Goal: Task Accomplishment & Management: Manage account settings

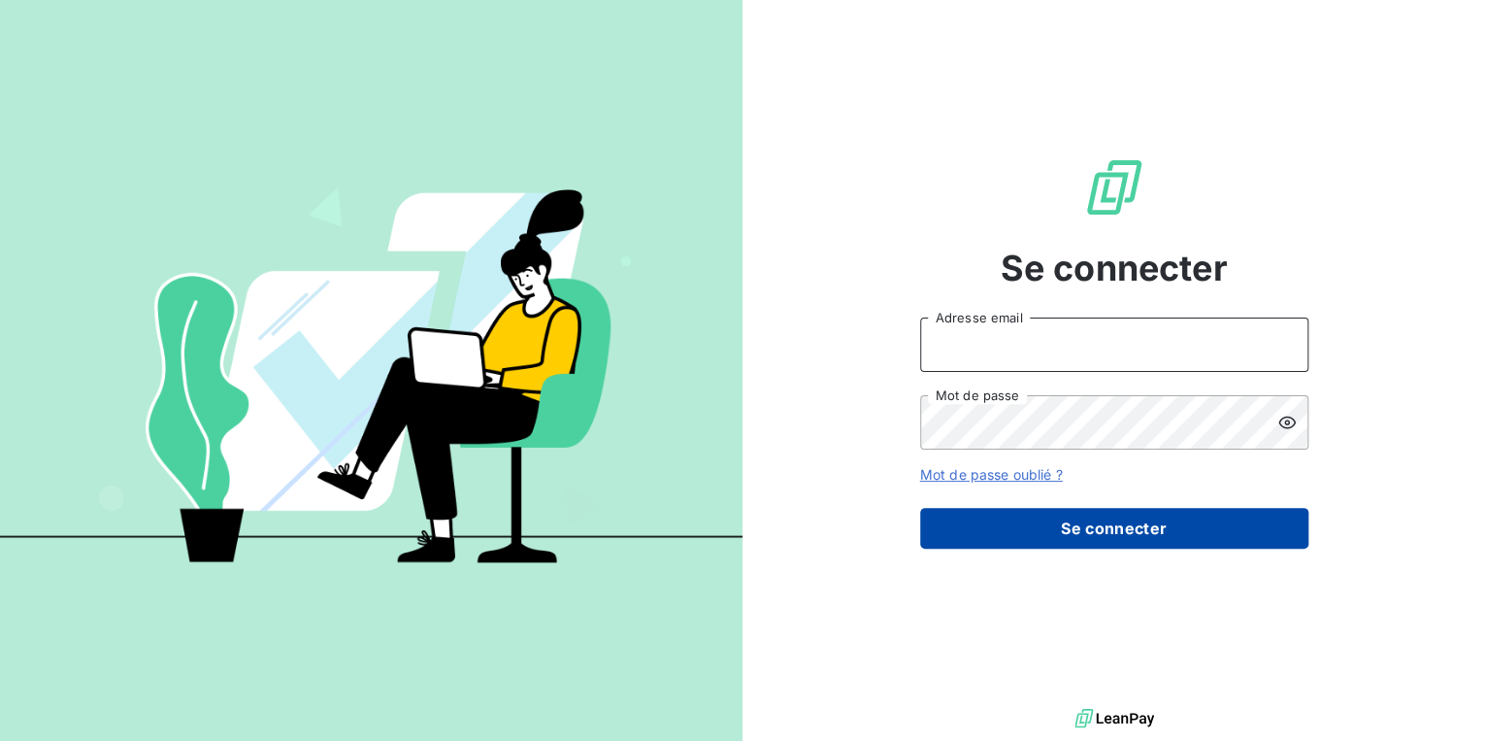
type input "[EMAIL_ADDRESS][DOMAIN_NAME]"
click at [1057, 538] on button "Se connecter" at bounding box center [1114, 528] width 388 height 41
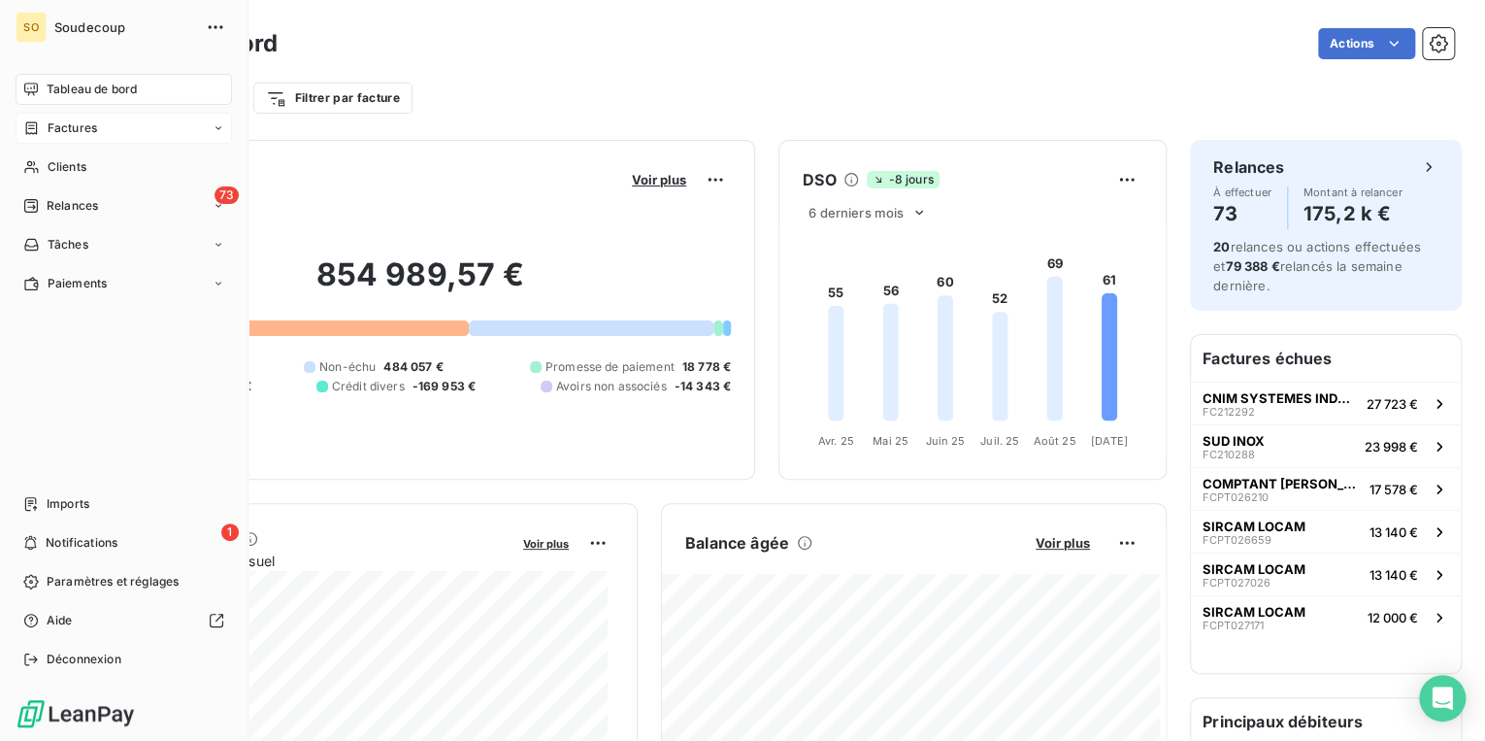
click at [53, 120] on span "Factures" at bounding box center [73, 127] width 50 height 17
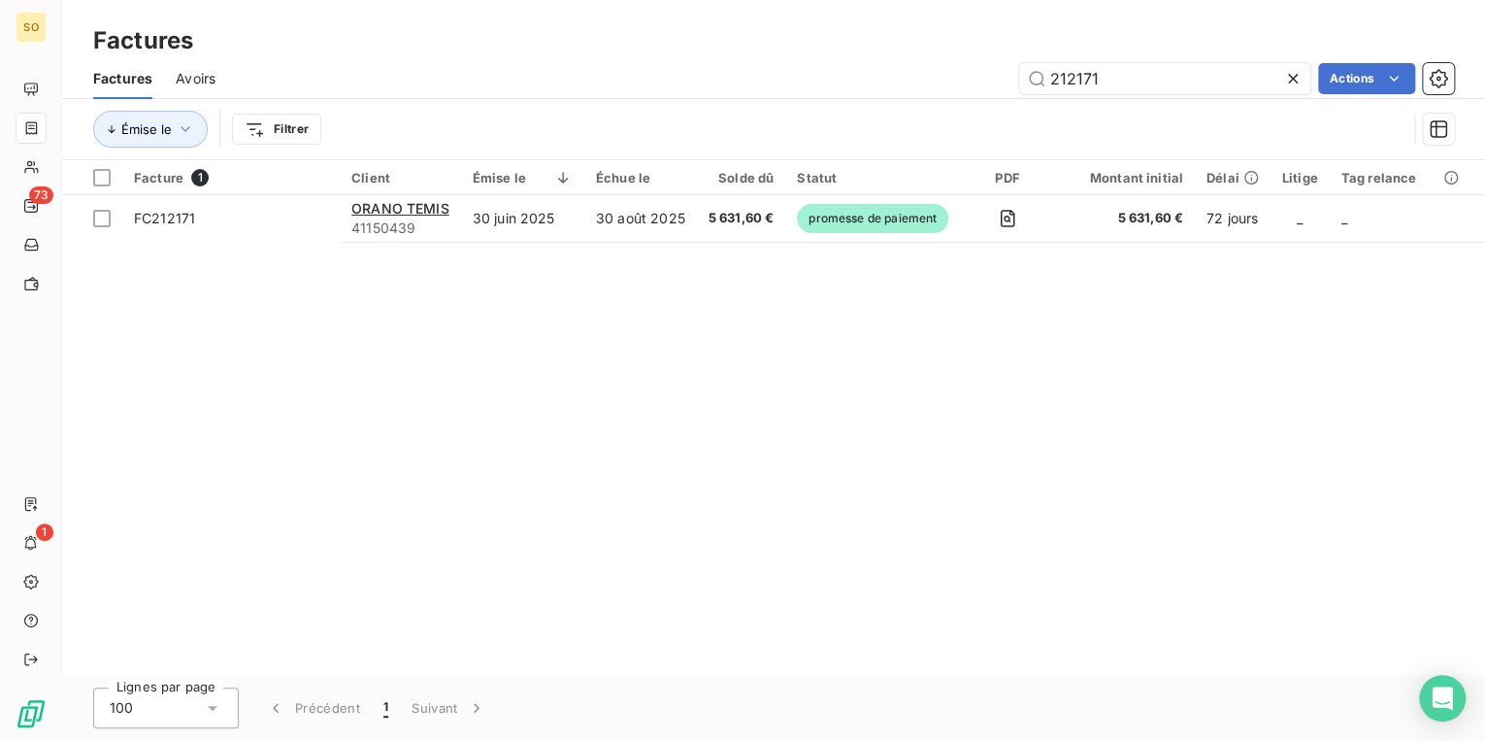
drag, startPoint x: 1070, startPoint y: 82, endPoint x: 1452, endPoint y: 39, distance: 384.9
click at [1390, 63] on div "212171 Actions" at bounding box center [846, 78] width 1215 height 31
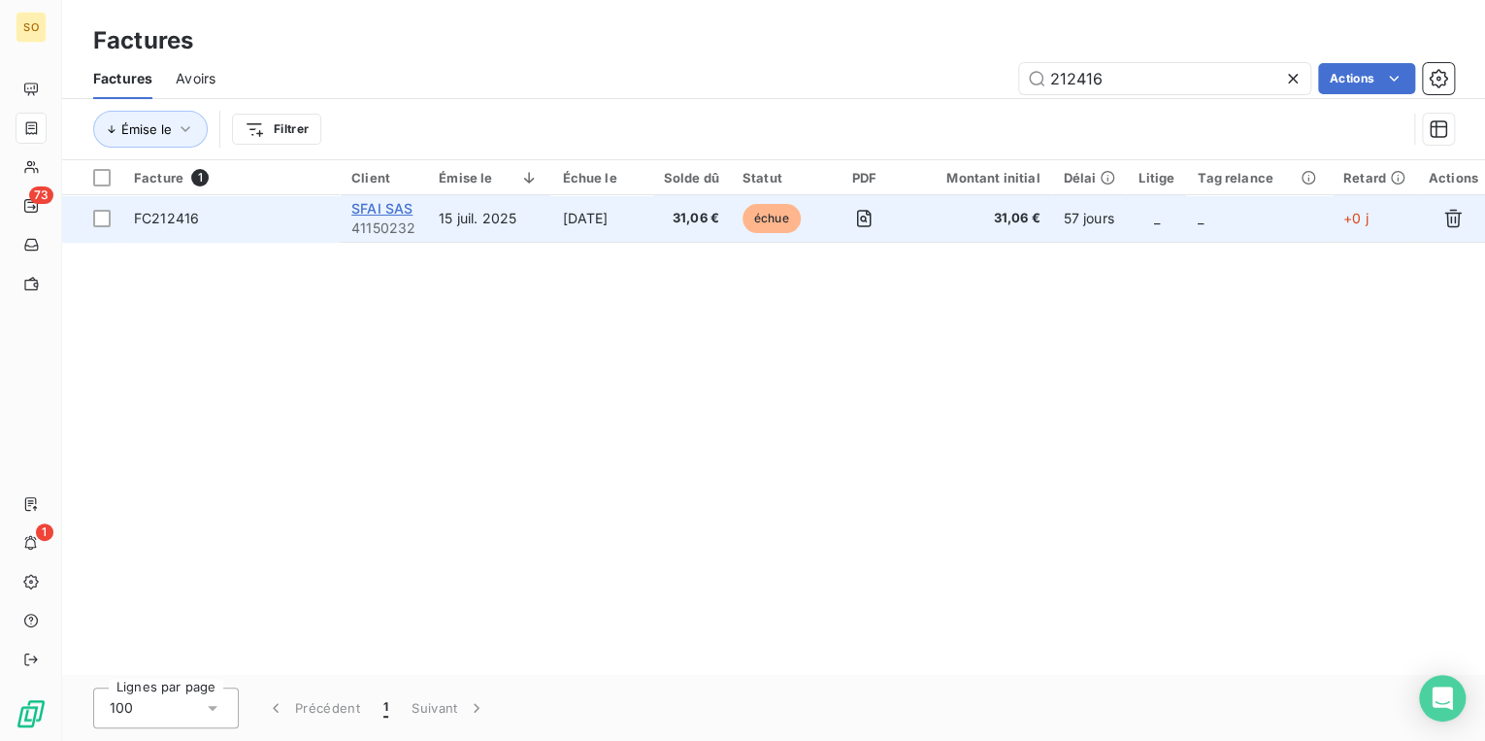
type input "212416"
click at [384, 209] on span "SFAI SAS" at bounding box center [381, 208] width 61 height 17
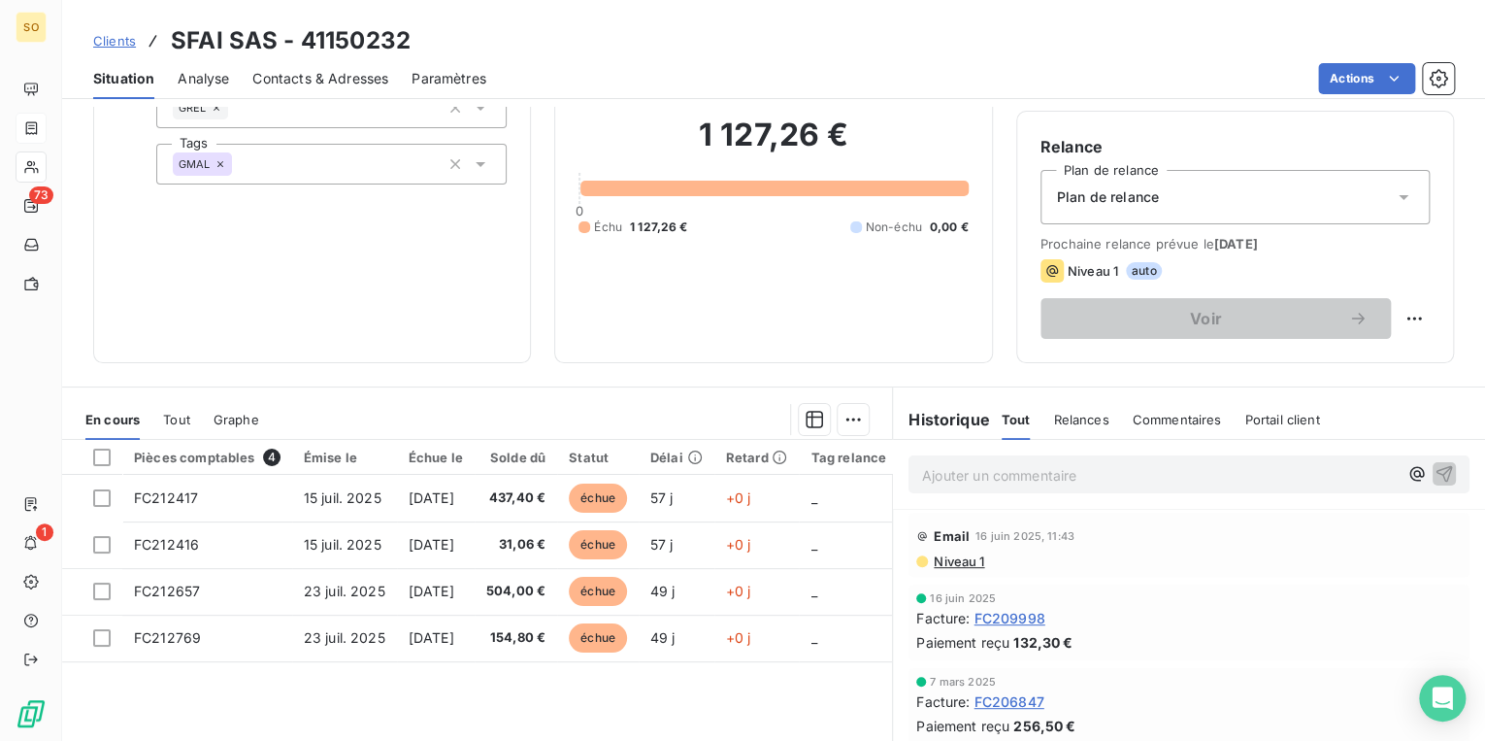
scroll to position [155, 0]
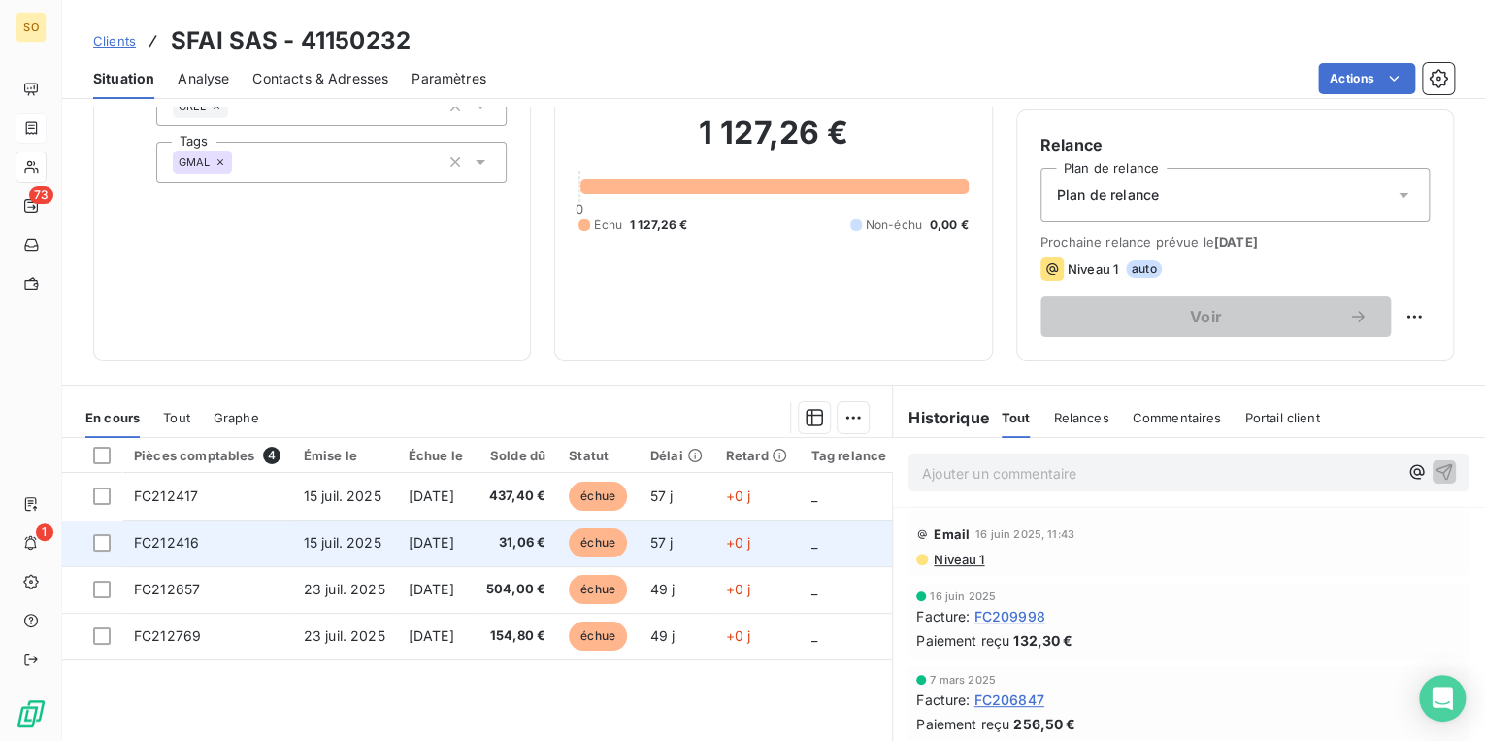
click at [627, 544] on span "échue" at bounding box center [598, 542] width 58 height 29
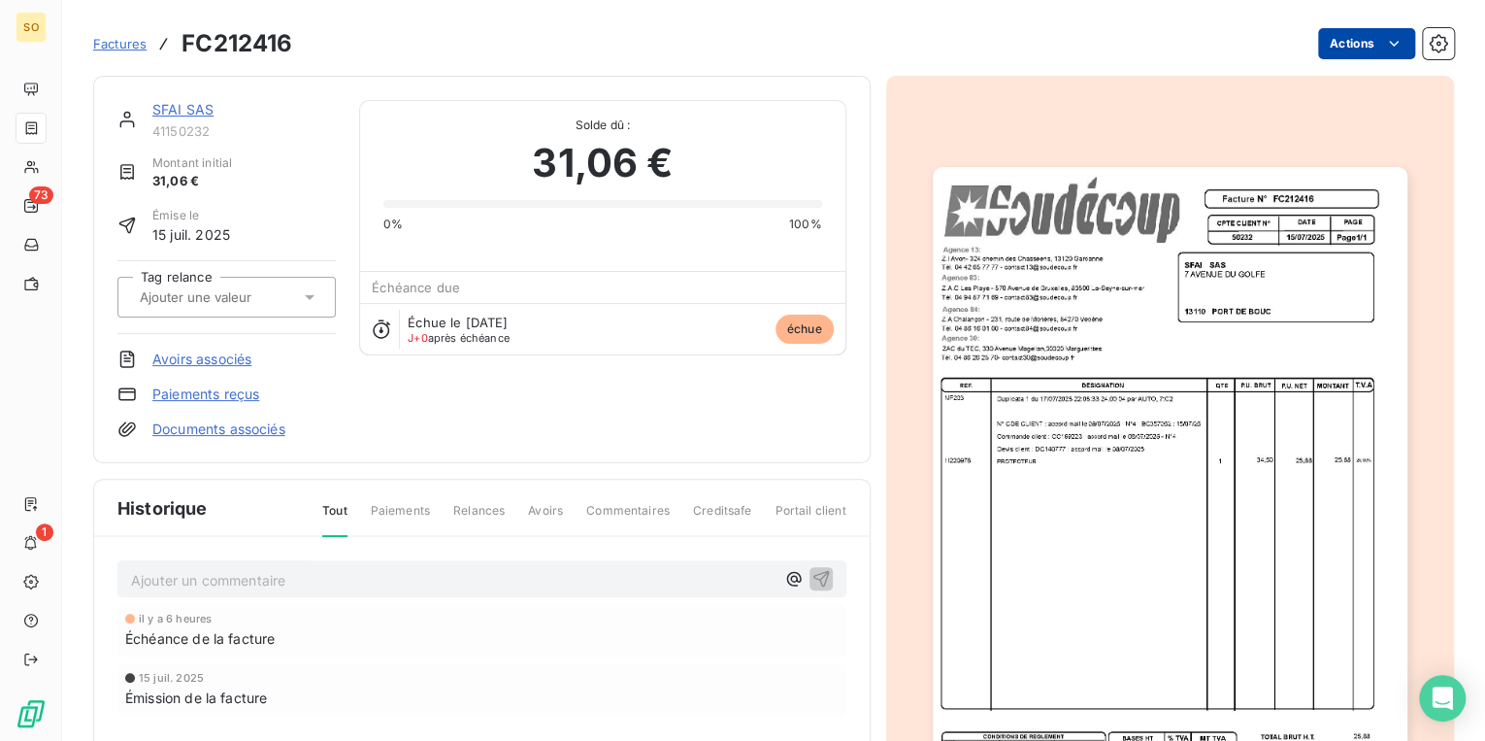
click at [1336, 58] on html "SO 73 1 Factures FC212416 Actions SFAI SAS 41150232 Montant initial 31,06 € Émi…" at bounding box center [742, 370] width 1485 height 741
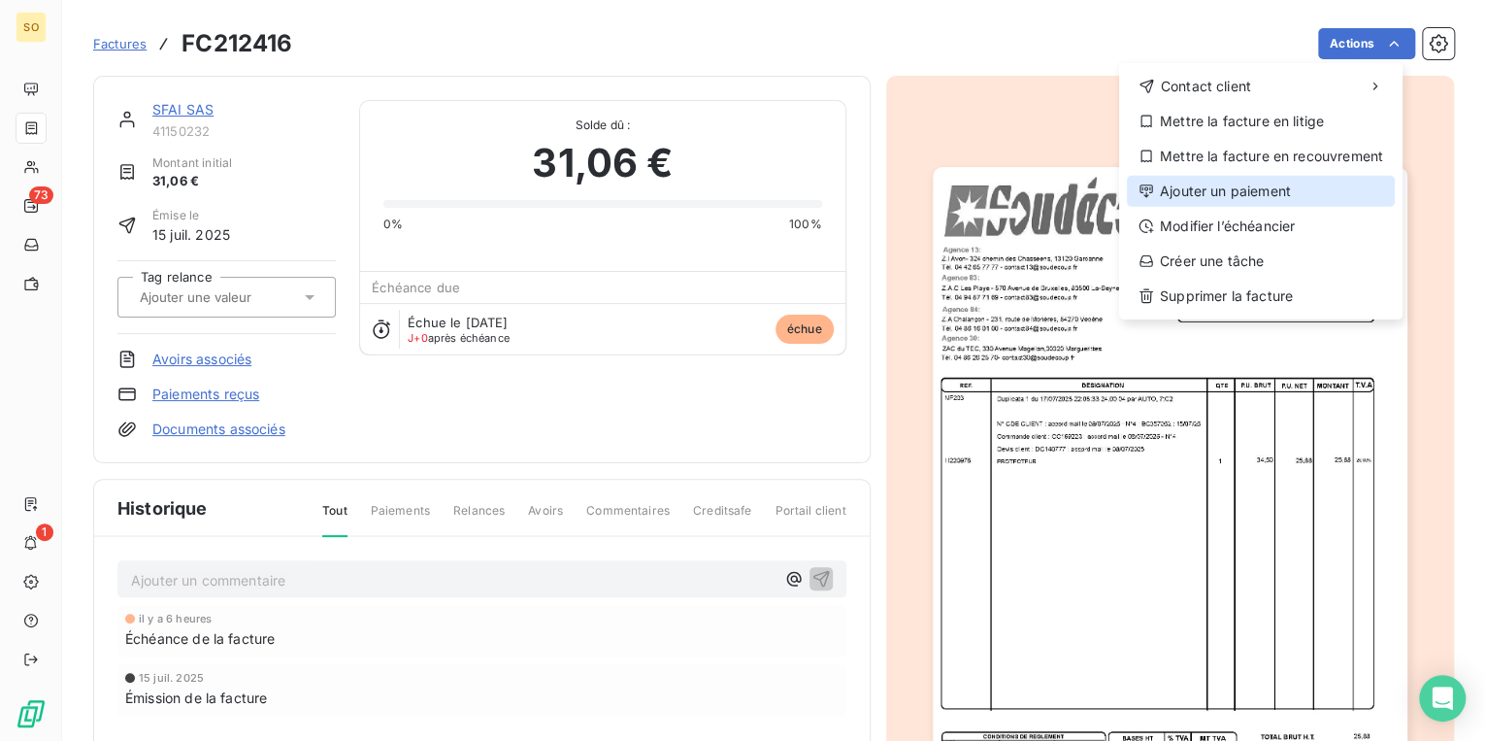
click at [1232, 179] on div "Ajouter un paiement" at bounding box center [1261, 191] width 268 height 31
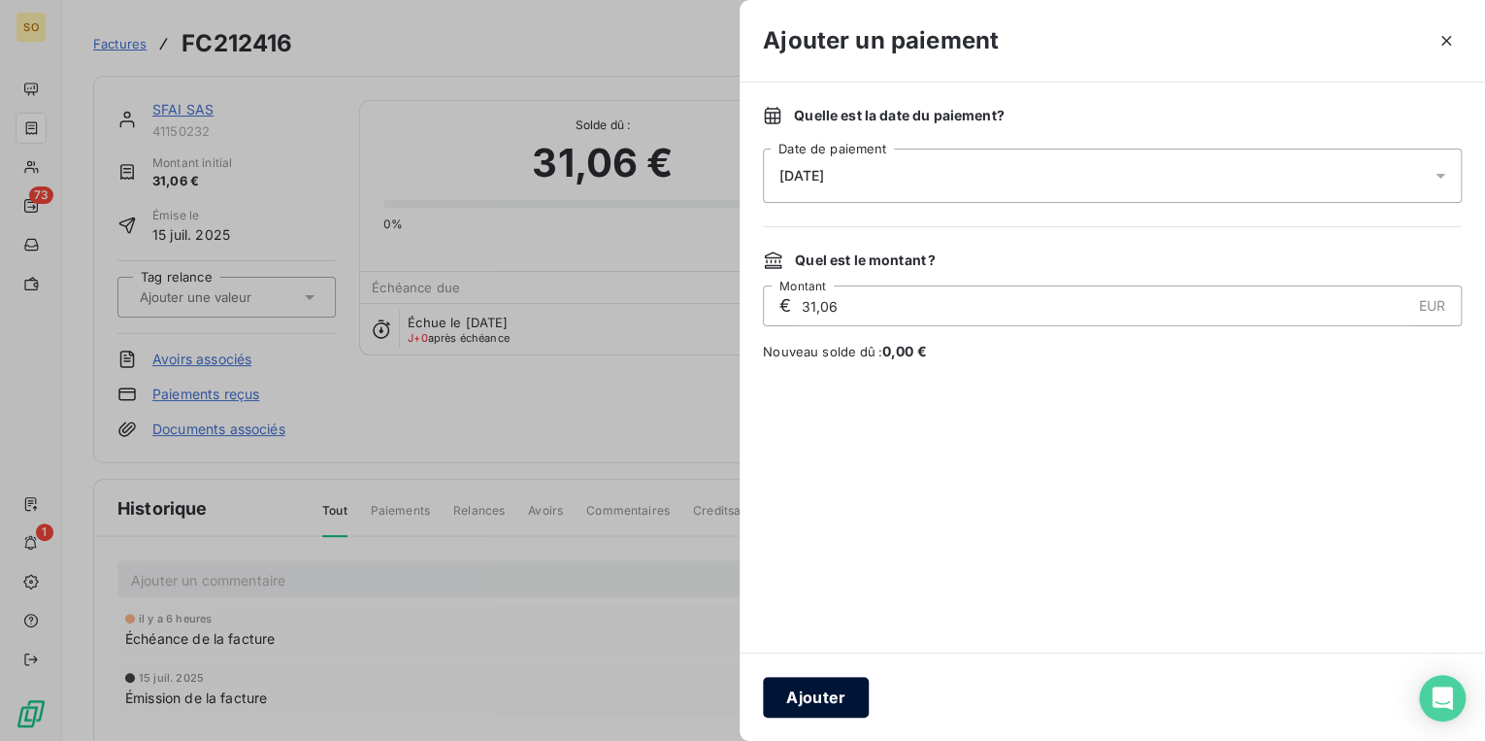
click at [819, 697] on button "Ajouter" at bounding box center [816, 697] width 106 height 41
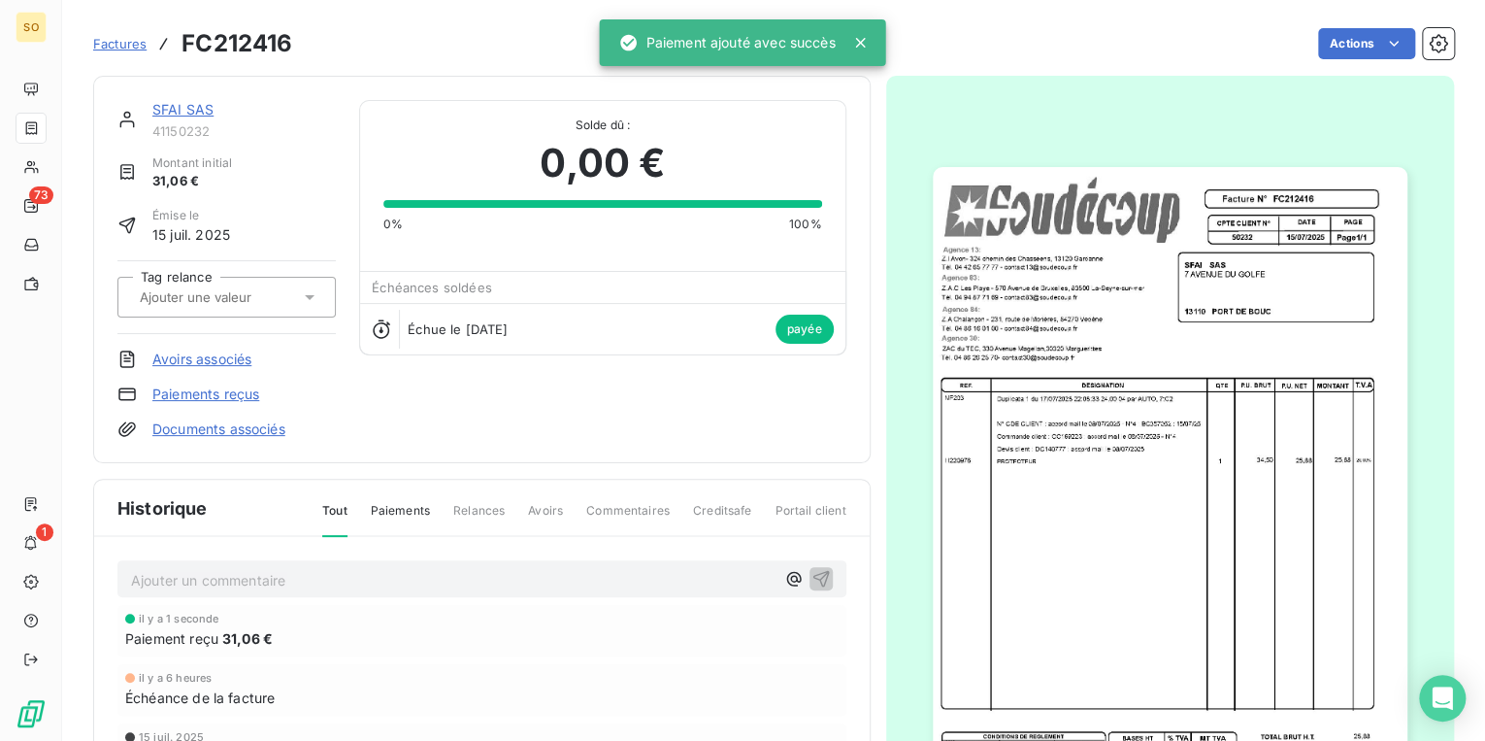
click at [152, 104] on link "SFAI SAS" at bounding box center [182, 109] width 61 height 17
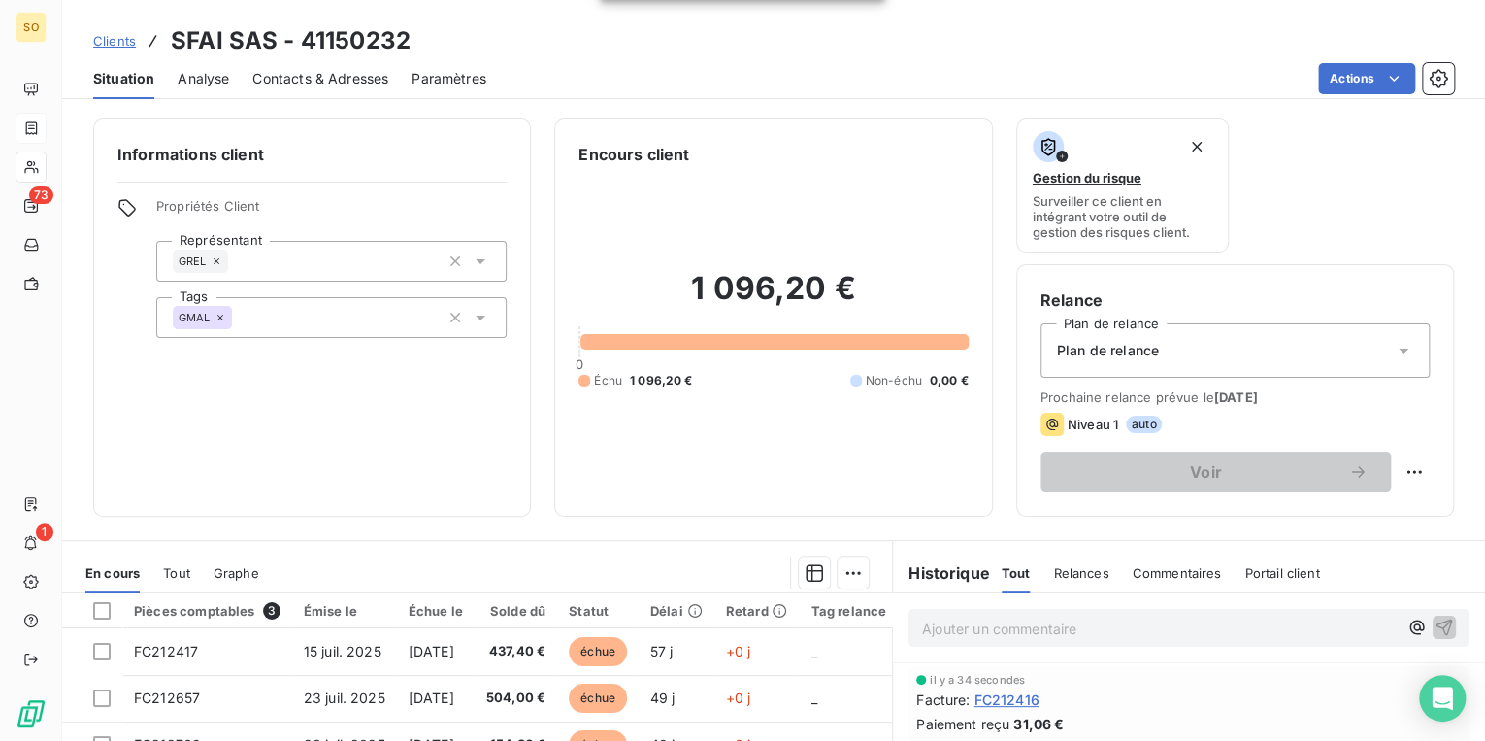
click at [114, 36] on span "Clients" at bounding box center [114, 41] width 43 height 16
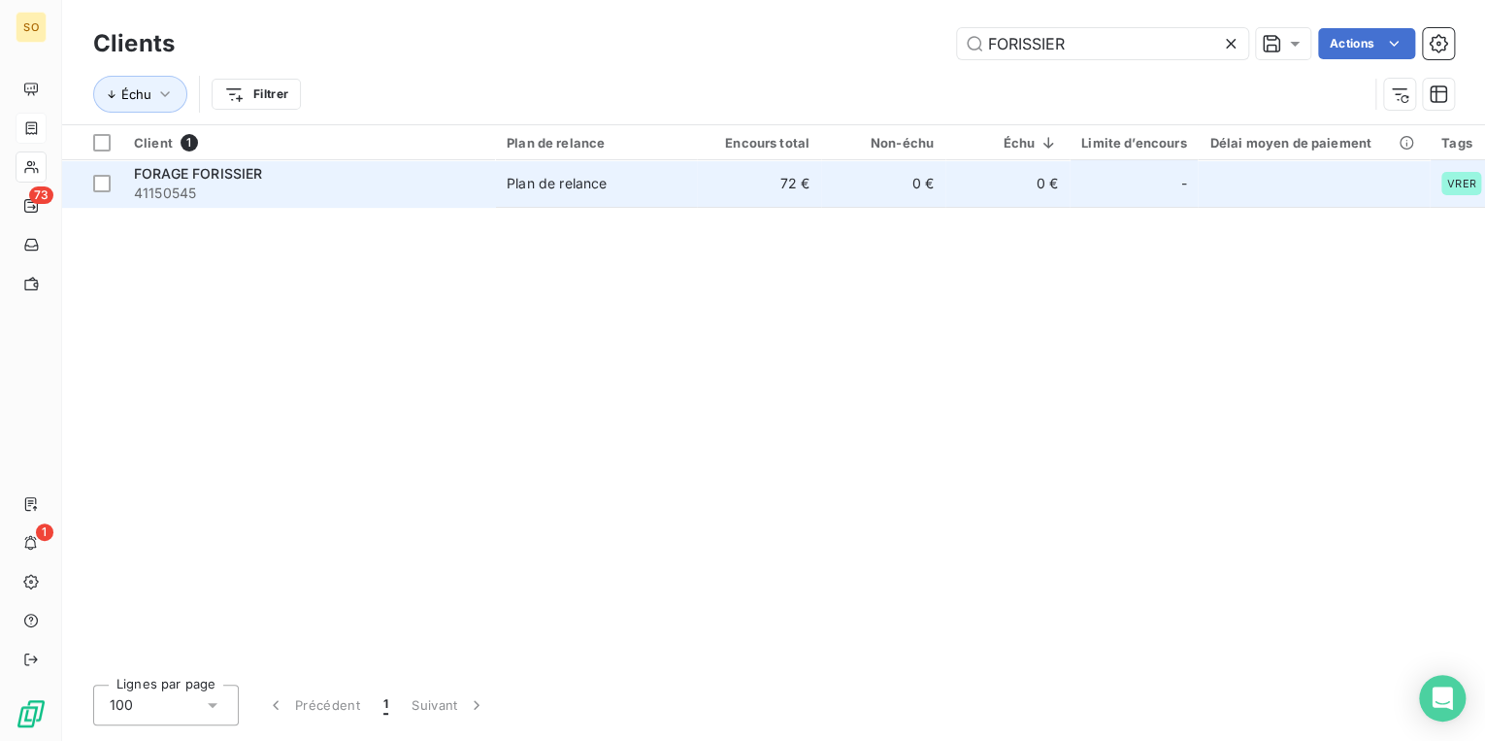
type input "FORISSIER"
click at [798, 174] on td "72 €" at bounding box center [759, 183] width 124 height 47
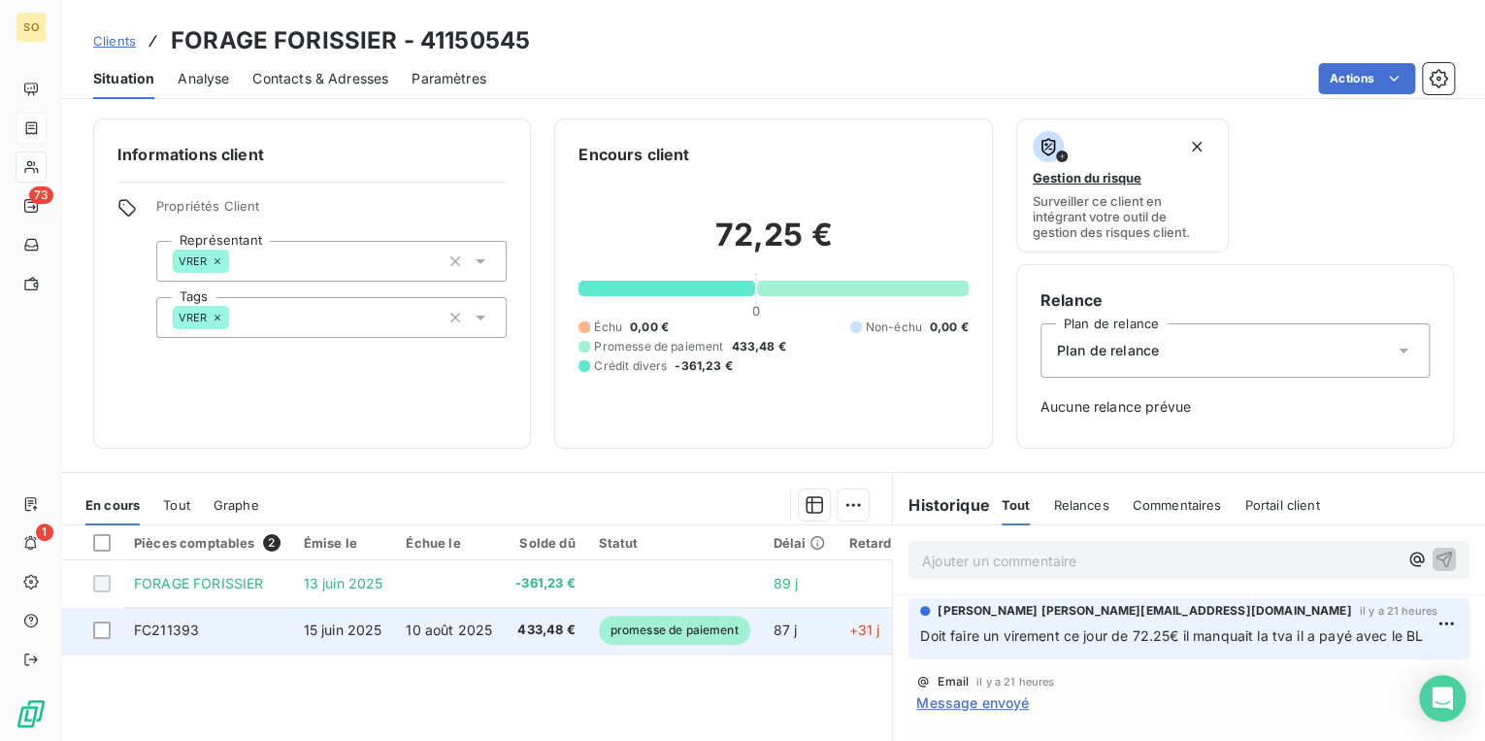
click at [665, 629] on span "promesse de paiement" at bounding box center [674, 629] width 151 height 29
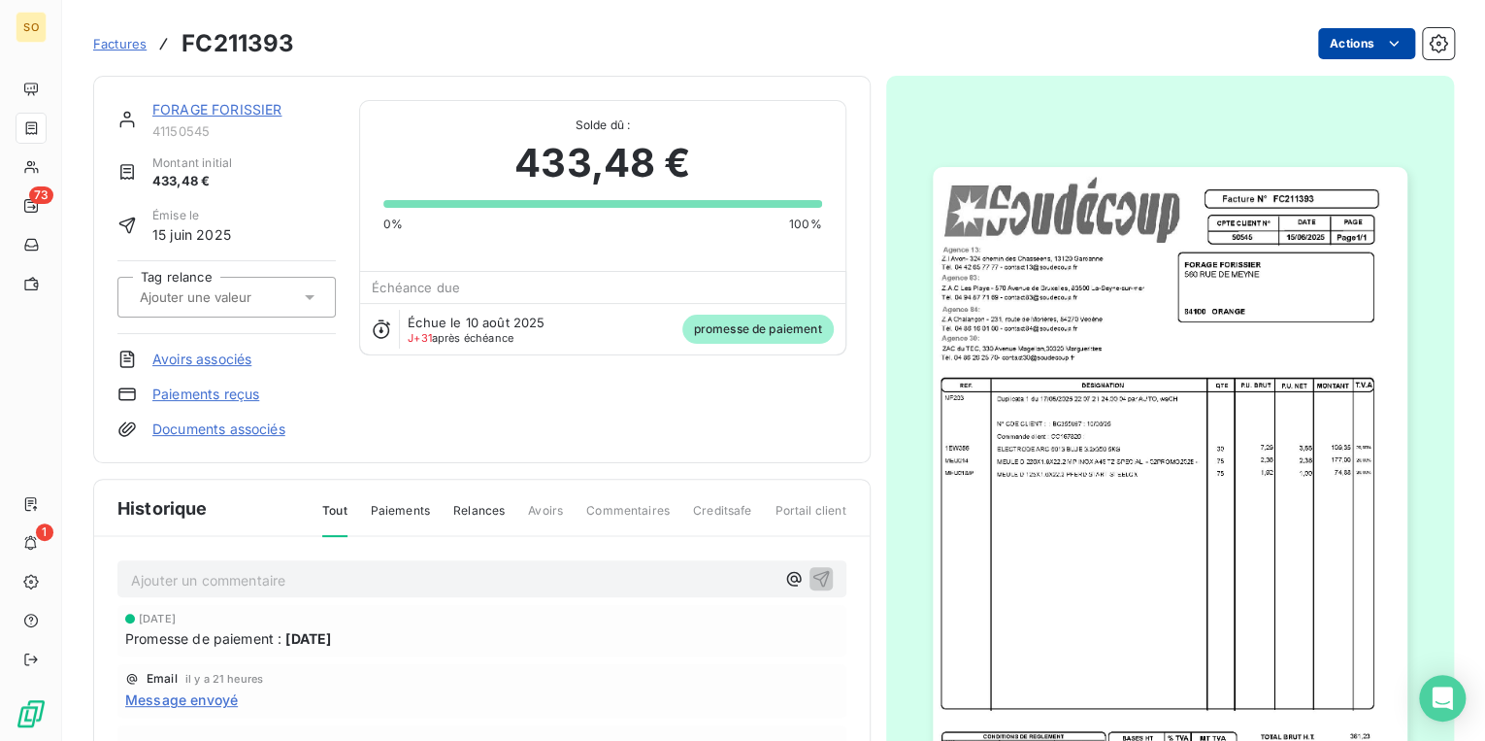
click at [1330, 46] on html "SO 73 1 Factures FC211393 Actions FORAGE FORISSIER 41150545 Montant initial 433…" at bounding box center [742, 370] width 1485 height 741
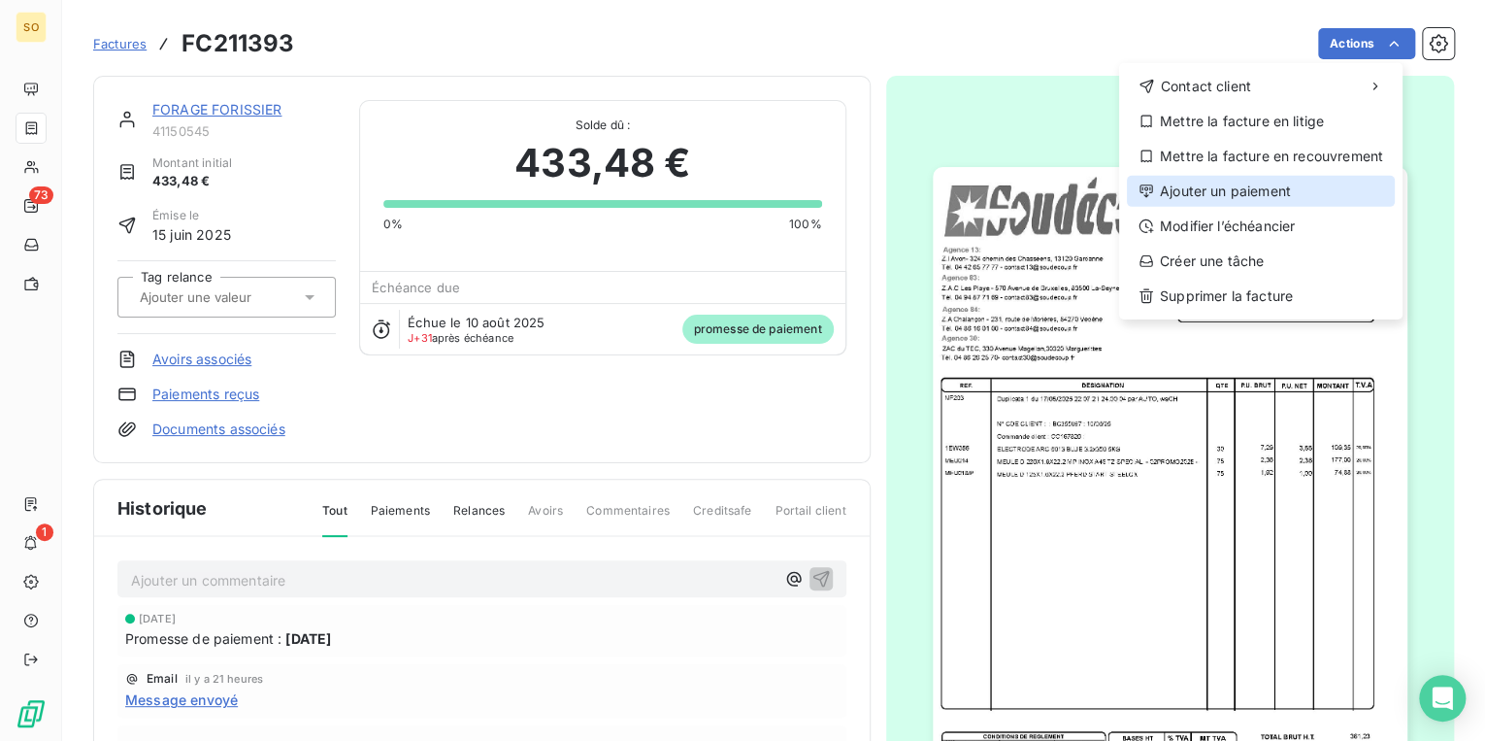
click at [1217, 194] on div "Ajouter un paiement" at bounding box center [1261, 191] width 268 height 31
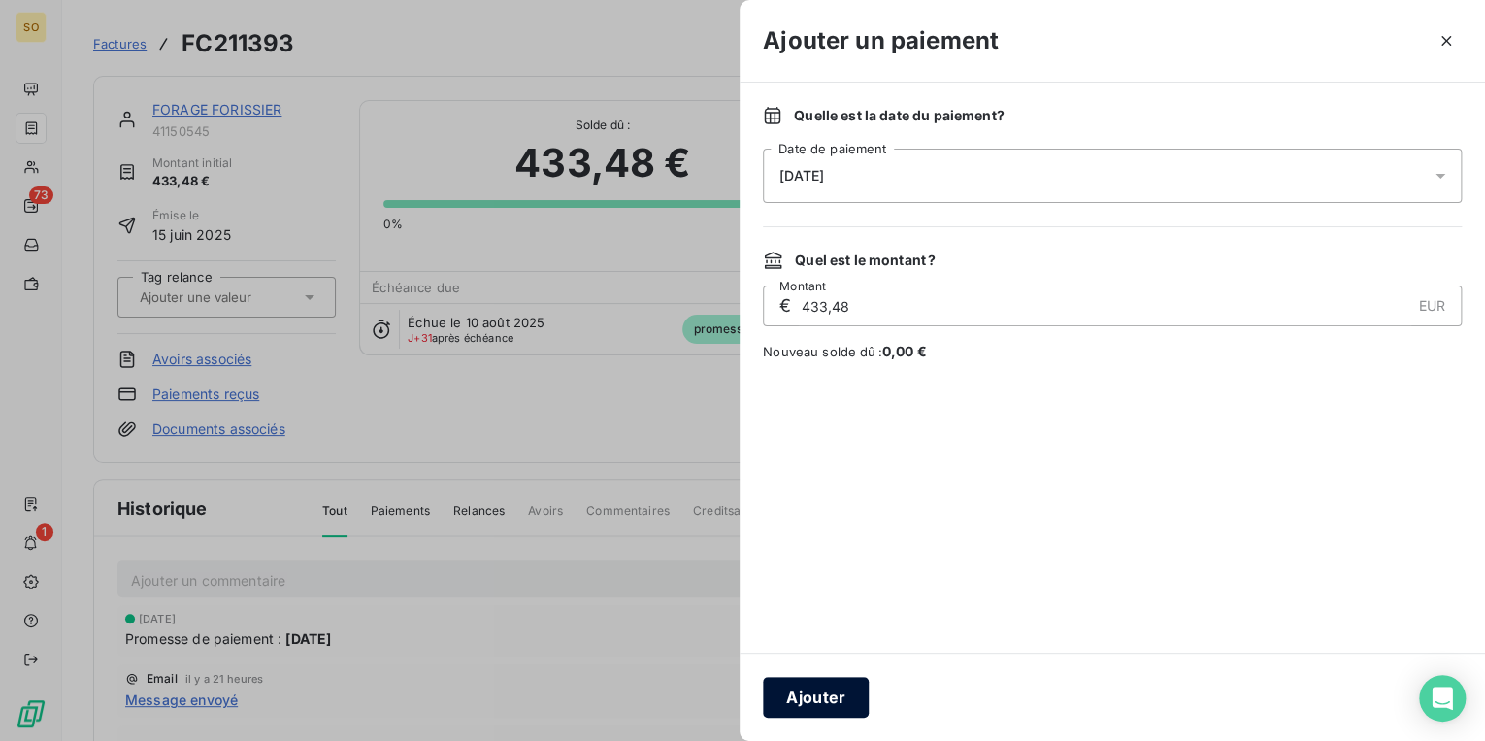
click at [792, 698] on button "Ajouter" at bounding box center [816, 697] width 106 height 41
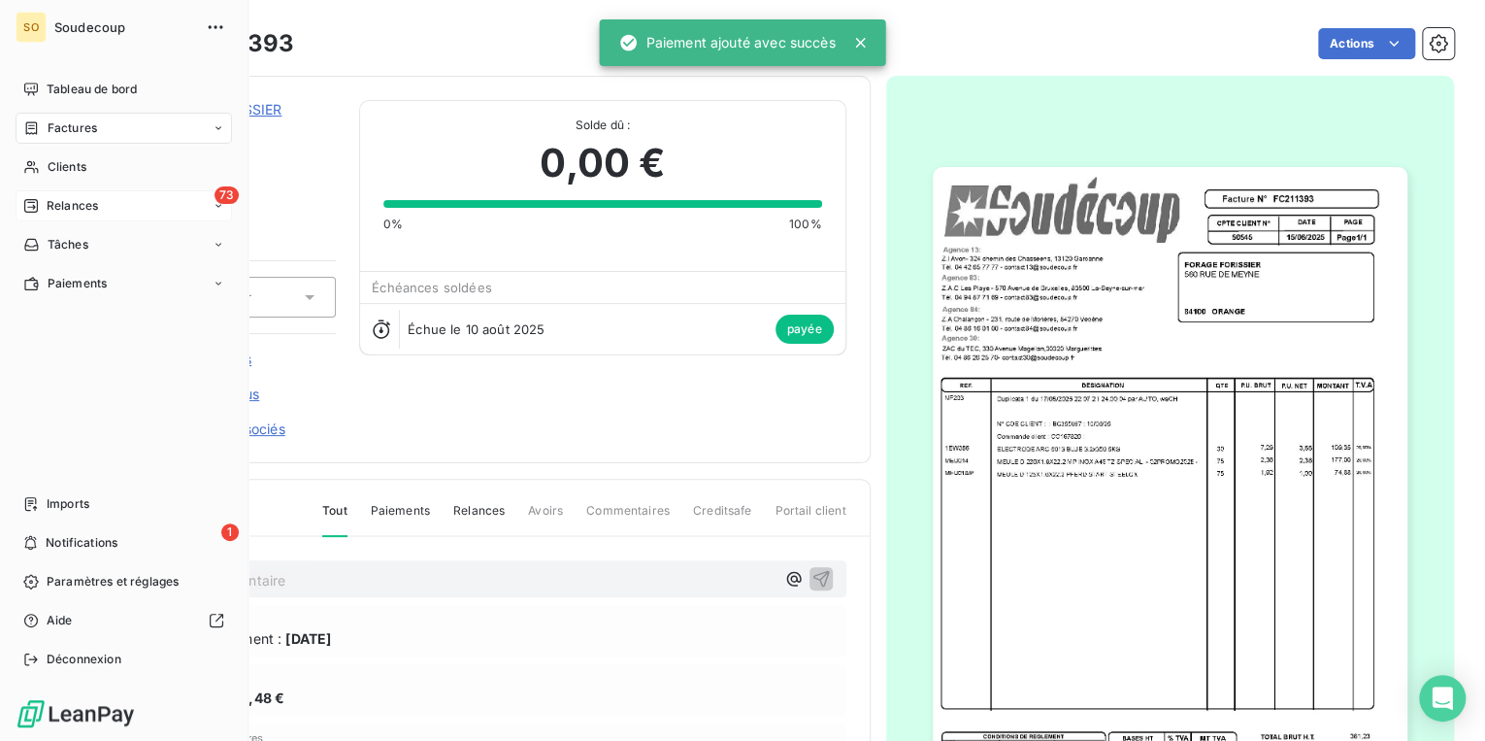
click at [57, 208] on span "Relances" at bounding box center [72, 205] width 51 height 17
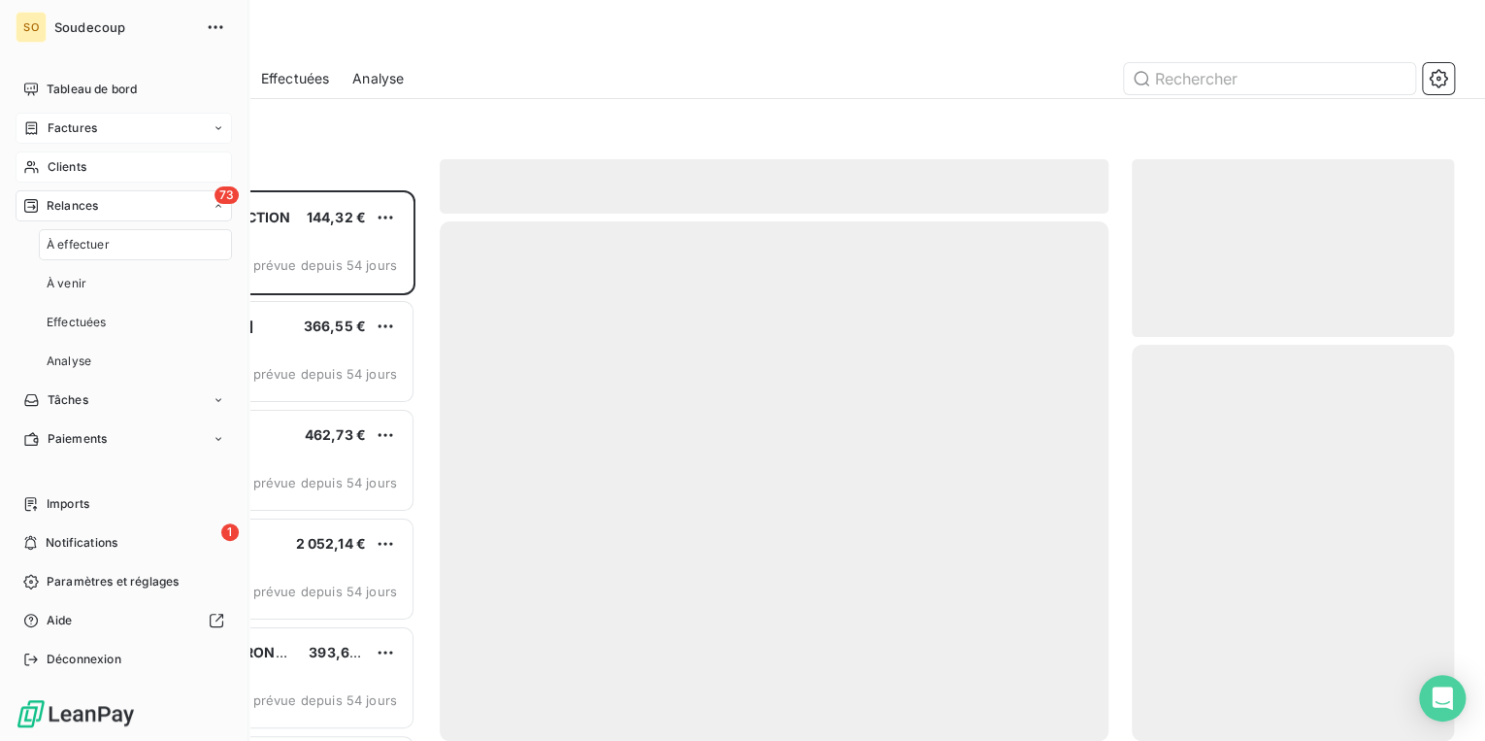
scroll to position [539, 311]
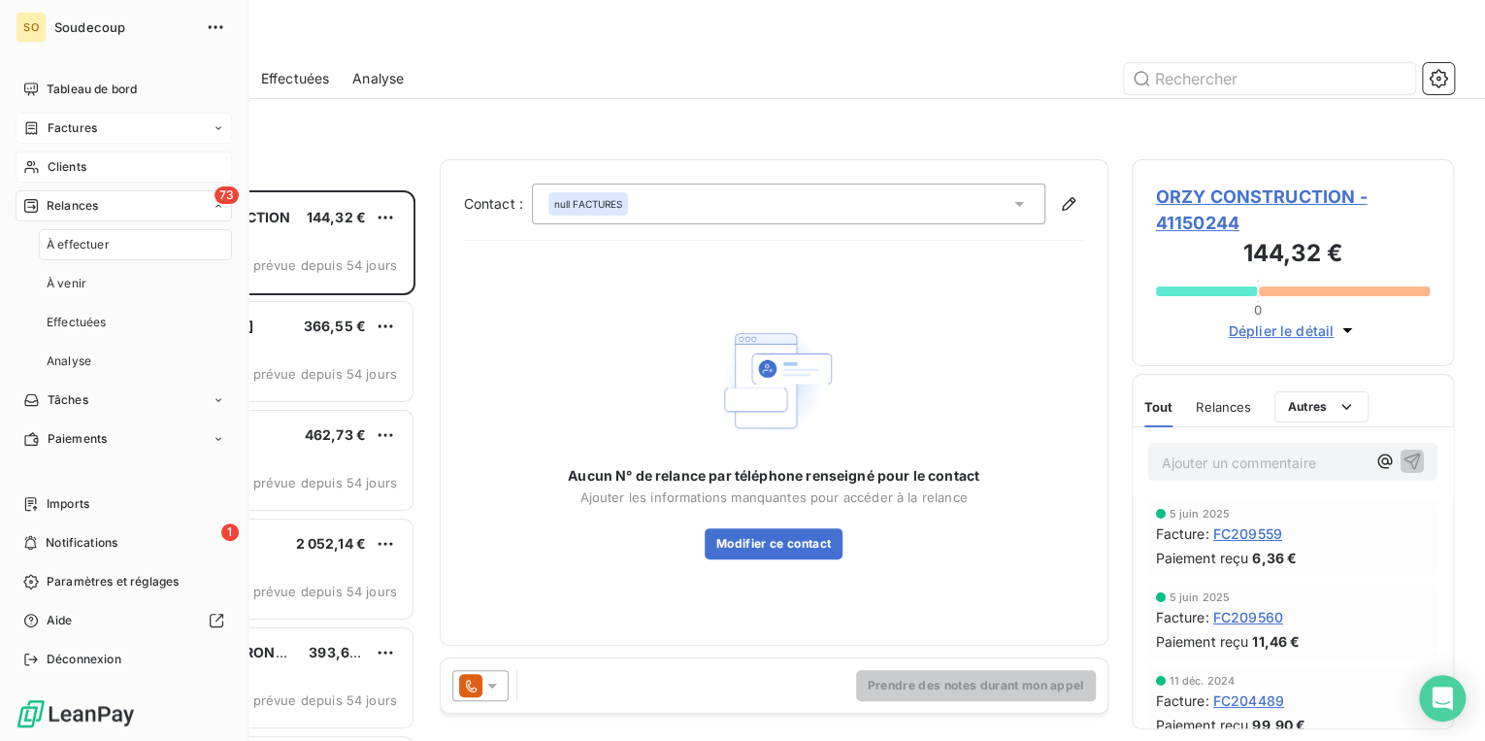
click at [82, 168] on span "Clients" at bounding box center [67, 166] width 39 height 17
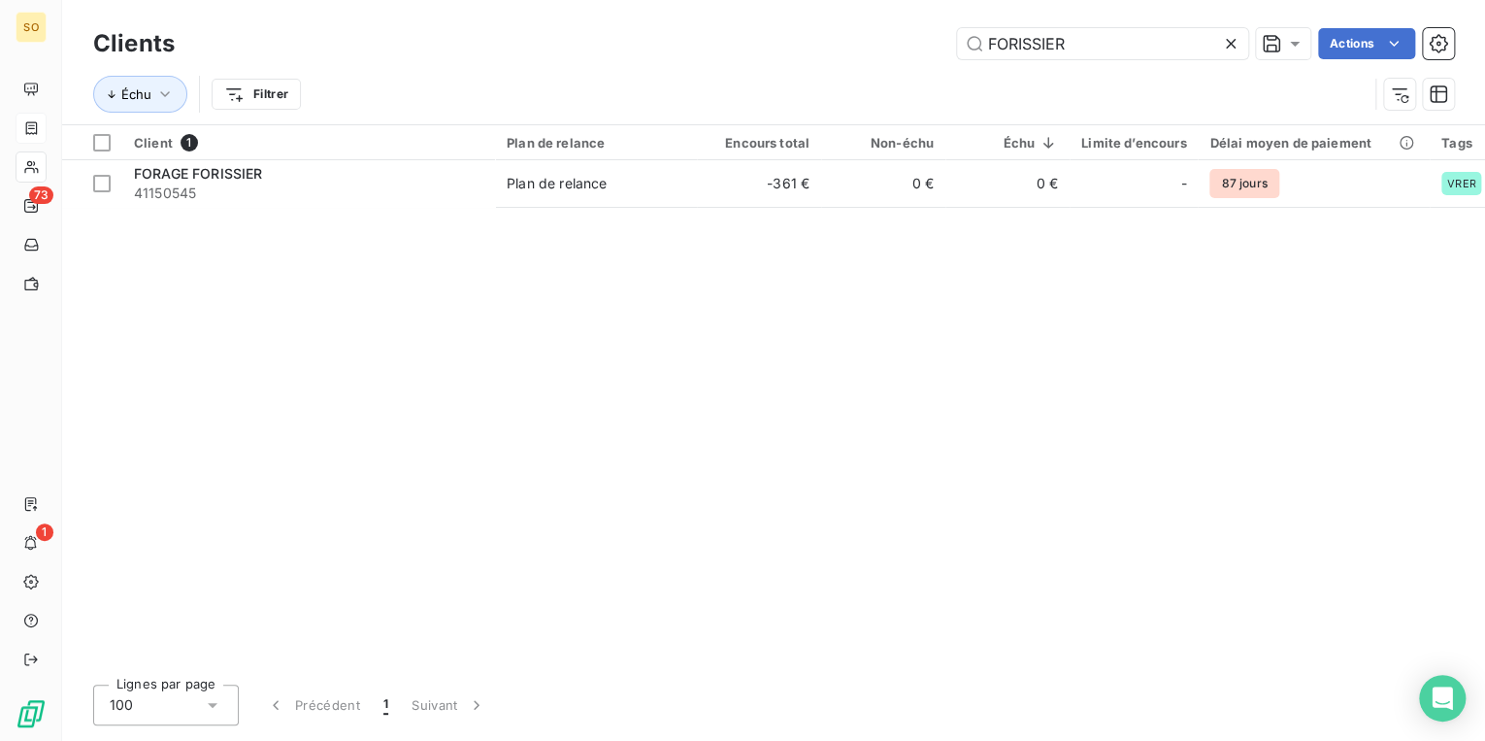
drag, startPoint x: 987, startPoint y: 47, endPoint x: 1421, endPoint y: 45, distance: 433.9
click at [1421, 45] on div "FORISSIER Actions" at bounding box center [826, 43] width 1256 height 31
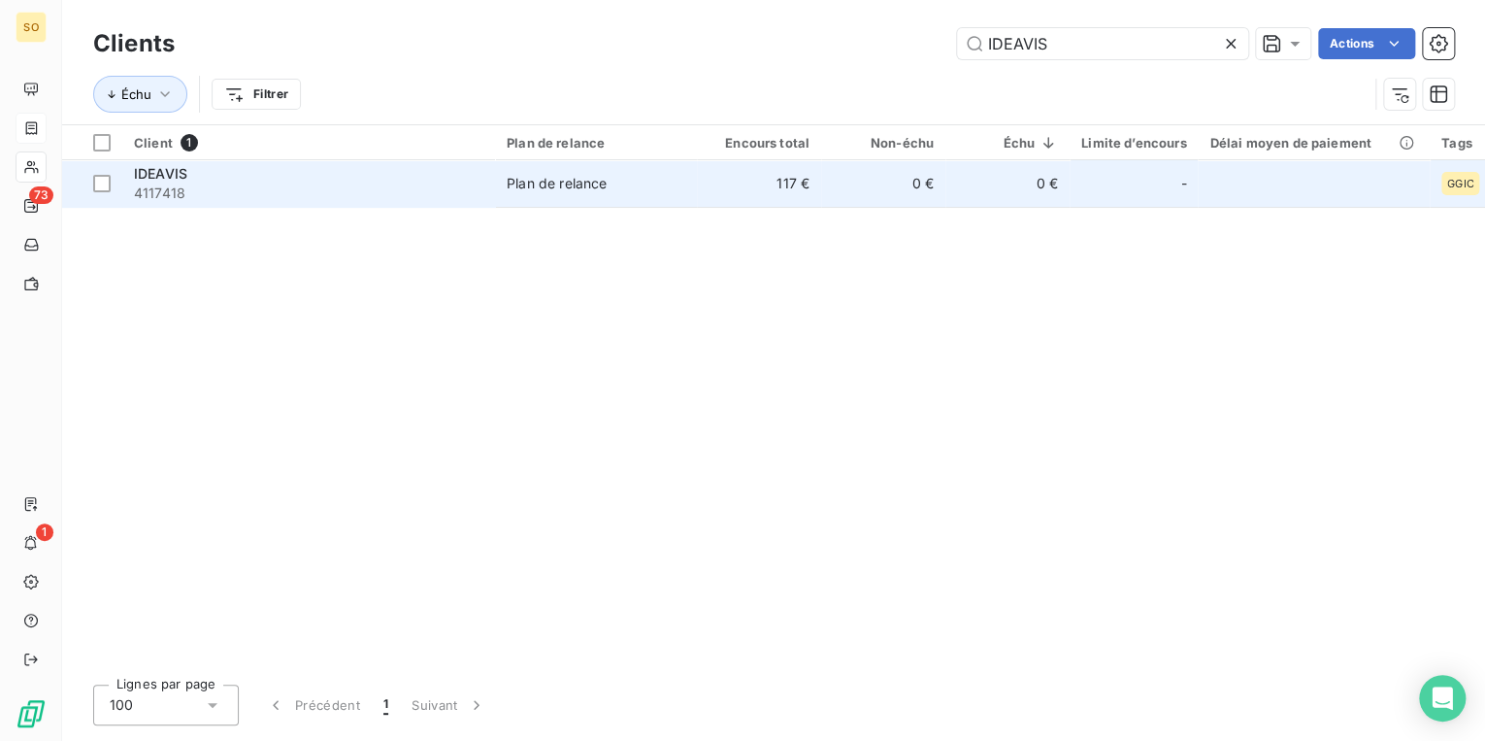
type input "IDEAVIS"
click at [808, 193] on td "117 €" at bounding box center [759, 183] width 124 height 47
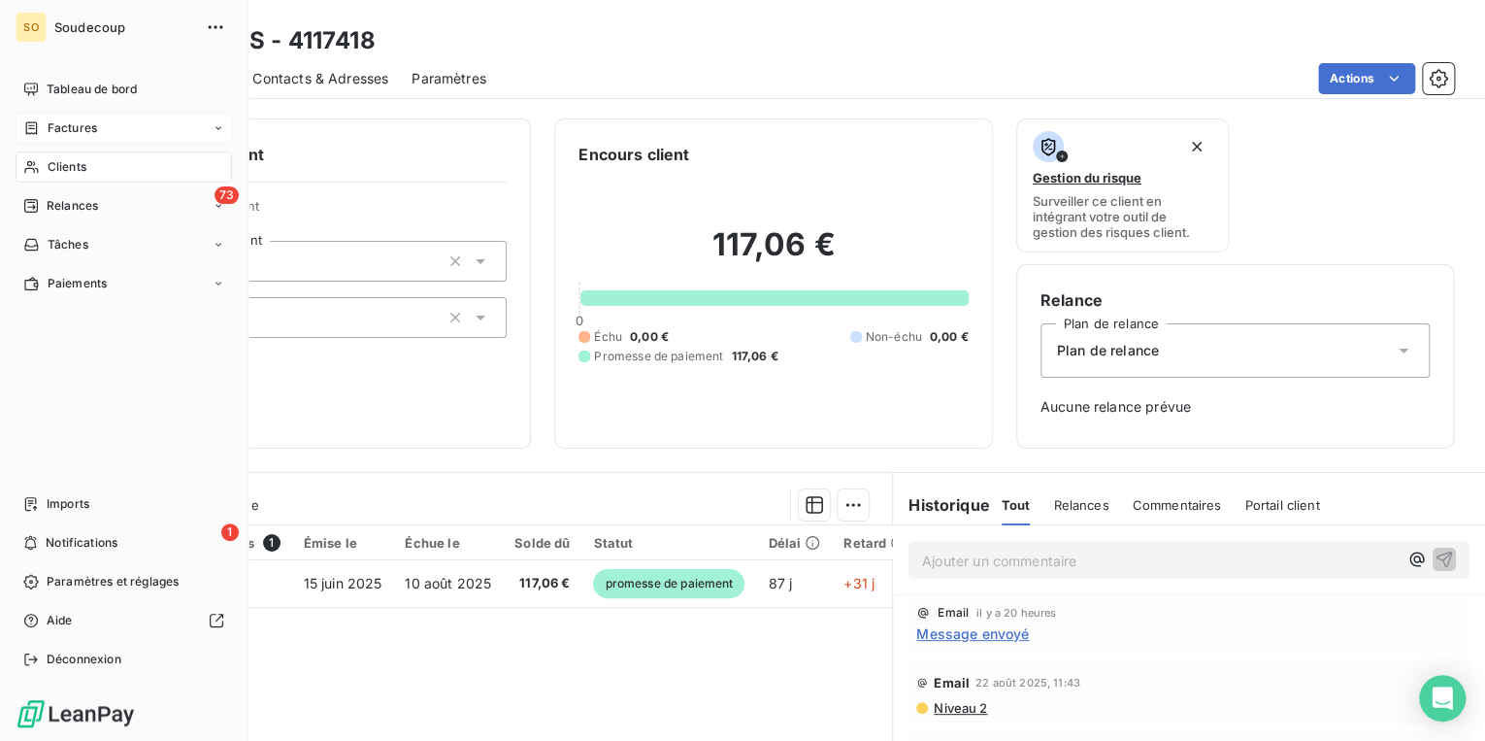
click at [70, 125] on span "Factures" at bounding box center [73, 127] width 50 height 17
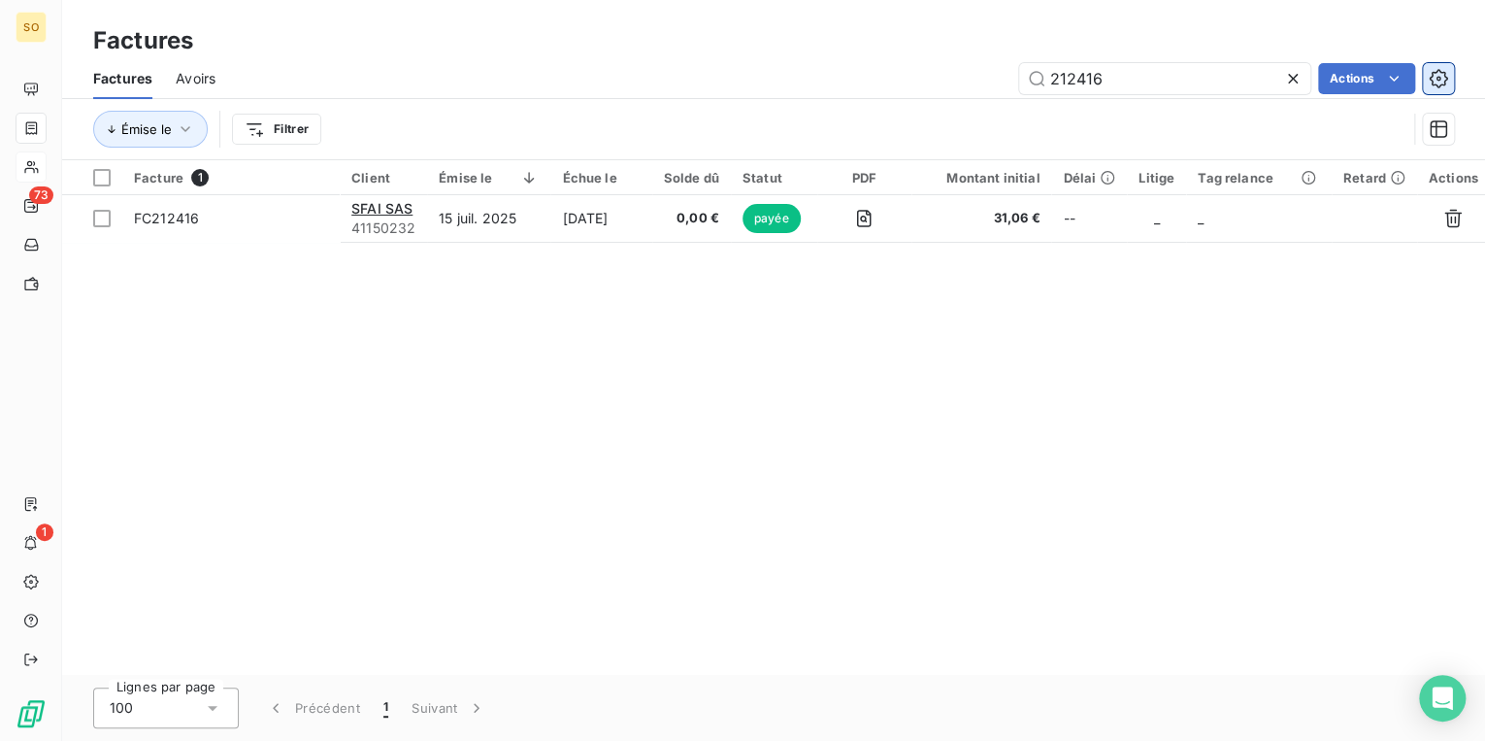
drag, startPoint x: 1074, startPoint y: 76, endPoint x: 1436, endPoint y: 87, distance: 362.3
click at [1223, 74] on input "212416" at bounding box center [1164, 78] width 291 height 31
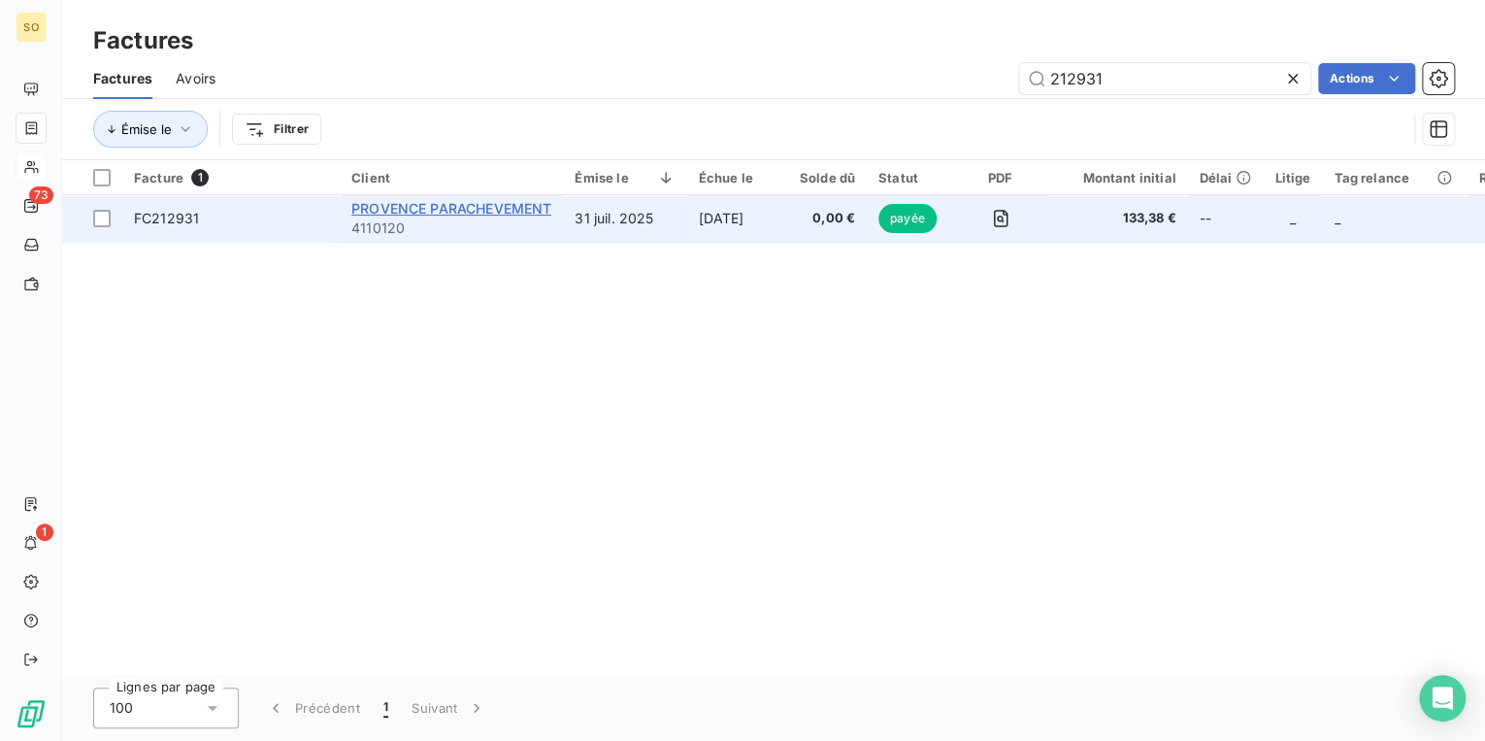
type input "212931"
click at [466, 206] on span "PROVENCE PARACHEVEMENT" at bounding box center [451, 208] width 200 height 17
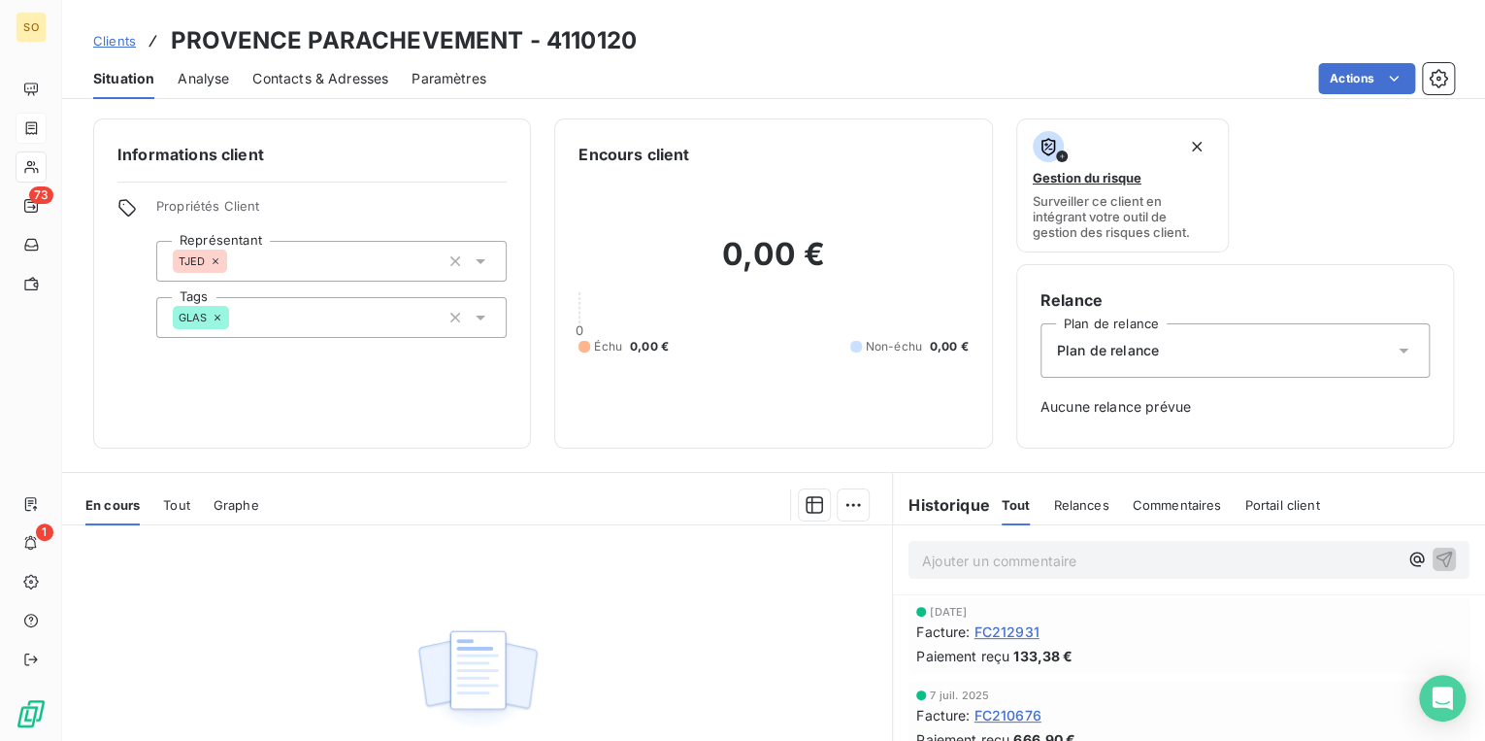
click at [119, 35] on span "Clients" at bounding box center [114, 41] width 43 height 16
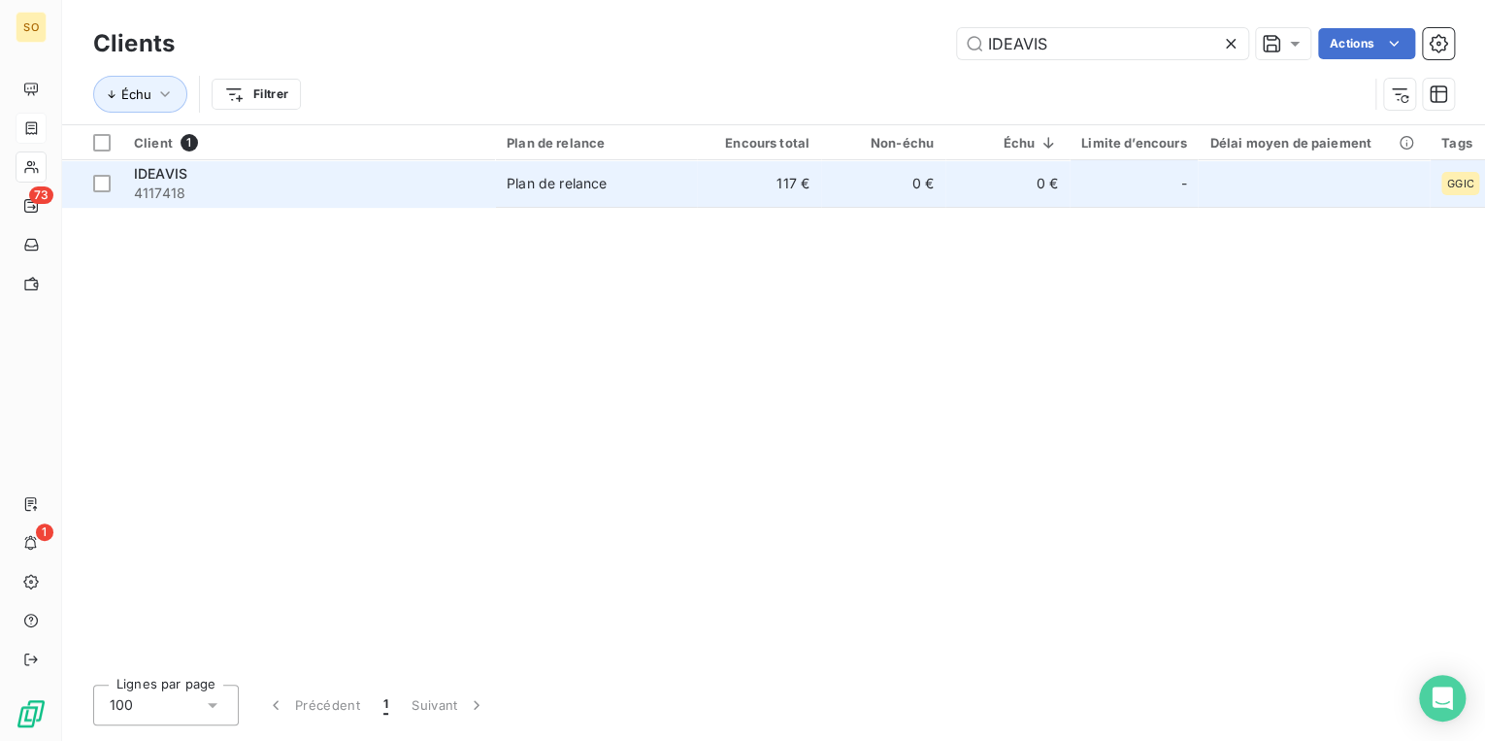
click at [714, 198] on td "117 €" at bounding box center [759, 183] width 124 height 47
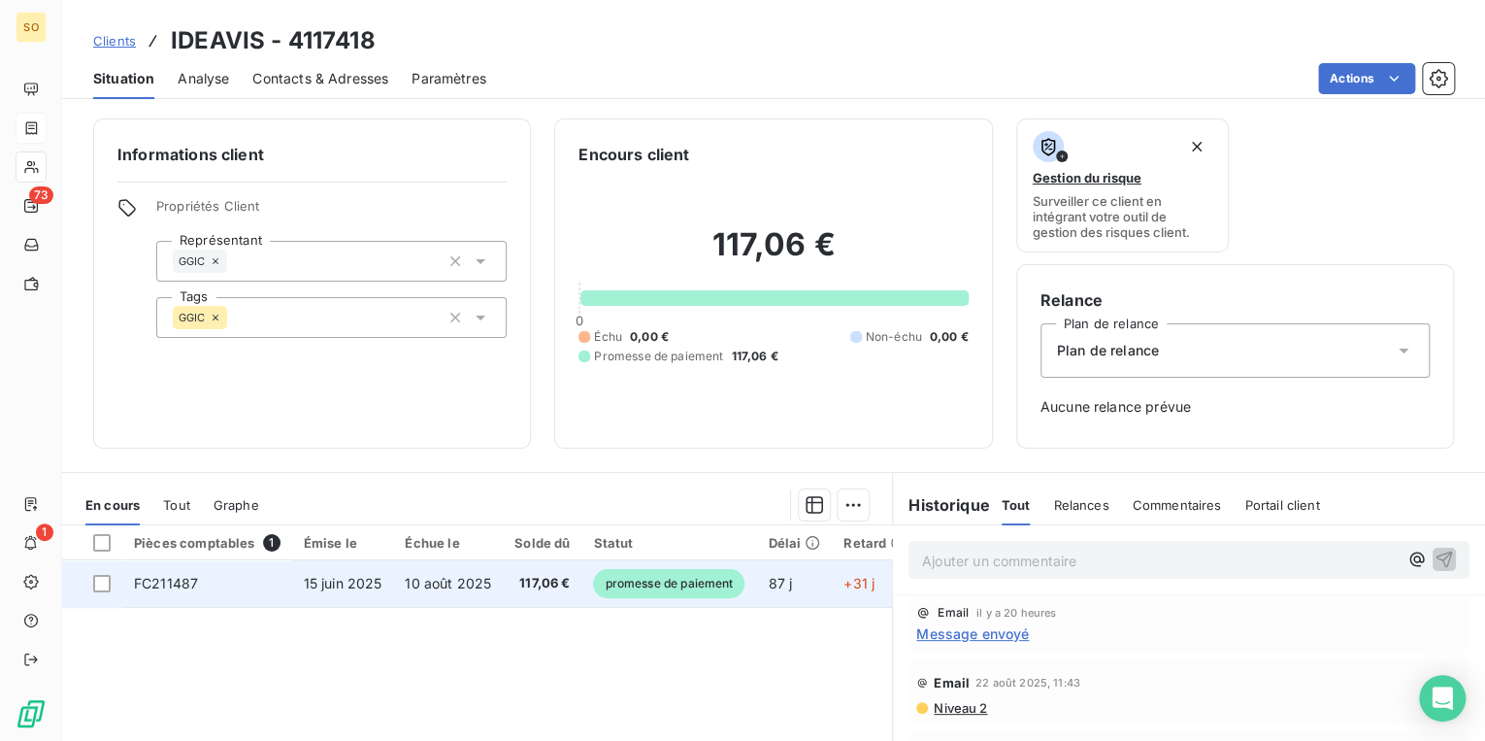
click at [651, 597] on td "promesse de paiement" at bounding box center [668, 583] width 175 height 47
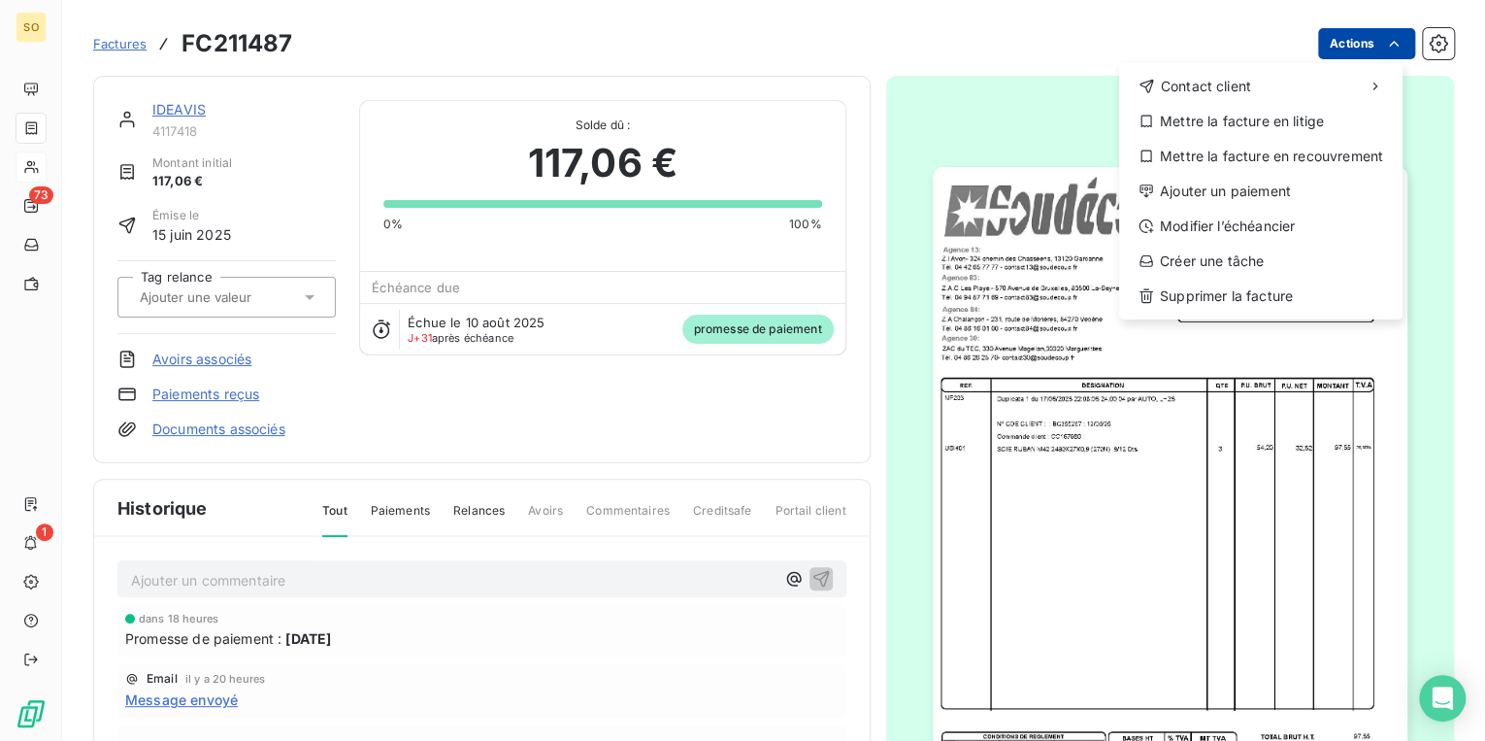
click at [1326, 35] on html "SO 73 1 Factures FC211487 Actions Contact client Mettre la facture en litige Me…" at bounding box center [742, 370] width 1485 height 741
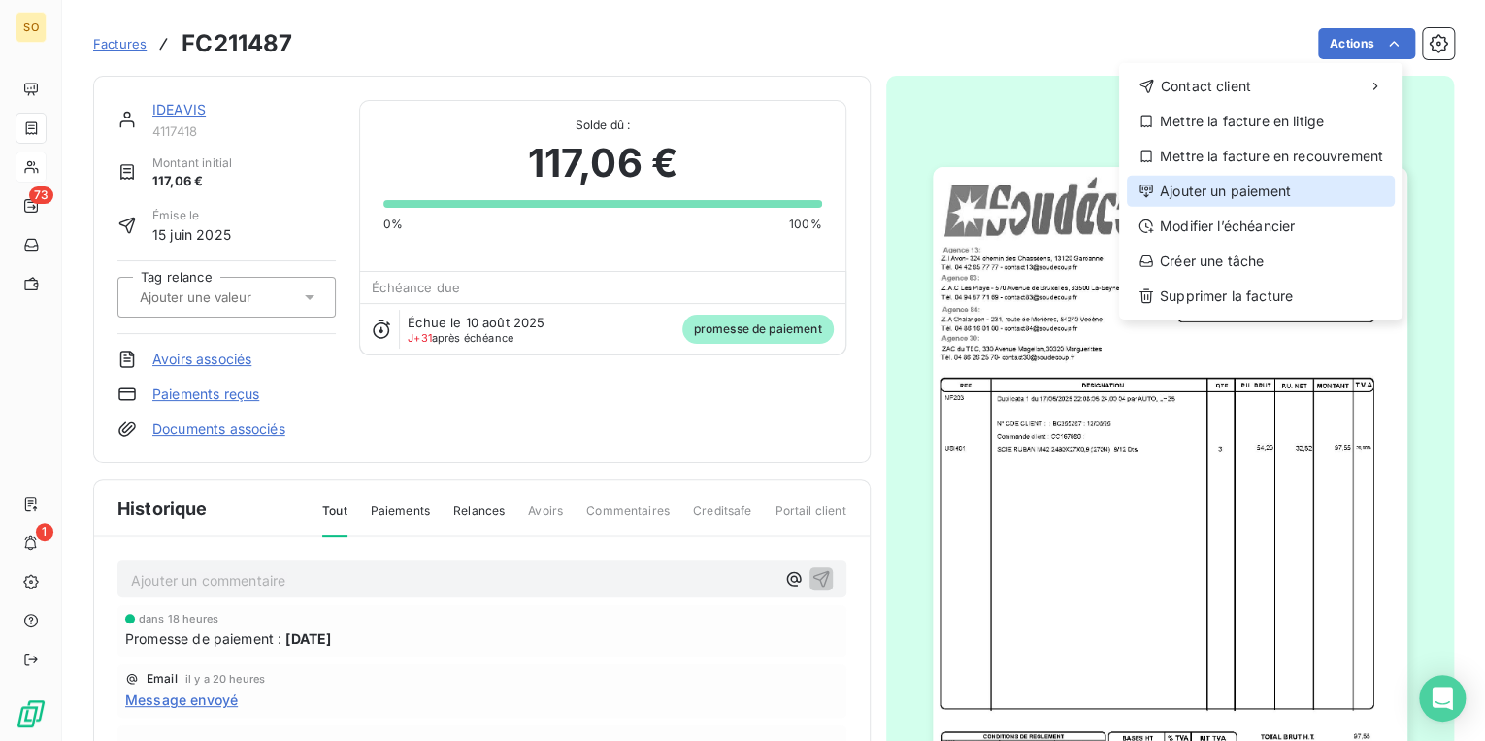
click at [1139, 190] on icon at bounding box center [1147, 191] width 16 height 16
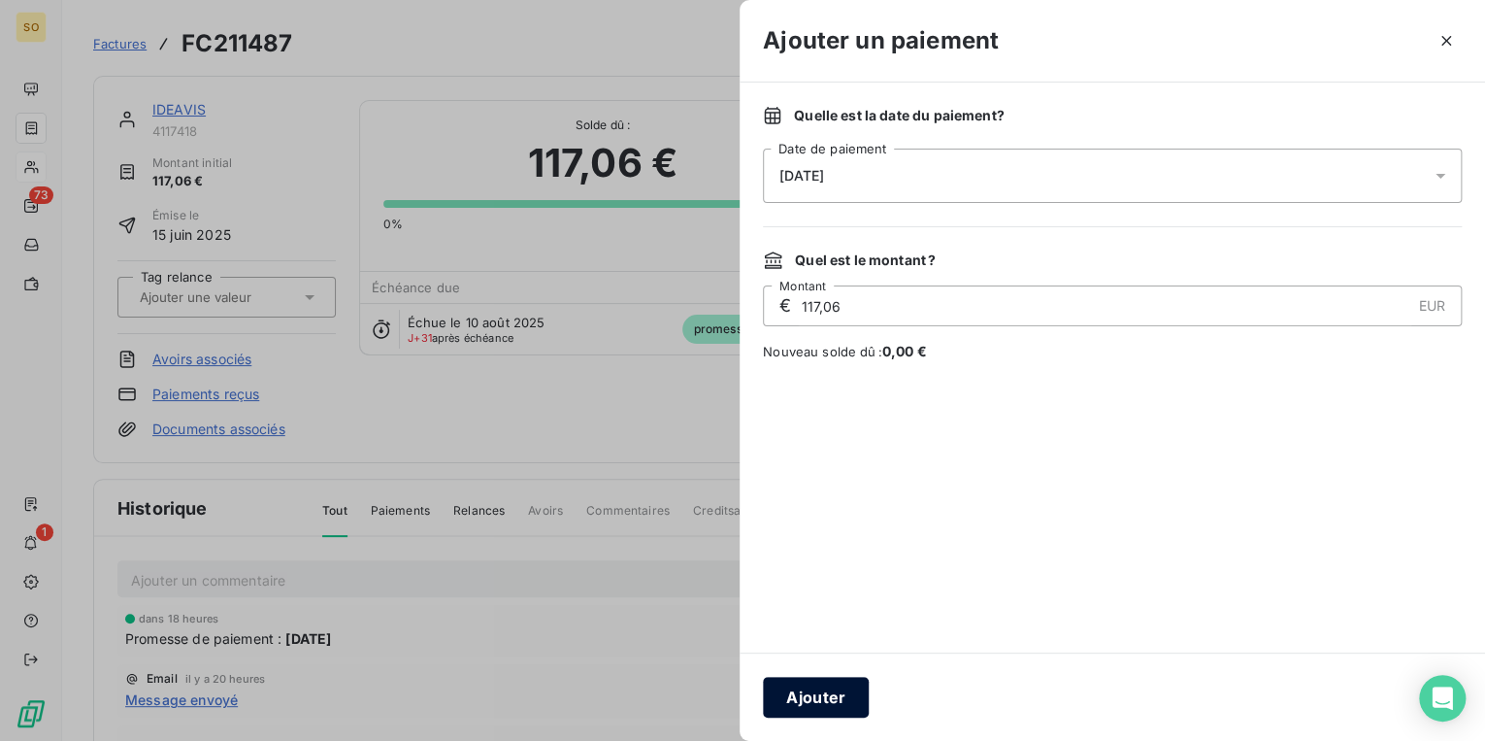
click at [823, 701] on button "Ajouter" at bounding box center [816, 697] width 106 height 41
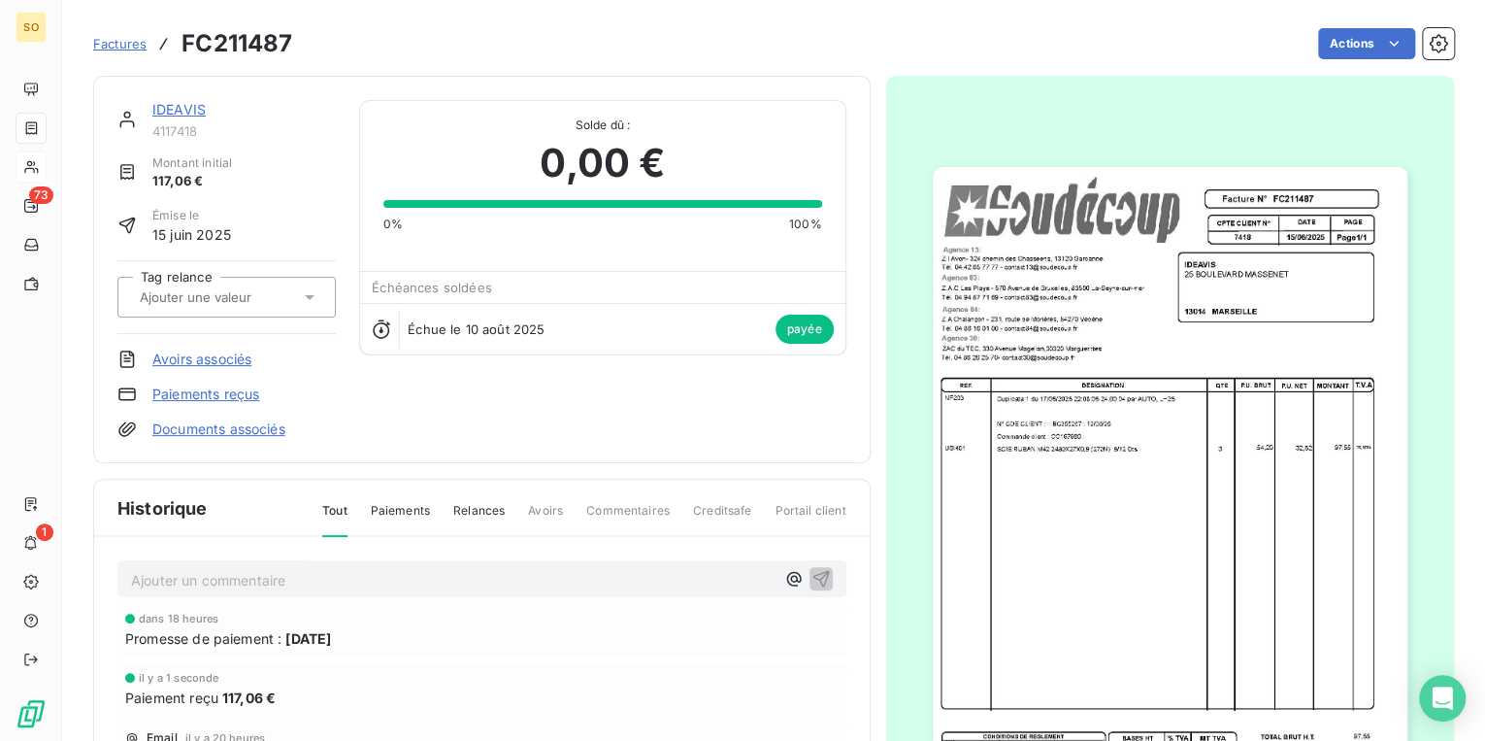
click at [496, 171] on div "0,00 €" at bounding box center [602, 163] width 438 height 58
click at [456, 48] on div "Actions" at bounding box center [884, 43] width 1139 height 31
click at [130, 43] on span "Factures" at bounding box center [119, 44] width 53 height 16
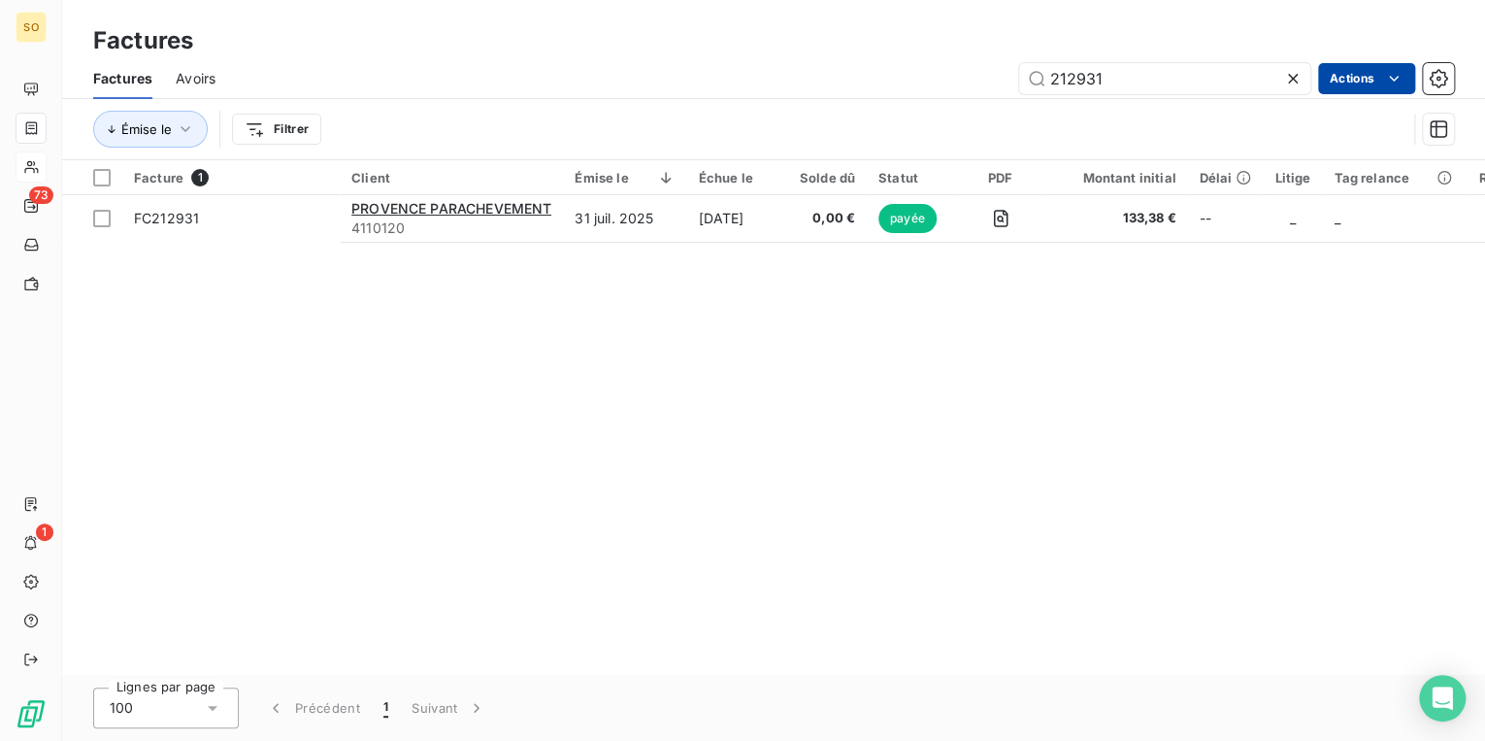
click at [1340, 75] on div "212931 Actions" at bounding box center [846, 78] width 1215 height 31
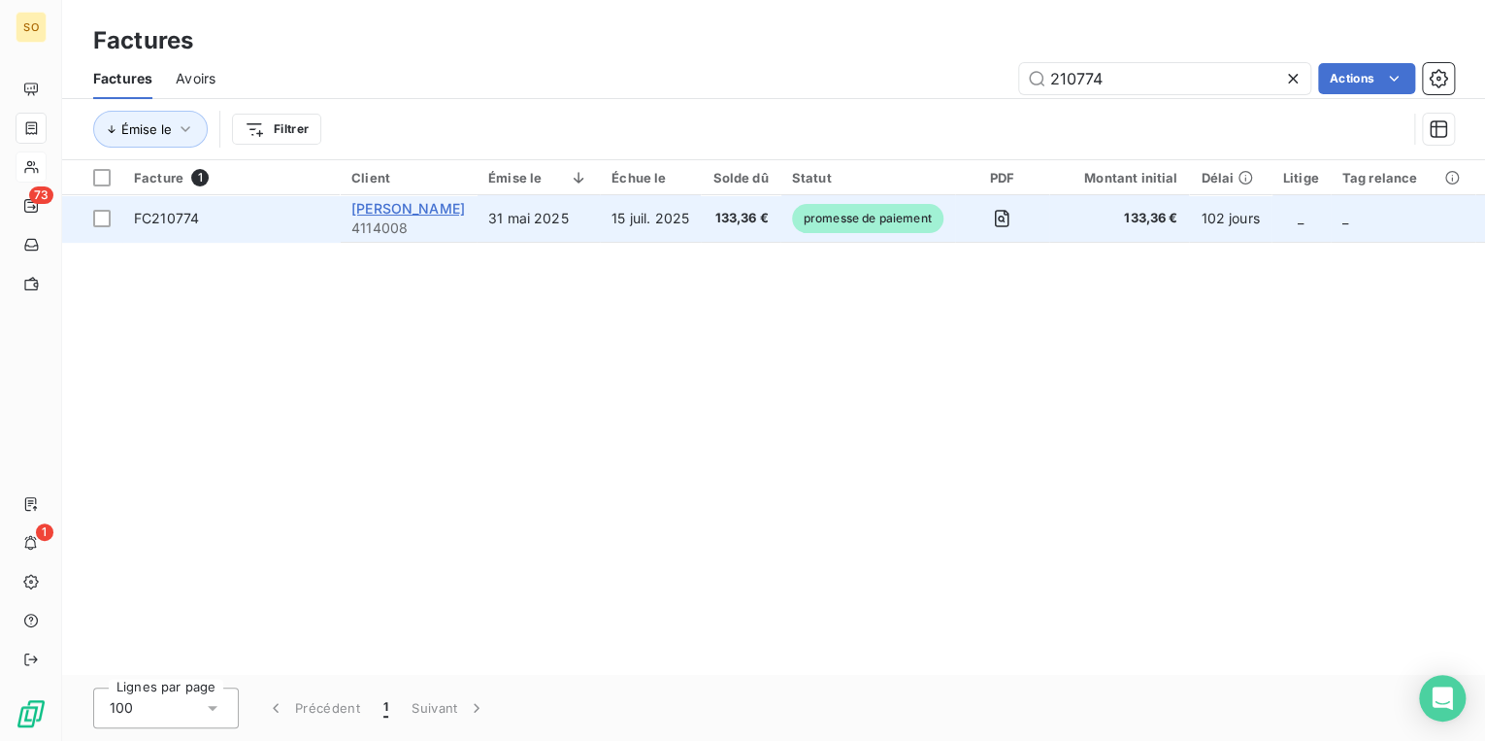
type input "210774"
click at [465, 214] on span "[PERSON_NAME]" at bounding box center [408, 208] width 114 height 17
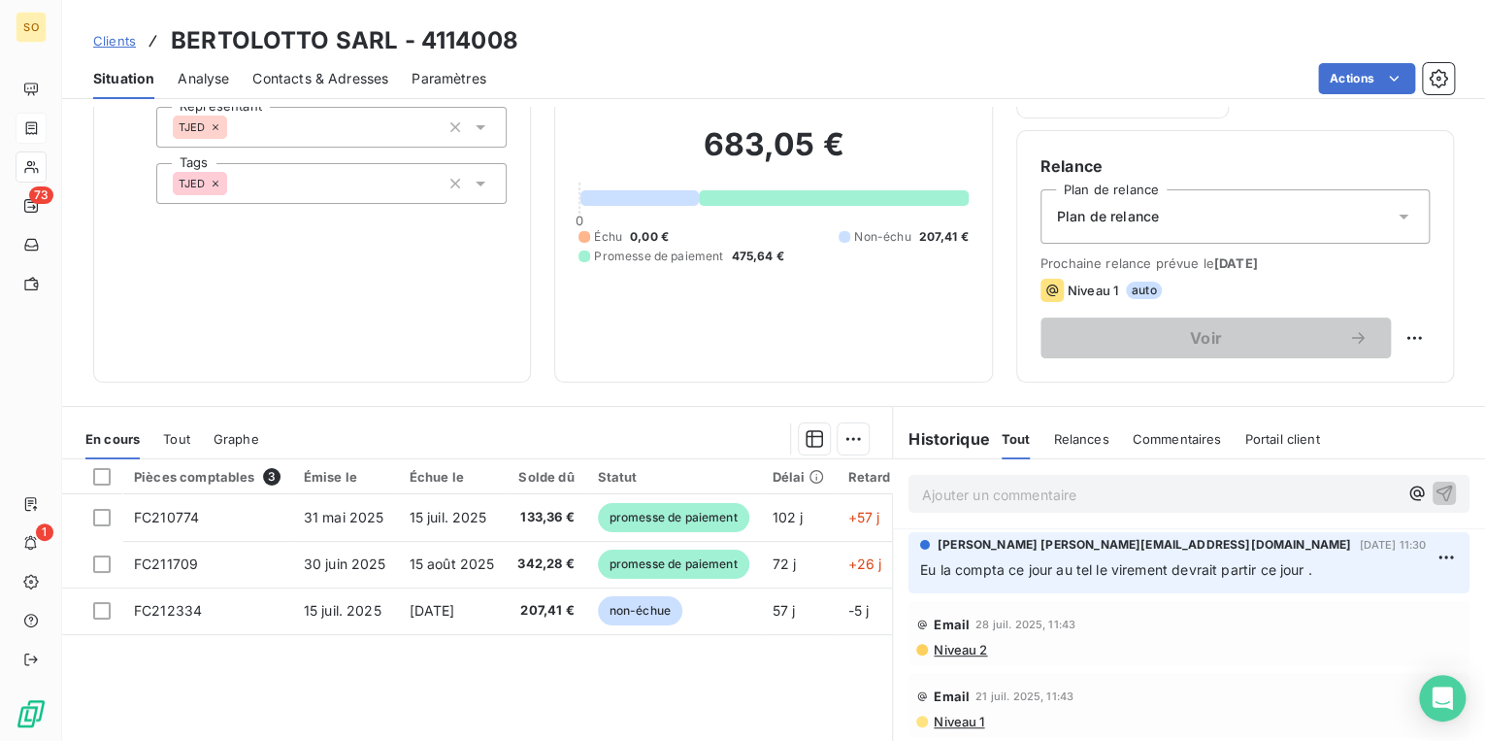
scroll to position [128, 0]
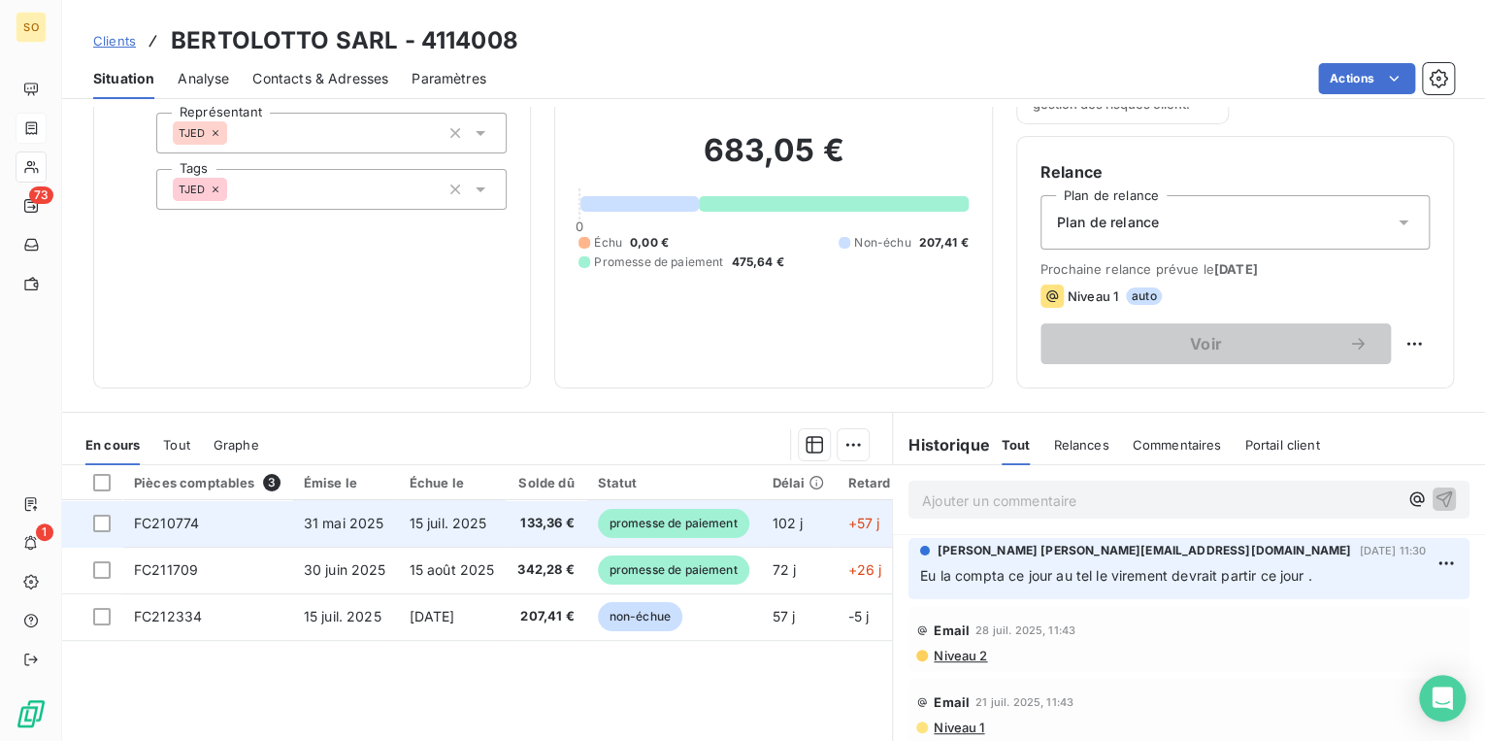
click at [663, 520] on span "promesse de paiement" at bounding box center [673, 523] width 151 height 29
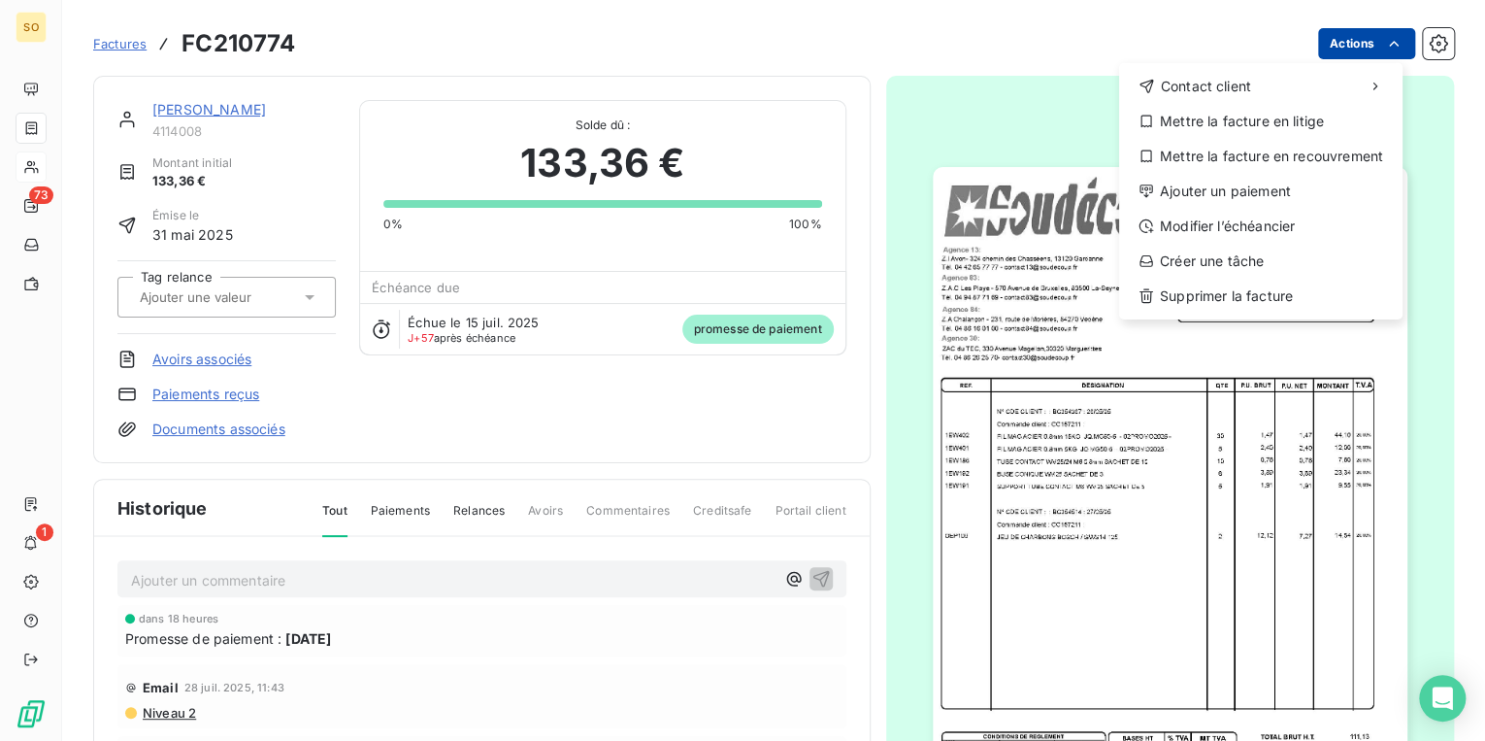
click at [1336, 44] on html "SO 73 1 Factures FC210774 Actions Contact client Mettre la facture en litige Me…" at bounding box center [742, 370] width 1485 height 741
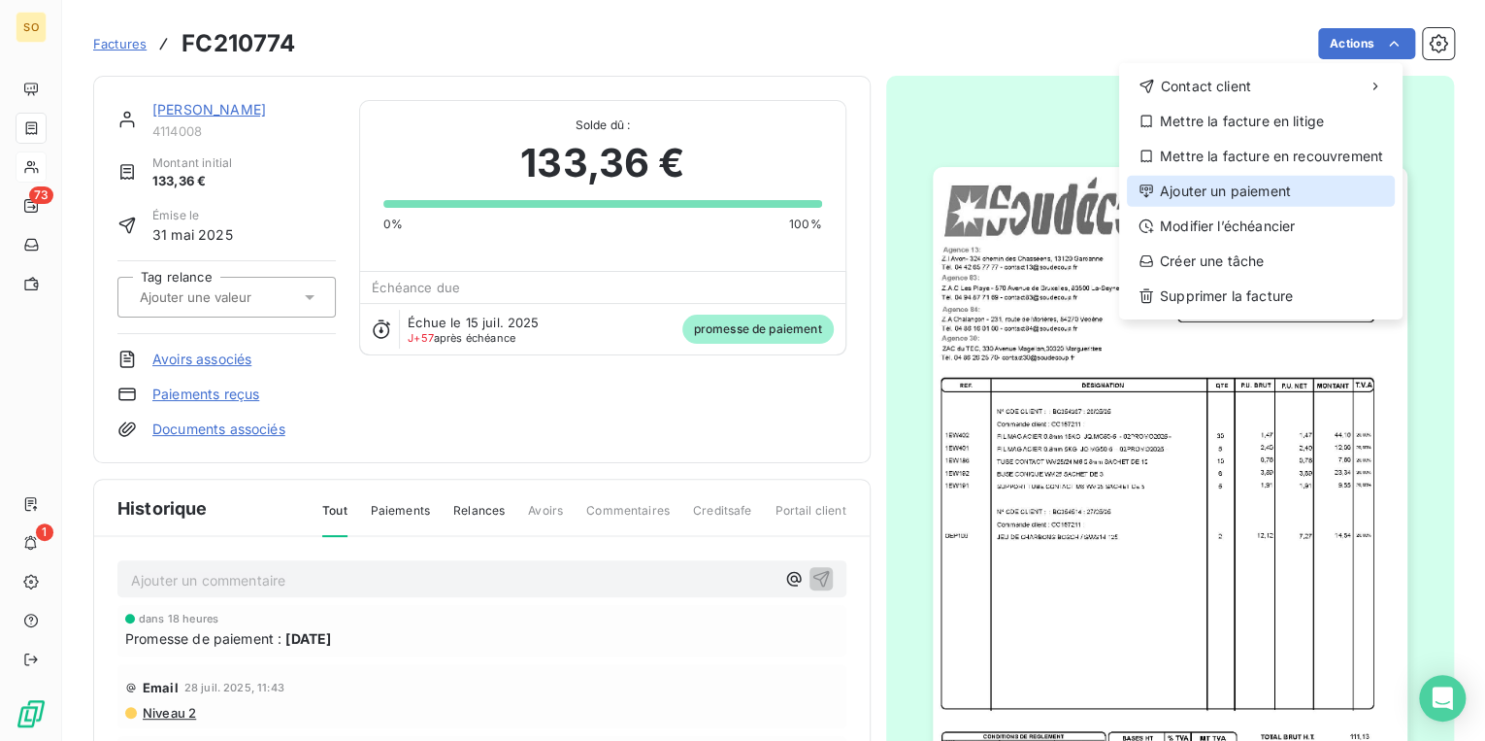
click at [1195, 194] on div "Ajouter un paiement" at bounding box center [1261, 191] width 268 height 31
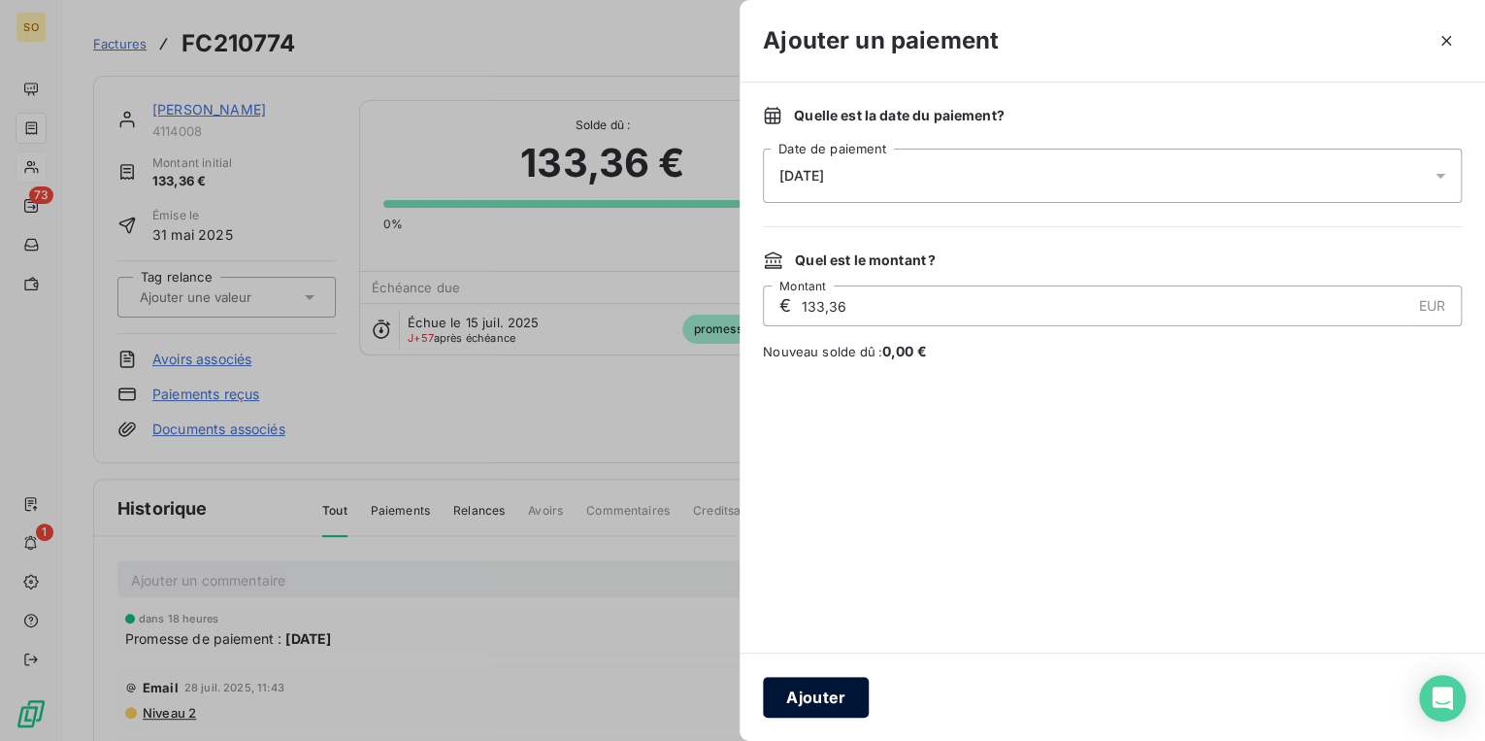
click at [818, 695] on button "Ajouter" at bounding box center [816, 697] width 106 height 41
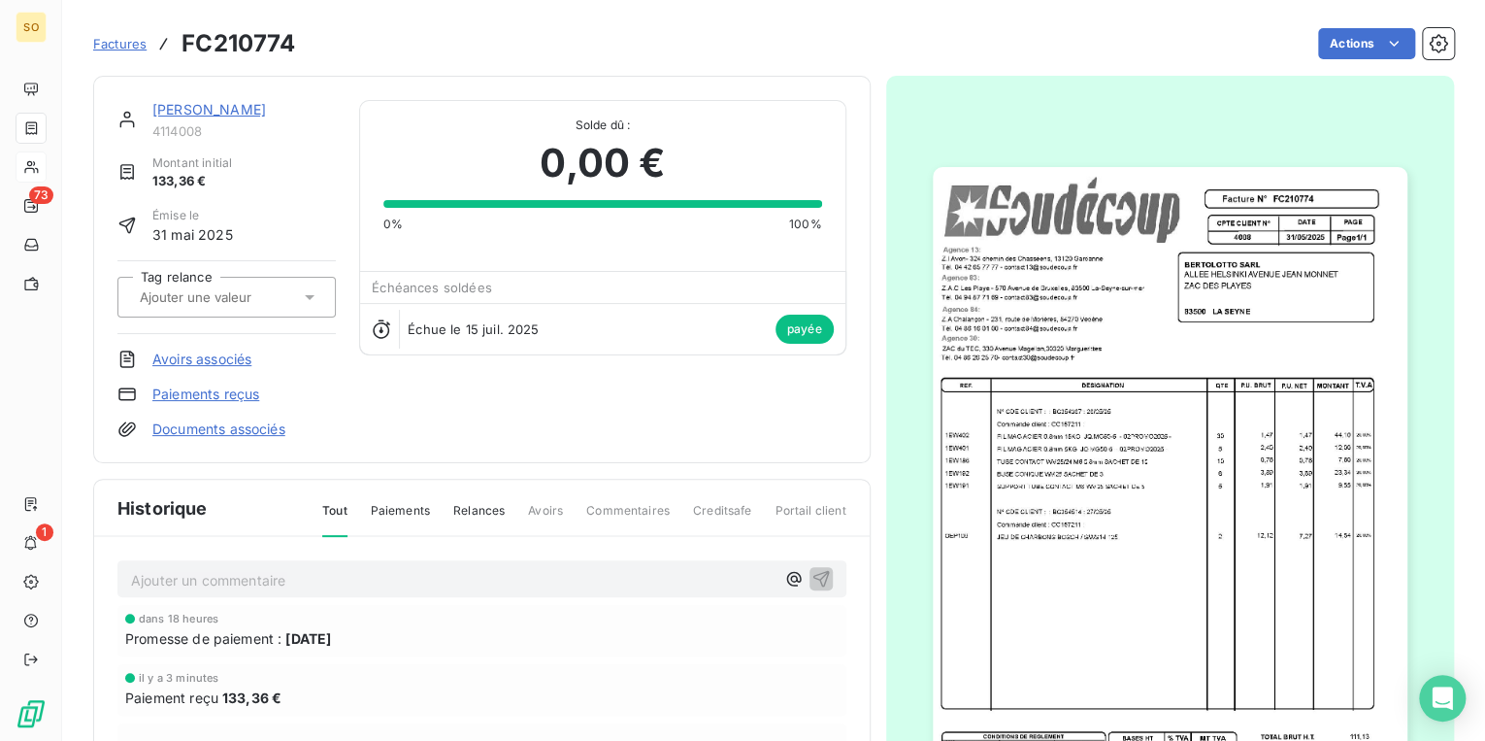
click at [197, 109] on link "[PERSON_NAME]" at bounding box center [209, 109] width 114 height 17
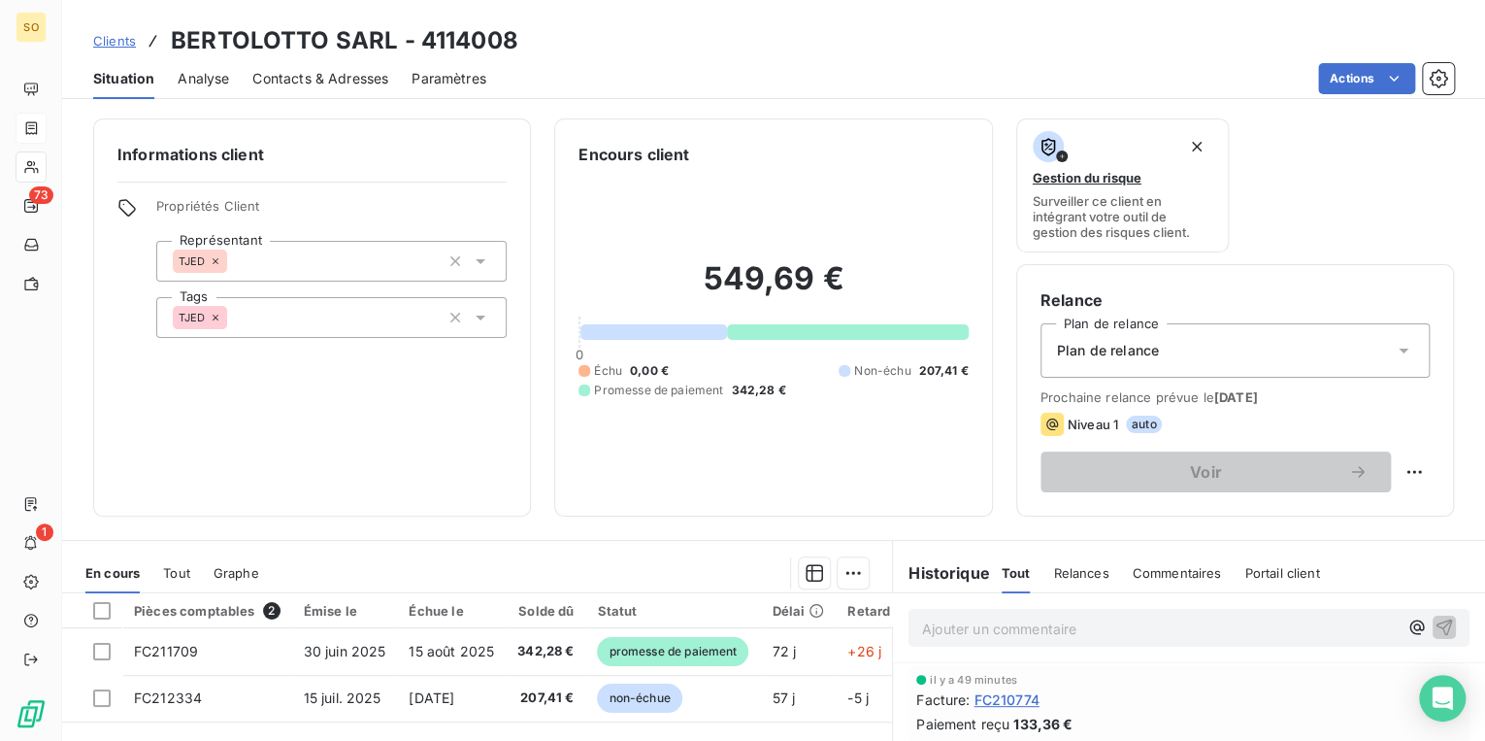
click at [118, 31] on link "Clients" at bounding box center [114, 40] width 43 height 19
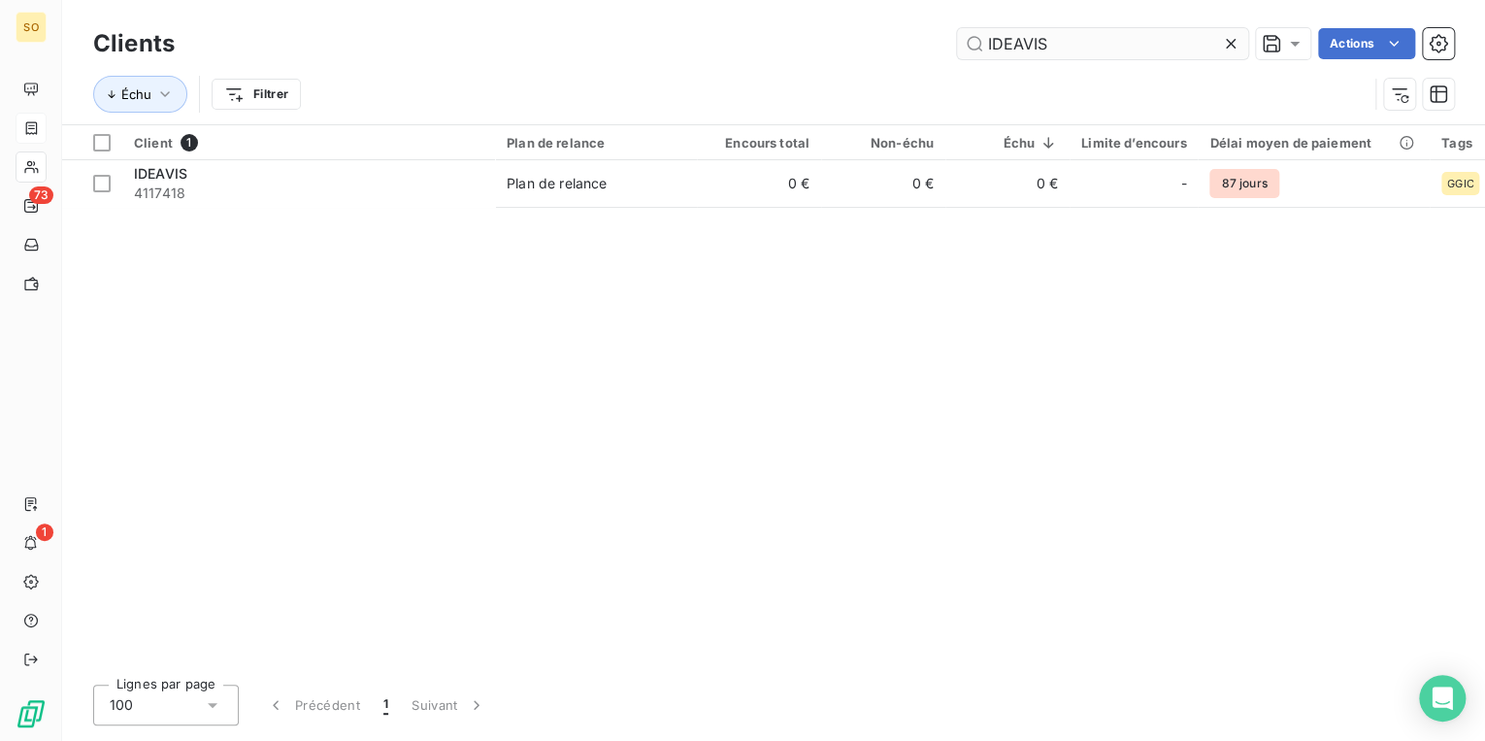
drag, startPoint x: 985, startPoint y: 44, endPoint x: 1202, endPoint y: 40, distance: 216.5
click at [1202, 40] on input "IDEAVIS" at bounding box center [1102, 43] width 291 height 31
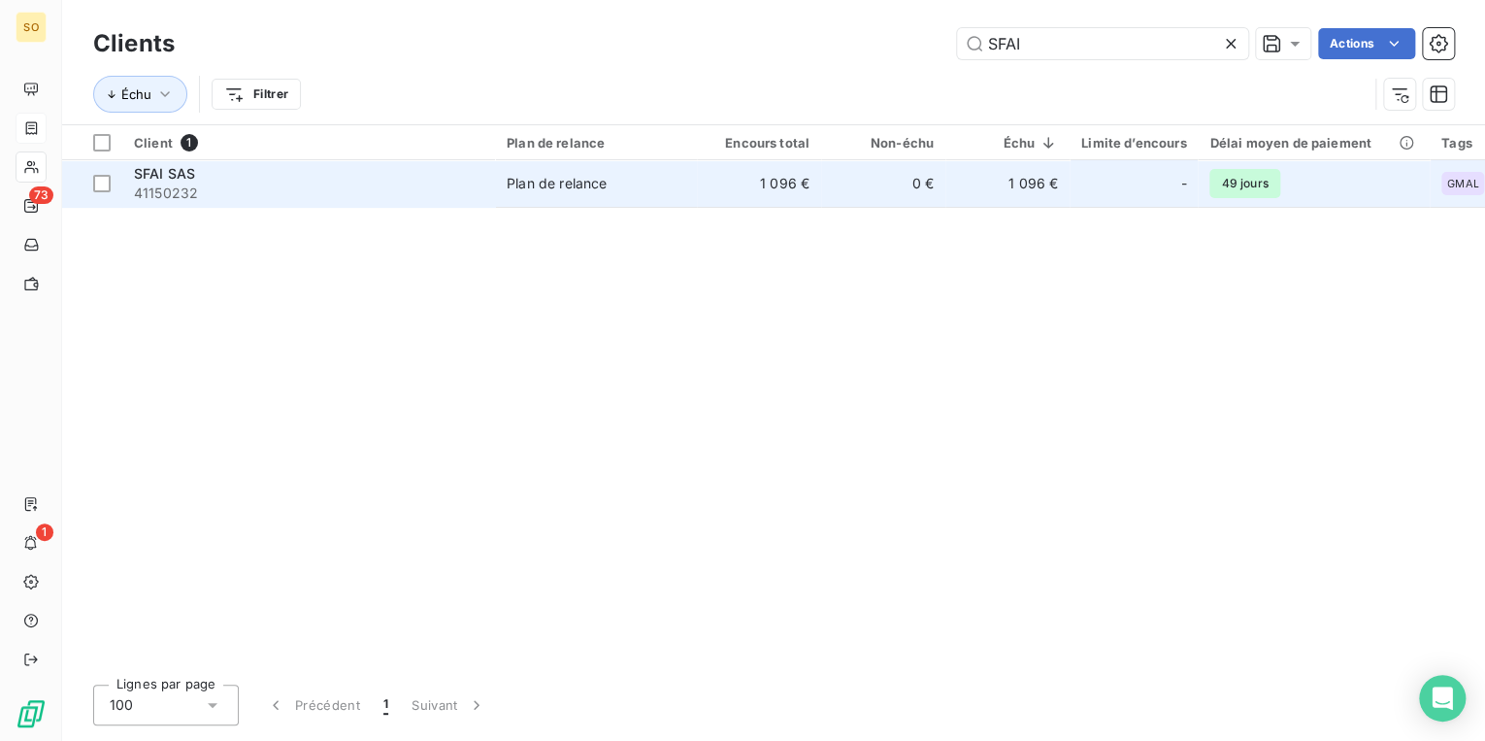
type input "SFAI"
click at [590, 193] on td "Plan de relance" at bounding box center [596, 183] width 202 height 47
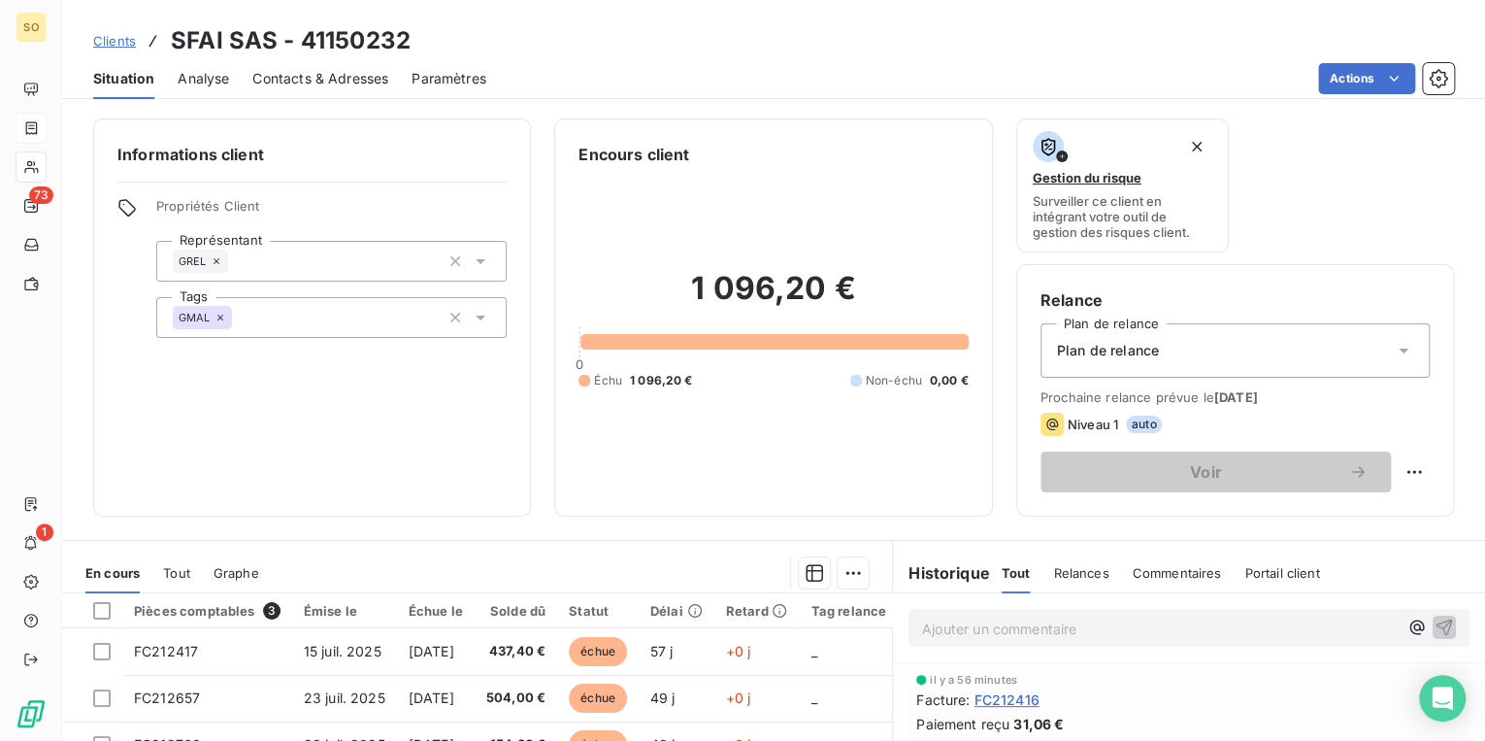
scroll to position [78, 0]
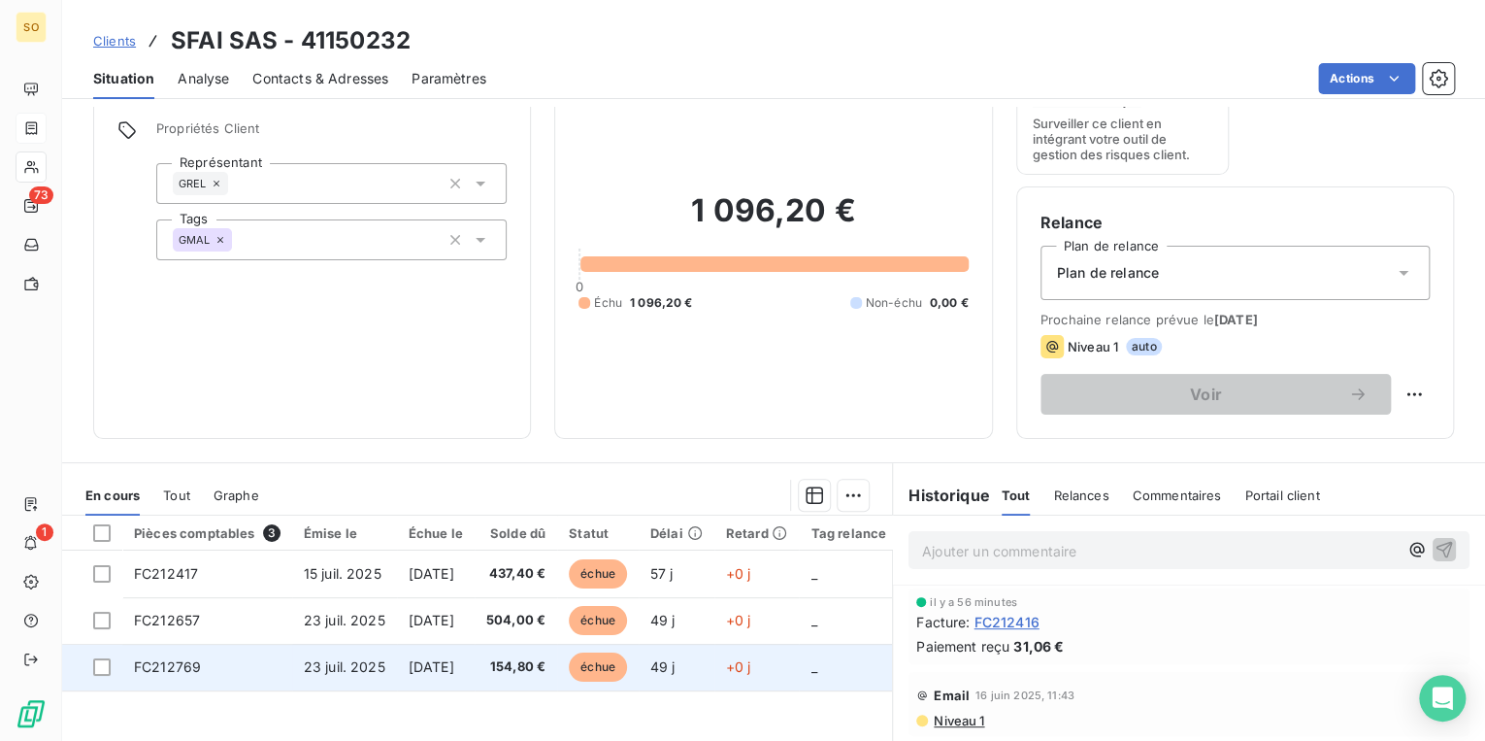
click at [620, 662] on span "échue" at bounding box center [598, 666] width 58 height 29
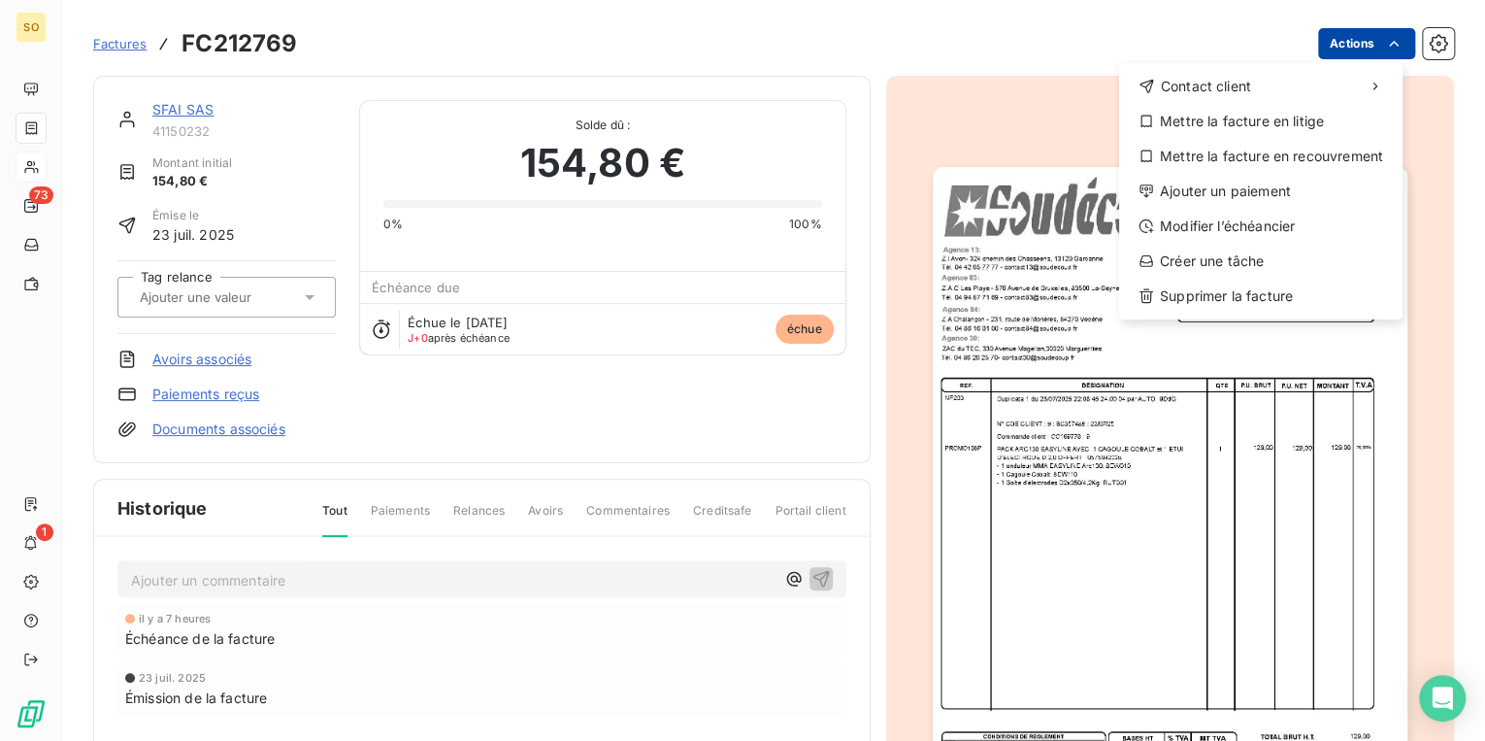
click at [1345, 50] on html "SO 73 1 Factures FC212769 Actions Contact client Mettre la facture en litige Me…" at bounding box center [742, 370] width 1485 height 741
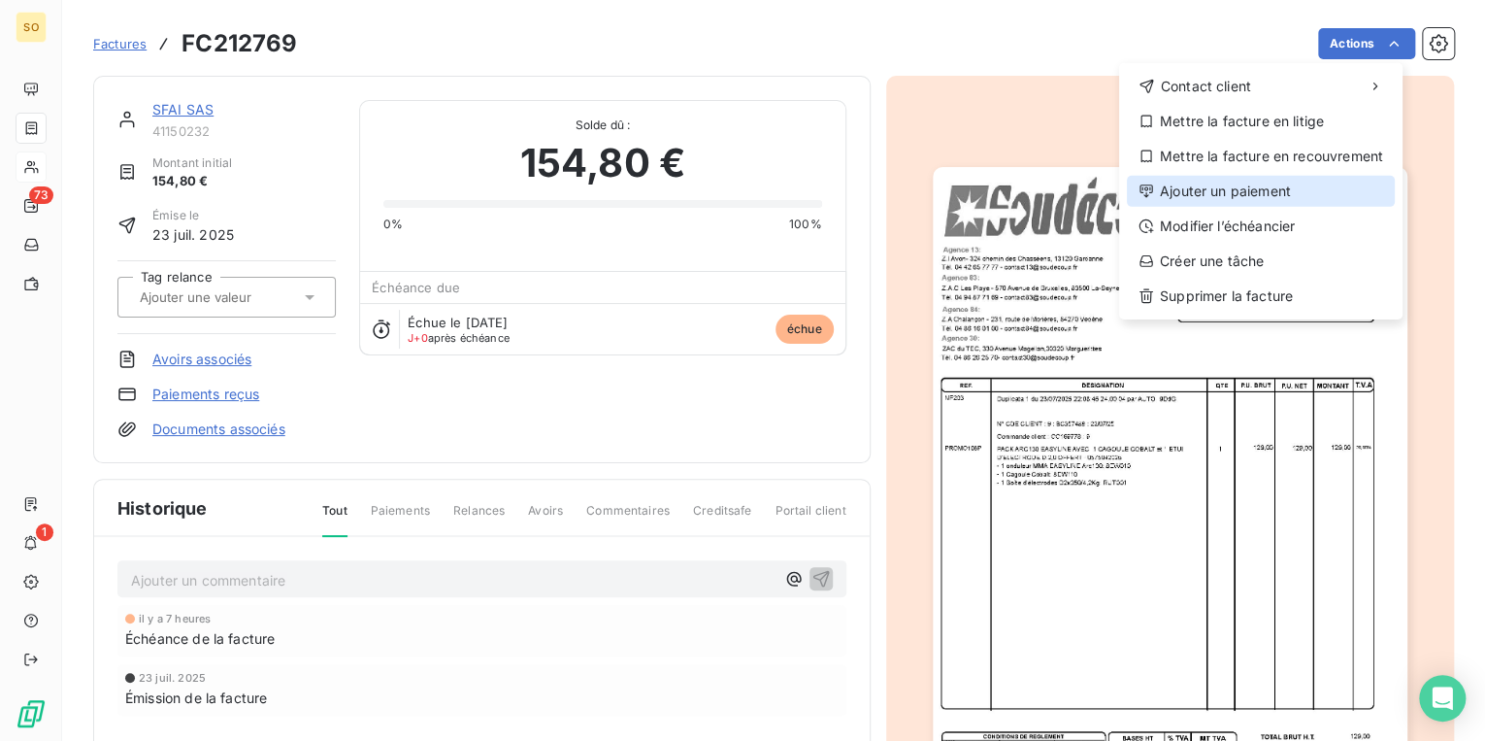
click at [1246, 179] on div "Ajouter un paiement" at bounding box center [1261, 191] width 268 height 31
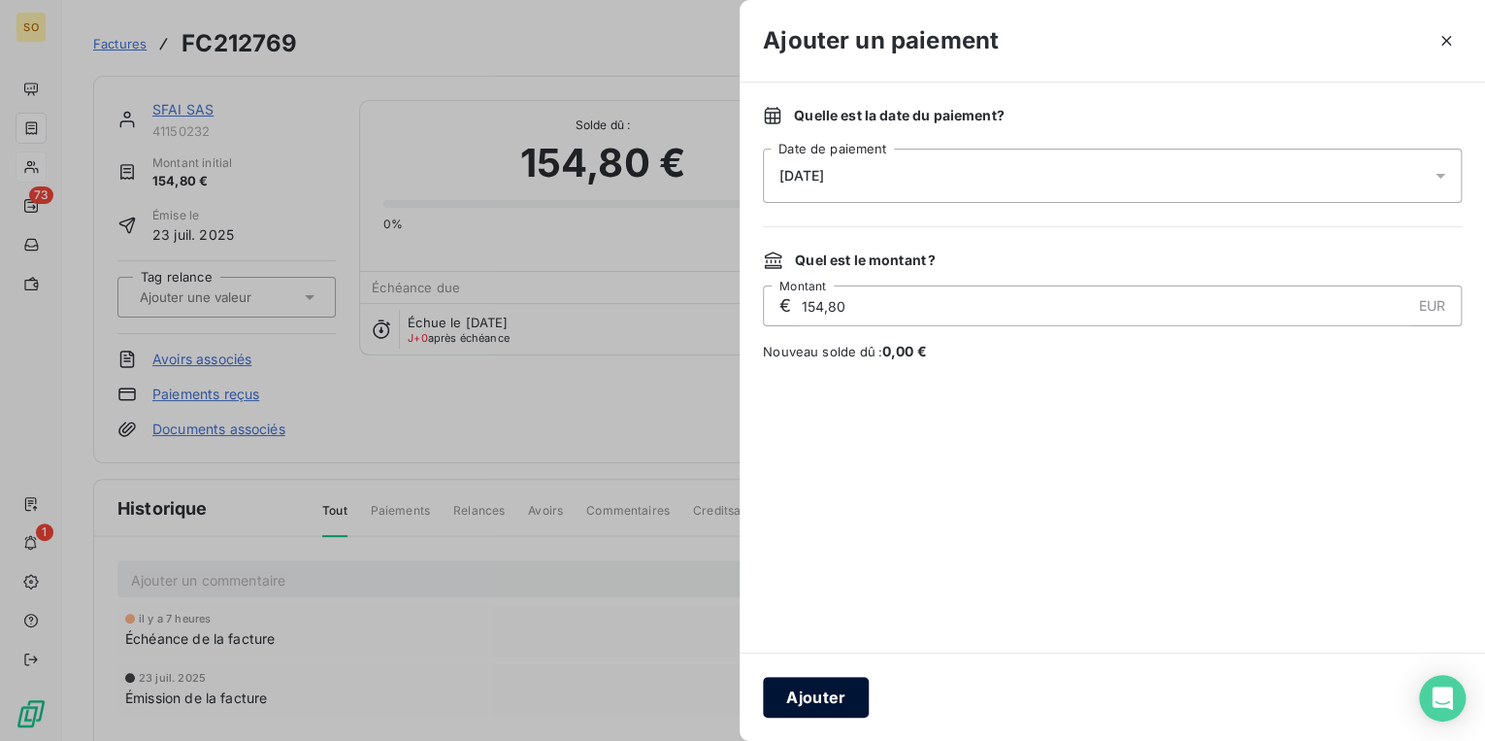
click at [825, 683] on button "Ajouter" at bounding box center [816, 697] width 106 height 41
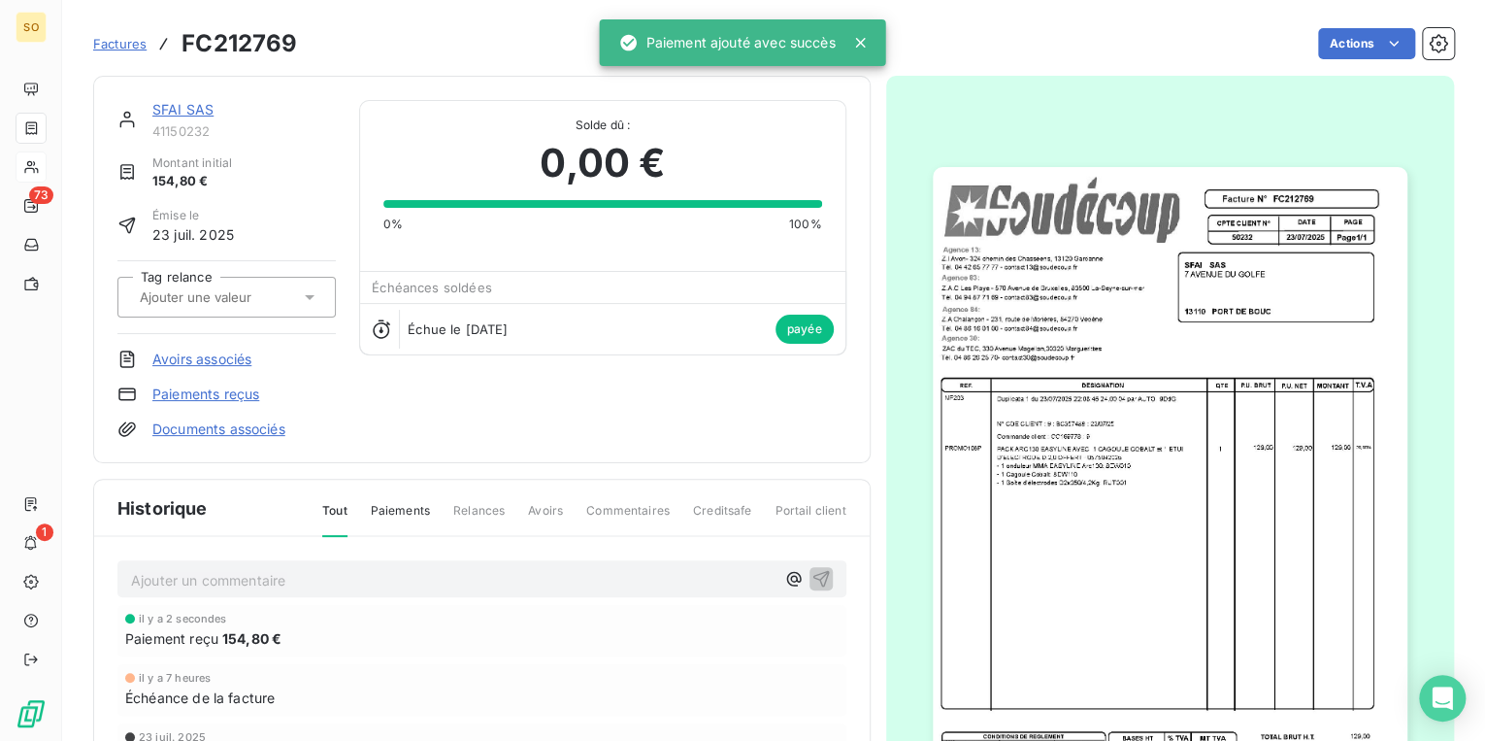
click at [165, 110] on link "SFAI SAS" at bounding box center [182, 109] width 61 height 17
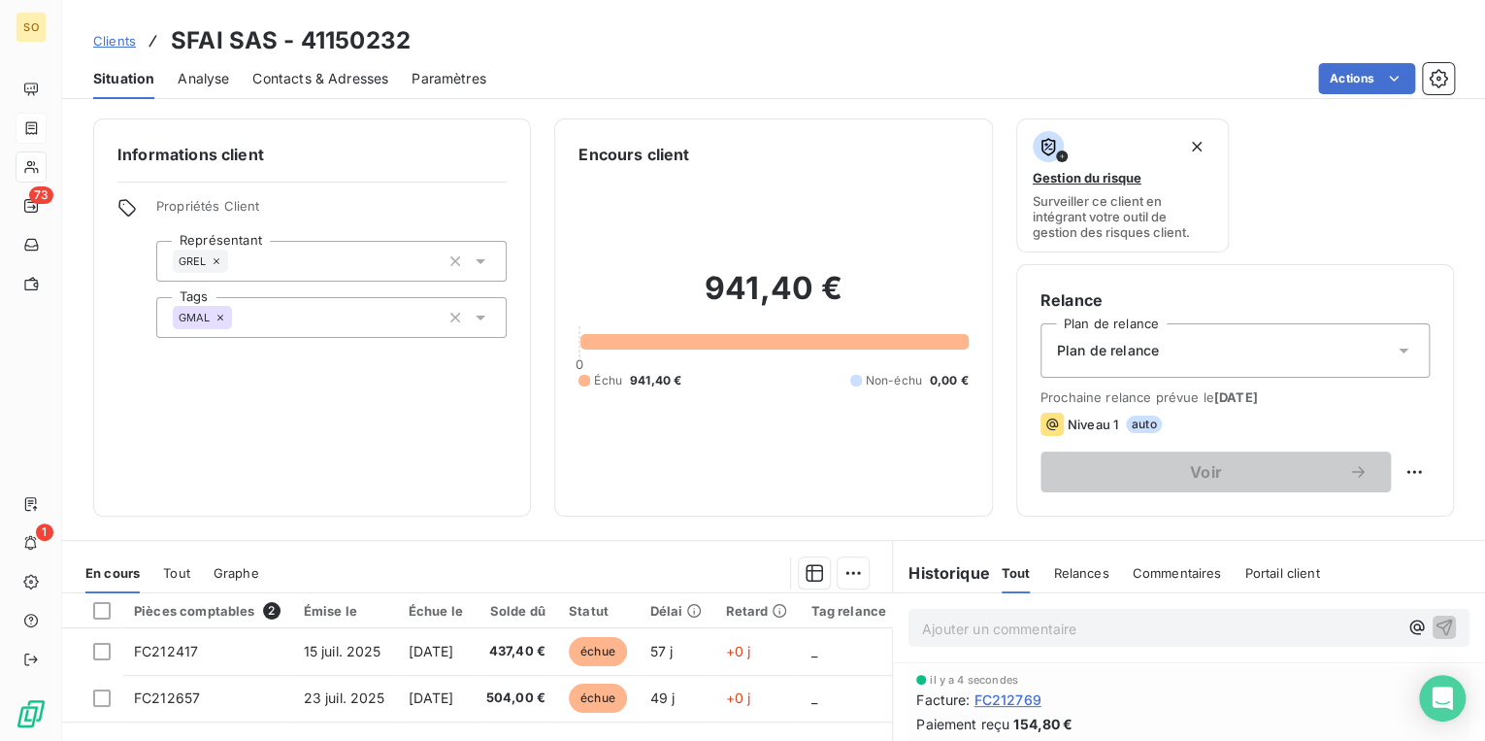
click at [117, 41] on span "Clients" at bounding box center [114, 41] width 43 height 16
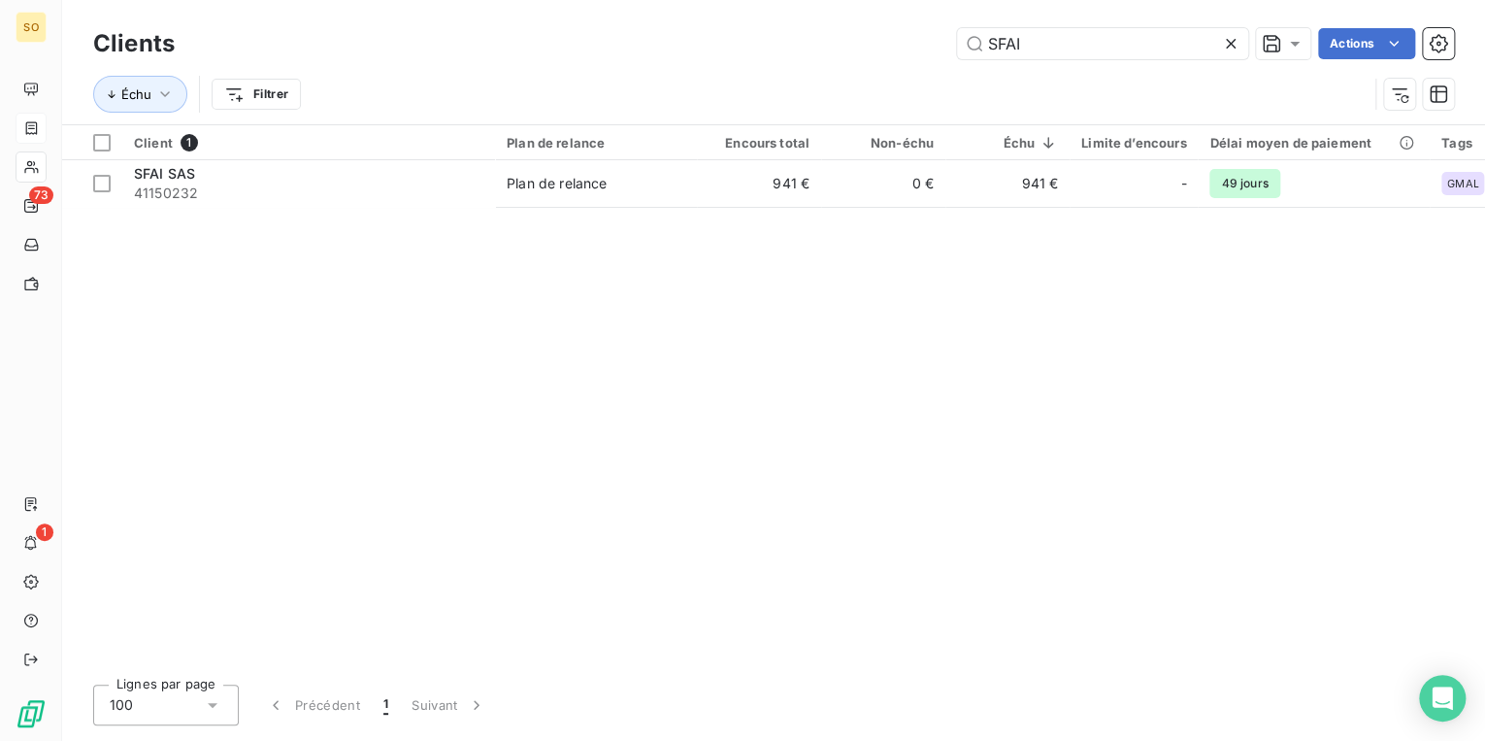
drag, startPoint x: 987, startPoint y: 39, endPoint x: 1230, endPoint y: 39, distance: 242.7
click at [1229, 39] on div "SFAI" at bounding box center [1102, 43] width 291 height 31
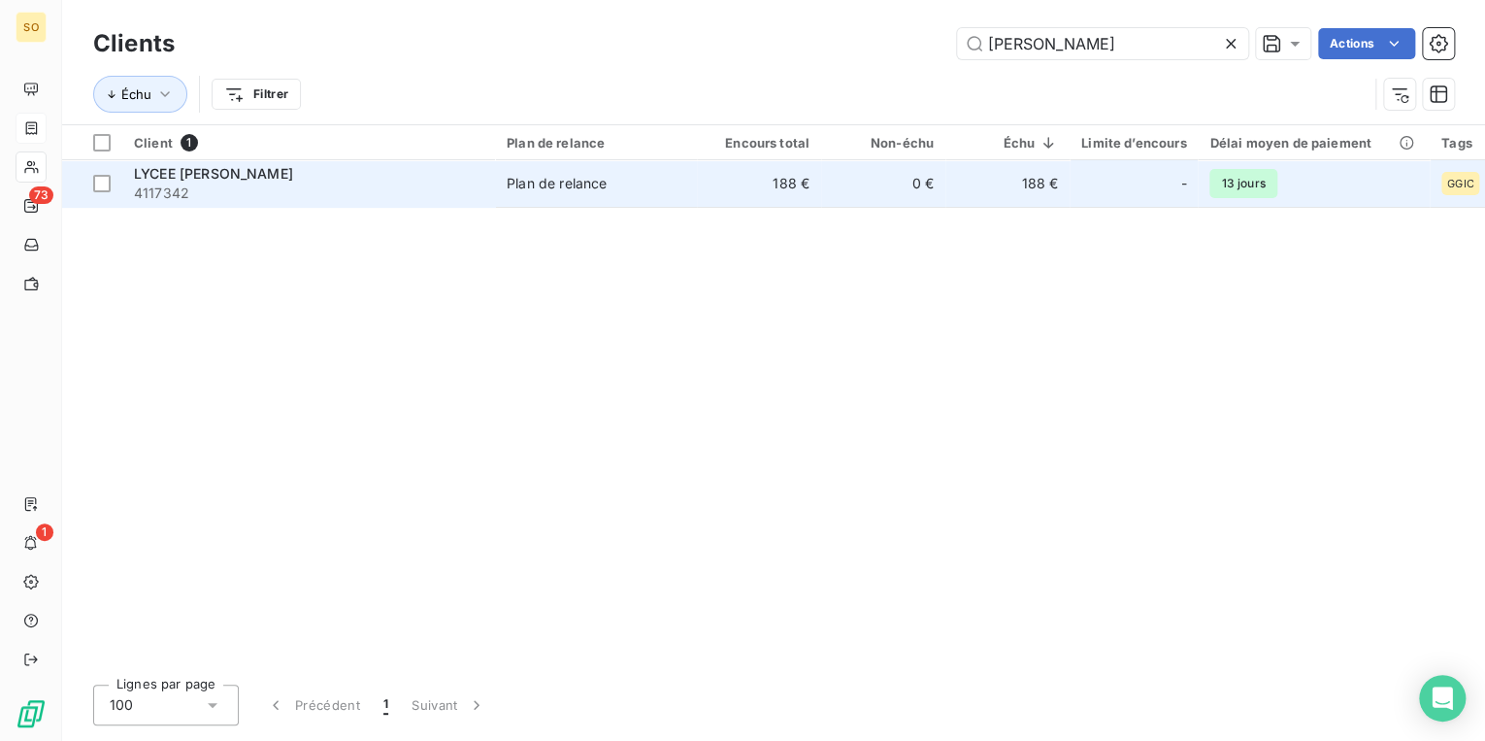
type input "[PERSON_NAME]"
click at [798, 183] on td "188 €" at bounding box center [759, 183] width 124 height 47
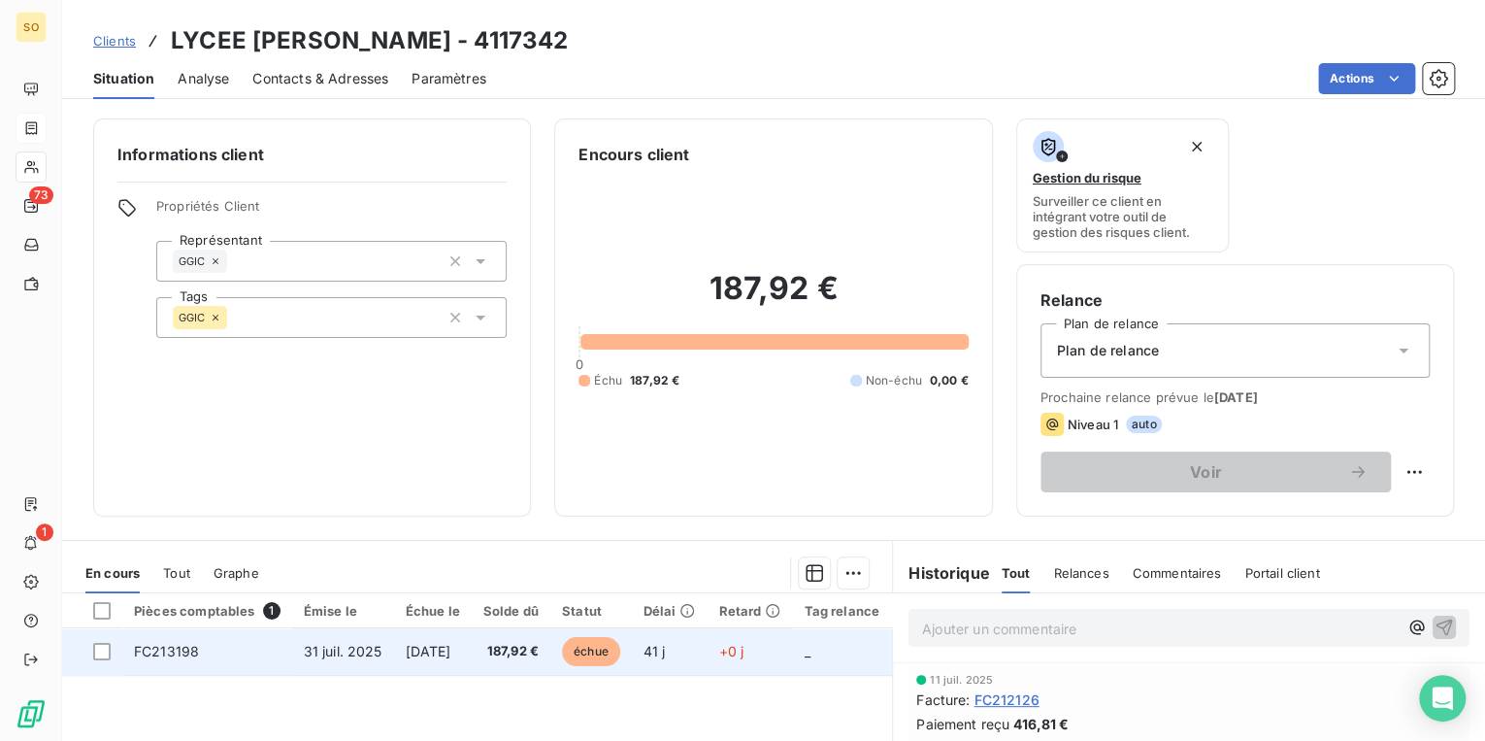
click at [614, 652] on span "échue" at bounding box center [591, 651] width 58 height 29
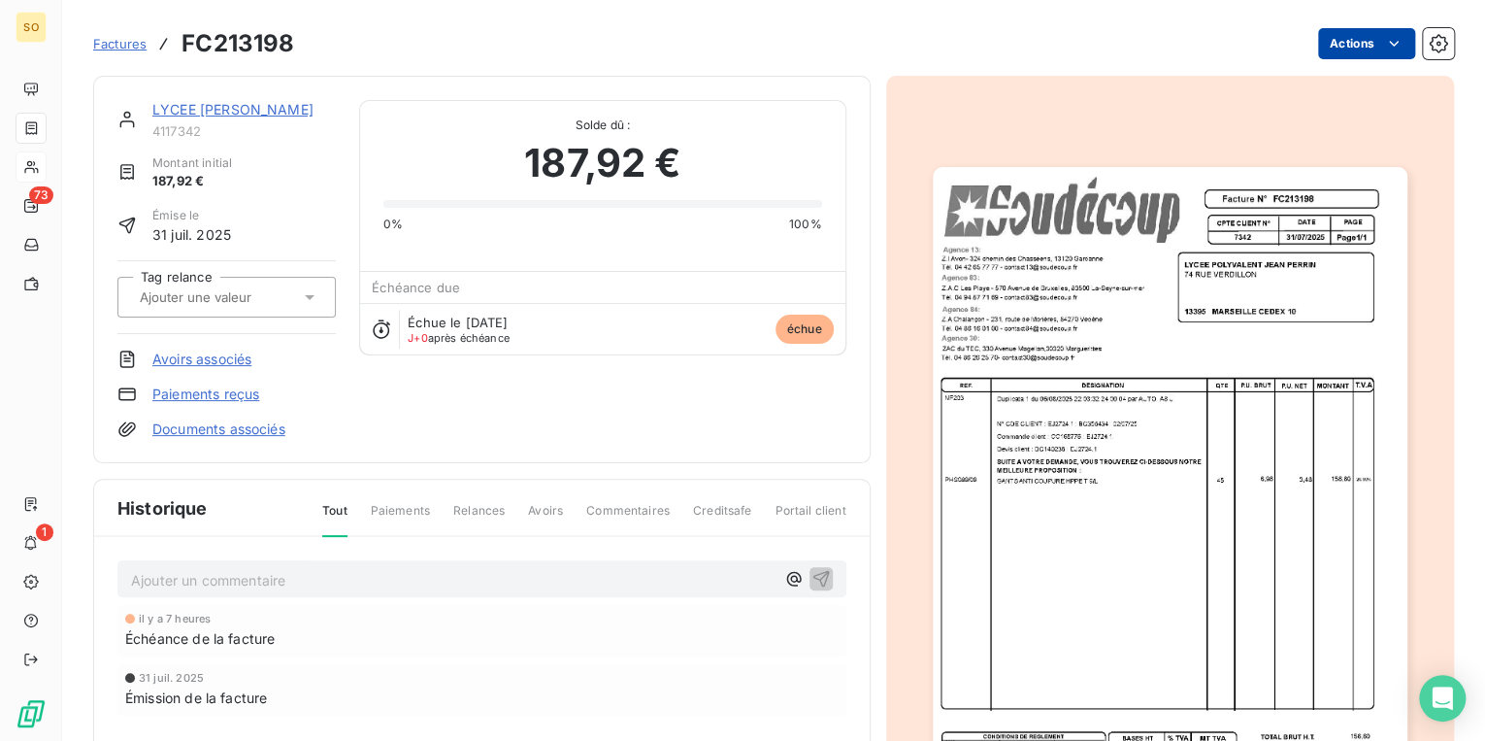
click at [1338, 49] on html "SO 73 1 Factures FC213198 Actions LYCEE [PERSON_NAME] 4117342 Montant initial 1…" at bounding box center [742, 370] width 1485 height 741
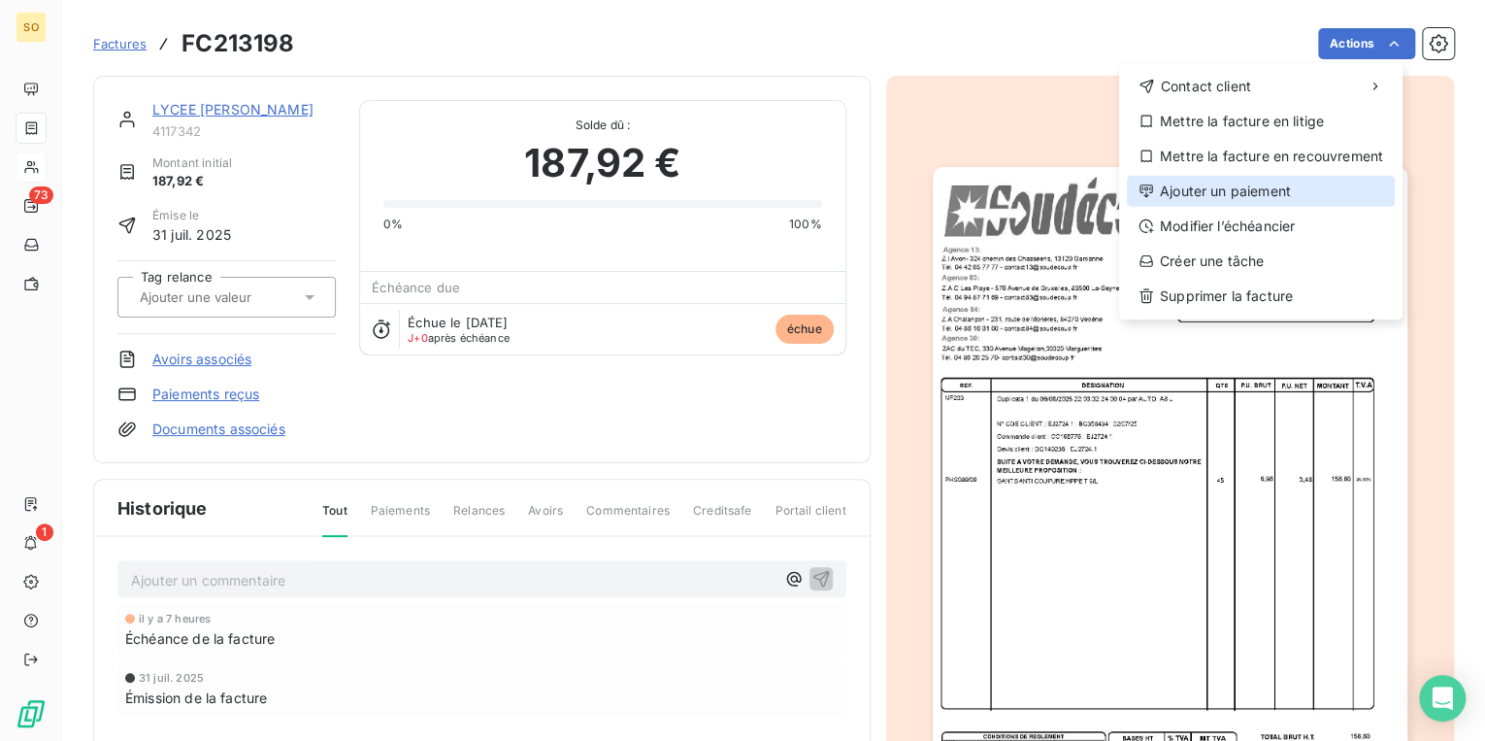
click at [1204, 177] on div "Ajouter un paiement" at bounding box center [1261, 191] width 268 height 31
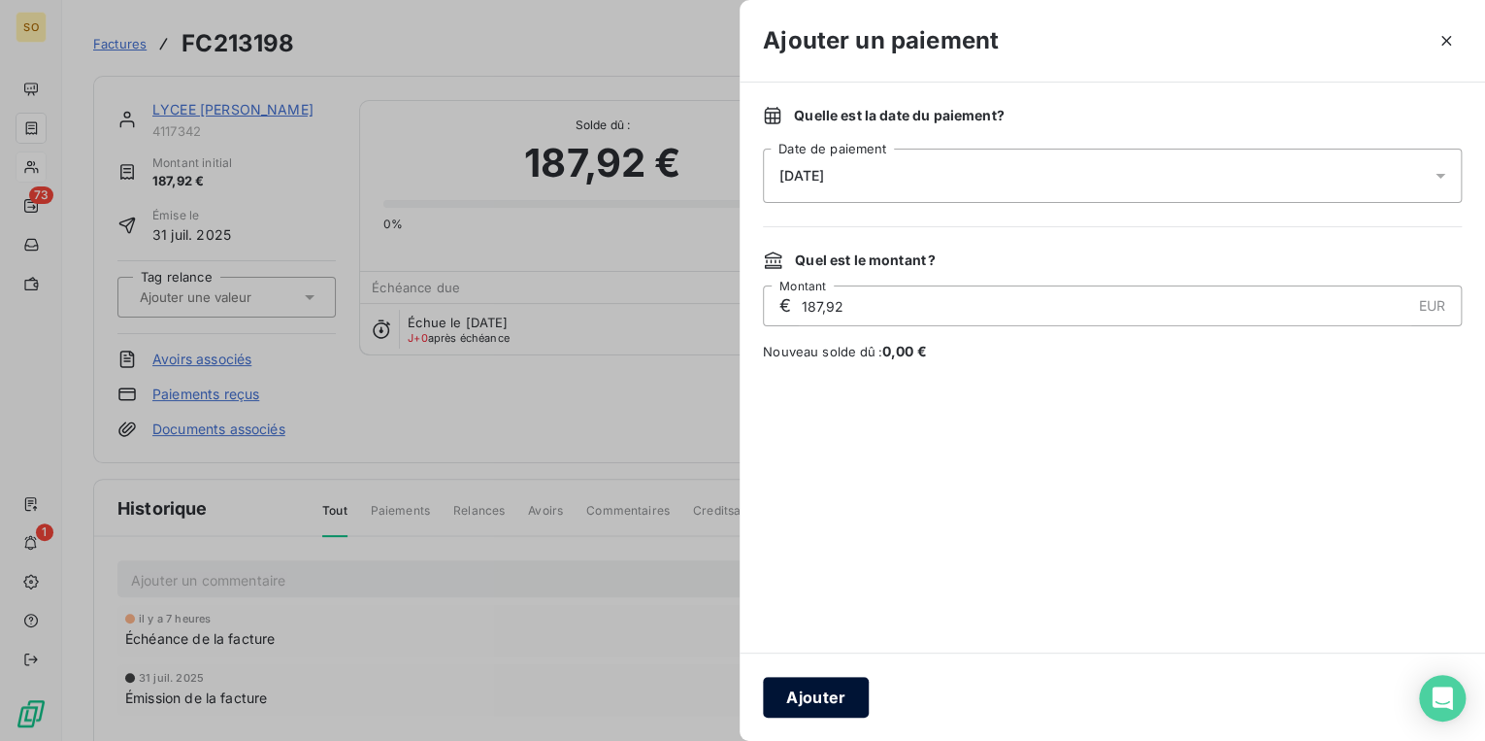
click at [797, 692] on button "Ajouter" at bounding box center [816, 697] width 106 height 41
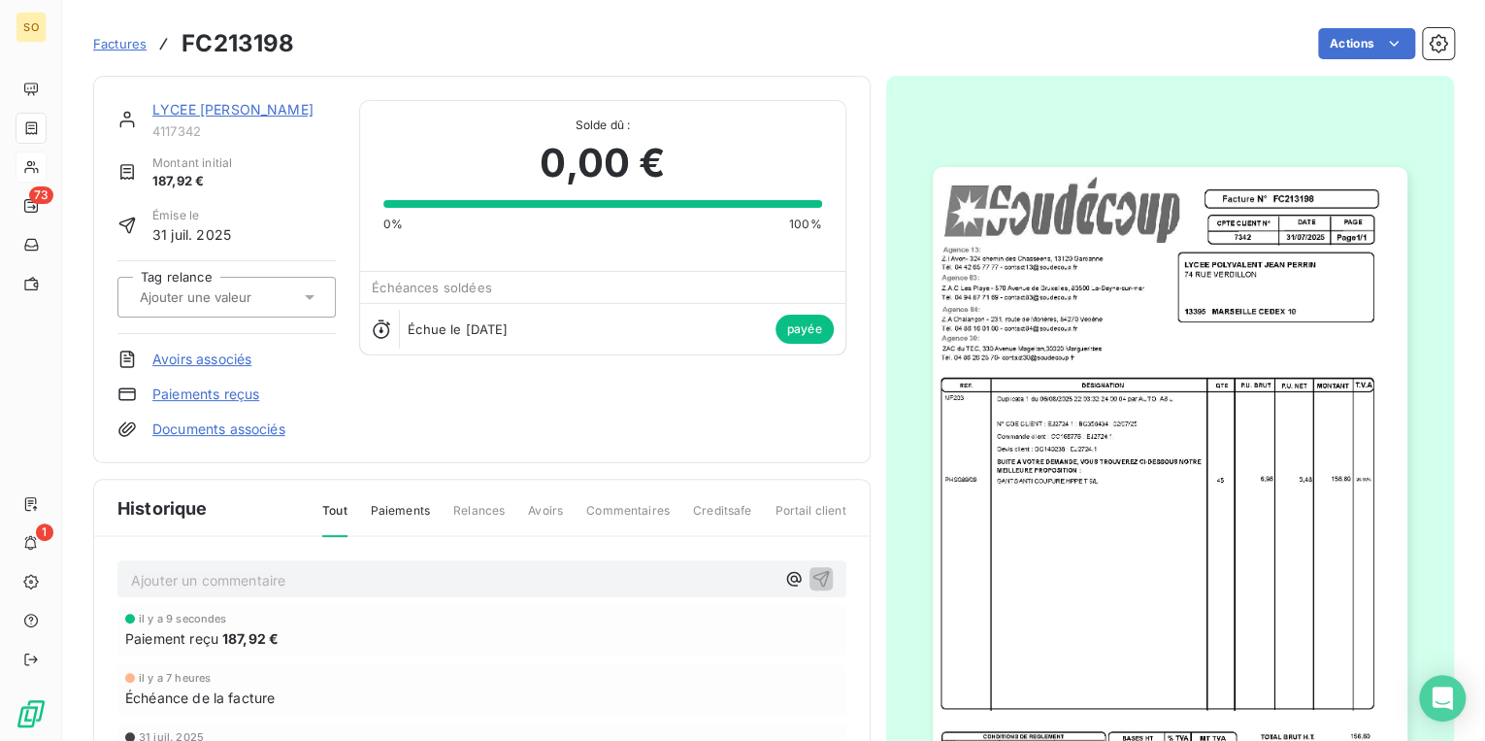
click at [222, 111] on link "LYCEE [PERSON_NAME]" at bounding box center [232, 109] width 161 height 17
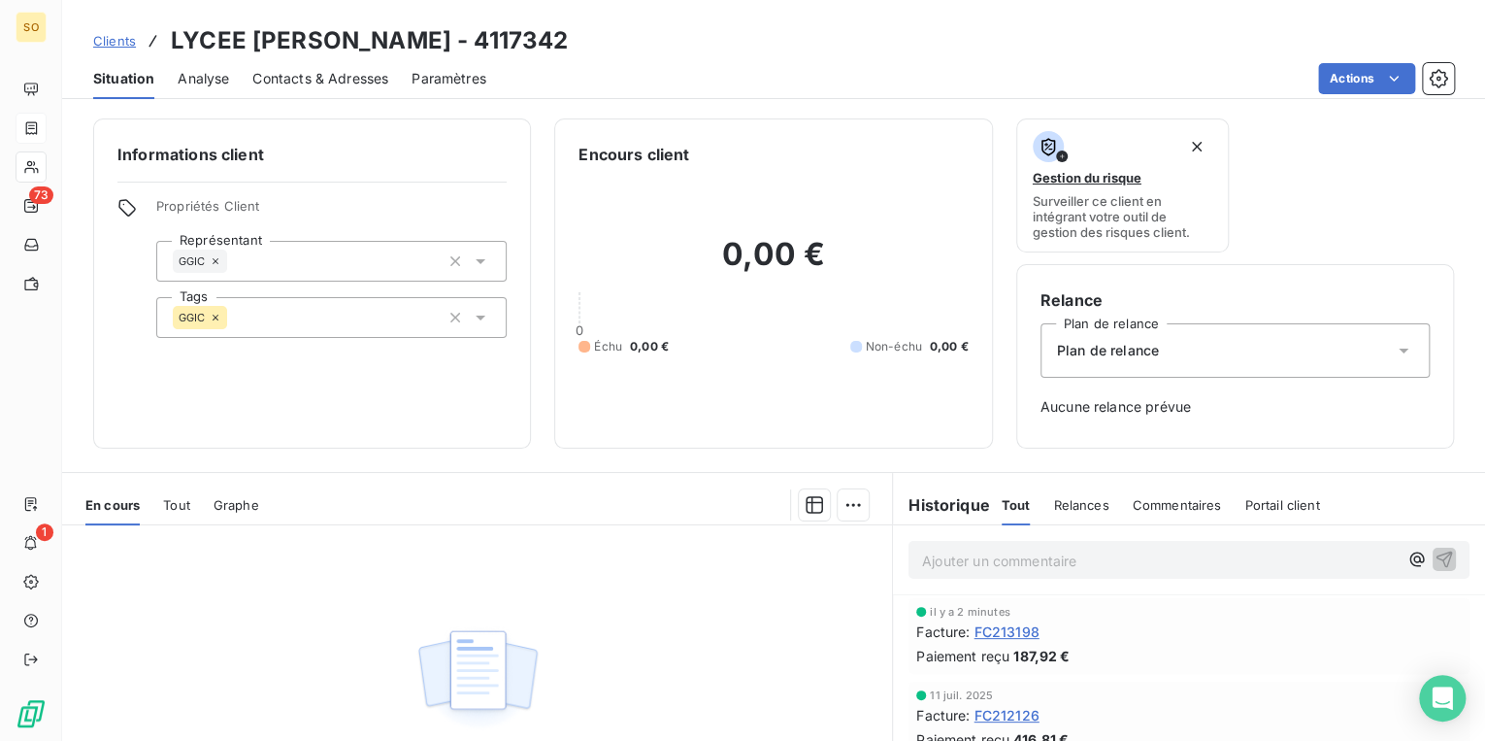
click at [116, 39] on span "Clients" at bounding box center [114, 41] width 43 height 16
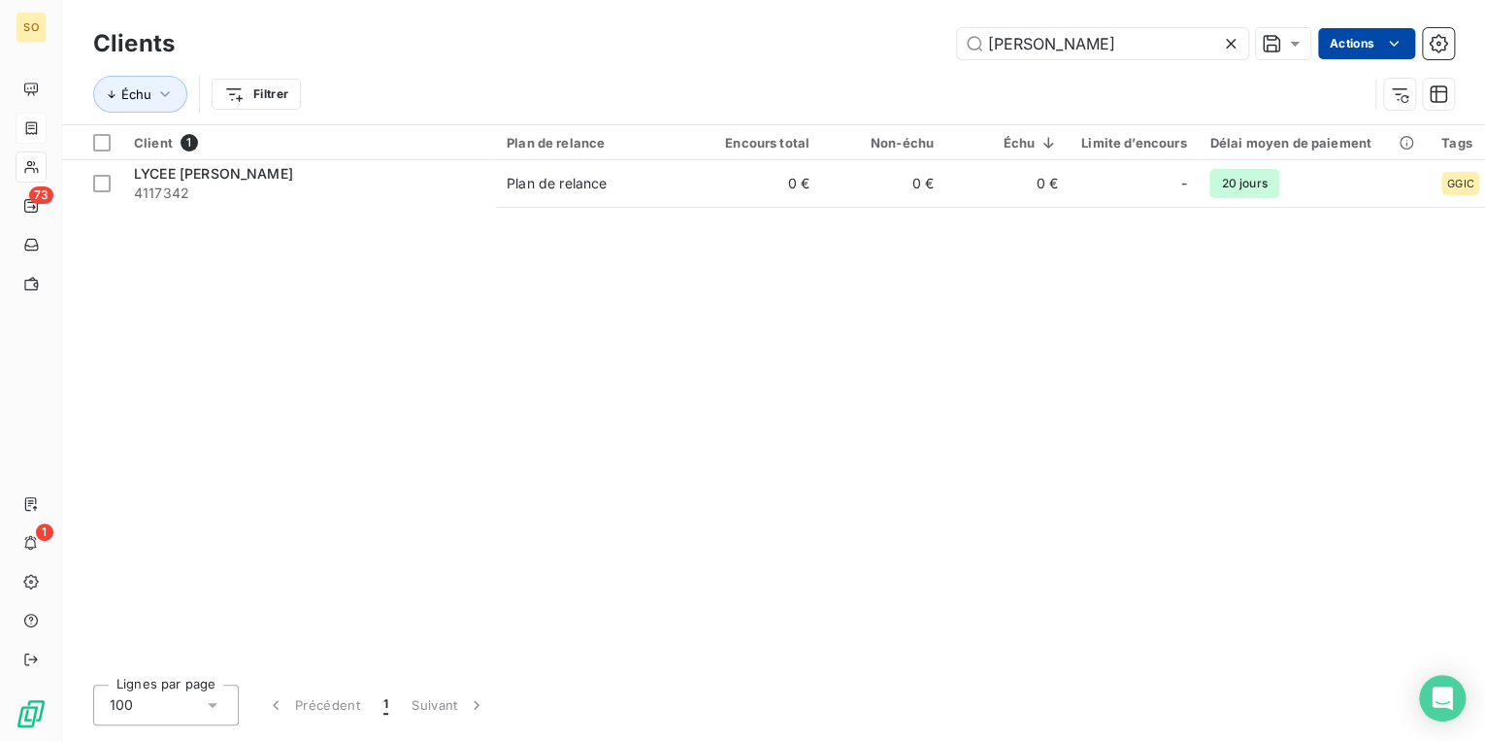
drag, startPoint x: 983, startPoint y: 39, endPoint x: 1377, endPoint y: 47, distance: 393.2
click at [1149, 43] on input "[PERSON_NAME]" at bounding box center [1102, 43] width 291 height 31
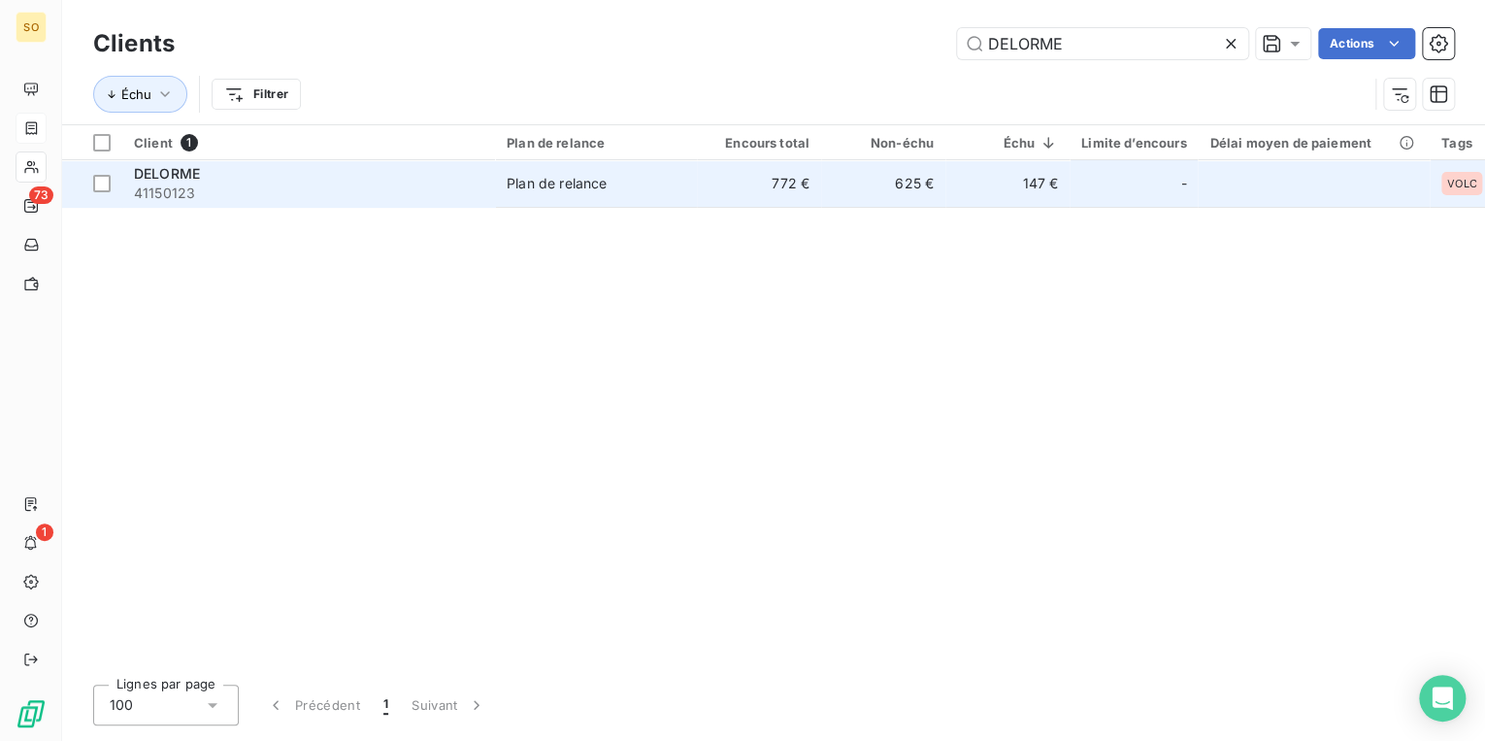
type input "DELORME"
click at [409, 171] on div "DELORME" at bounding box center [308, 173] width 349 height 19
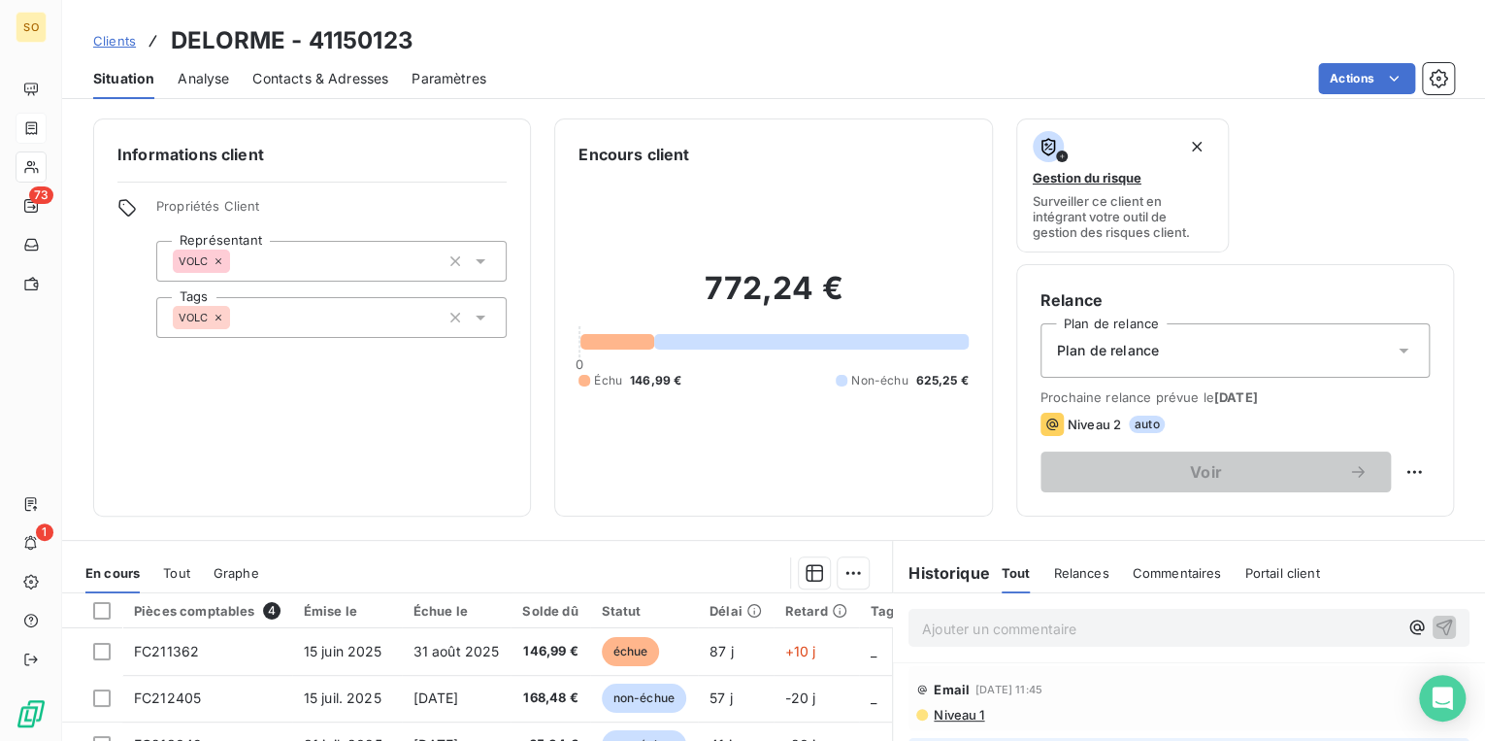
scroll to position [155, 0]
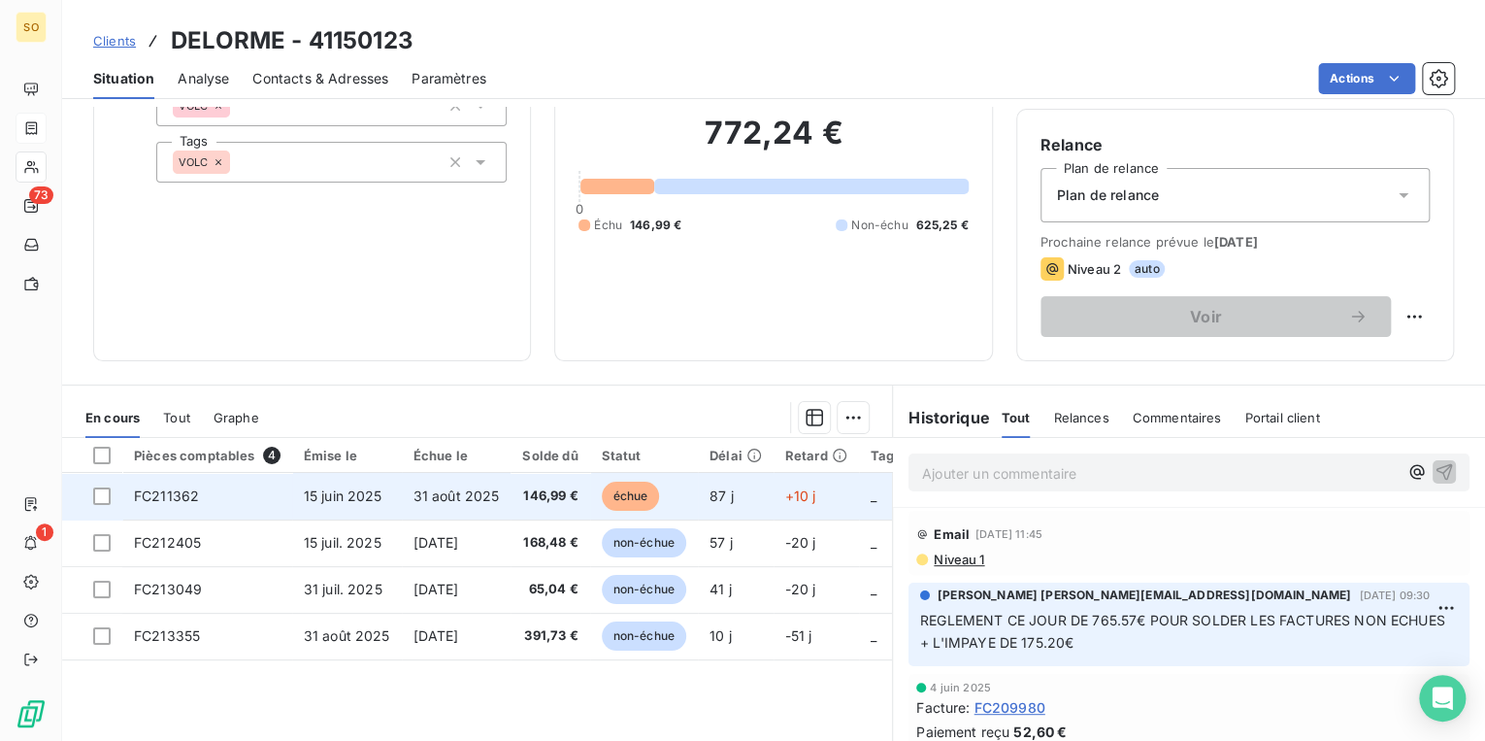
click at [623, 499] on span "échue" at bounding box center [631, 495] width 58 height 29
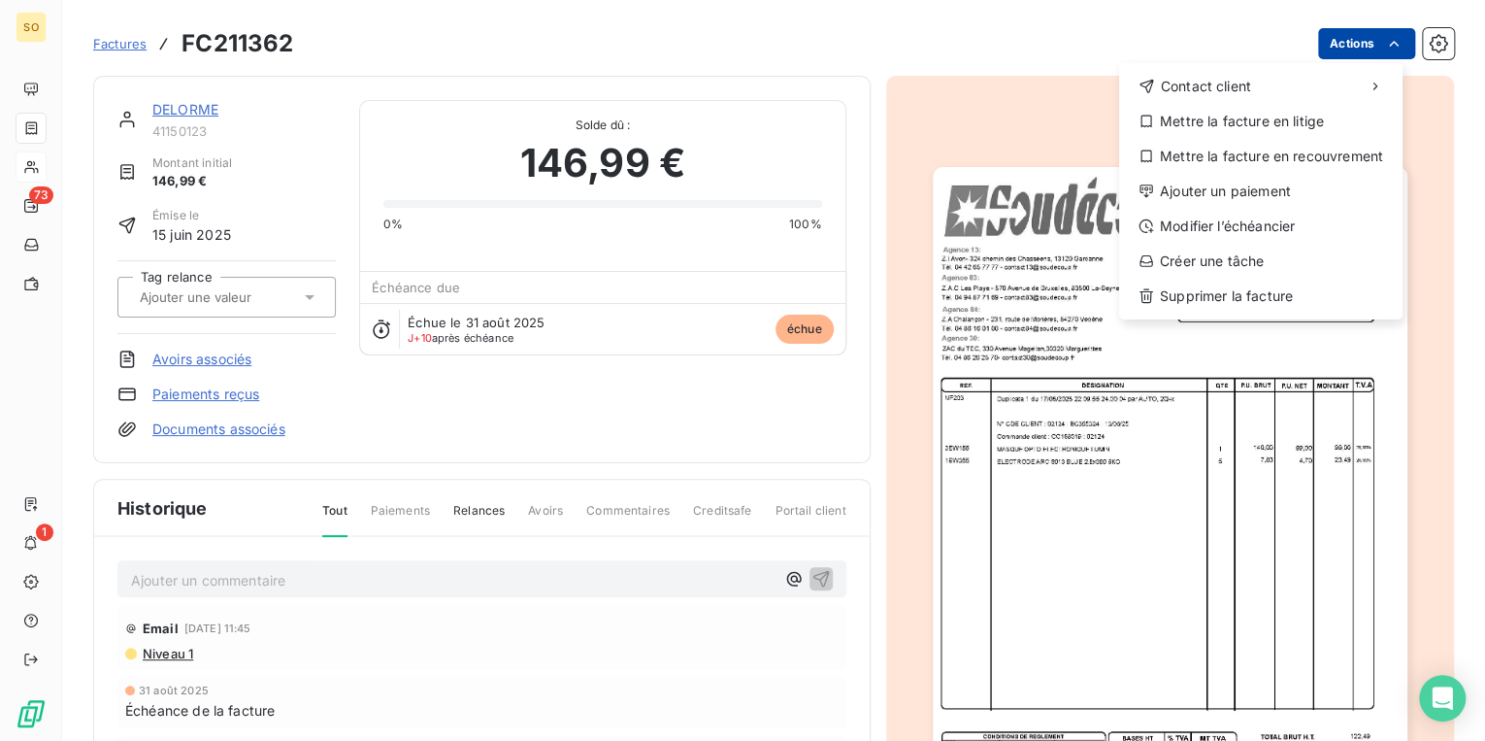
click at [1320, 54] on html "SO 73 1 Factures FC211362 Actions Contact client Mettre la facture en litige Me…" at bounding box center [742, 370] width 1485 height 741
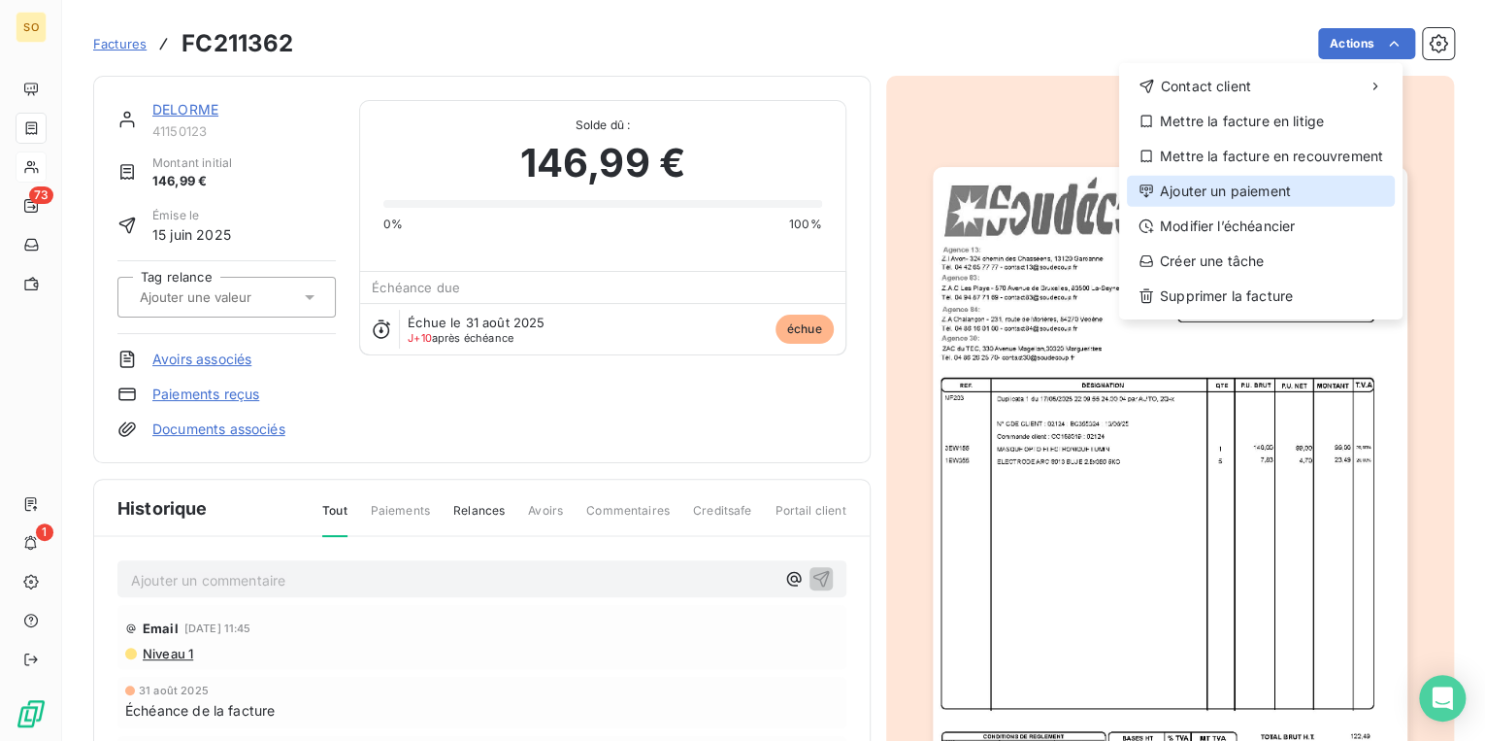
click at [1226, 187] on div "Ajouter un paiement" at bounding box center [1261, 191] width 268 height 31
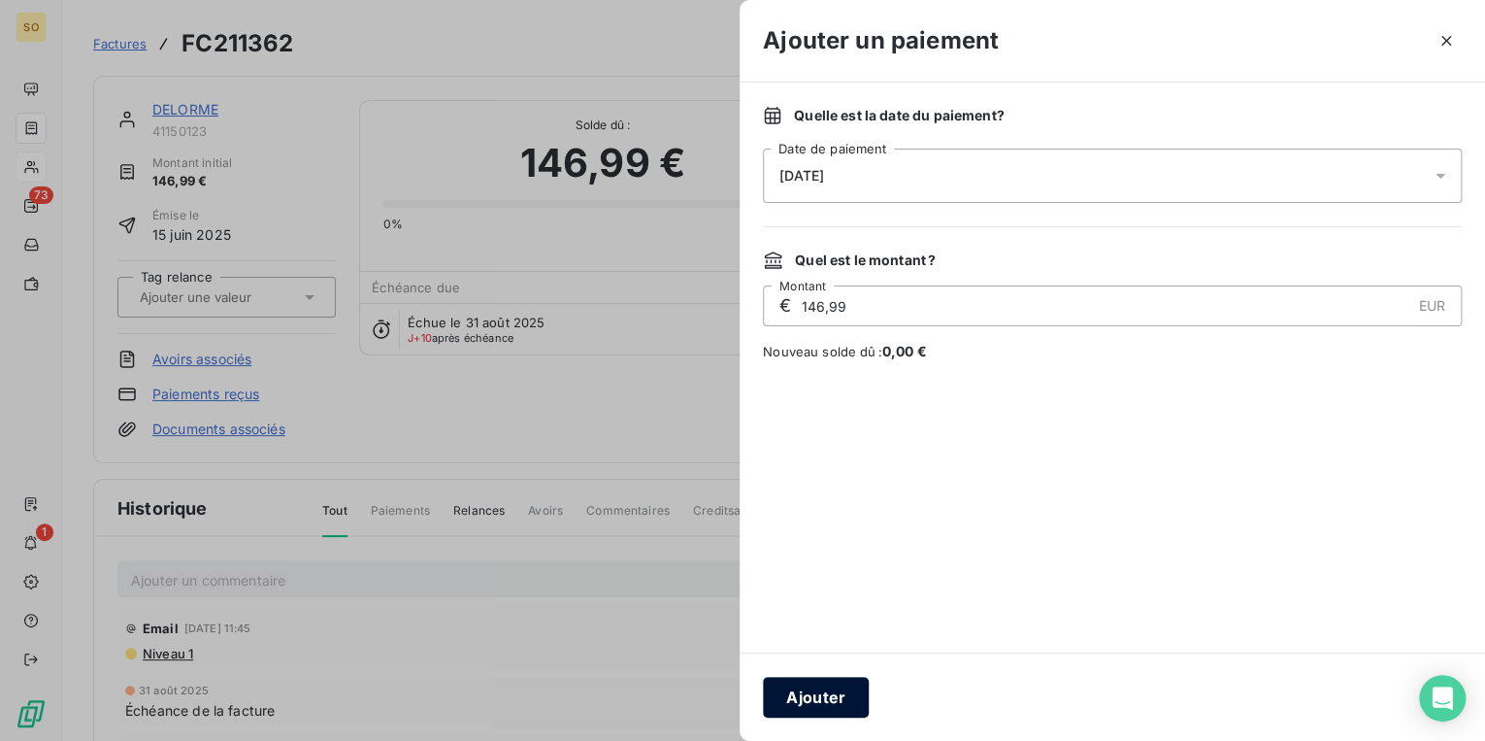
click at [822, 697] on button "Ajouter" at bounding box center [816, 697] width 106 height 41
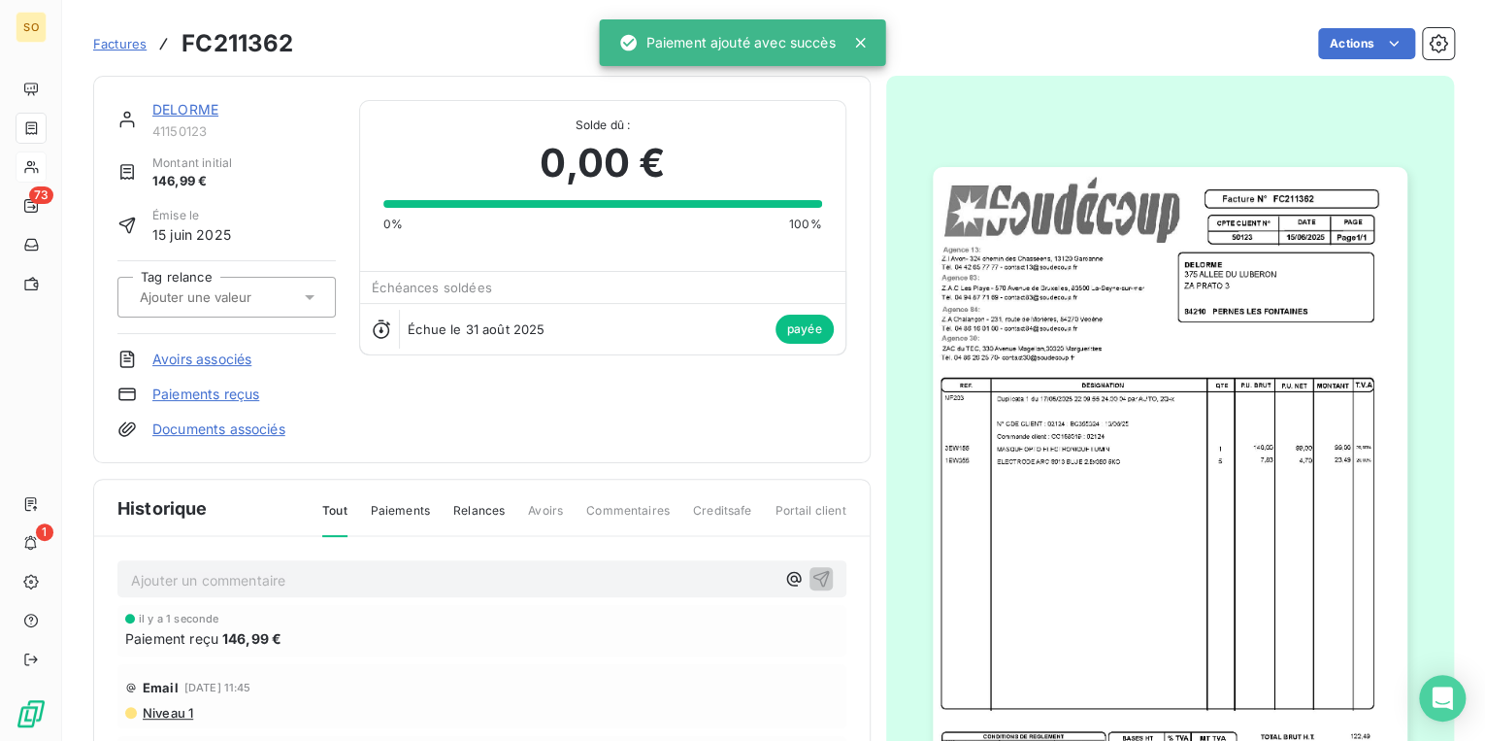
click at [183, 110] on link "DELORME" at bounding box center [185, 109] width 66 height 17
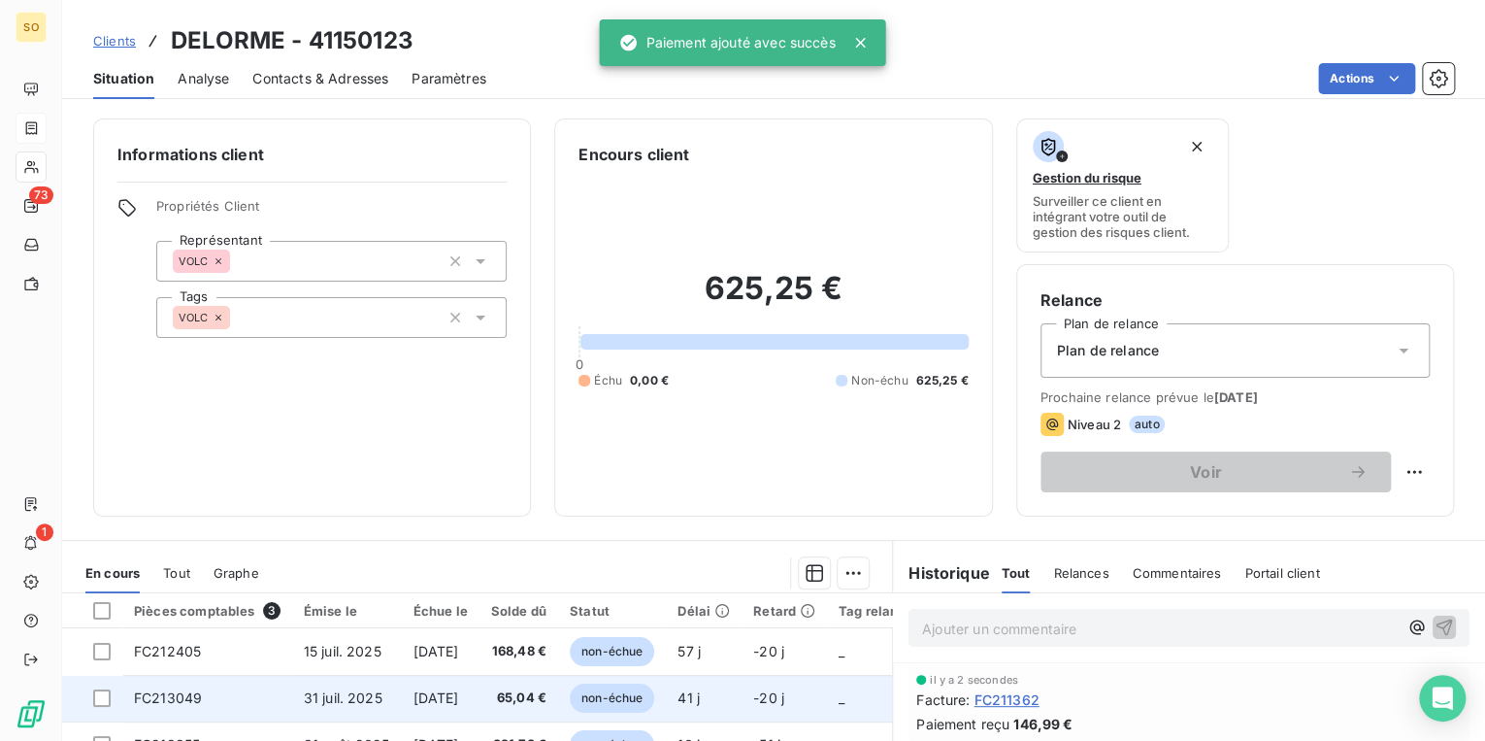
click at [617, 706] on span "non-échue" at bounding box center [612, 697] width 84 height 29
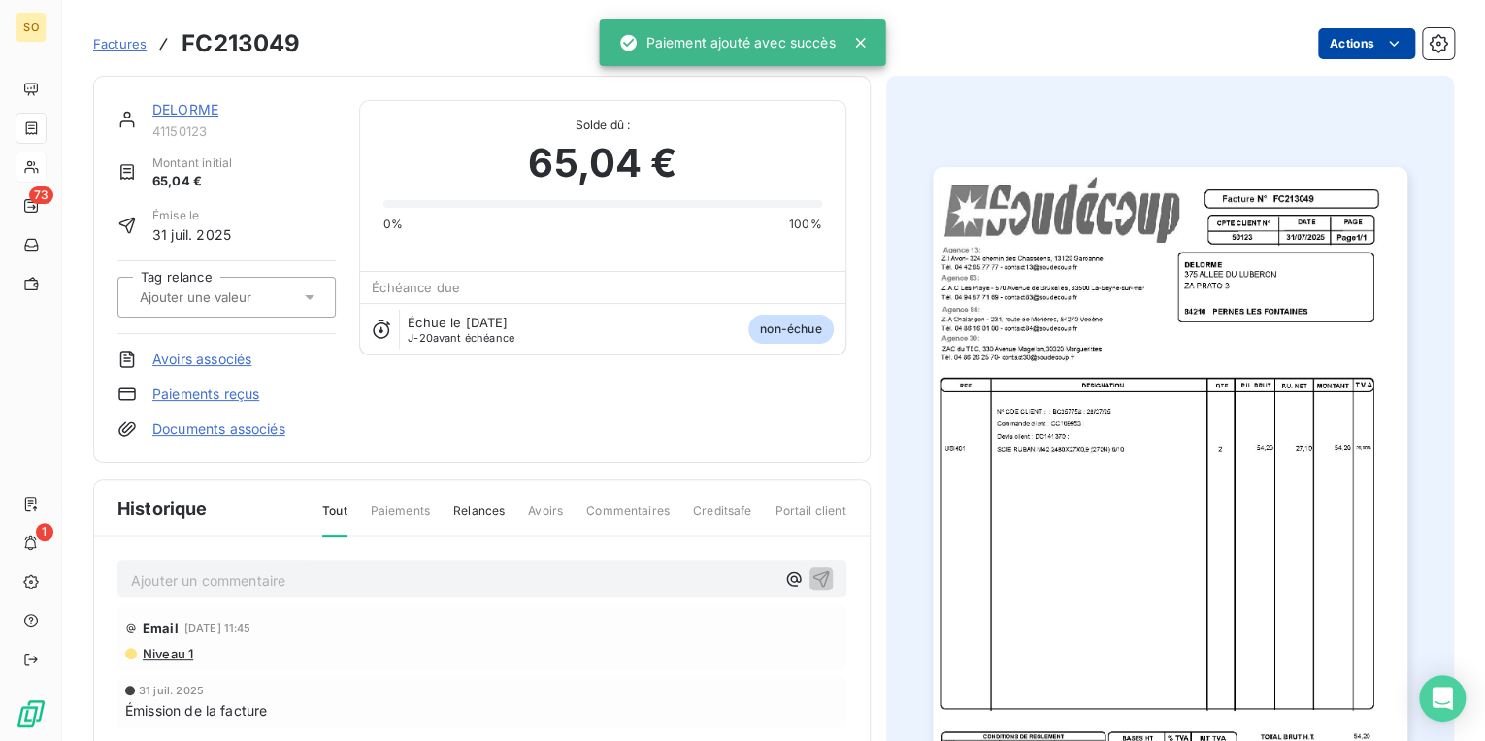
click at [1333, 51] on html "SO 73 1 Factures FC213049 Actions DELORME 41150123 Montant initial 65,04 € Émis…" at bounding box center [742, 370] width 1485 height 741
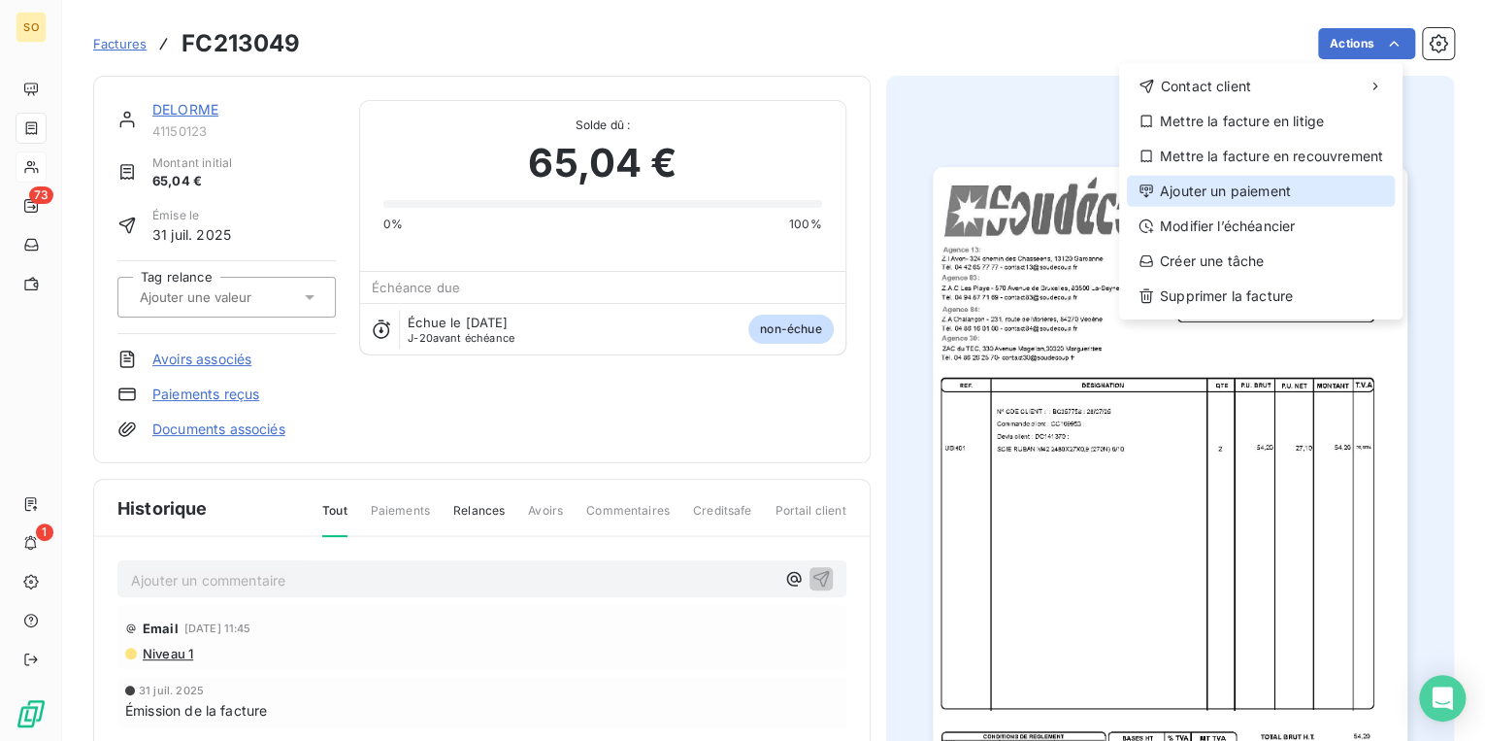
click at [1219, 202] on div "Ajouter un paiement" at bounding box center [1261, 191] width 268 height 31
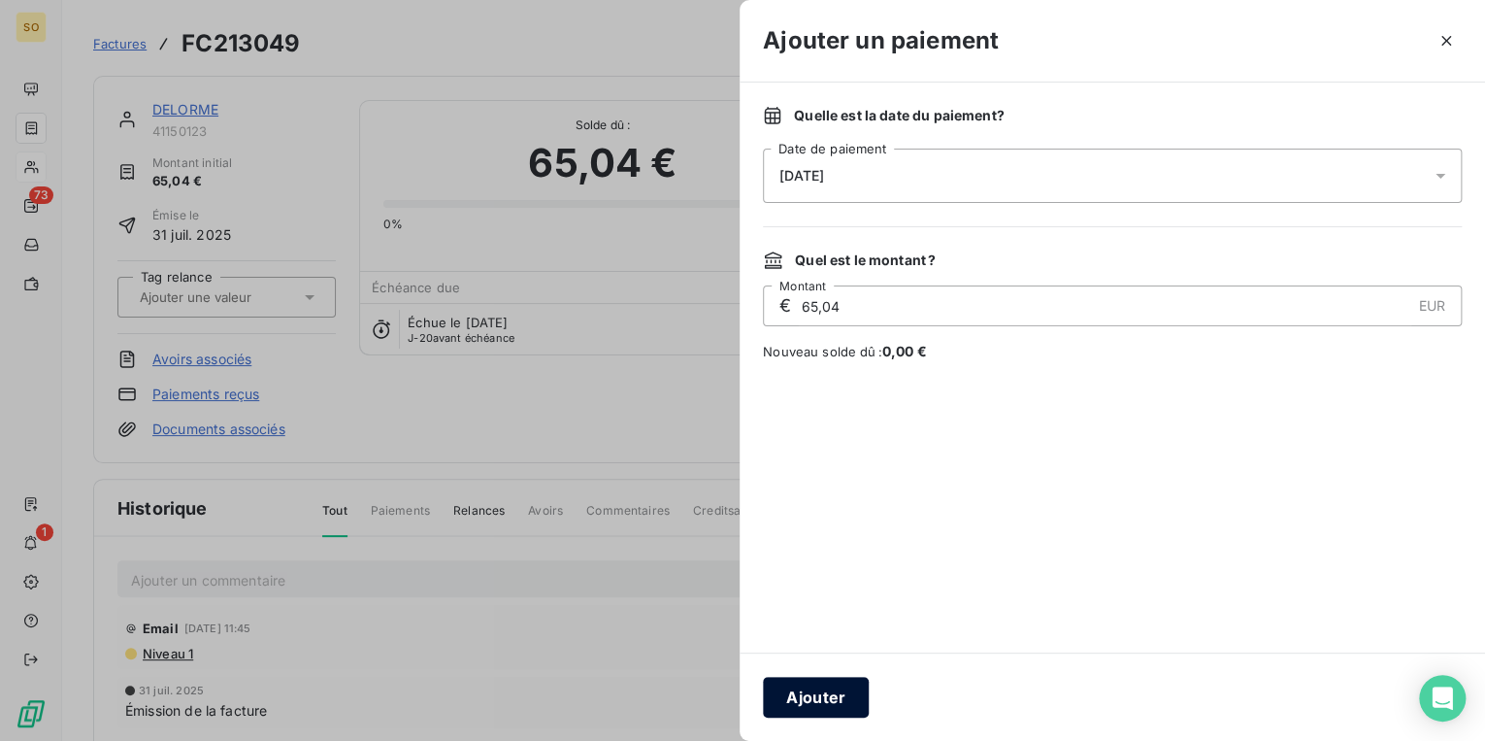
click at [814, 714] on button "Ajouter" at bounding box center [816, 697] width 106 height 41
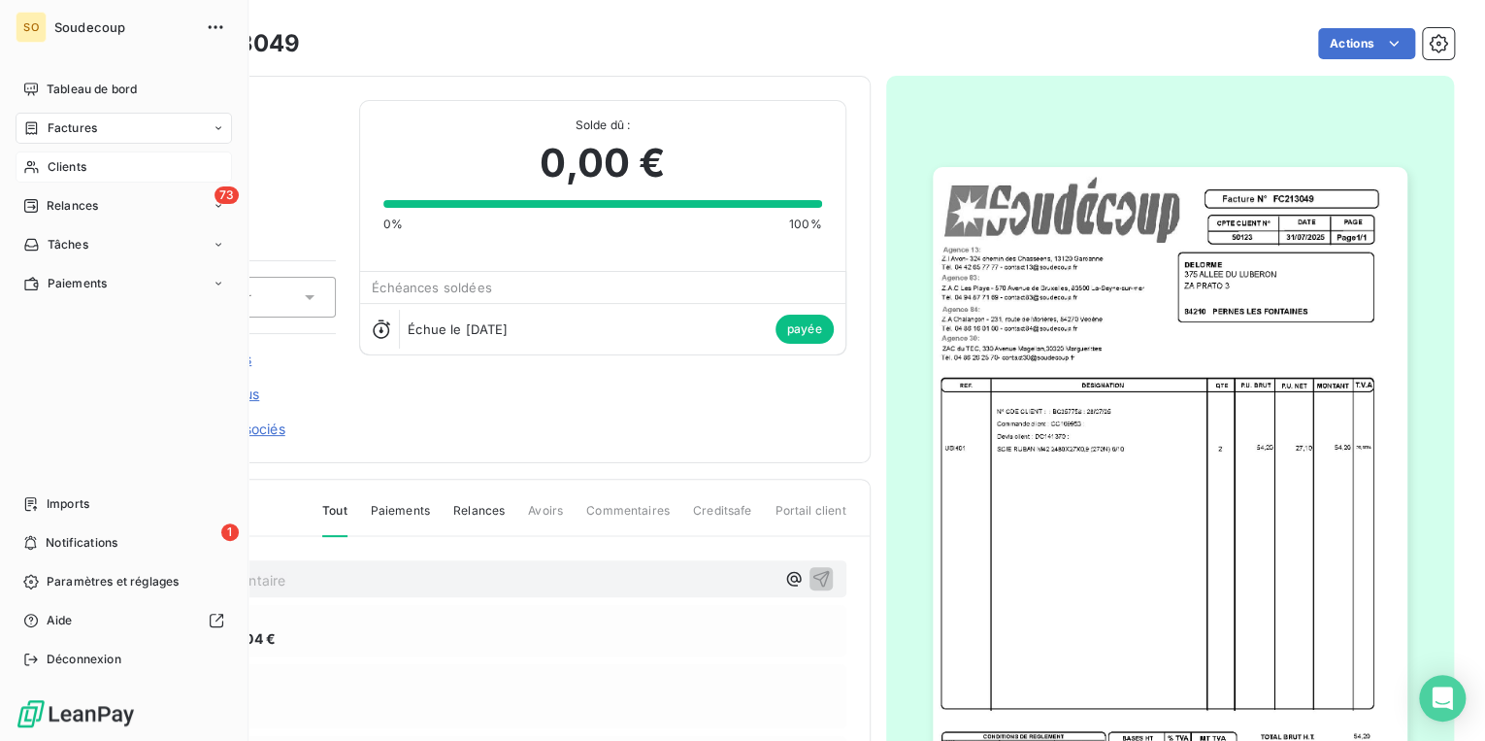
click at [63, 126] on span "Factures" at bounding box center [73, 127] width 50 height 17
click at [74, 127] on span "Factures" at bounding box center [73, 127] width 50 height 17
click at [56, 165] on span "Clients" at bounding box center [67, 166] width 39 height 17
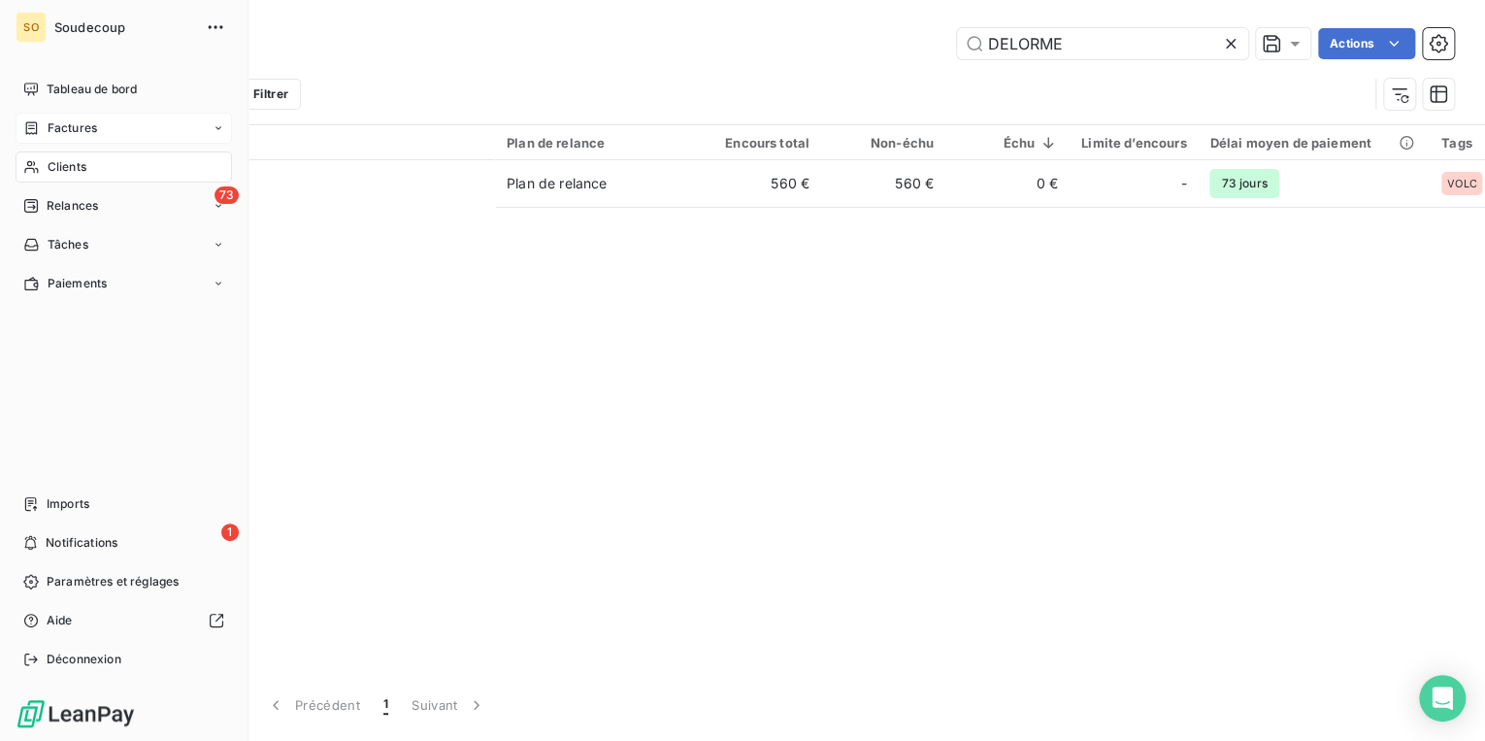
click at [70, 121] on span "Factures" at bounding box center [73, 127] width 50 height 17
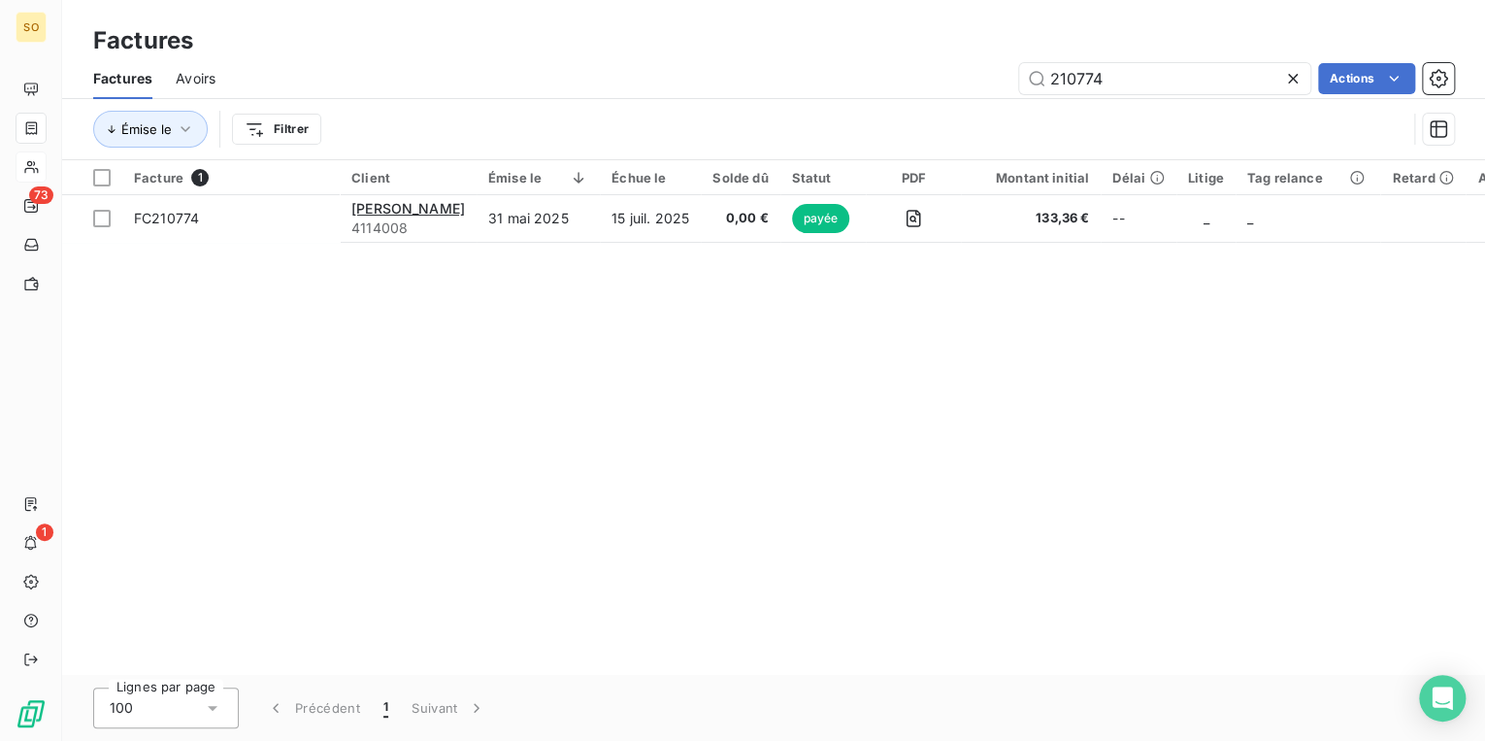
drag, startPoint x: 1064, startPoint y: 74, endPoint x: 1473, endPoint y: 68, distance: 408.7
click at [1361, 74] on div "210774 Actions" at bounding box center [846, 78] width 1215 height 31
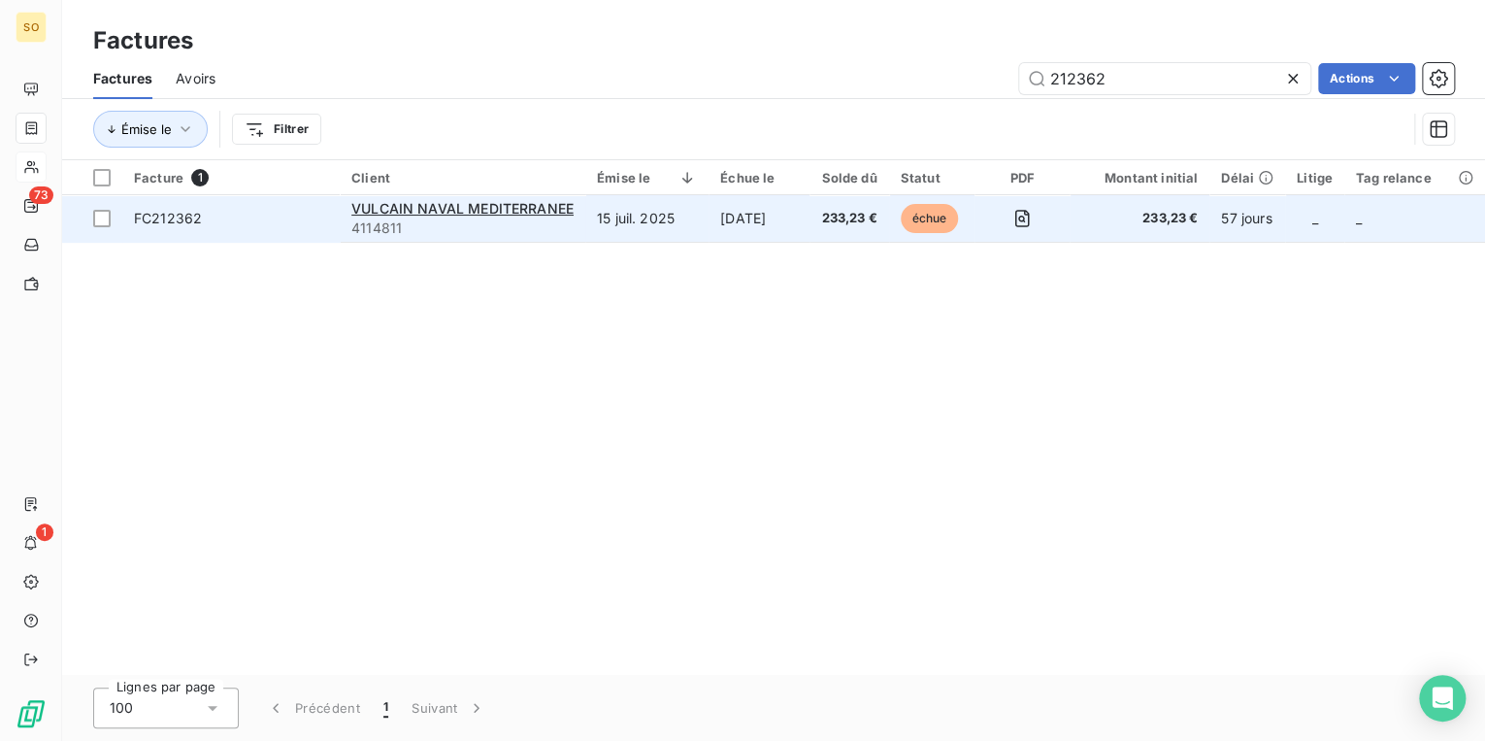
type input "212362"
click at [874, 221] on span "233,23 €" at bounding box center [848, 218] width 55 height 19
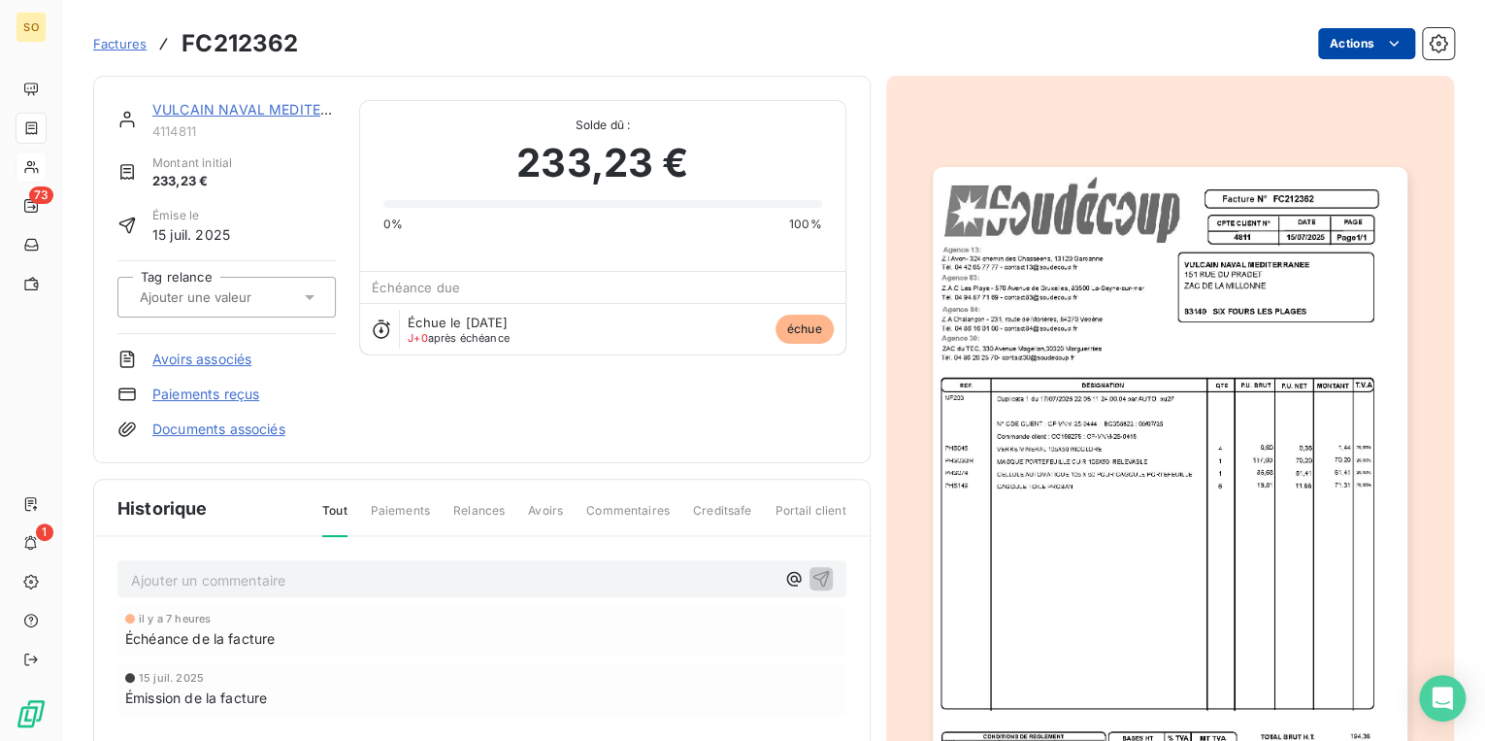
click at [1347, 45] on html "SO 73 1 Factures FC212362 Actions VULCAIN NAVAL MEDITERRANEE 4114811 Montant in…" at bounding box center [742, 370] width 1485 height 741
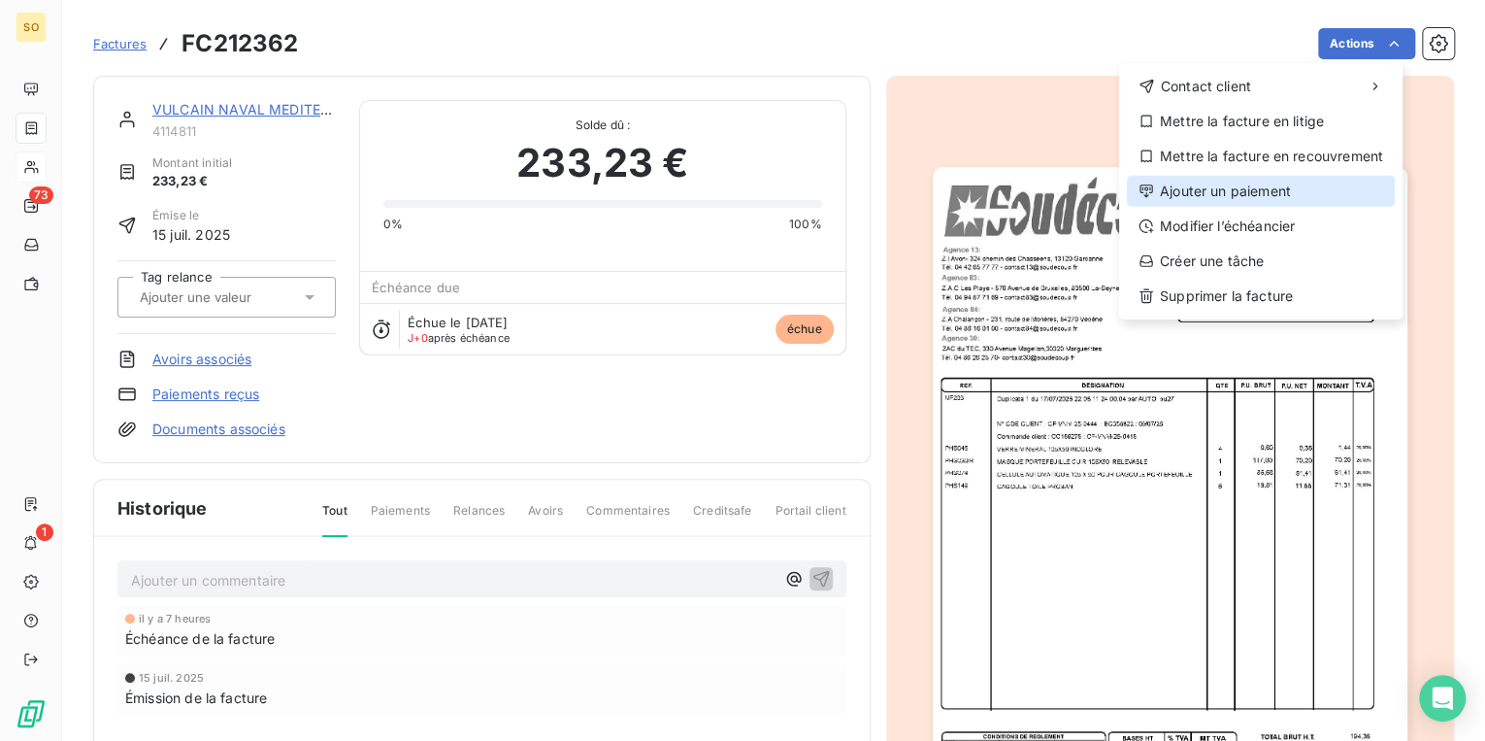
click at [1231, 184] on div "Ajouter un paiement" at bounding box center [1261, 191] width 268 height 31
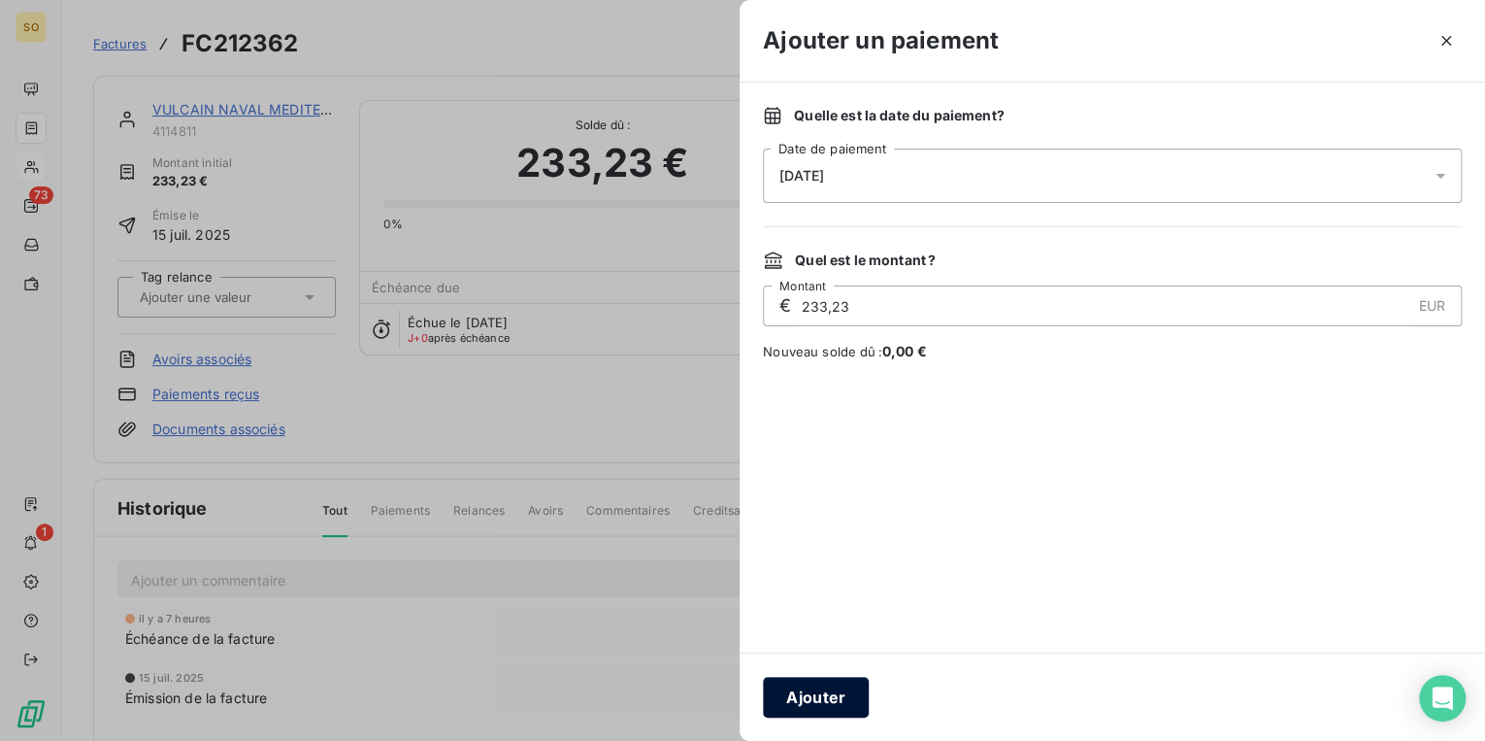
click at [836, 685] on button "Ajouter" at bounding box center [816, 697] width 106 height 41
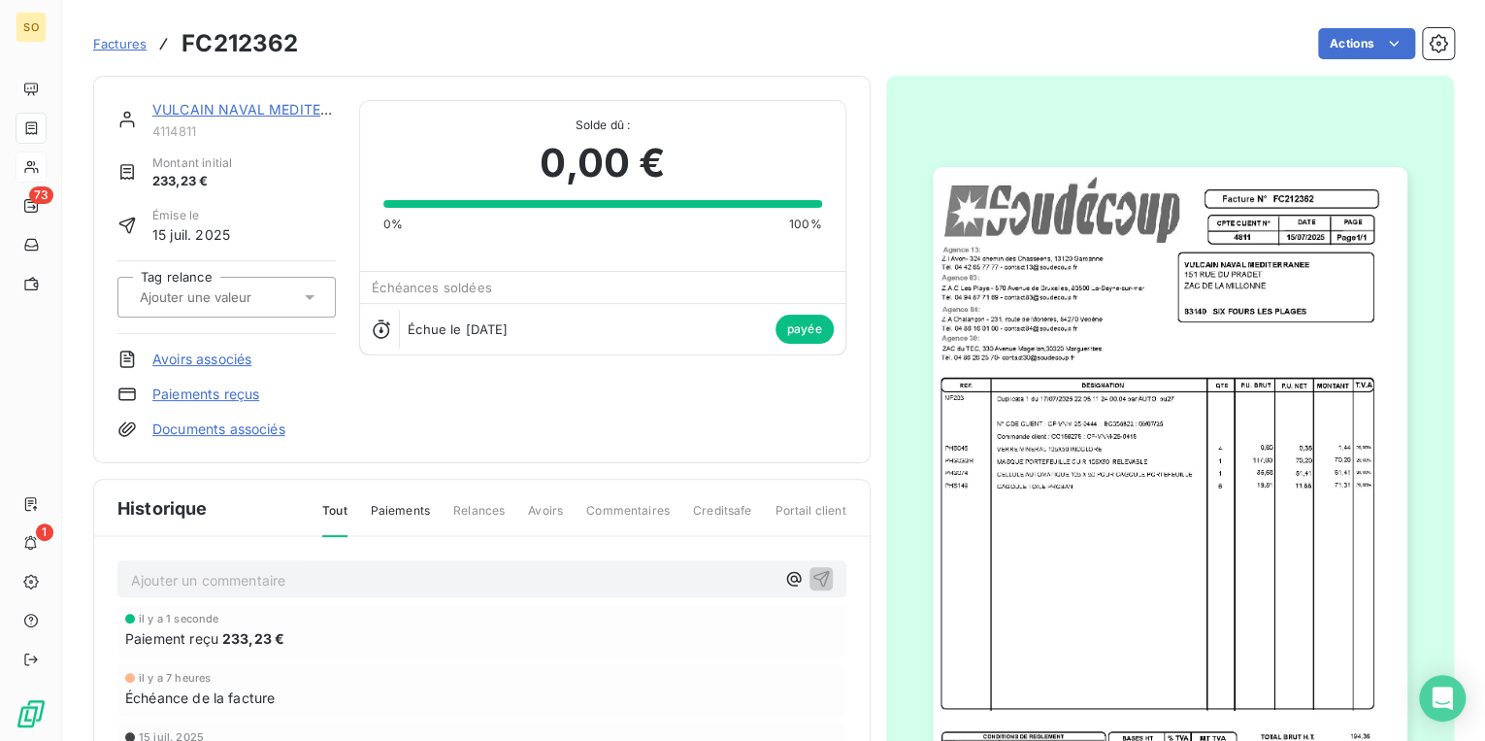
click at [287, 109] on link "VULCAIN NAVAL MEDITERRANEE" at bounding box center [263, 109] width 222 height 17
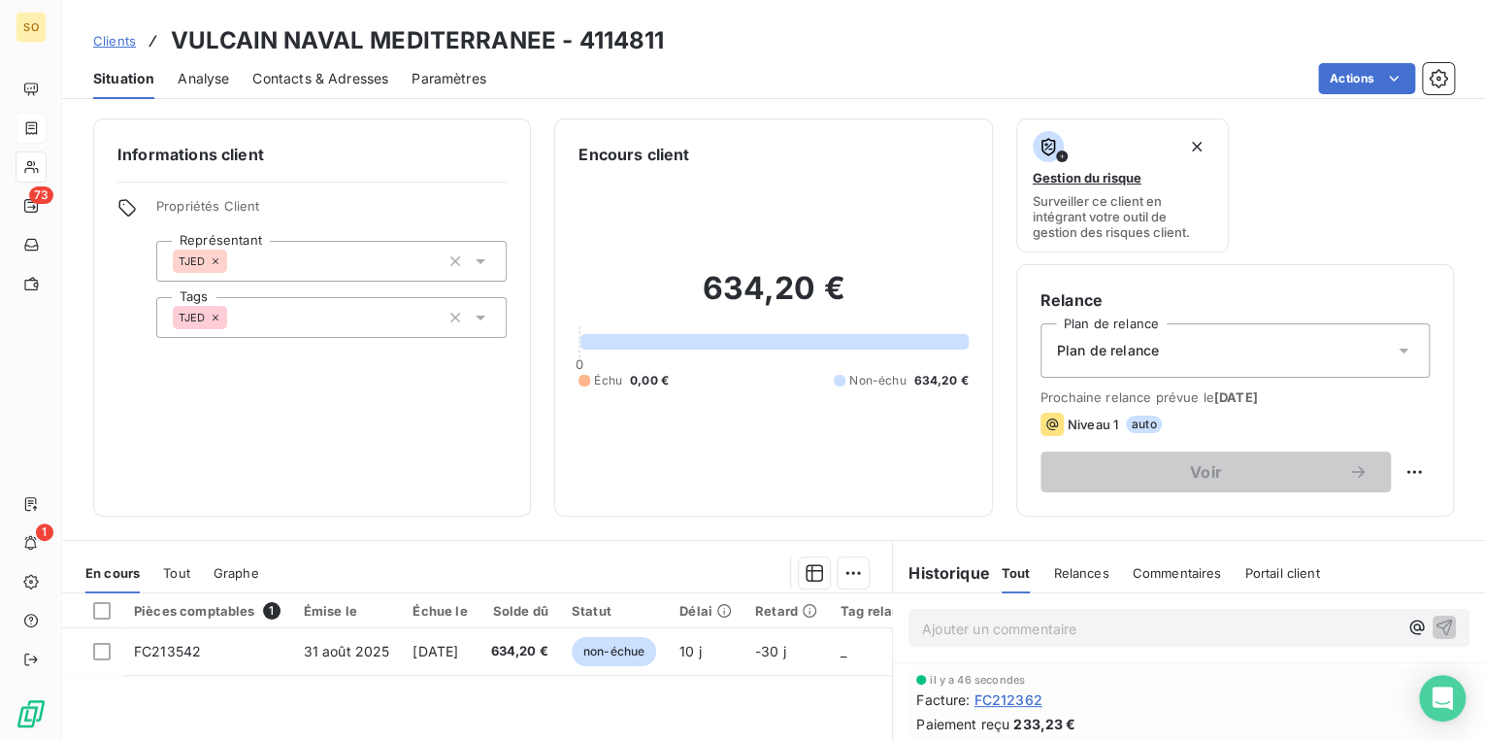
click at [107, 39] on span "Clients" at bounding box center [114, 41] width 43 height 16
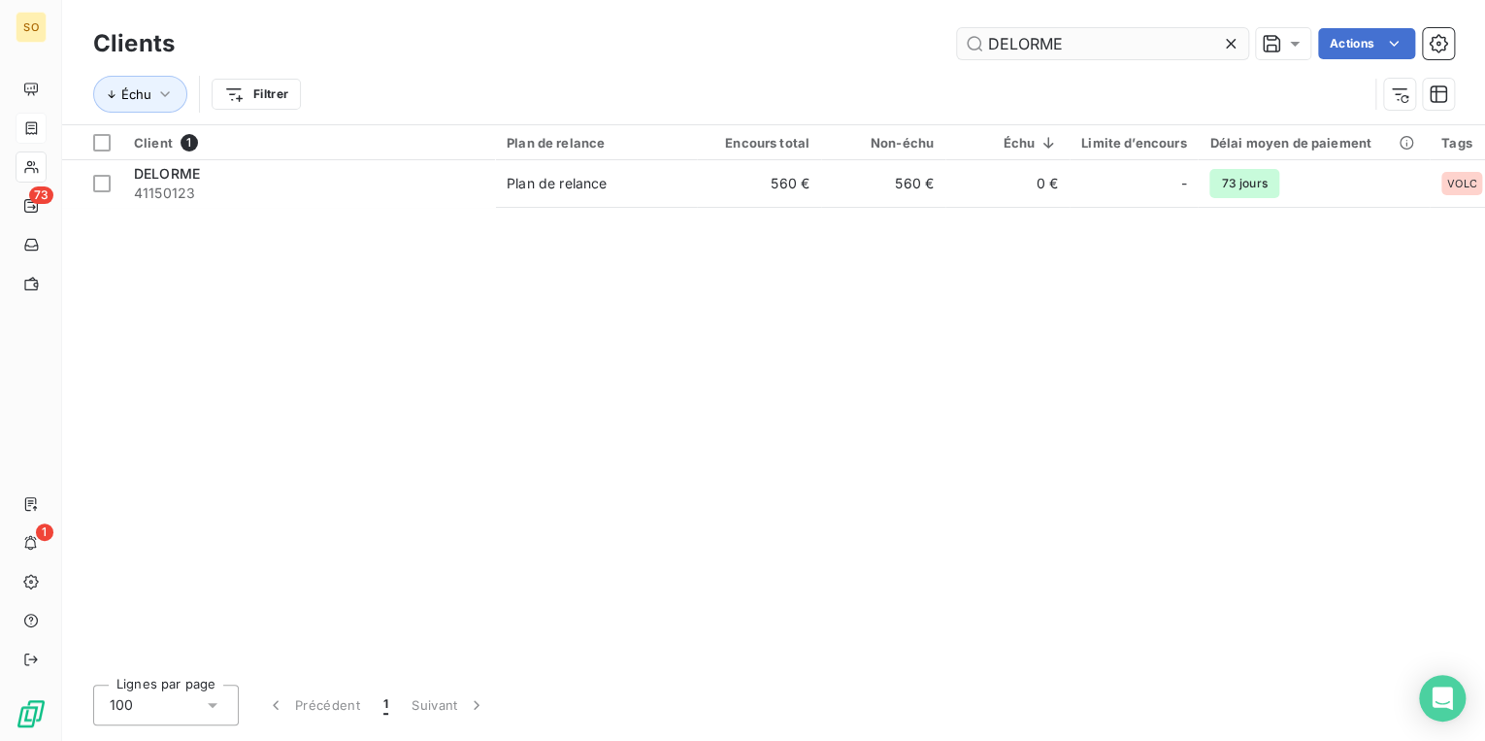
drag, startPoint x: 981, startPoint y: 37, endPoint x: 1171, endPoint y: 32, distance: 189.4
click at [1171, 32] on input "DELORME" at bounding box center [1102, 43] width 291 height 31
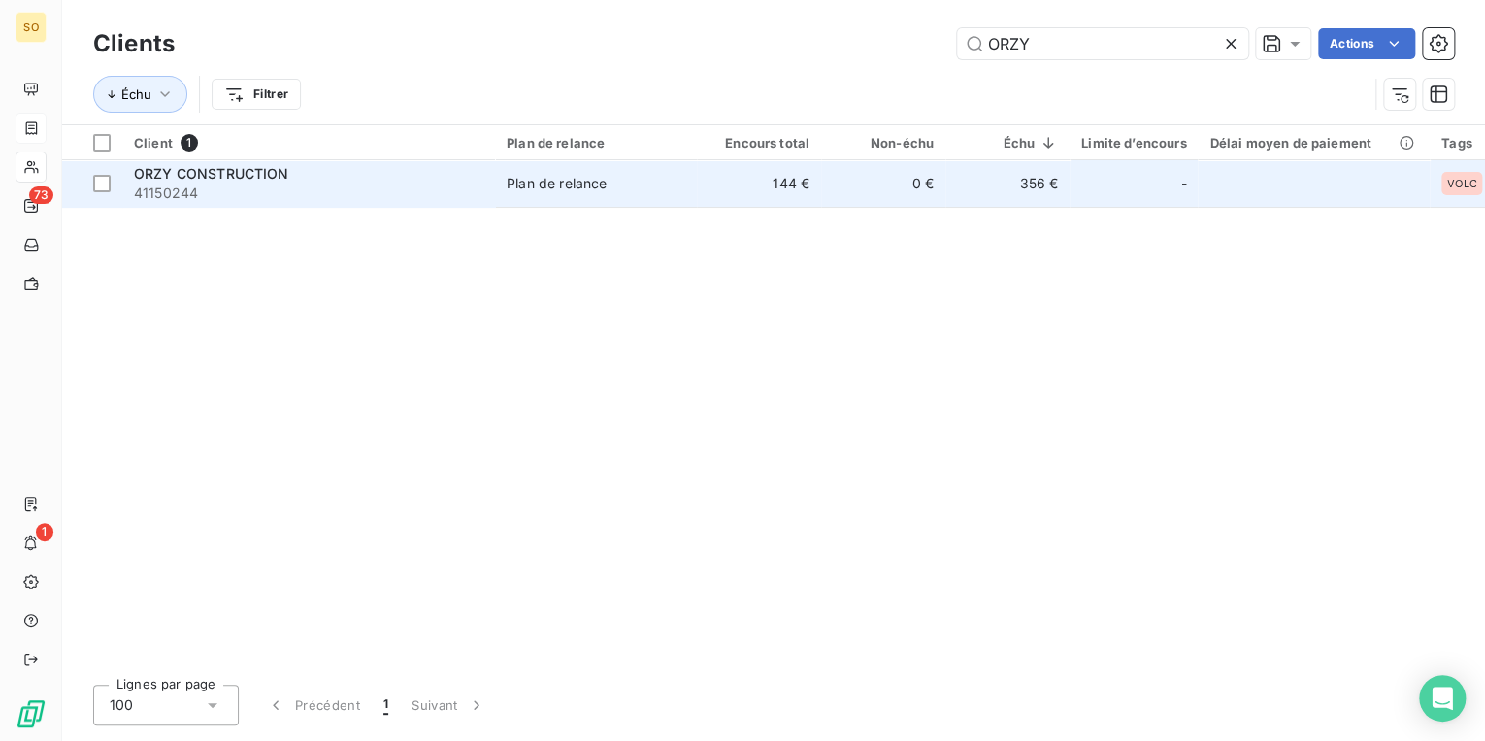
type input "ORZY"
click at [493, 186] on td "ORZY CONSTRUCTION 41150244" at bounding box center [308, 183] width 373 height 47
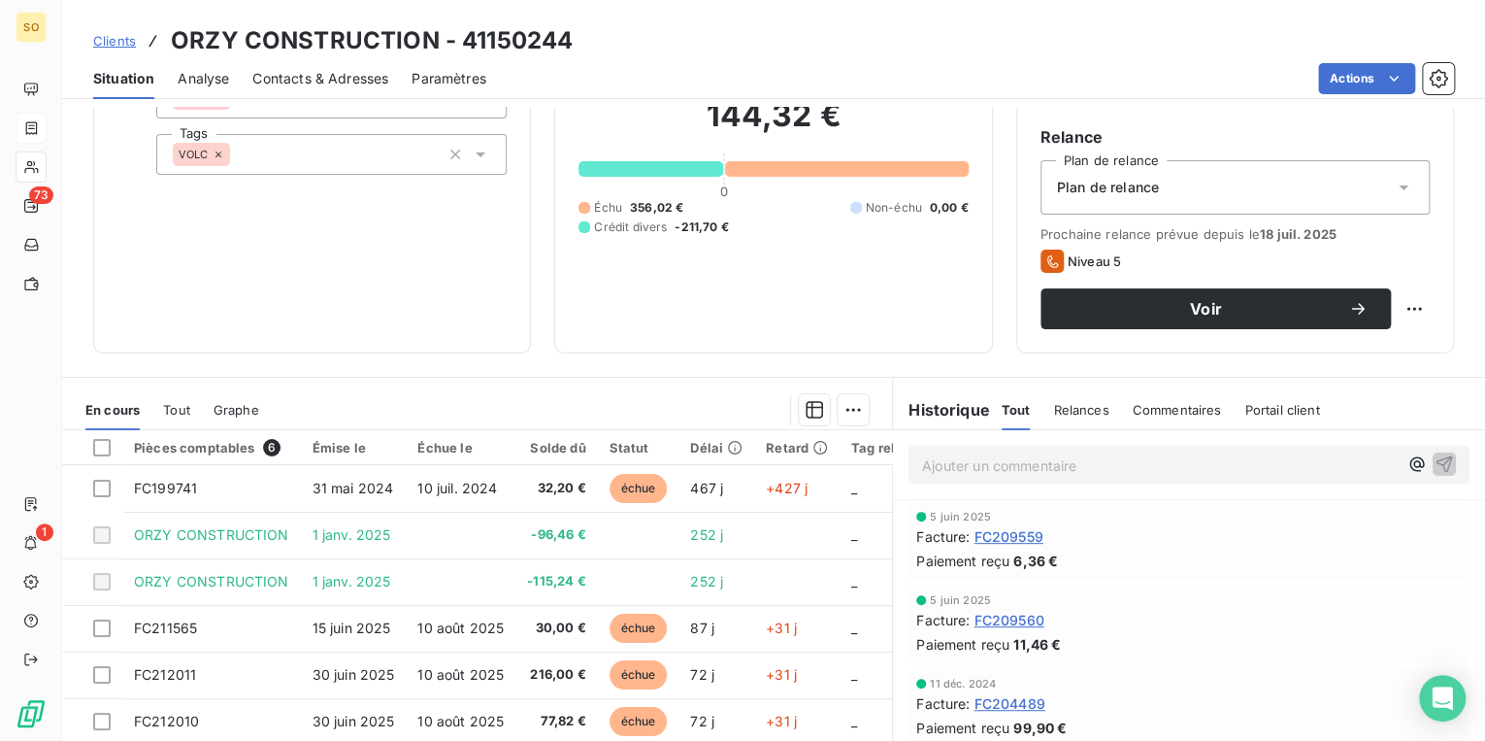
scroll to position [233, 0]
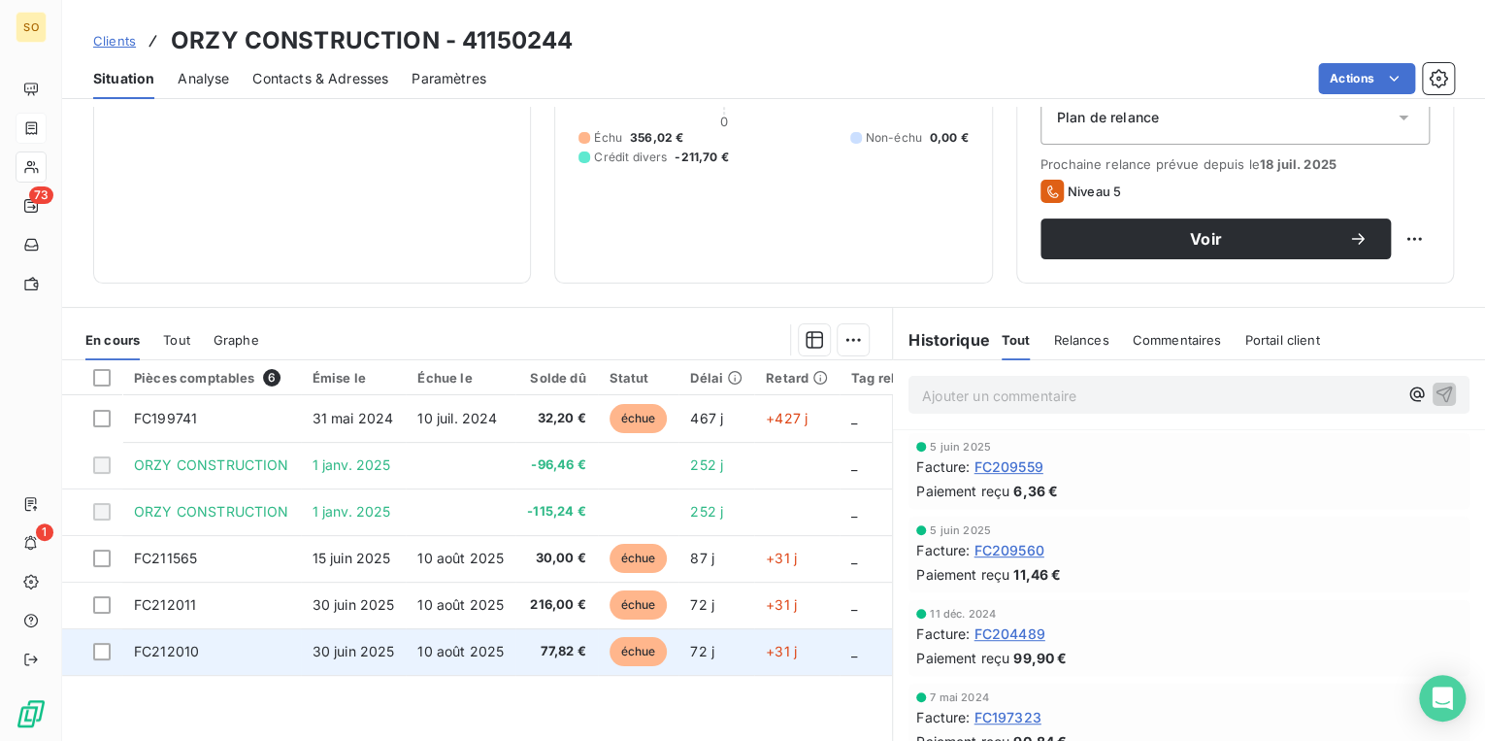
click at [648, 654] on span "échue" at bounding box center [639, 651] width 58 height 29
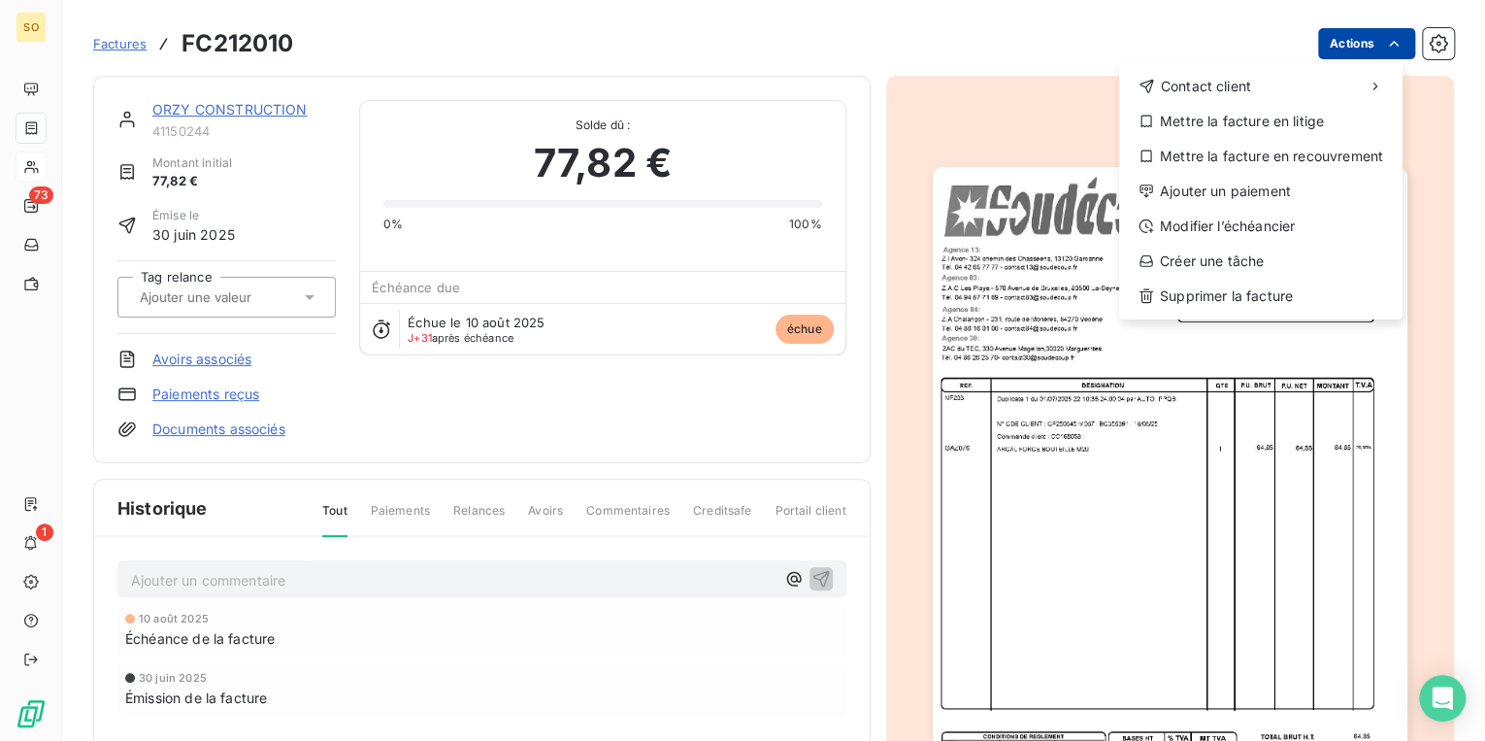
click at [1349, 49] on html "SO 73 1 Factures FC212010 Actions Contact client Mettre la facture en litige Me…" at bounding box center [742, 370] width 1485 height 741
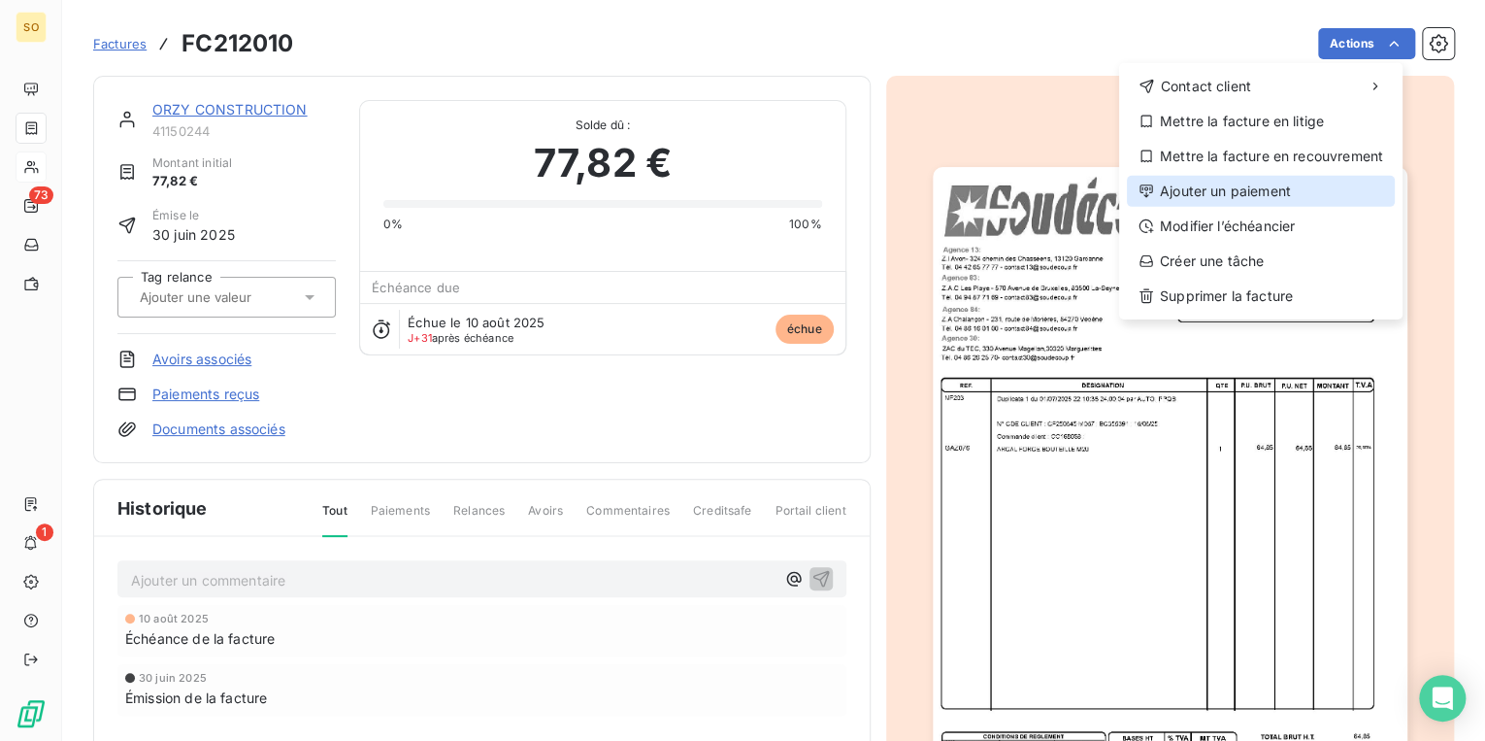
click at [1254, 187] on div "Ajouter un paiement" at bounding box center [1261, 191] width 268 height 31
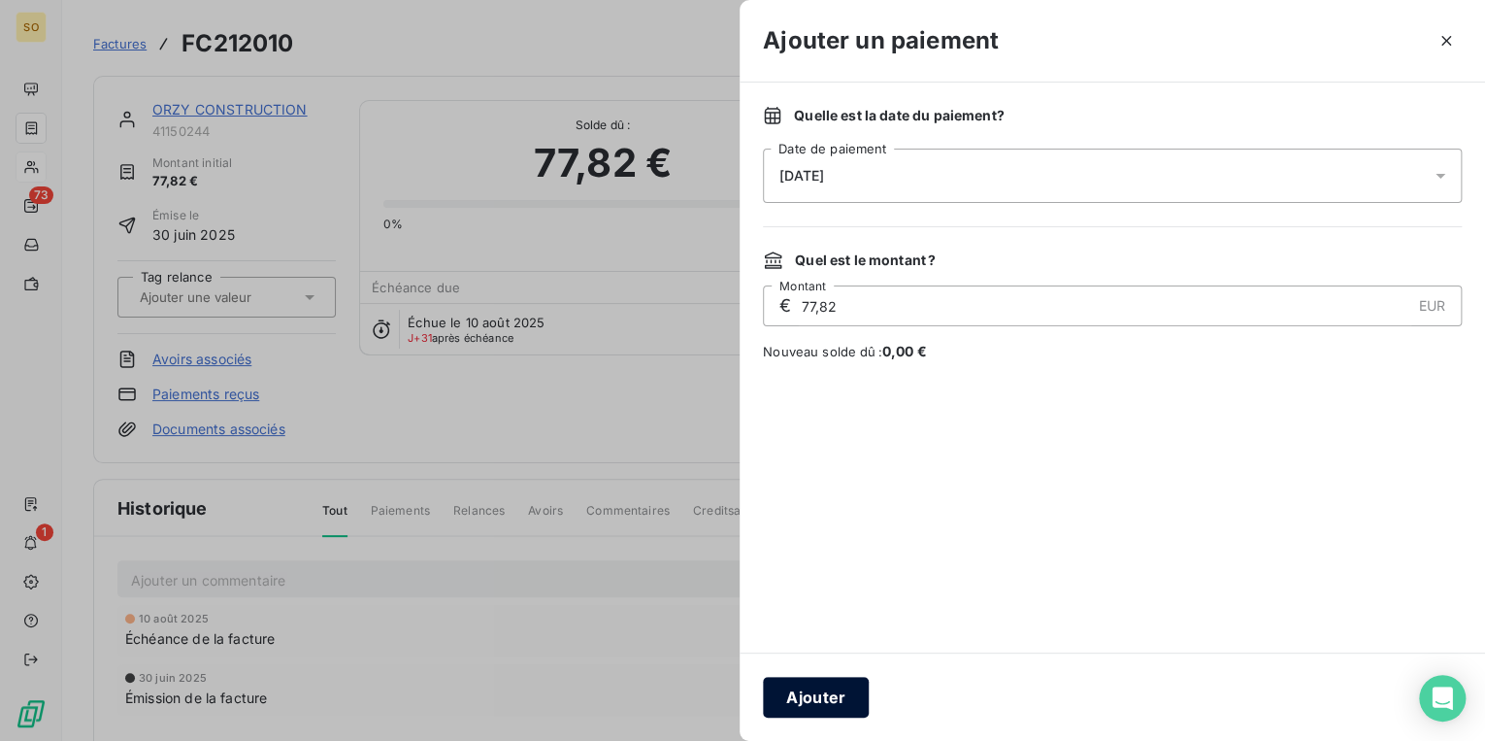
click at [782, 708] on button "Ajouter" at bounding box center [816, 697] width 106 height 41
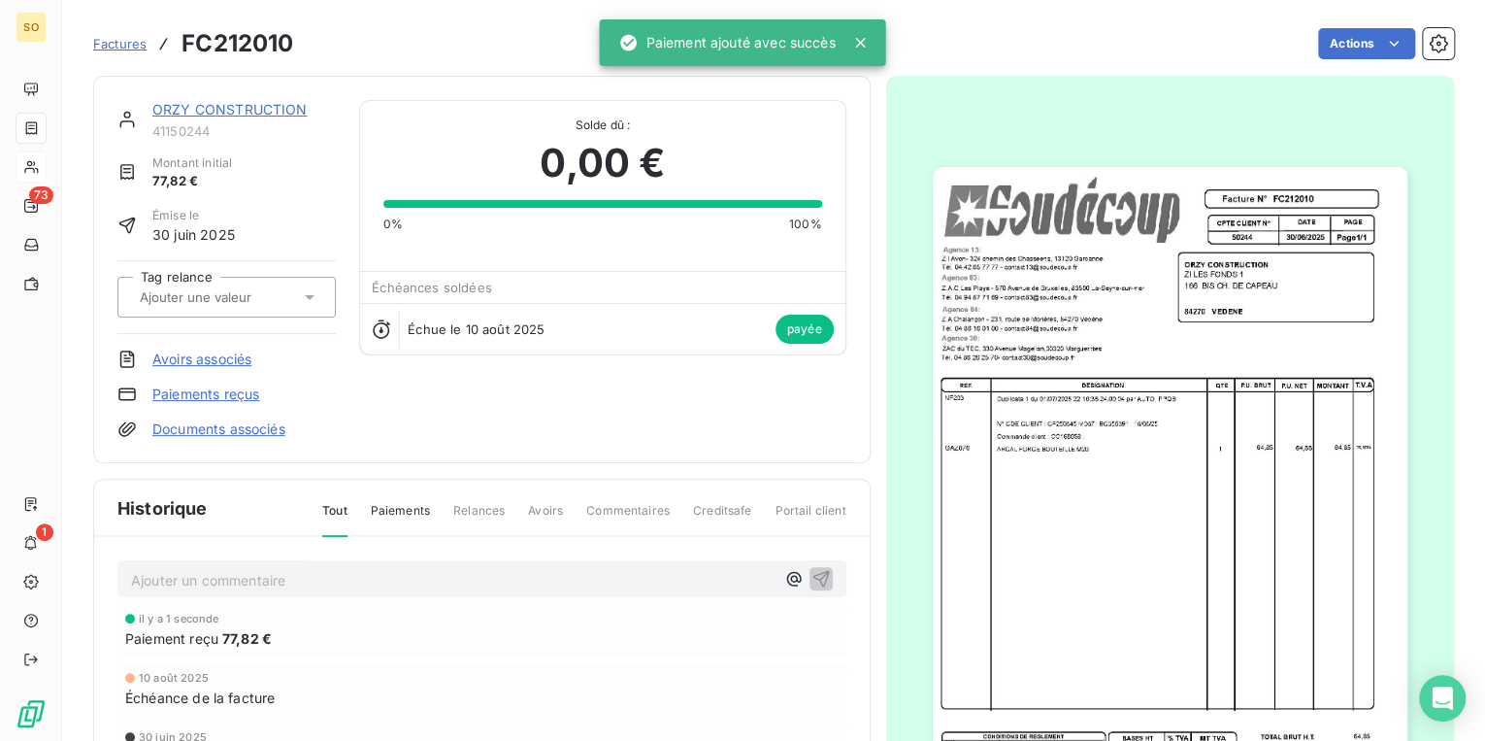
click at [259, 106] on link "ORZY CONSTRUCTION" at bounding box center [229, 109] width 155 height 17
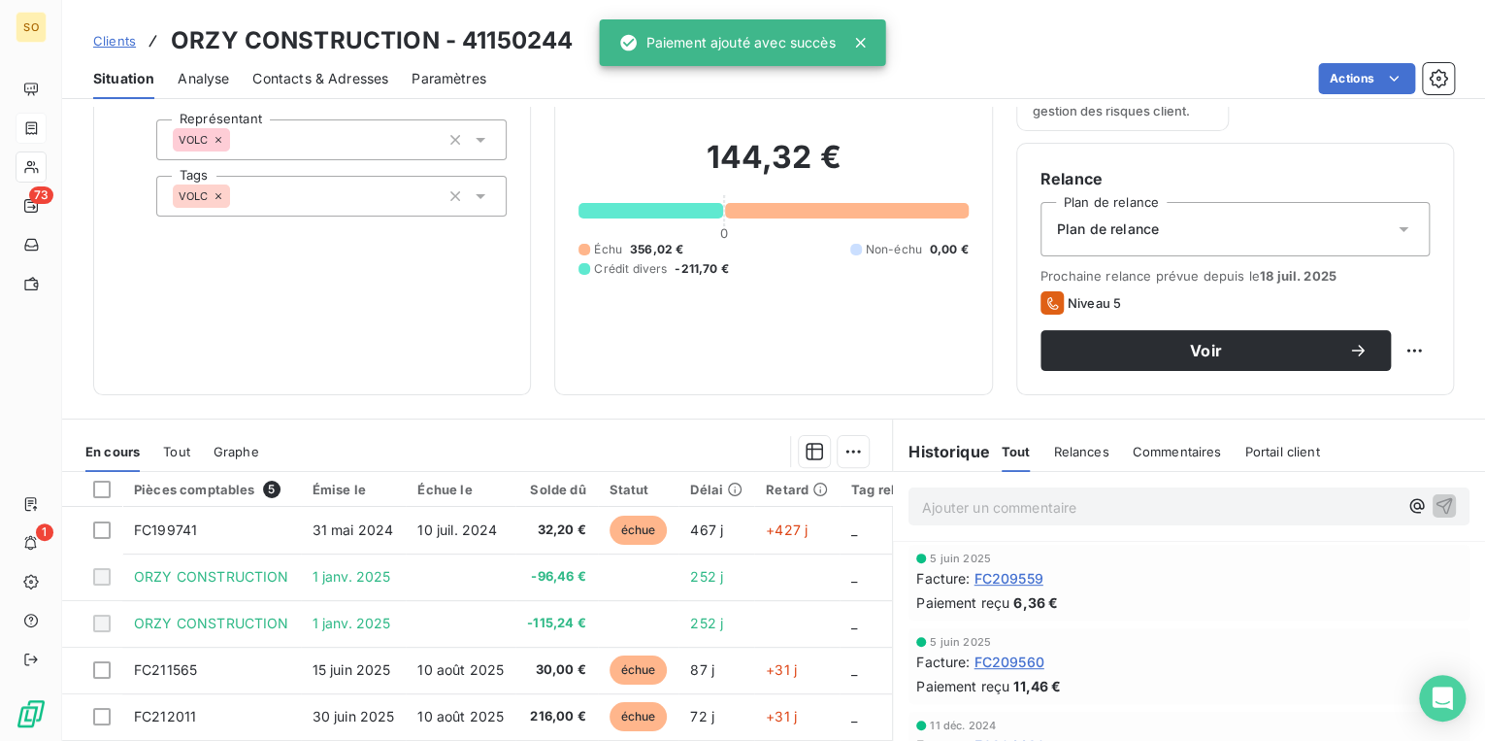
scroll to position [233, 0]
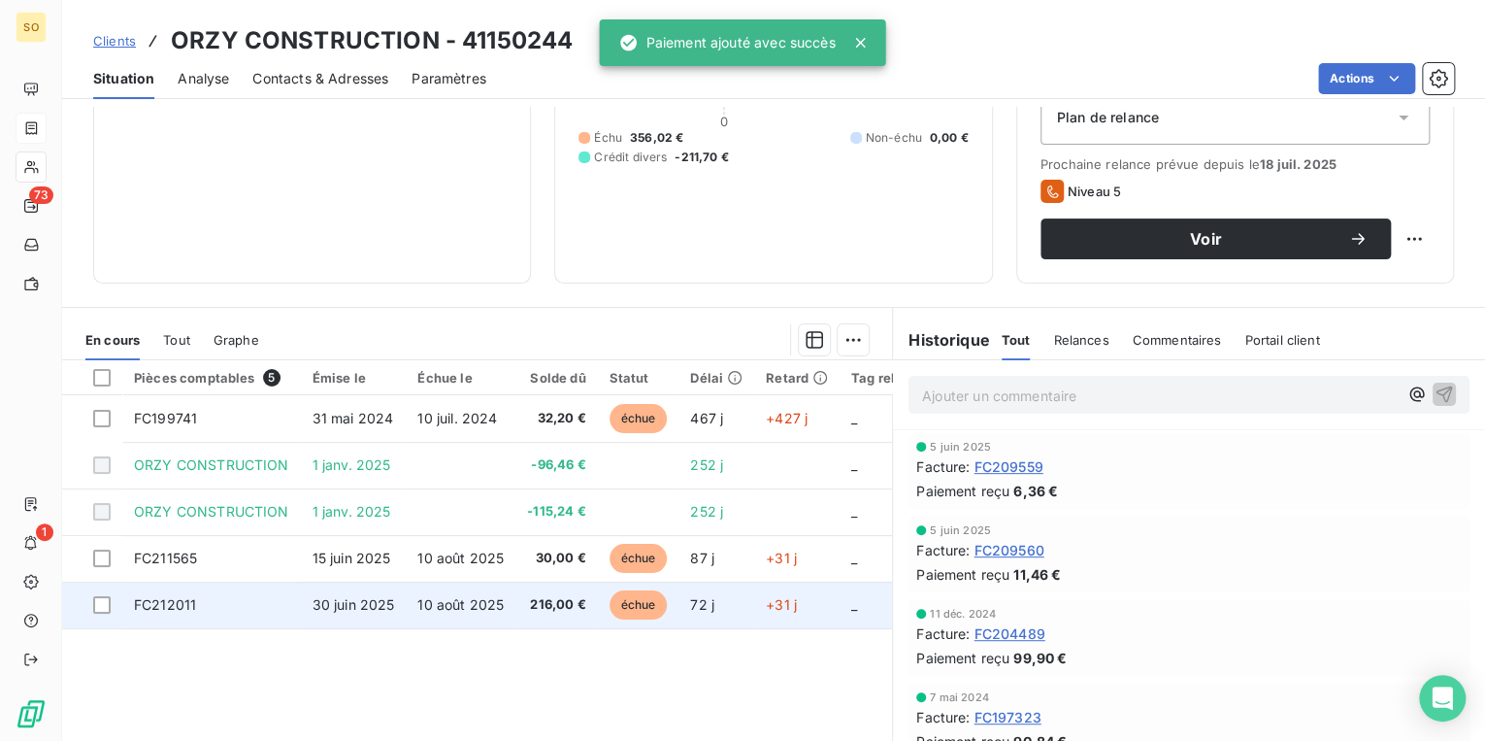
click at [628, 595] on span "échue" at bounding box center [639, 604] width 58 height 29
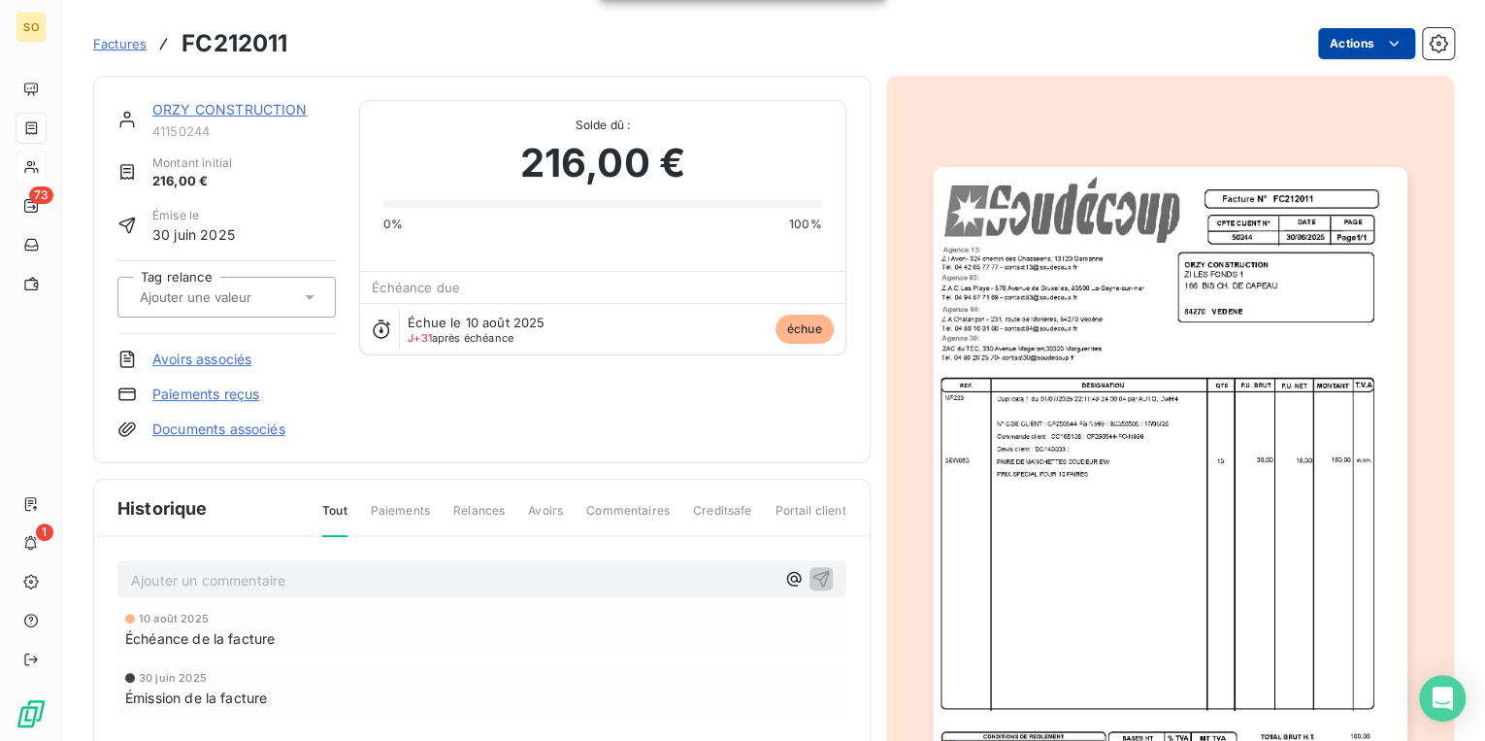
click at [1328, 57] on html "SO 73 1 Factures FC212011 Actions ORZY CONSTRUCTION 41150244 Montant initial 21…" at bounding box center [742, 370] width 1485 height 741
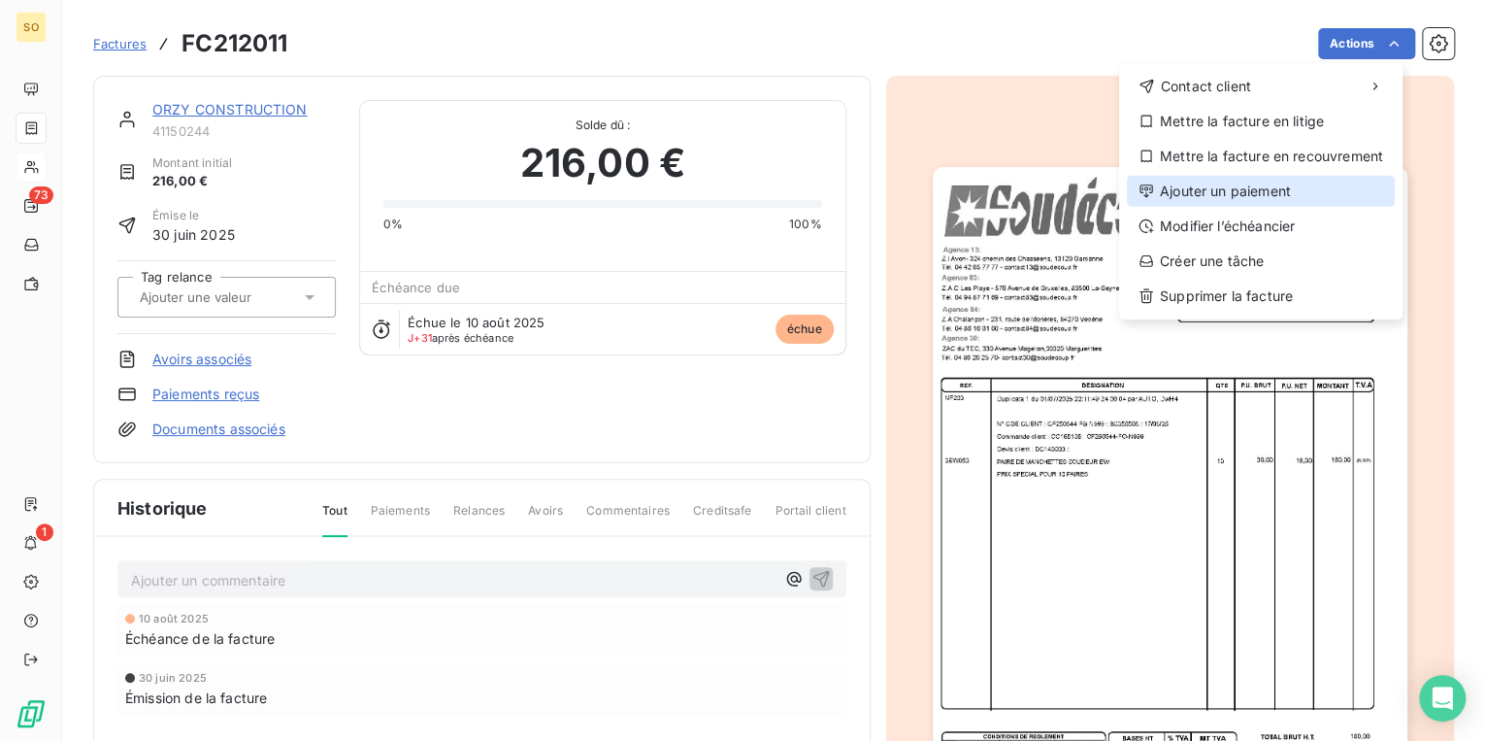
click at [1248, 190] on div "Ajouter un paiement" at bounding box center [1261, 191] width 268 height 31
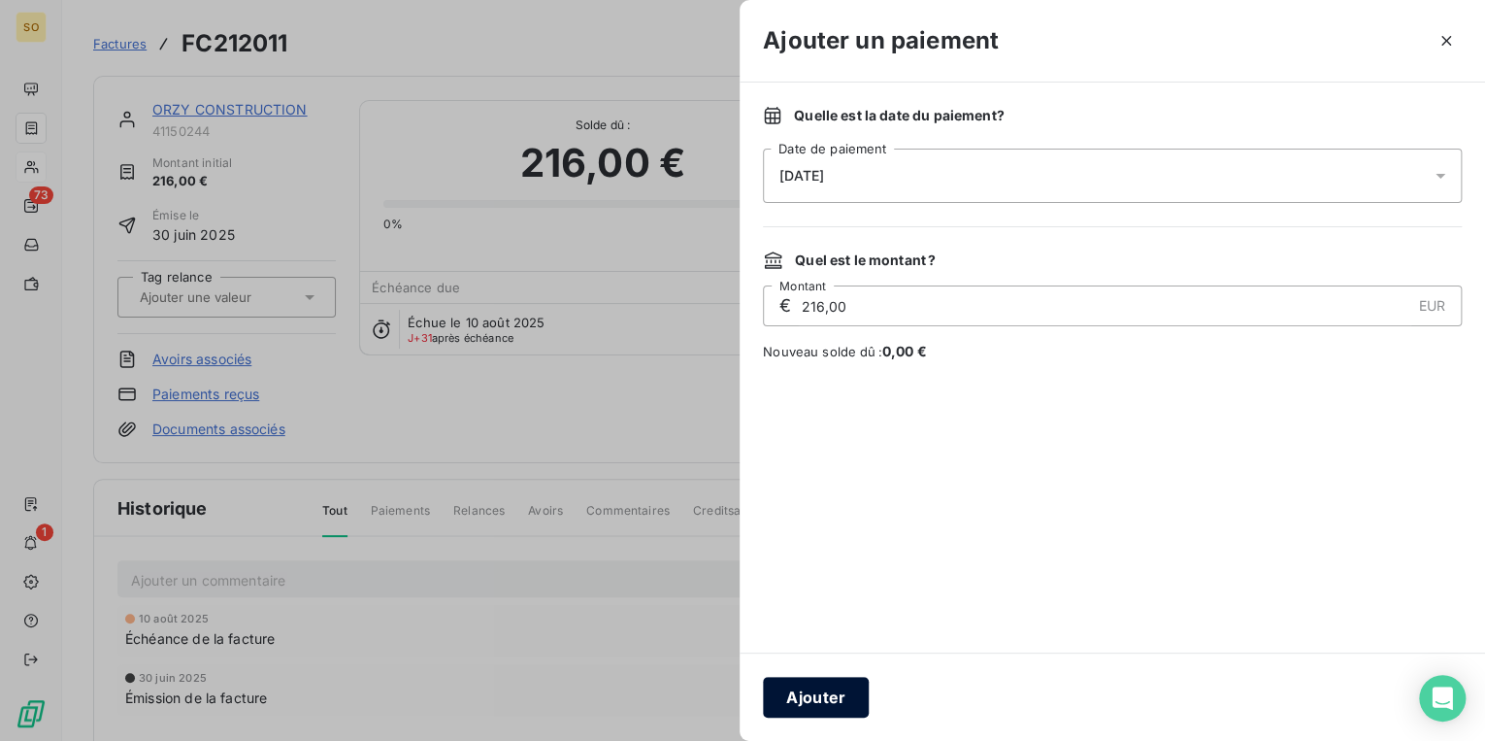
click at [830, 709] on button "Ajouter" at bounding box center [816, 697] width 106 height 41
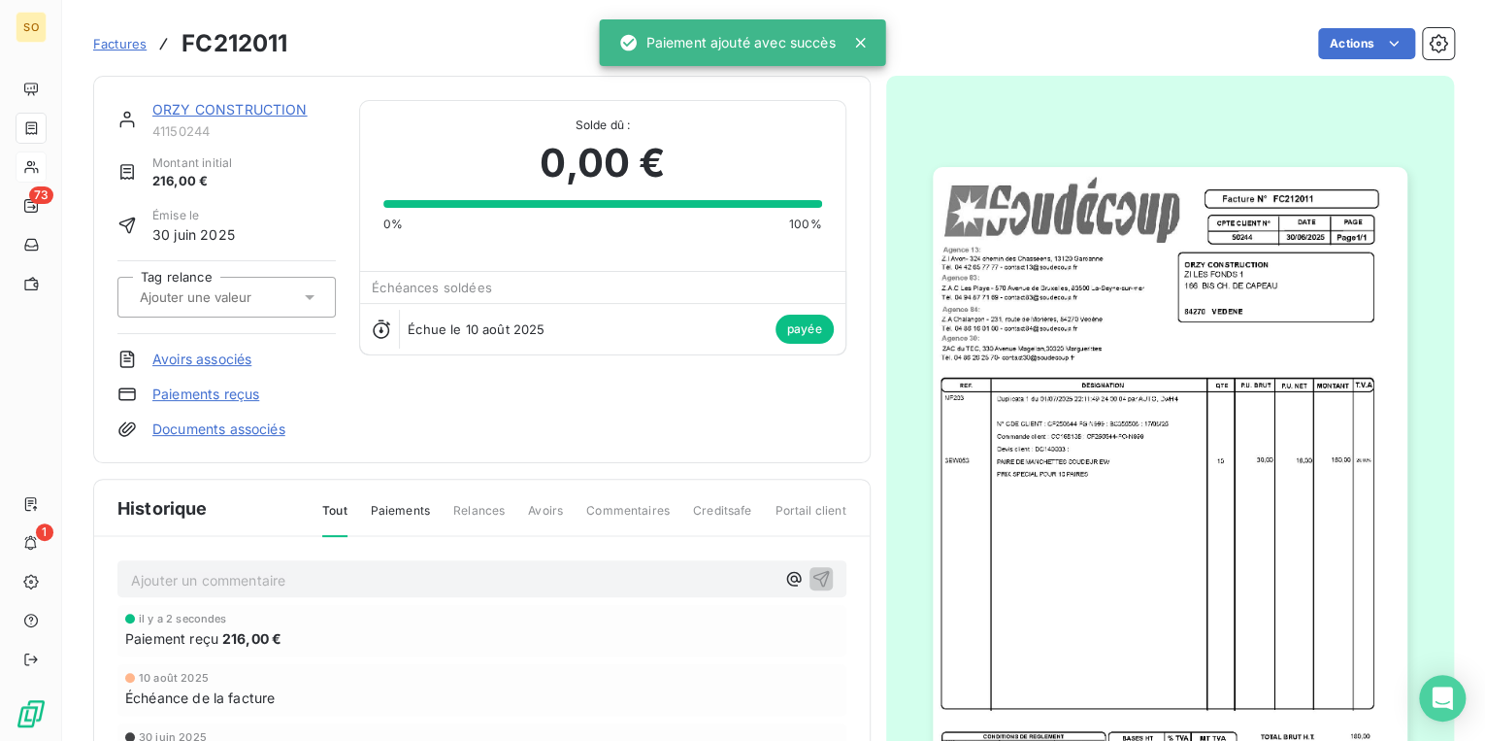
click at [241, 105] on link "ORZY CONSTRUCTION" at bounding box center [229, 109] width 155 height 17
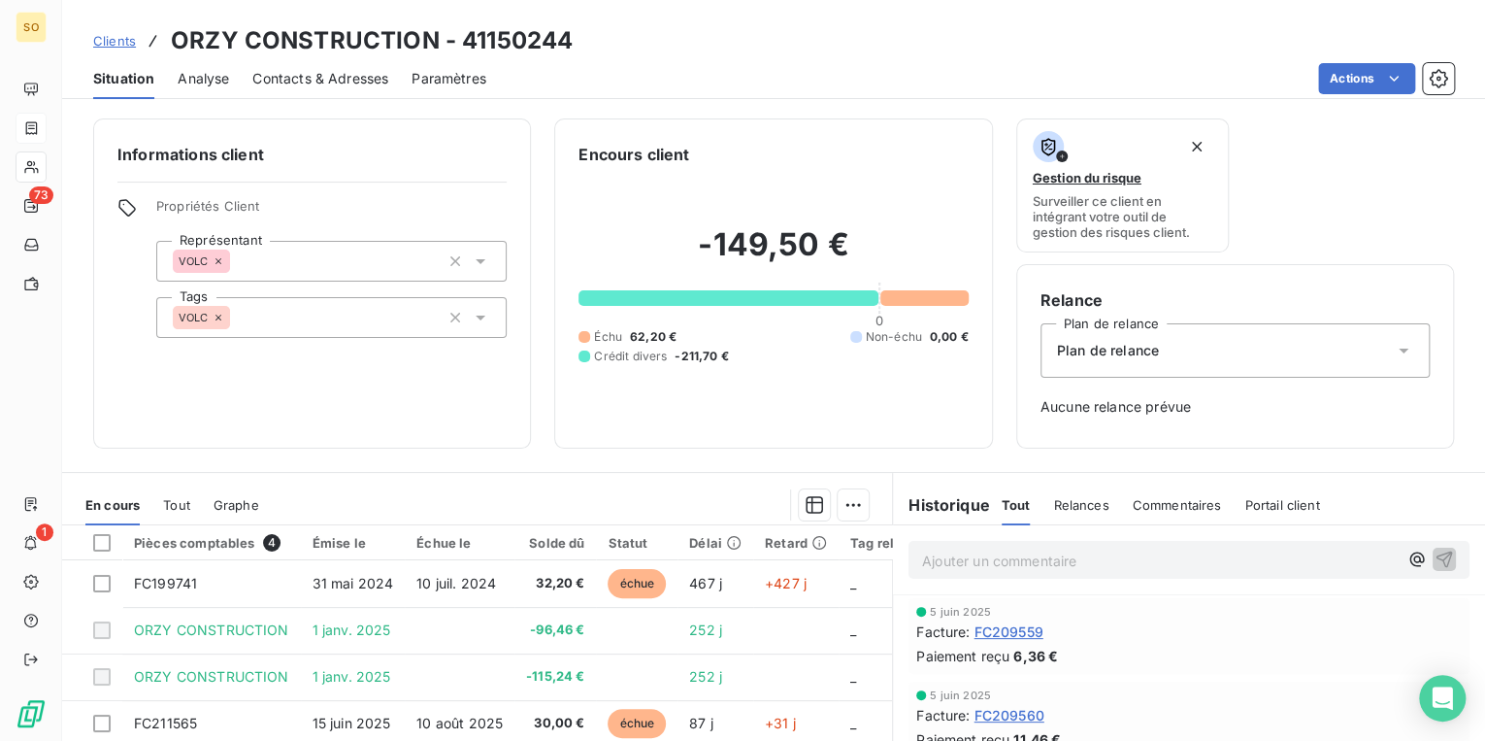
click at [122, 51] on div "Clients ORZY CONSTRUCTION - 41150244" at bounding box center [333, 40] width 480 height 35
click at [122, 46] on span "Clients" at bounding box center [114, 41] width 43 height 16
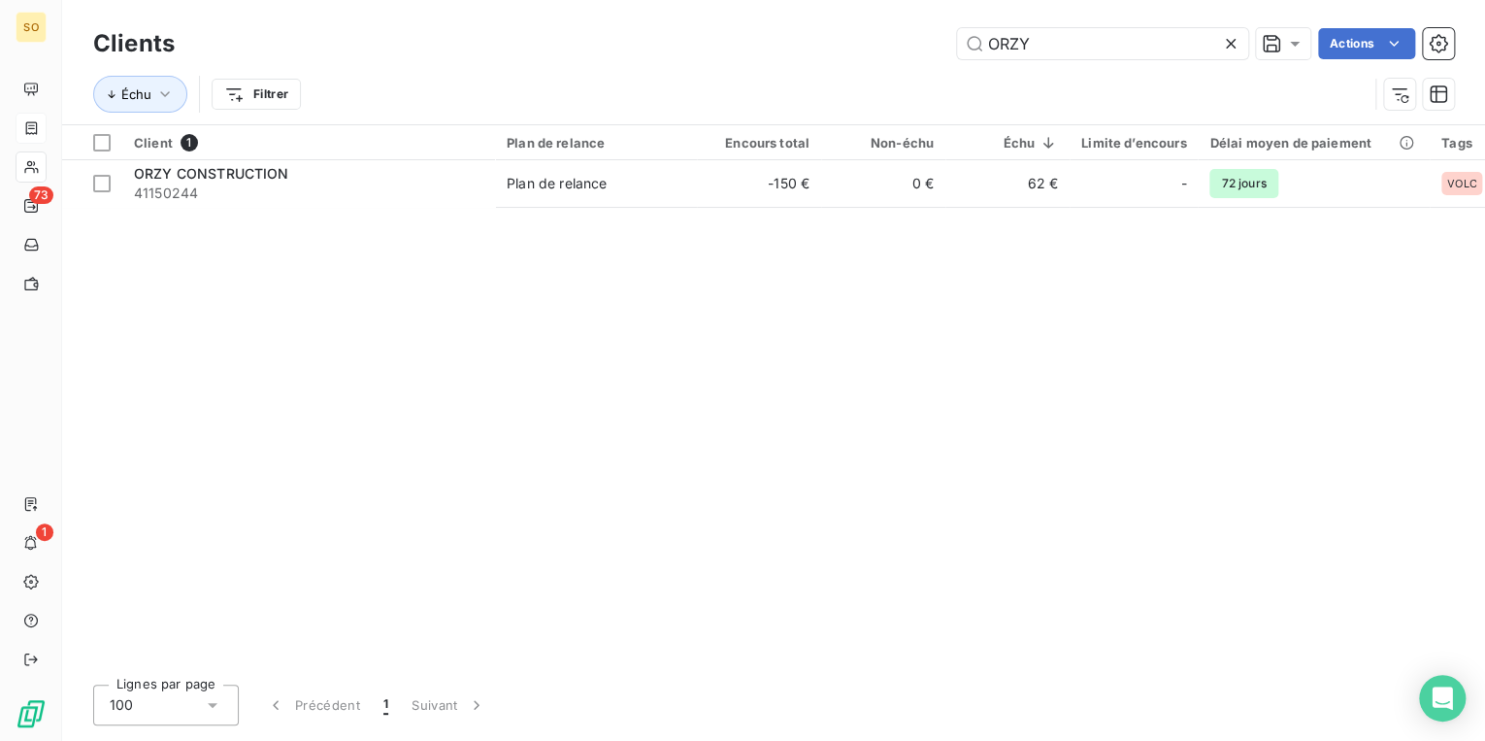
drag, startPoint x: 975, startPoint y: 49, endPoint x: 1202, endPoint y: 8, distance: 230.8
click at [1145, 19] on div "Clients ORZY Actions Échu Filtrer" at bounding box center [773, 62] width 1423 height 124
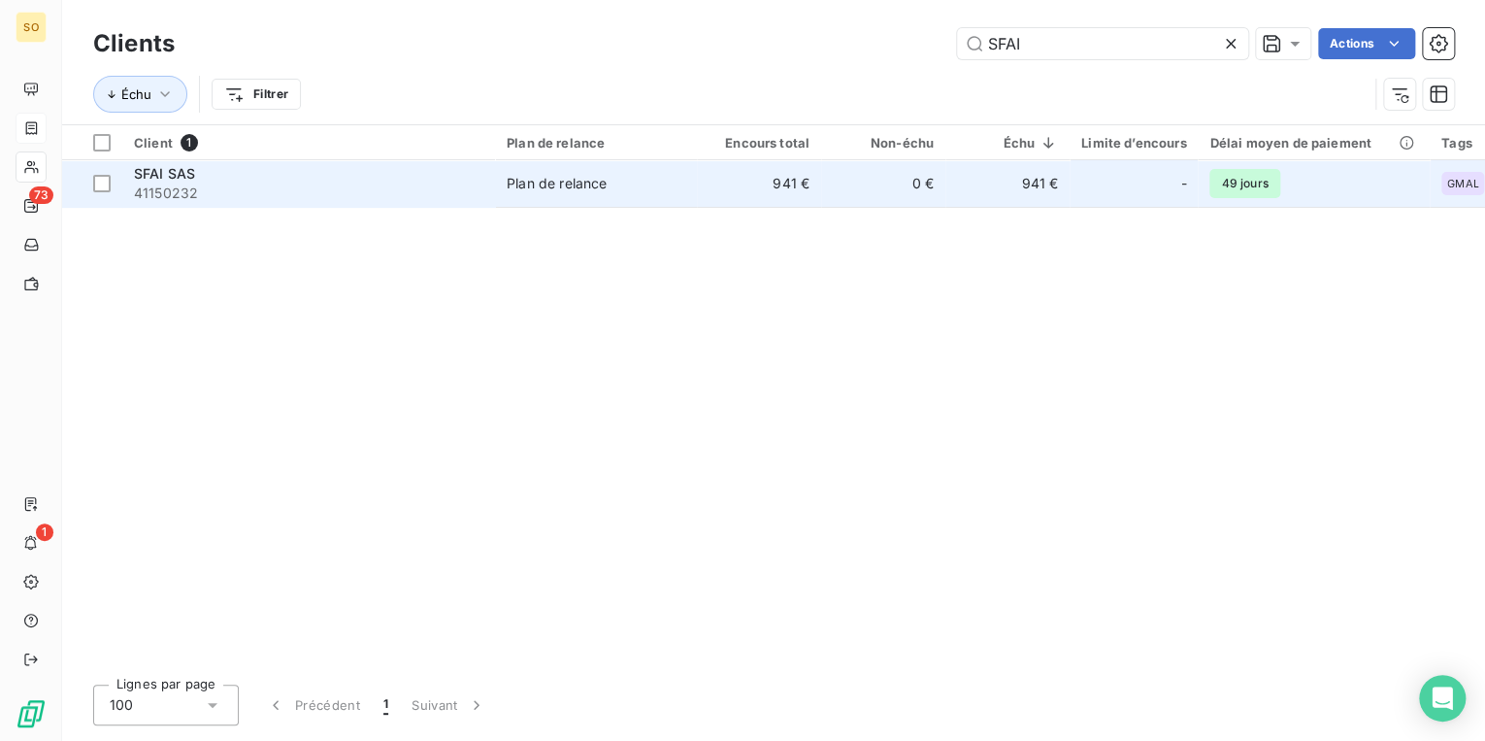
type input "SFAI"
drag, startPoint x: 780, startPoint y: 165, endPoint x: 780, endPoint y: 176, distance: 10.7
click at [780, 176] on td "941 €" at bounding box center [759, 183] width 124 height 47
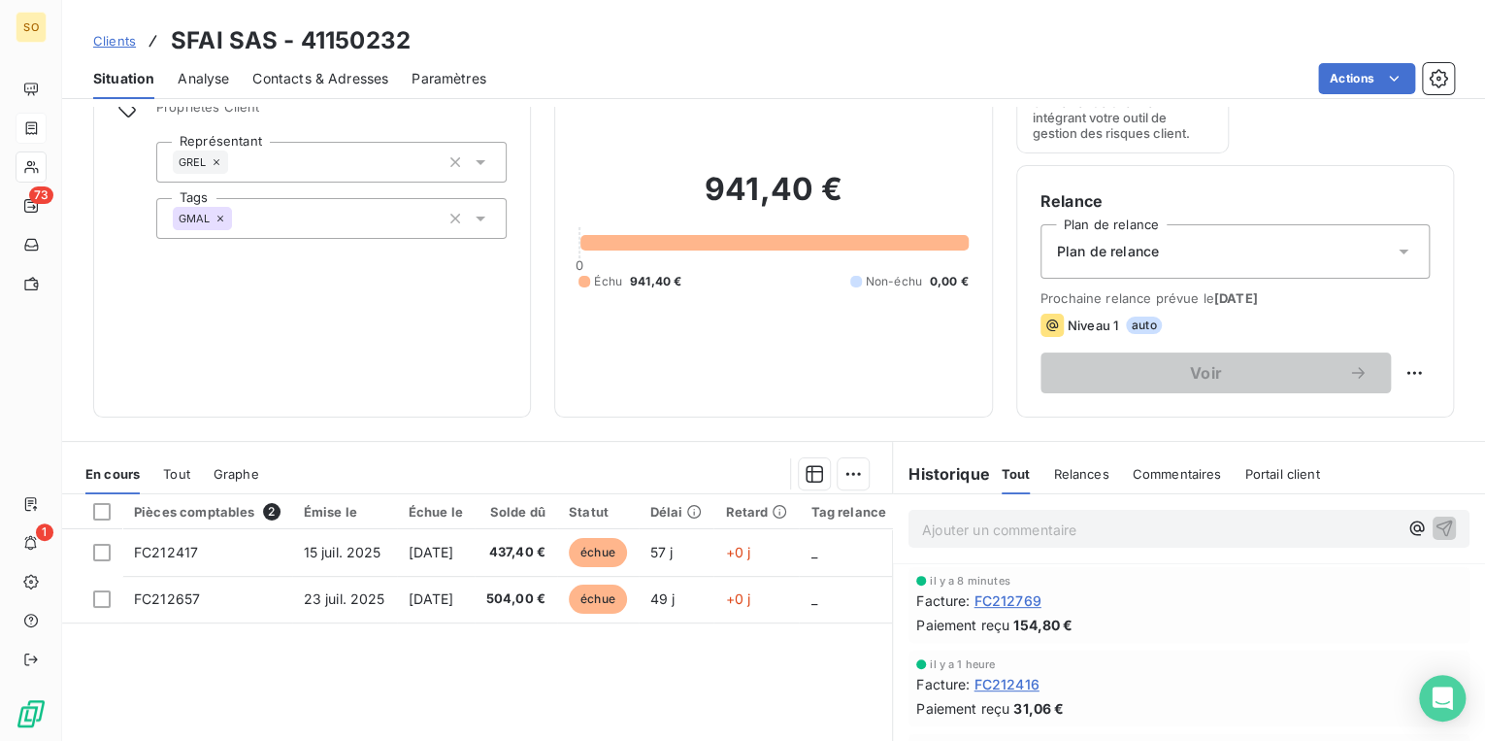
scroll to position [233, 0]
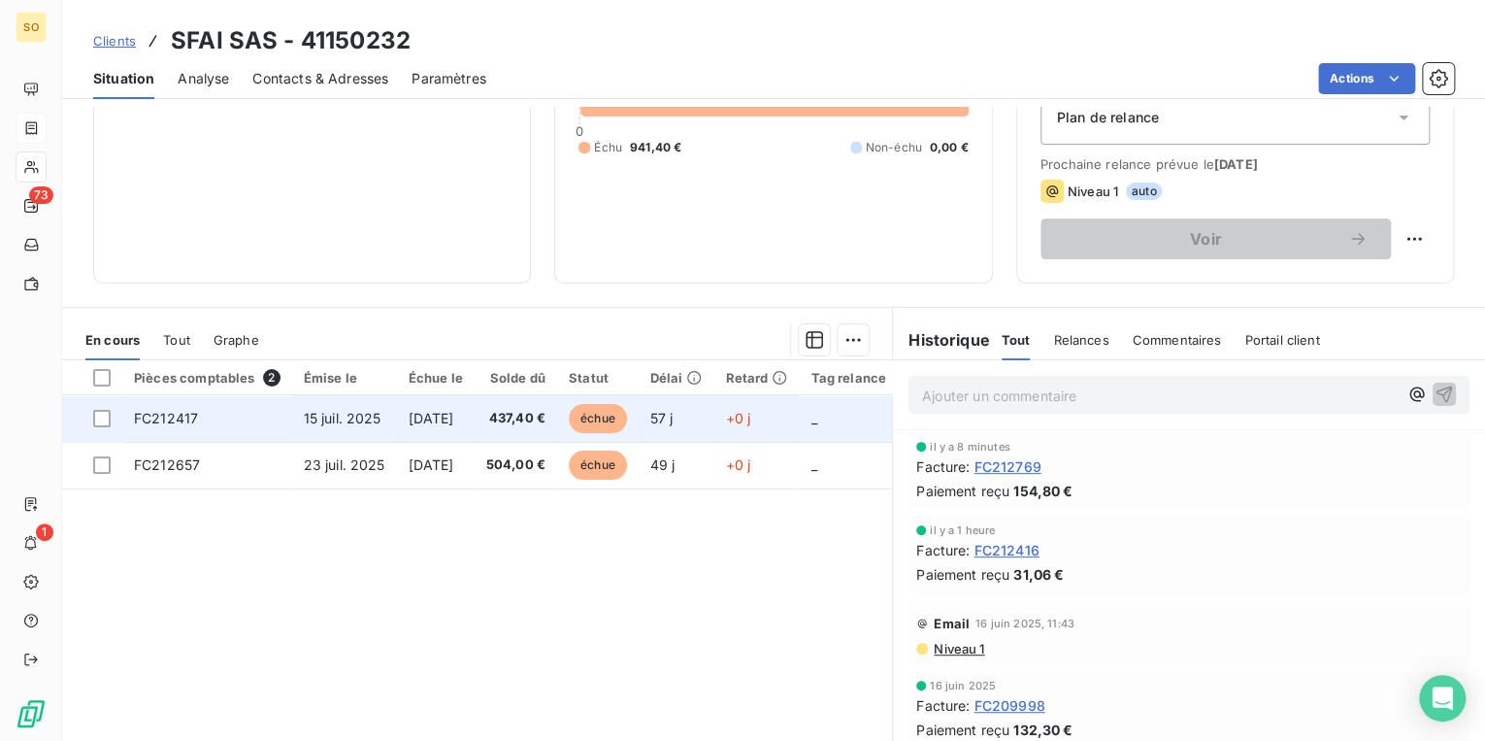
click at [627, 418] on span "échue" at bounding box center [598, 418] width 58 height 29
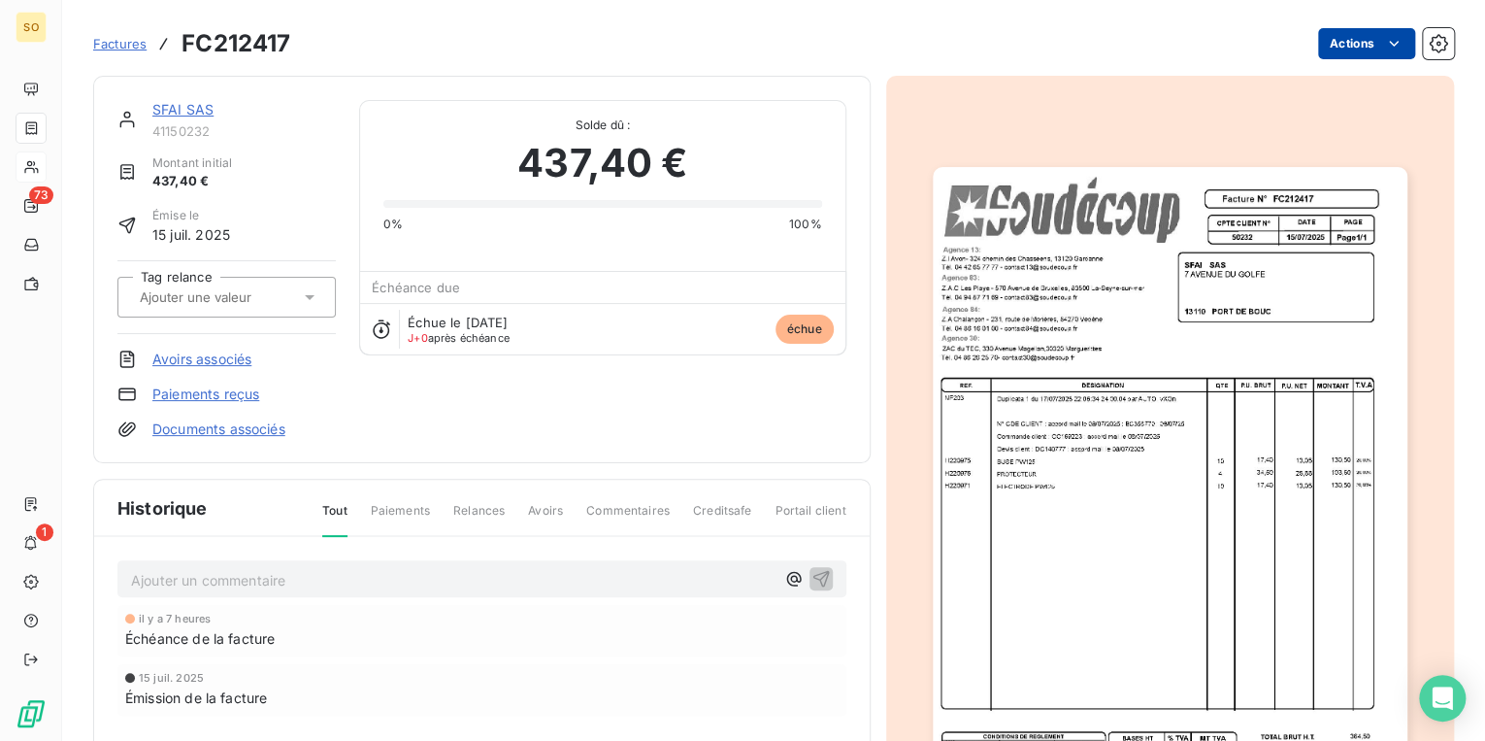
click at [1348, 39] on html "SO 73 1 Factures FC212417 Actions SFAI SAS 41150232 Montant initial 437,40 € Ém…" at bounding box center [742, 370] width 1485 height 741
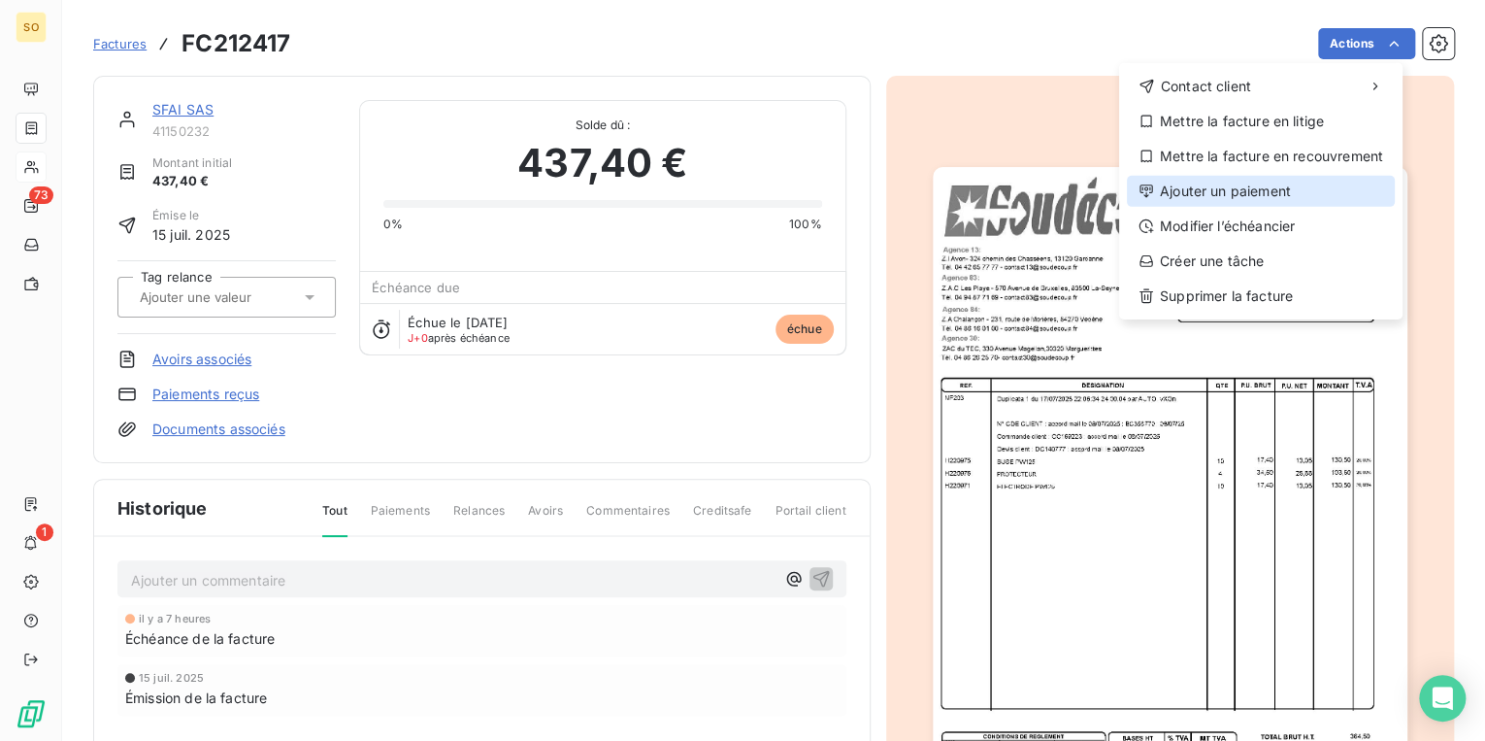
click at [1162, 196] on div "Ajouter un paiement" at bounding box center [1261, 191] width 268 height 31
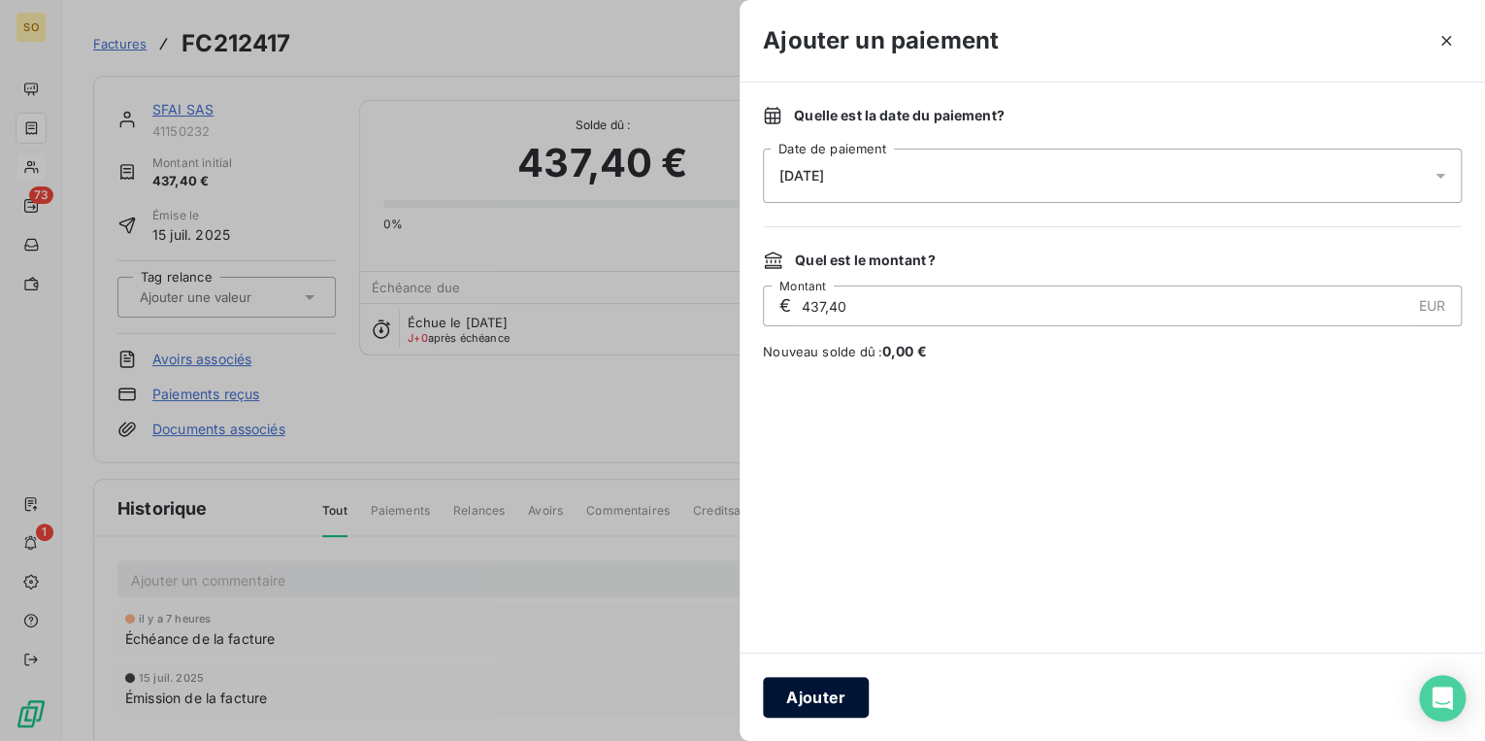
click at [825, 706] on button "Ajouter" at bounding box center [816, 697] width 106 height 41
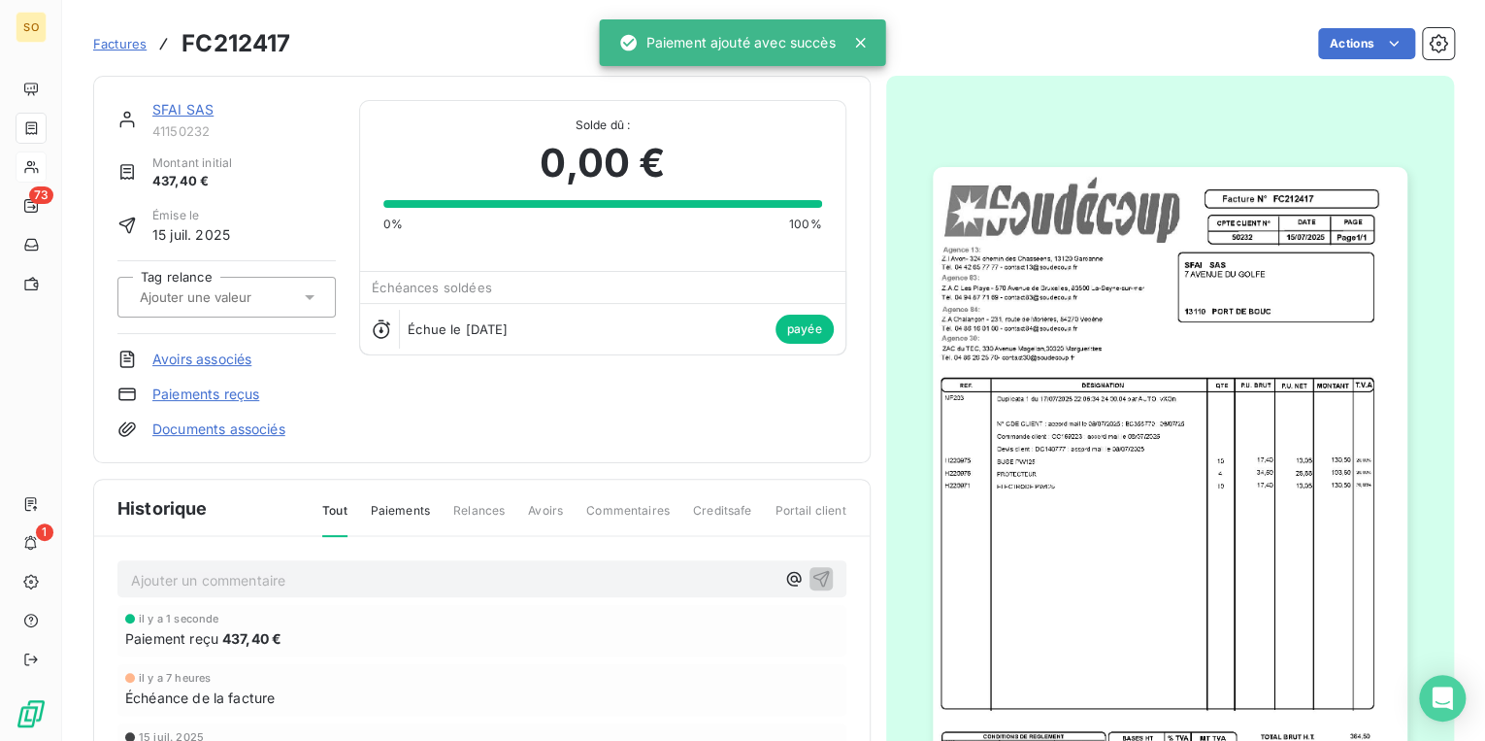
click at [109, 43] on span "Factures" at bounding box center [119, 44] width 53 height 16
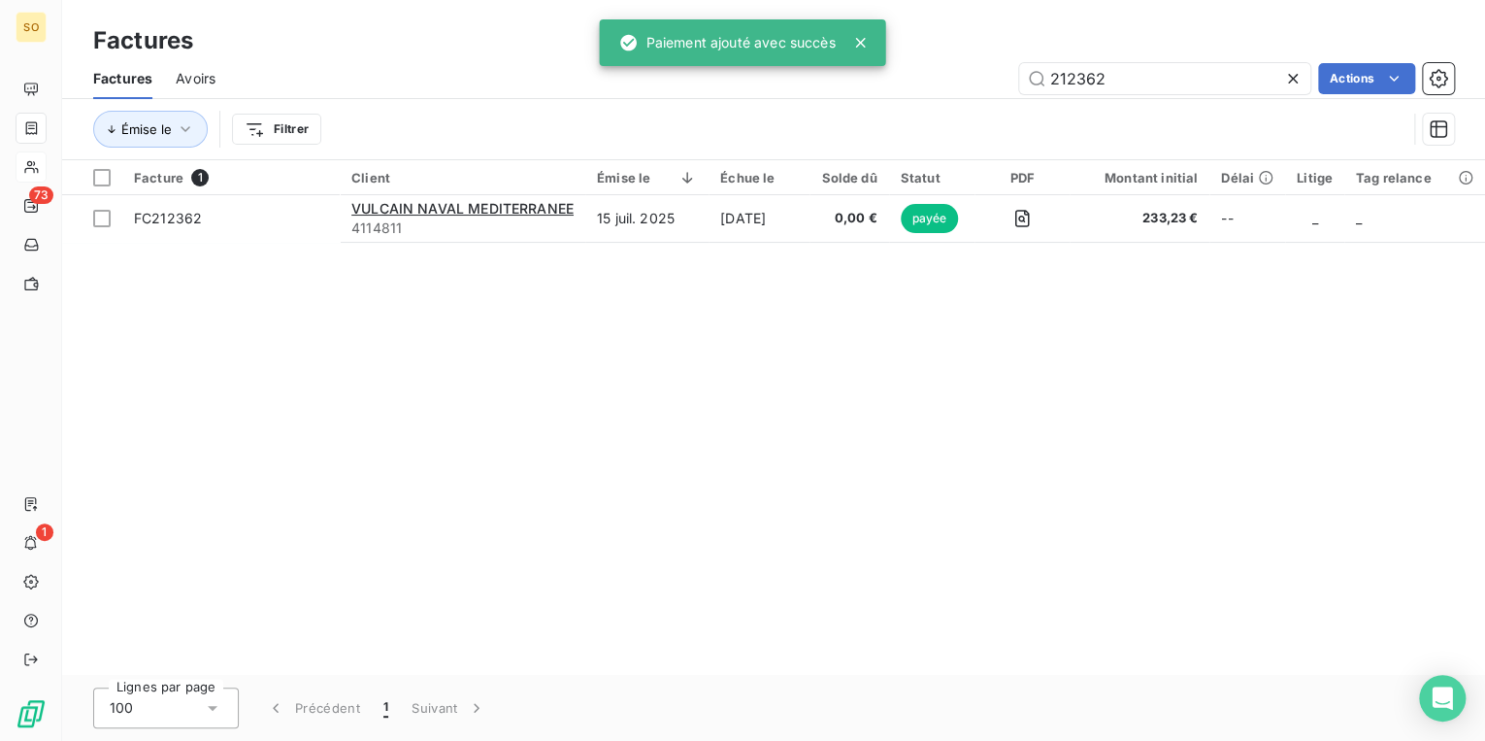
drag, startPoint x: 1073, startPoint y: 69, endPoint x: 1474, endPoint y: 87, distance: 401.3
click at [1427, 87] on div "212362 Actions" at bounding box center [846, 78] width 1215 height 31
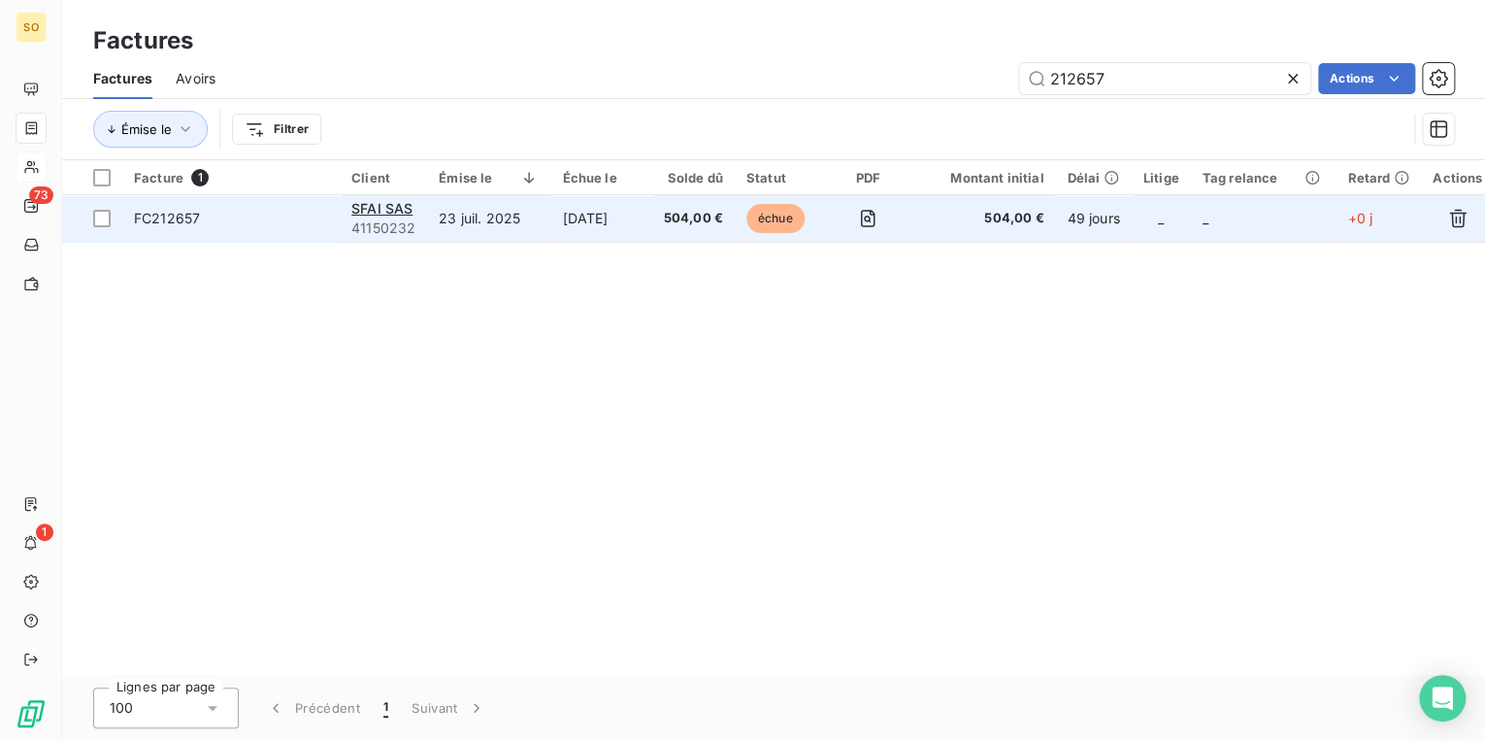
type input "212657"
click at [773, 221] on span "échue" at bounding box center [776, 218] width 58 height 29
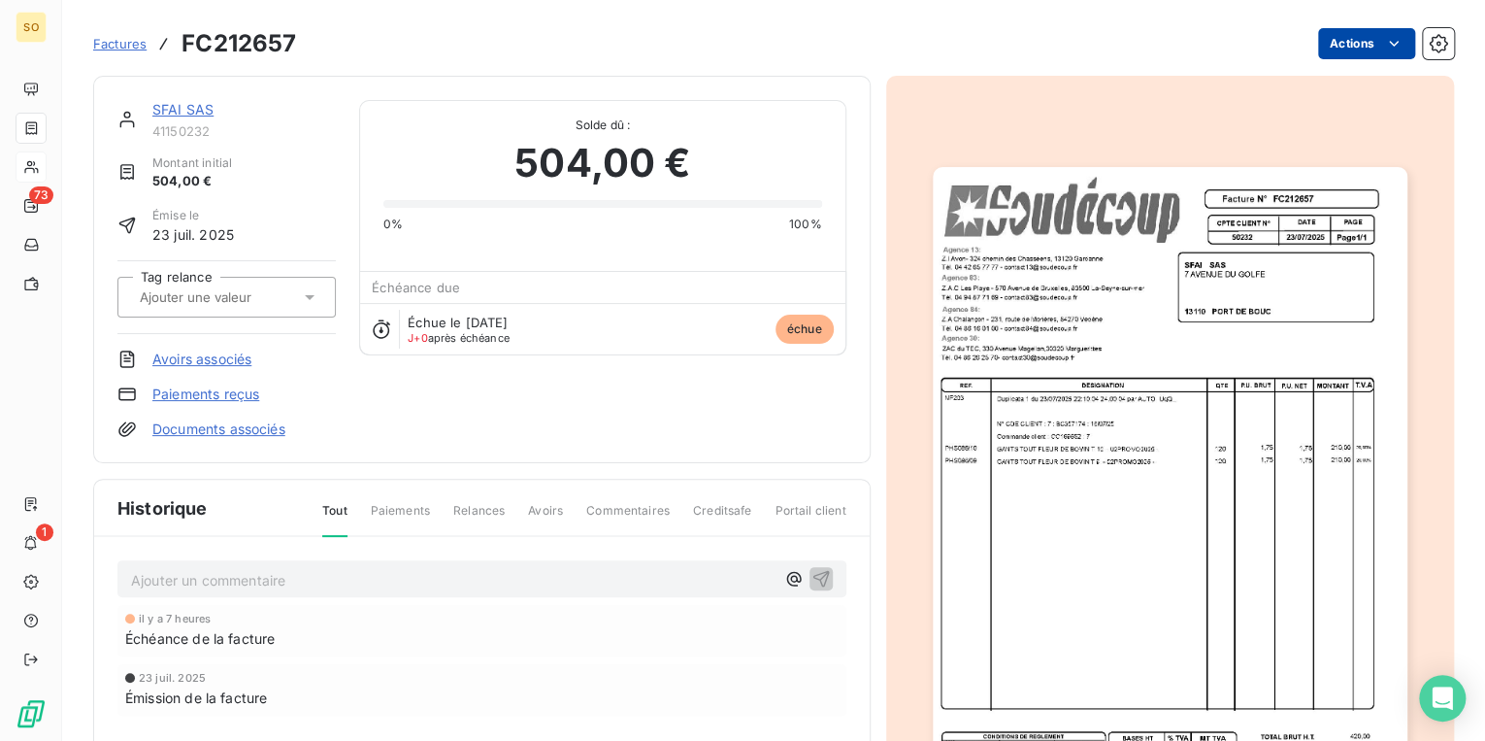
click at [1331, 47] on html "SO 73 1 Factures FC212657 Actions SFAI SAS 41150232 Montant initial 504,00 € Ém…" at bounding box center [742, 370] width 1485 height 741
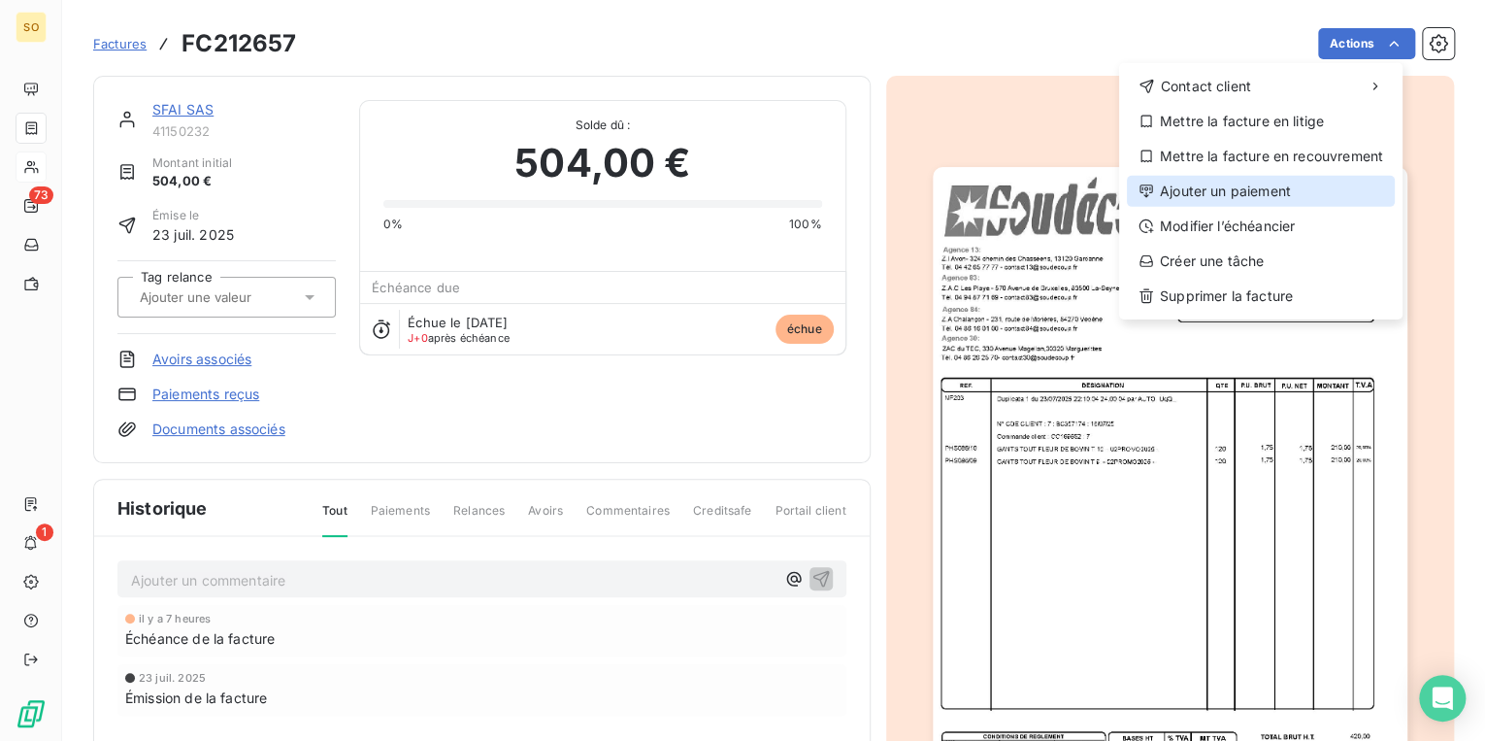
click at [1209, 186] on div "Ajouter un paiement" at bounding box center [1261, 191] width 268 height 31
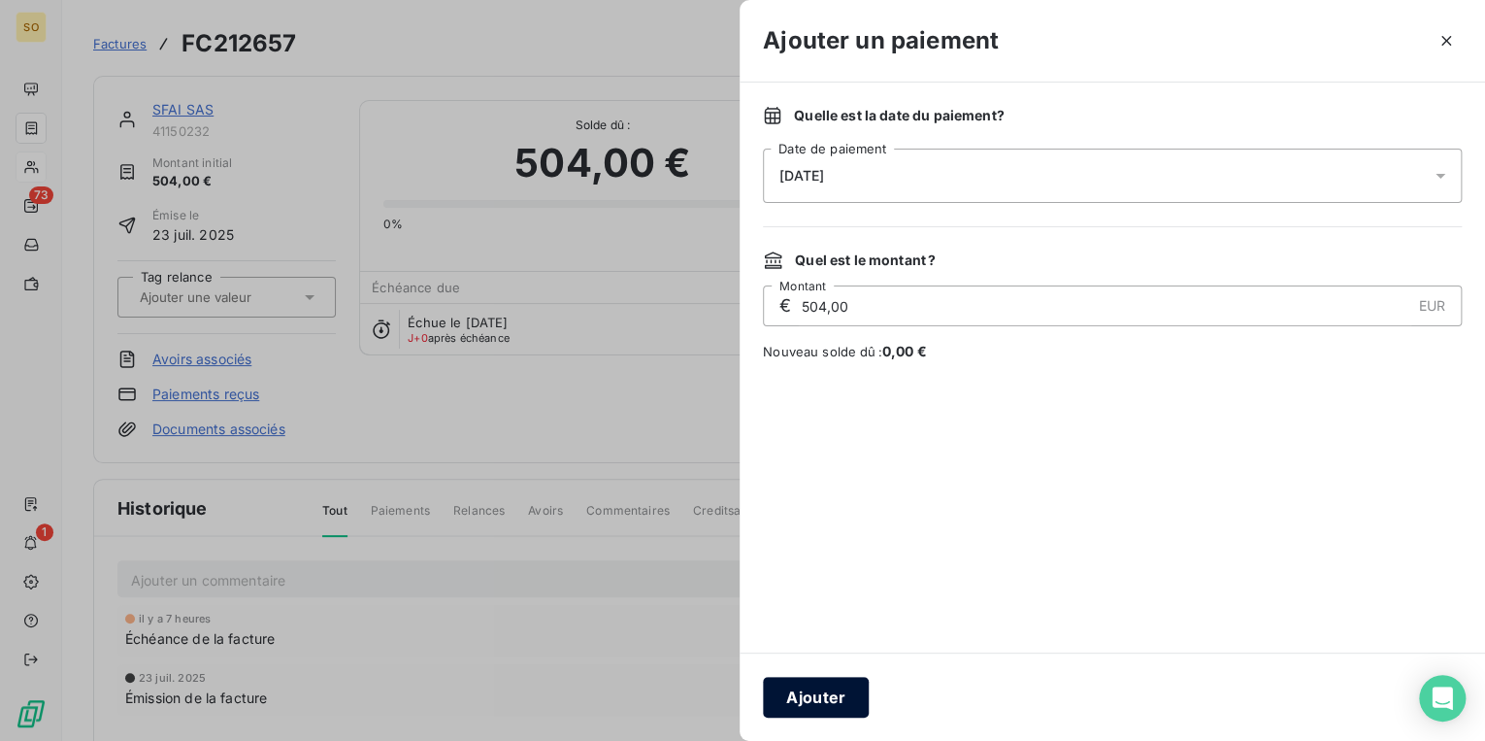
click at [800, 693] on button "Ajouter" at bounding box center [816, 697] width 106 height 41
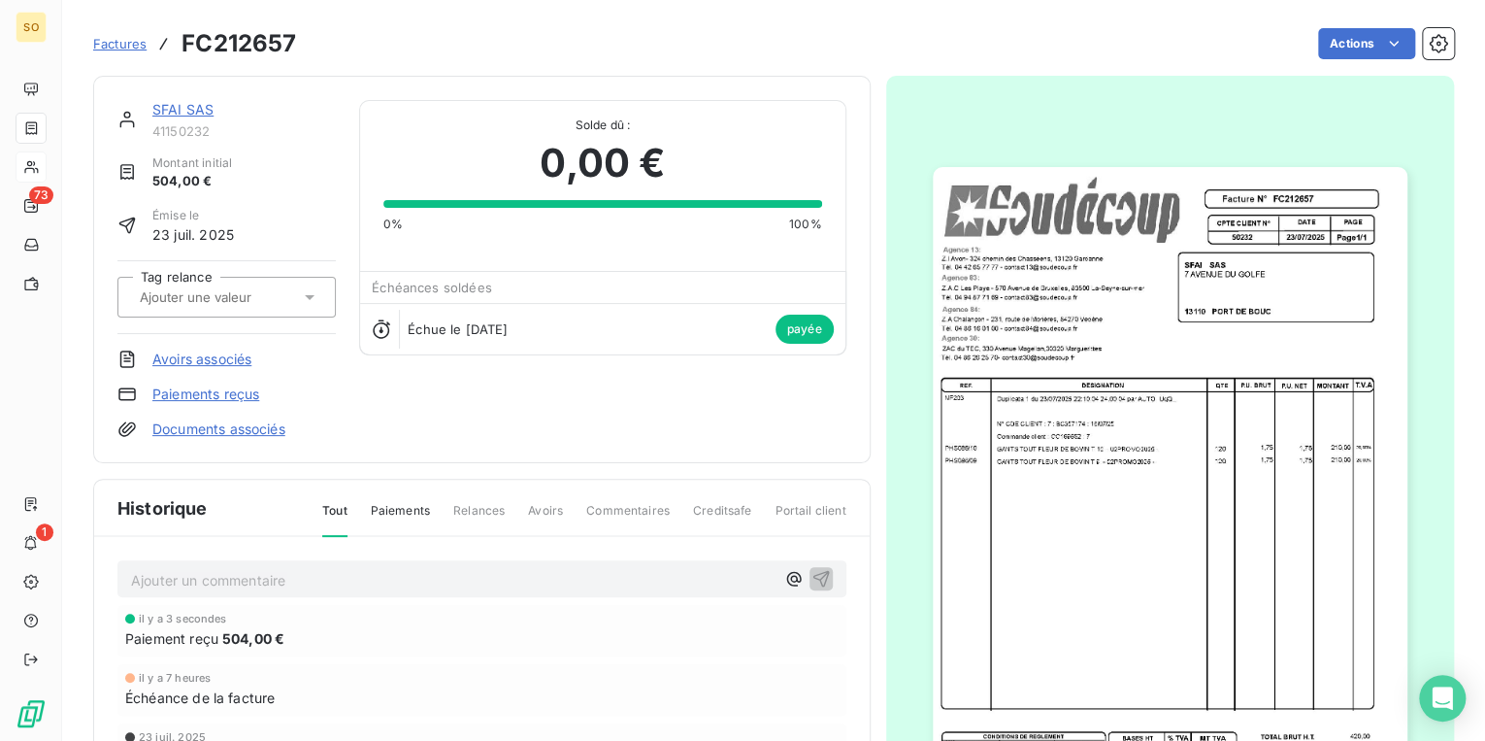
click at [116, 42] on span "Factures" at bounding box center [119, 44] width 53 height 16
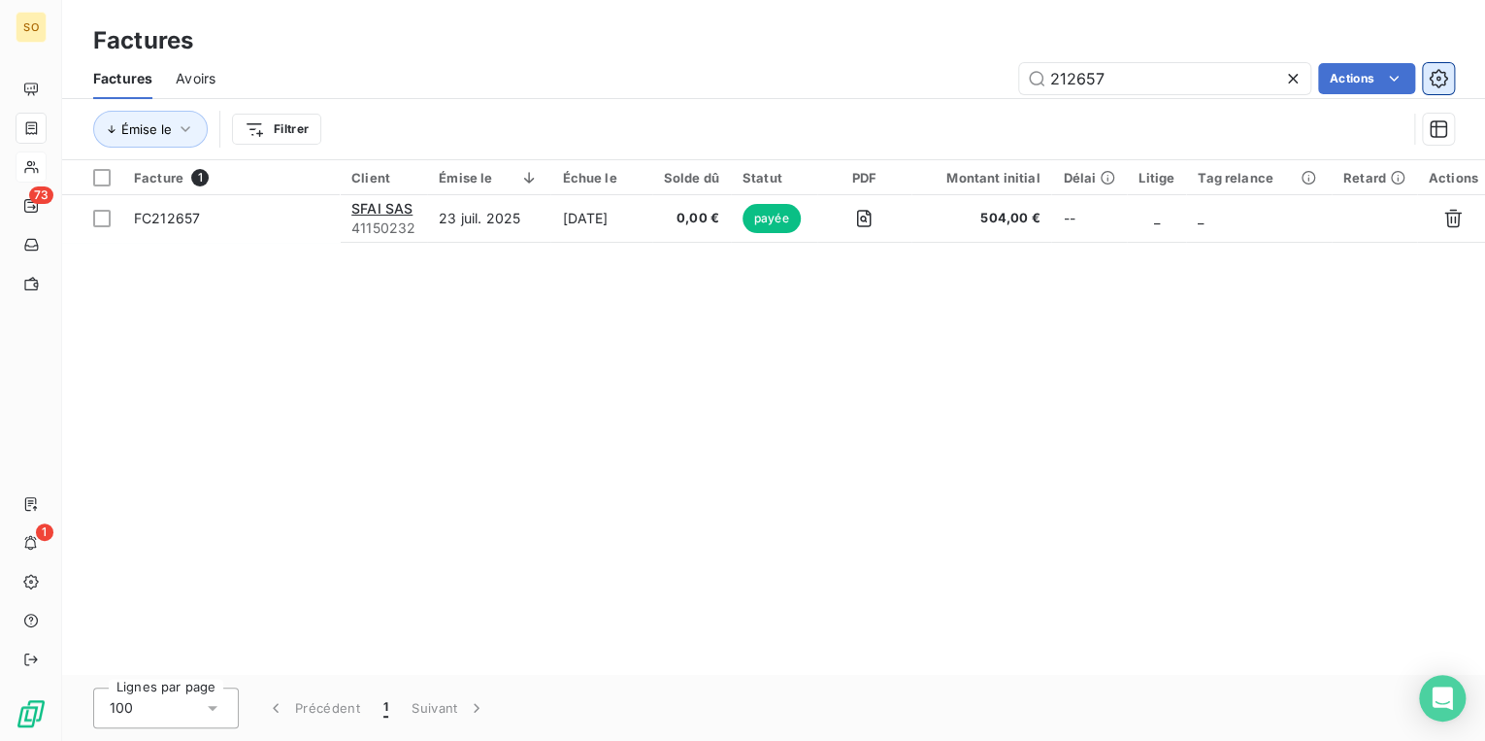
drag, startPoint x: 1066, startPoint y: 78, endPoint x: 1445, endPoint y: 76, distance: 379.6
click at [1348, 78] on div "212657 Actions" at bounding box center [846, 78] width 1215 height 31
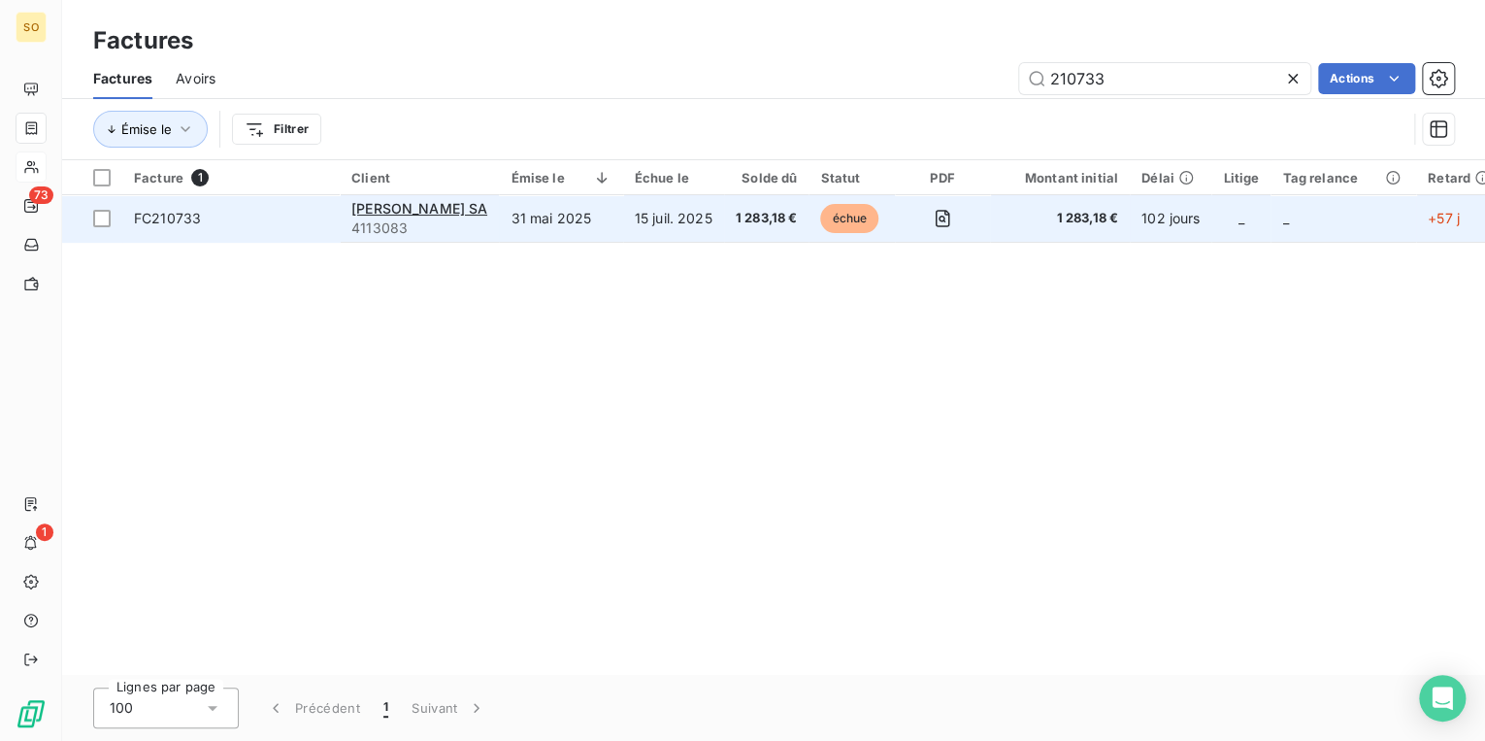
type input "210733"
click at [858, 219] on span "échue" at bounding box center [849, 218] width 58 height 29
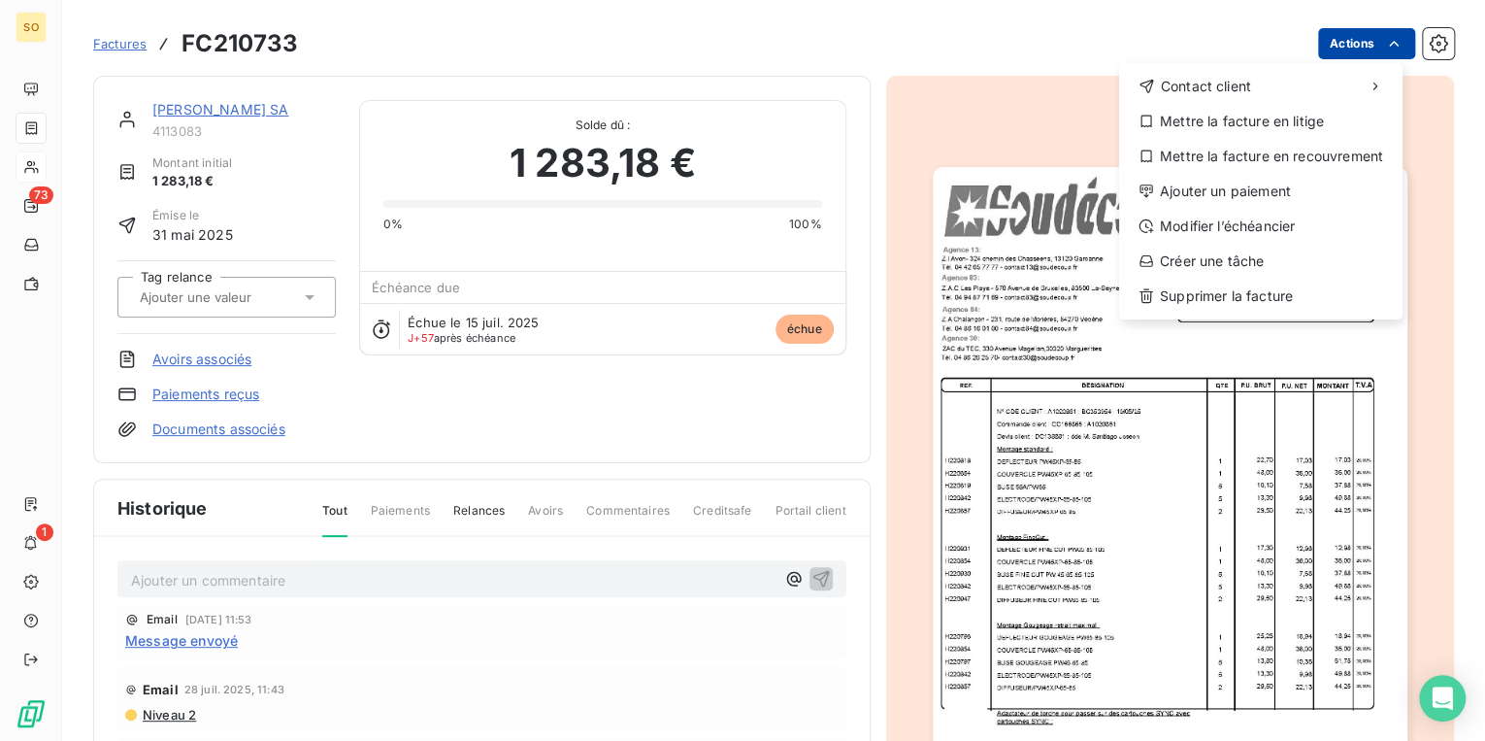
click at [1363, 46] on html "SO 73 1 Factures FC210733 Actions Contact client Mettre la facture en litige Me…" at bounding box center [742, 370] width 1485 height 741
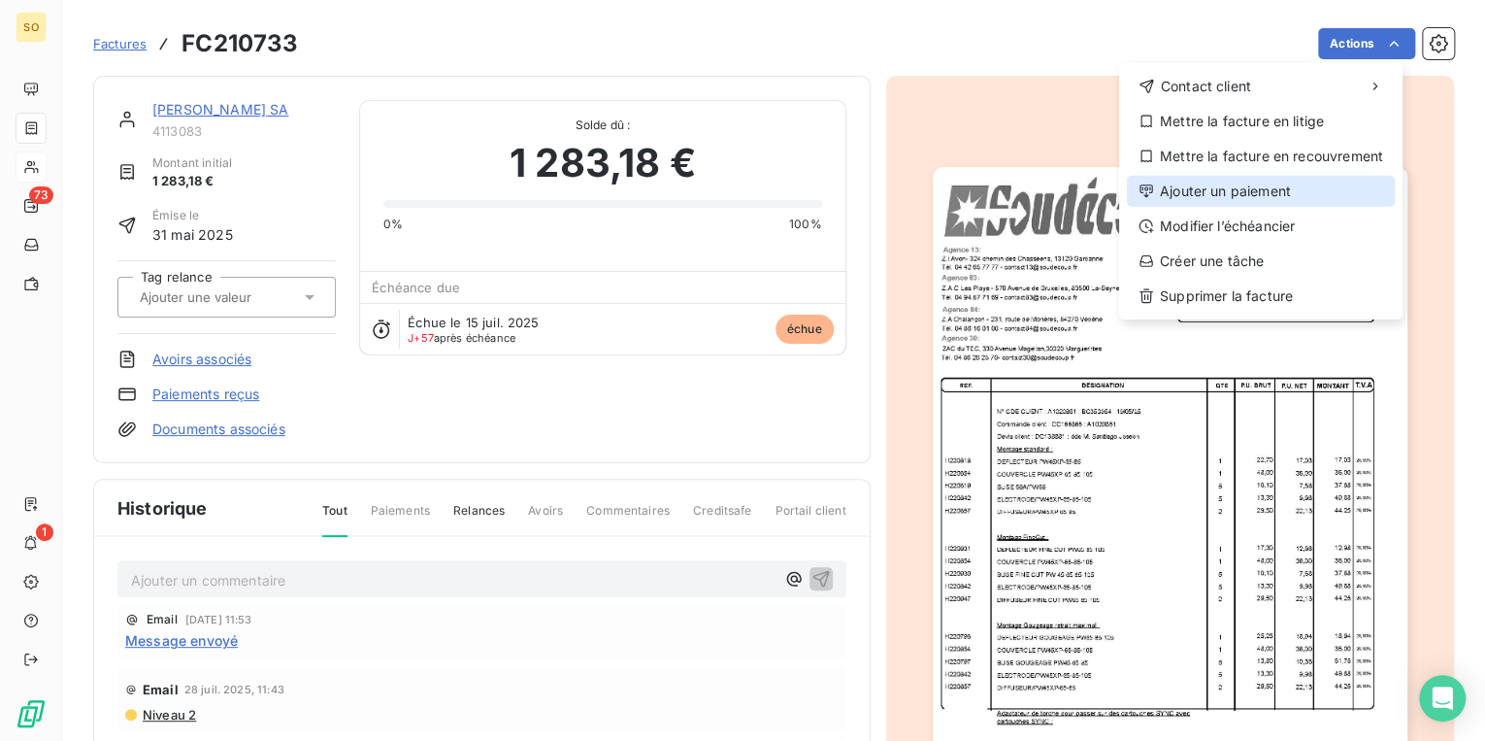
click at [1270, 180] on div "Ajouter un paiement" at bounding box center [1261, 191] width 268 height 31
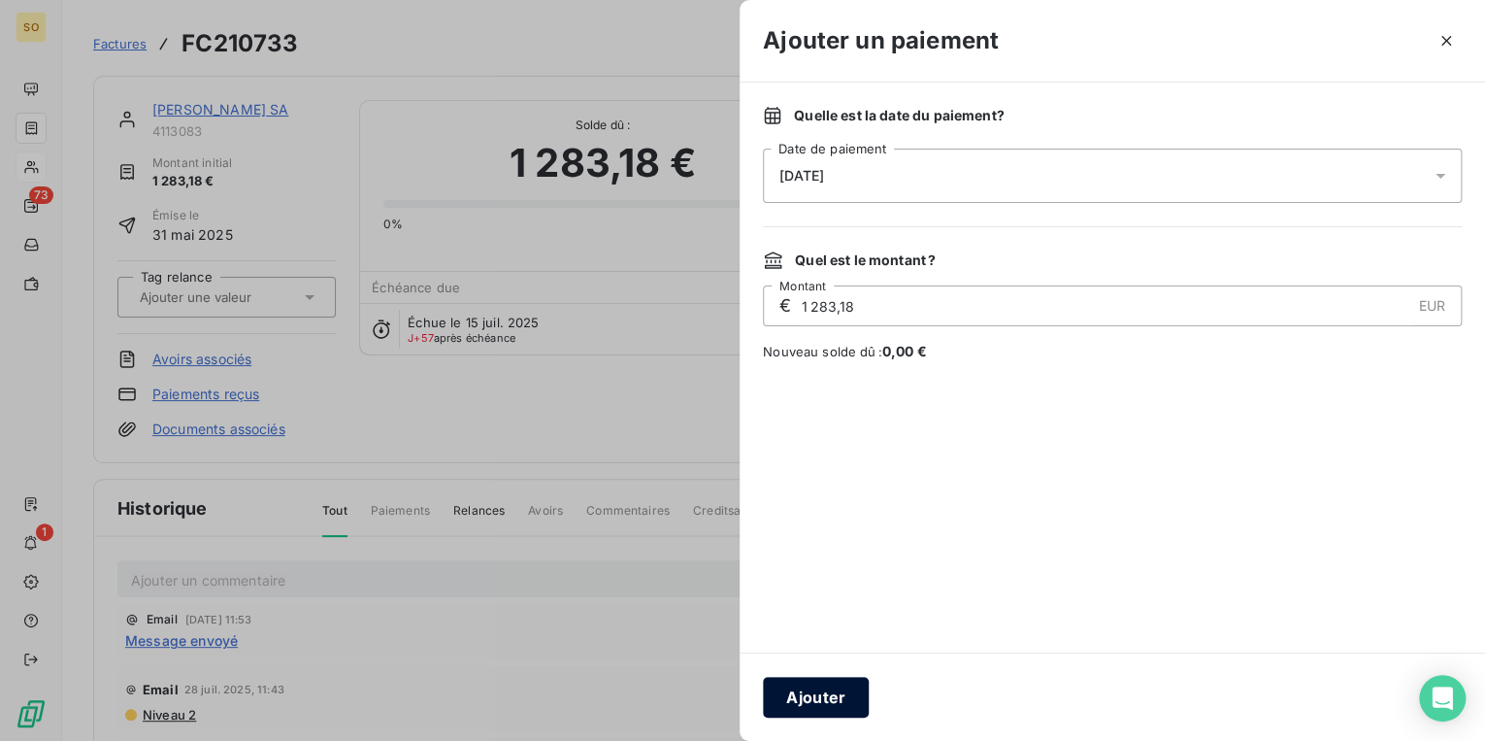
click at [821, 706] on button "Ajouter" at bounding box center [816, 697] width 106 height 41
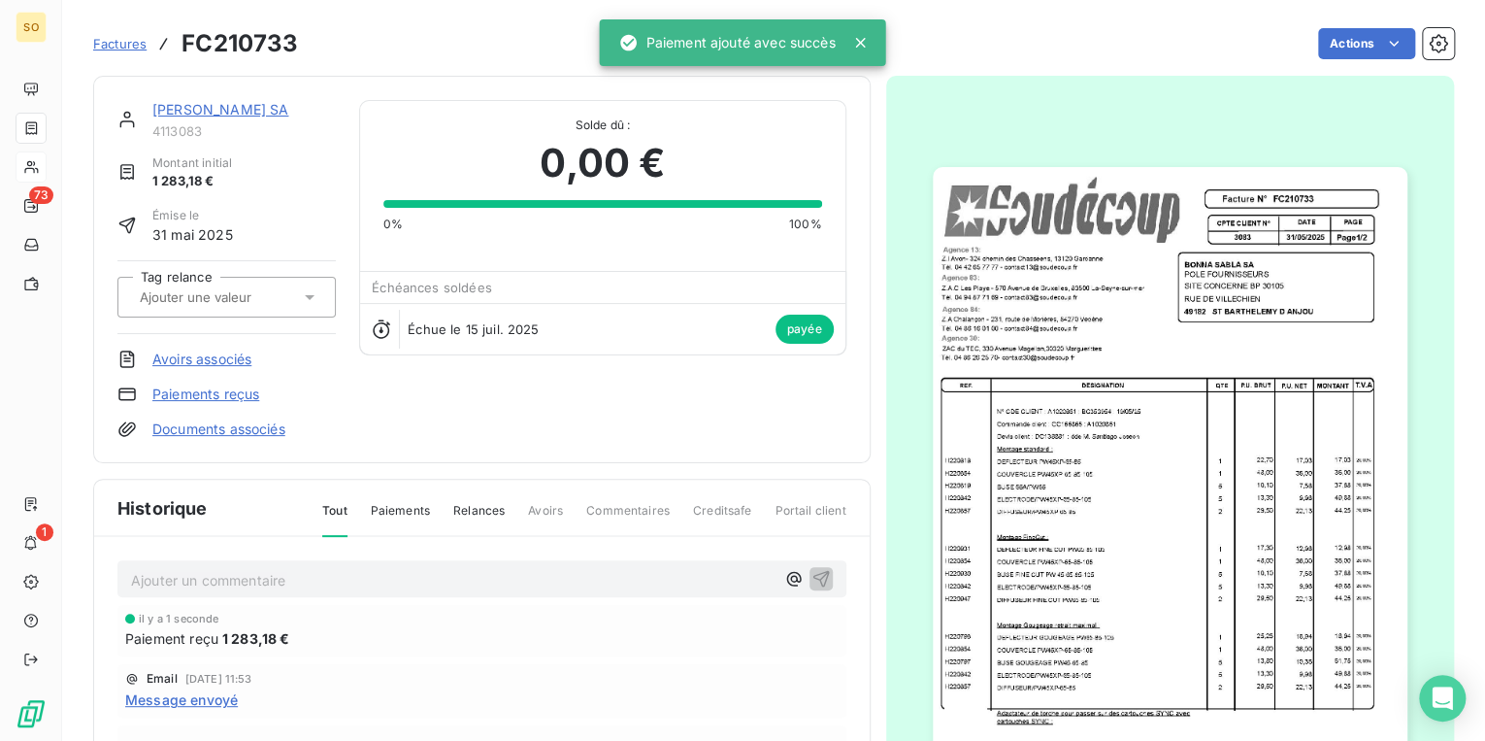
click at [168, 105] on link "[PERSON_NAME] SA" at bounding box center [220, 109] width 136 height 17
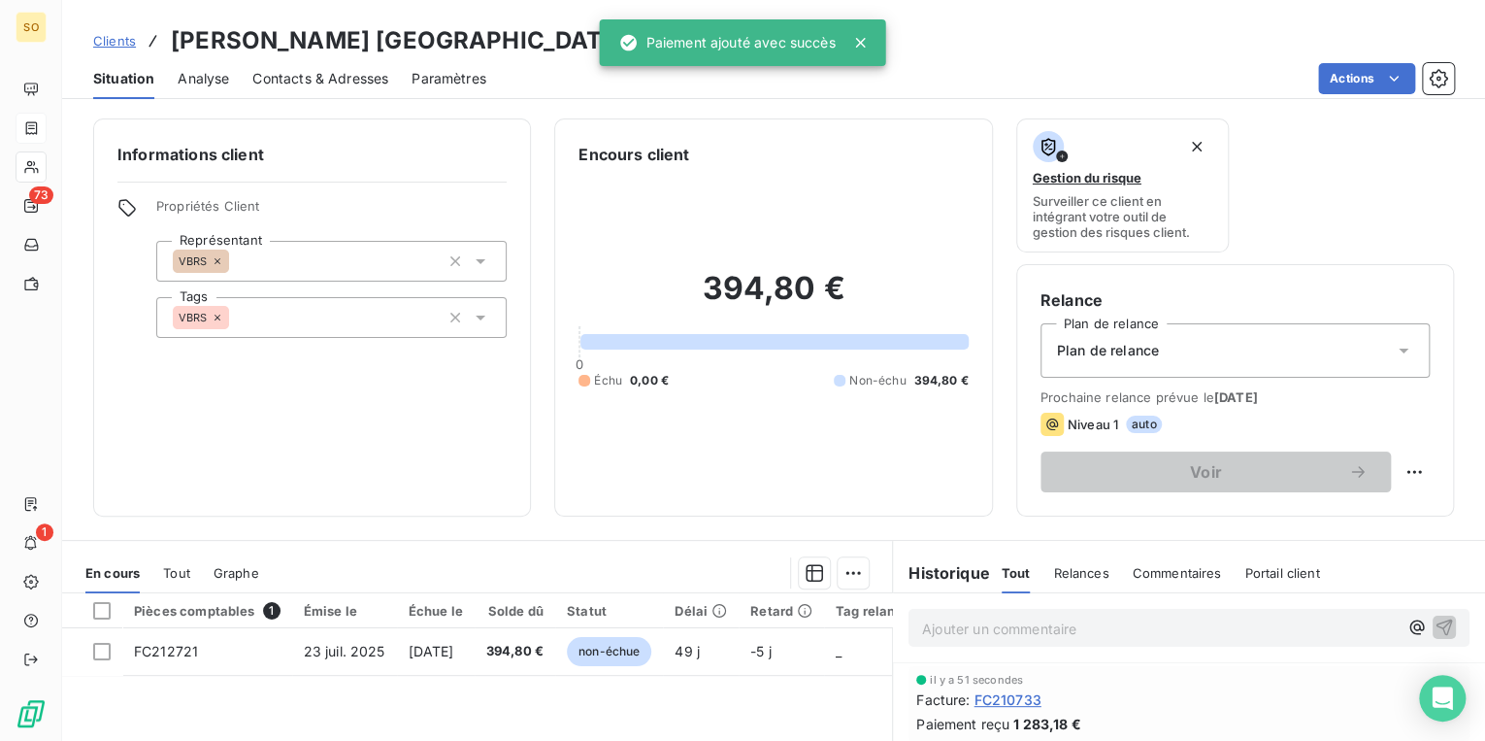
click at [118, 42] on span "Clients" at bounding box center [114, 41] width 43 height 16
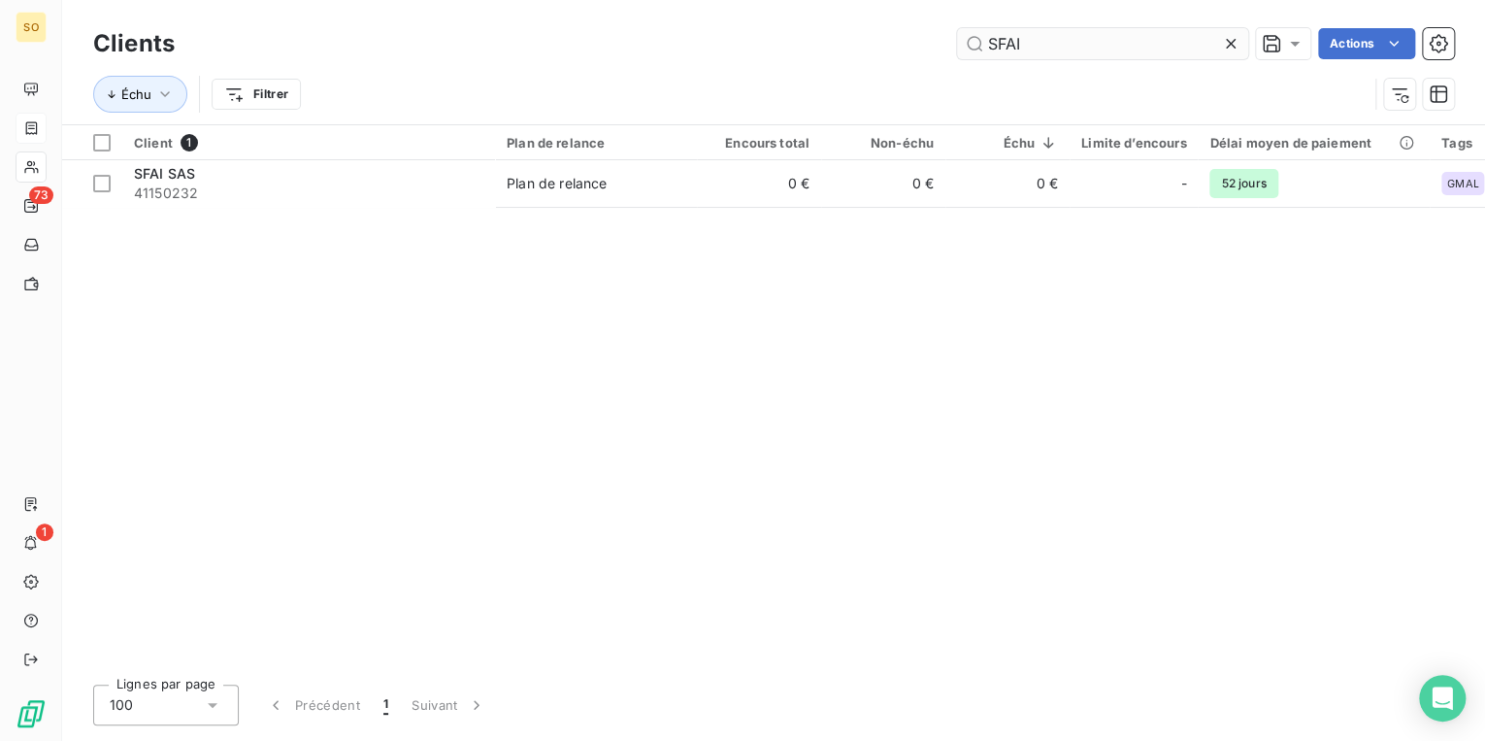
drag, startPoint x: 982, startPoint y: 47, endPoint x: 1176, endPoint y: 47, distance: 193.2
click at [1112, 47] on input "SFAI" at bounding box center [1102, 43] width 291 height 31
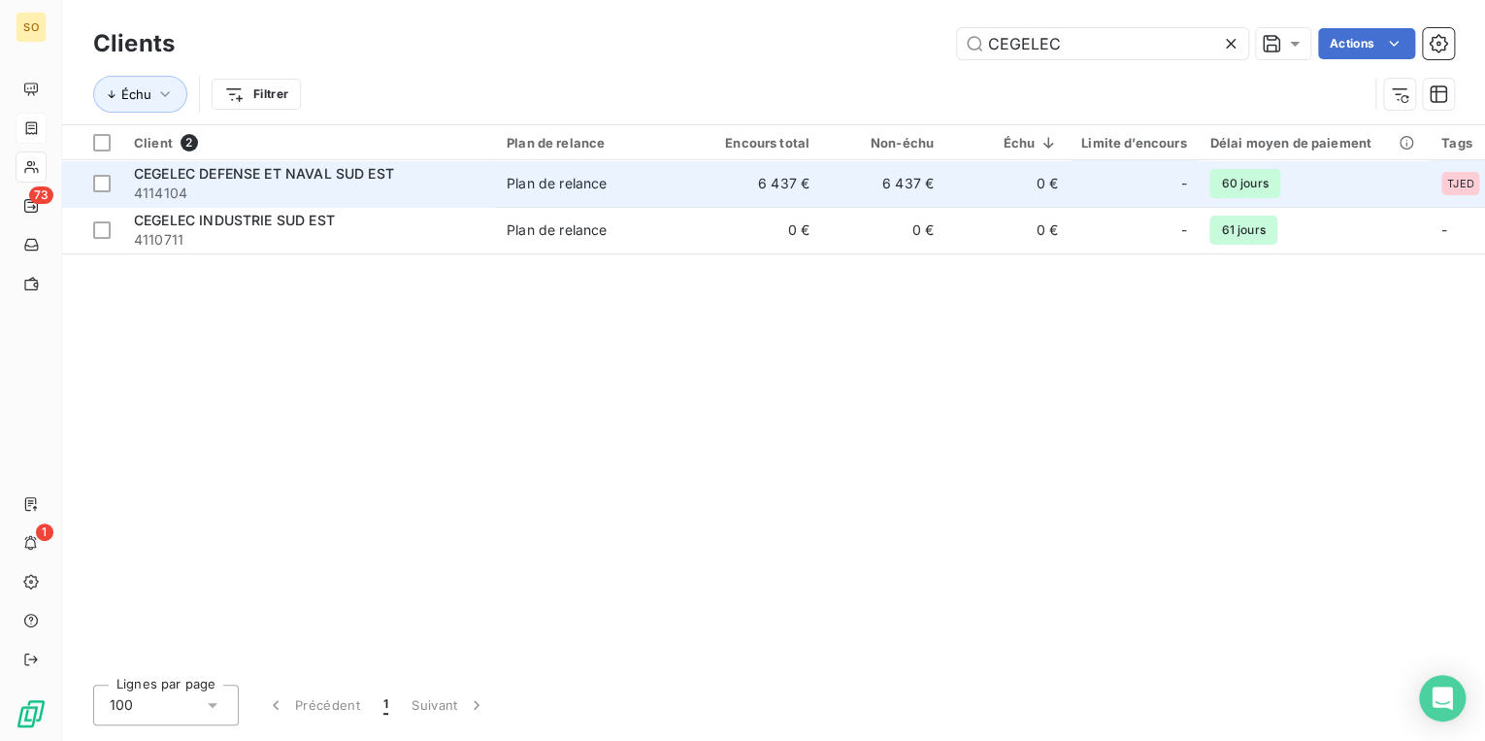
type input "CEGELEC"
click at [418, 179] on div "CEGELEC DEFENSE ET NAVAL SUD EST" at bounding box center [308, 173] width 349 height 19
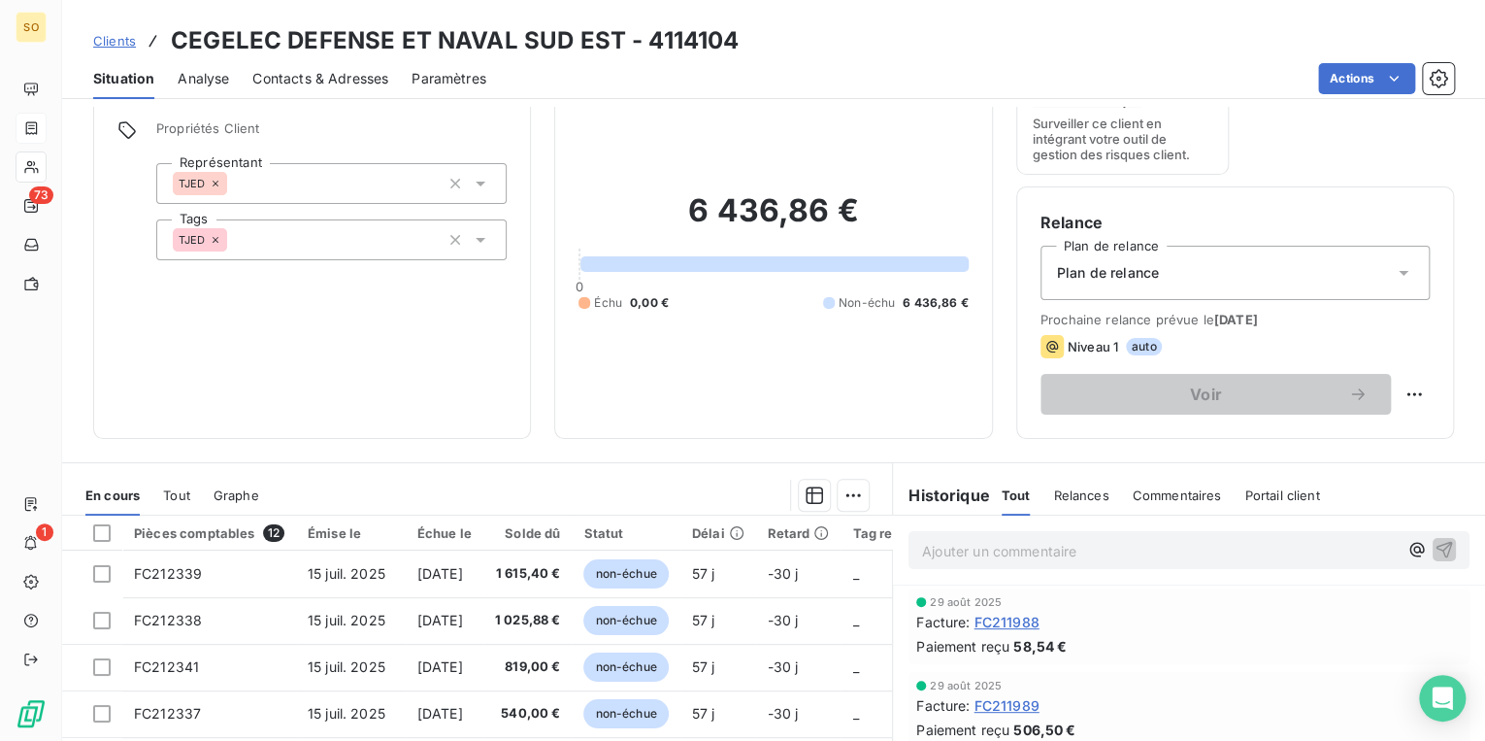
click at [114, 40] on span "Clients" at bounding box center [114, 41] width 43 height 16
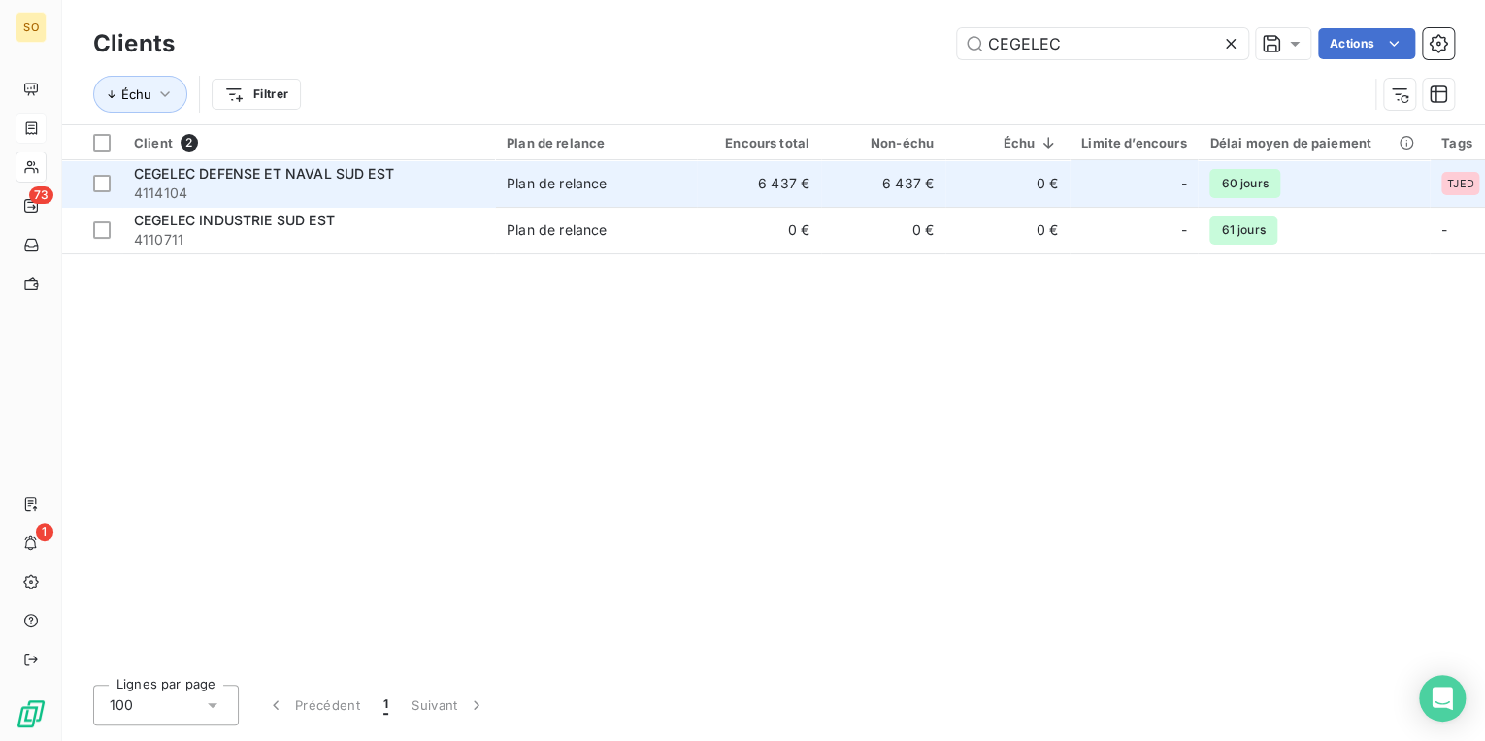
click at [540, 179] on div "Plan de relance" at bounding box center [557, 183] width 100 height 19
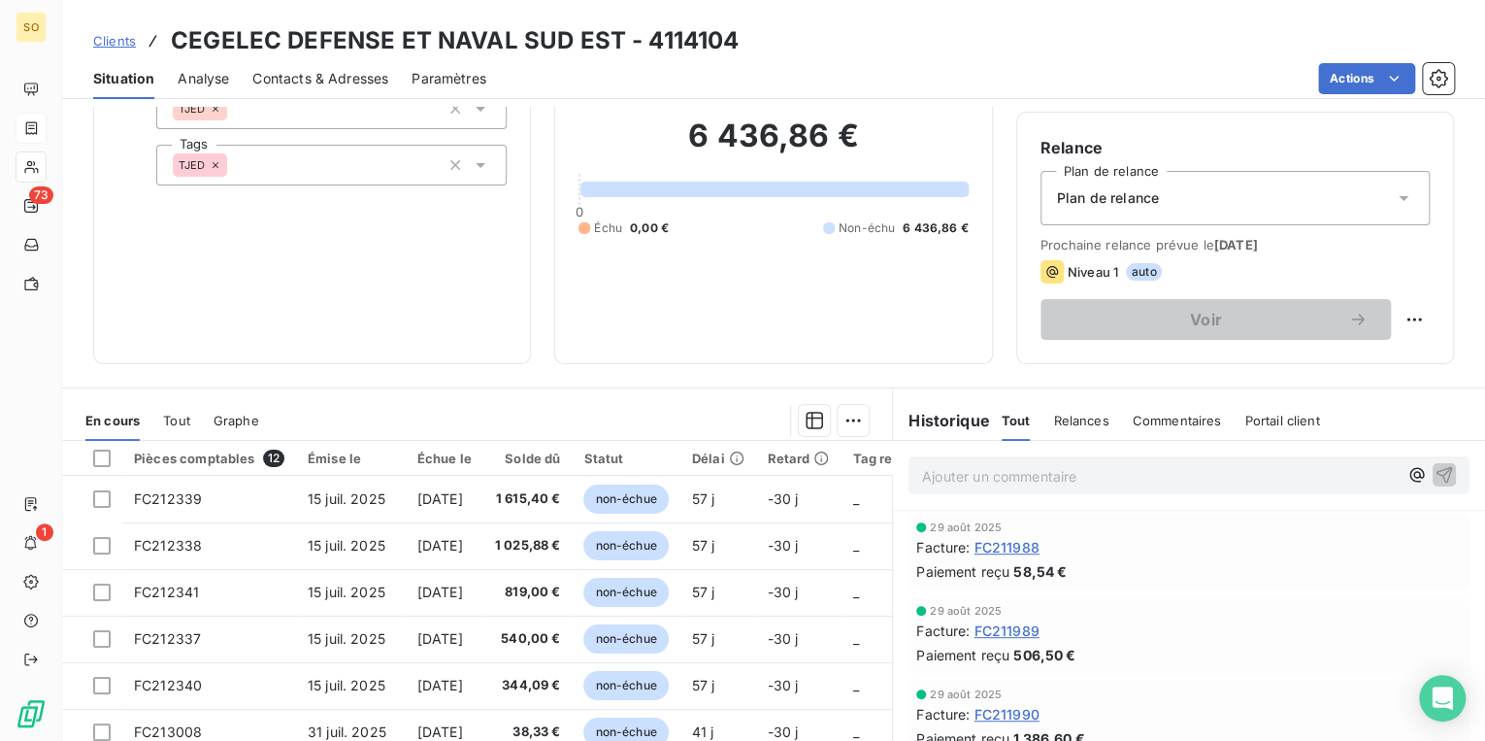
scroll to position [155, 0]
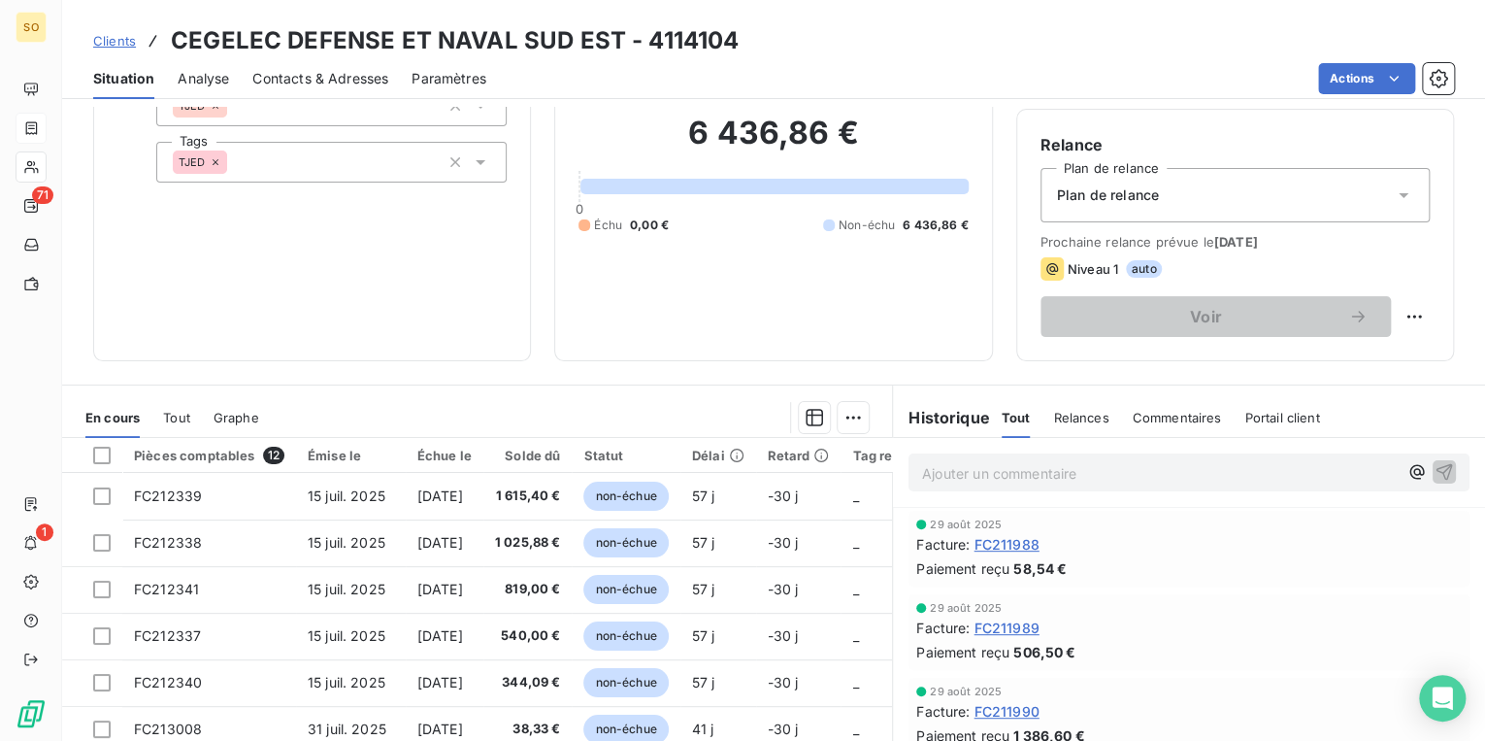
click at [112, 41] on span "Clients" at bounding box center [114, 41] width 43 height 16
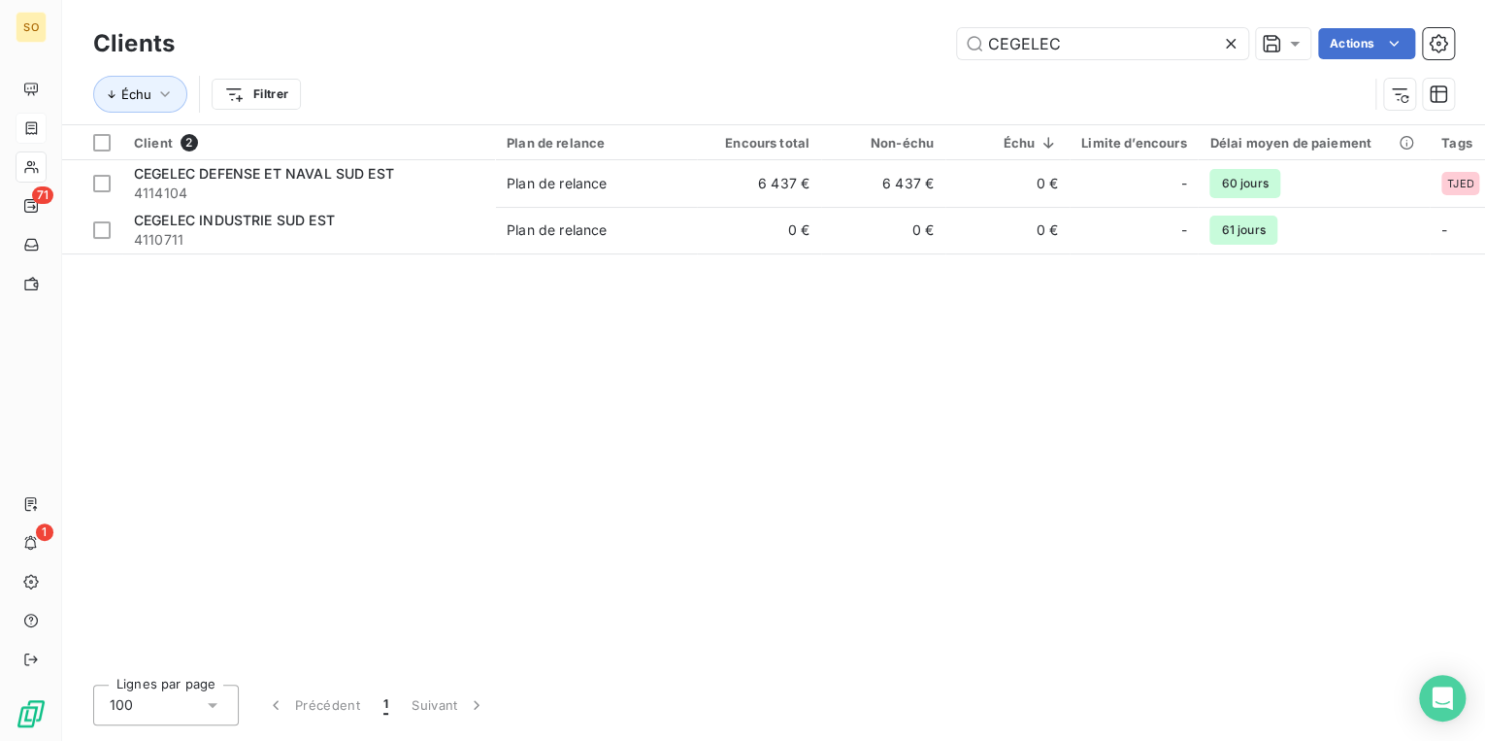
drag, startPoint x: 988, startPoint y: 47, endPoint x: 1477, endPoint y: 43, distance: 488.3
click at [1053, 44] on input "CEGELEC" at bounding box center [1102, 43] width 291 height 31
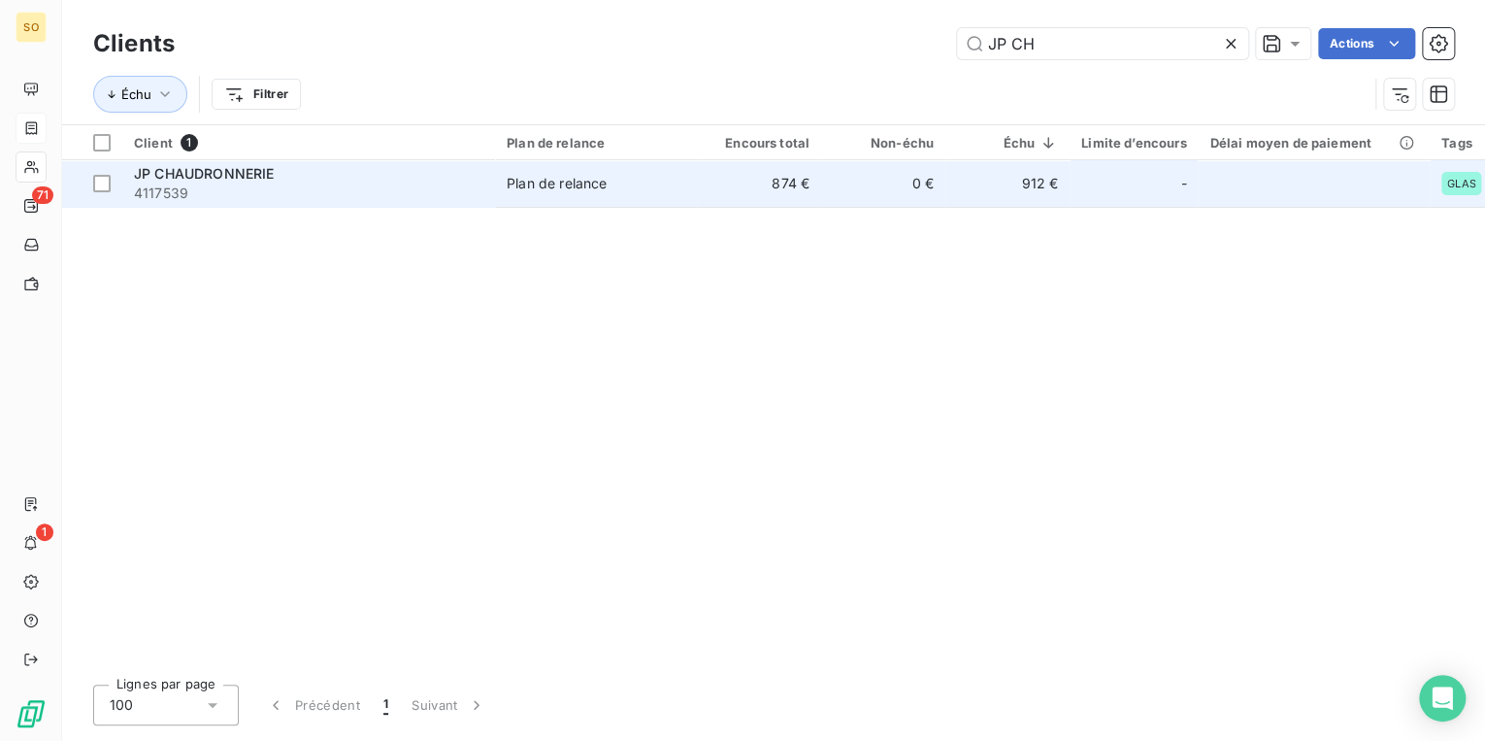
type input "JP CH"
click at [668, 201] on td "Plan de relance" at bounding box center [596, 183] width 202 height 47
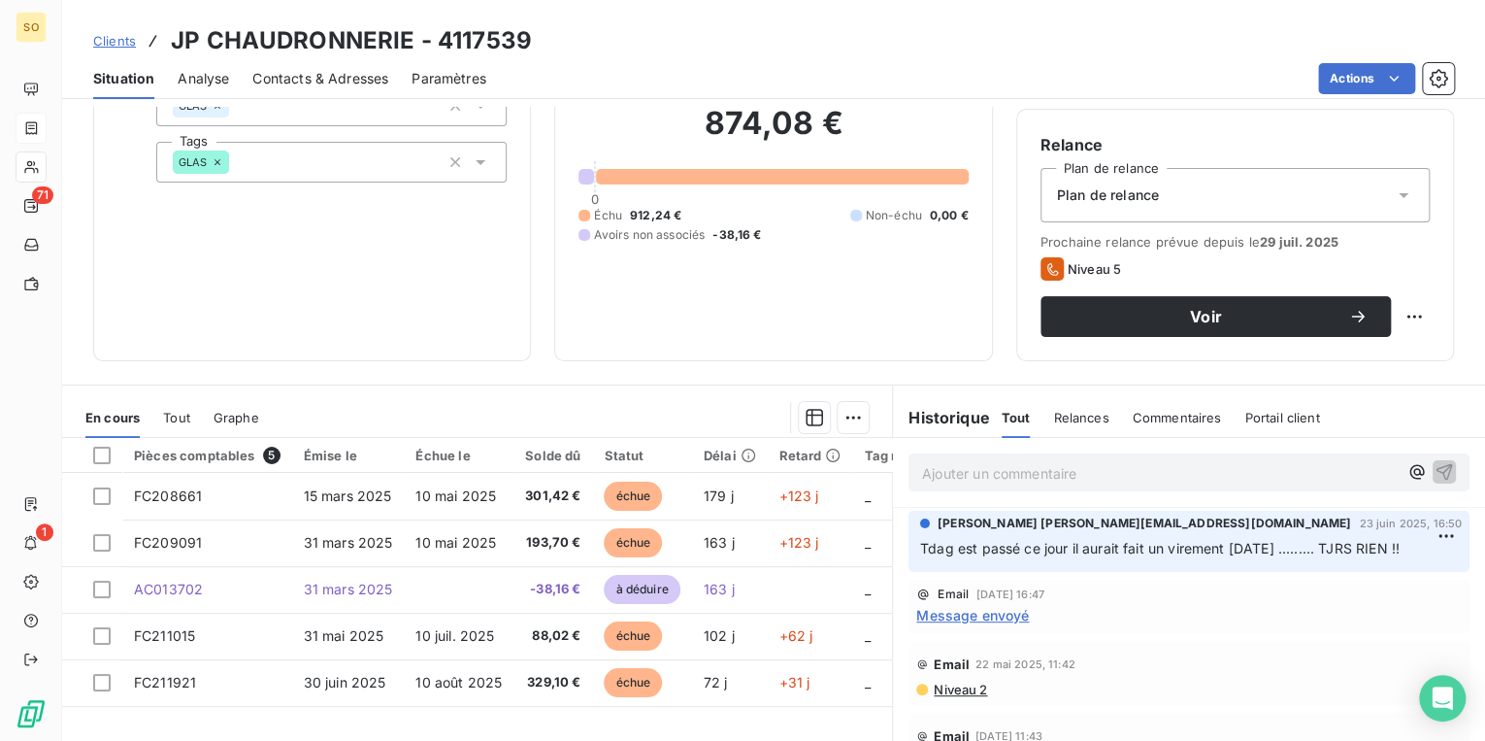
click at [334, 73] on span "Contacts & Adresses" at bounding box center [320, 78] width 136 height 19
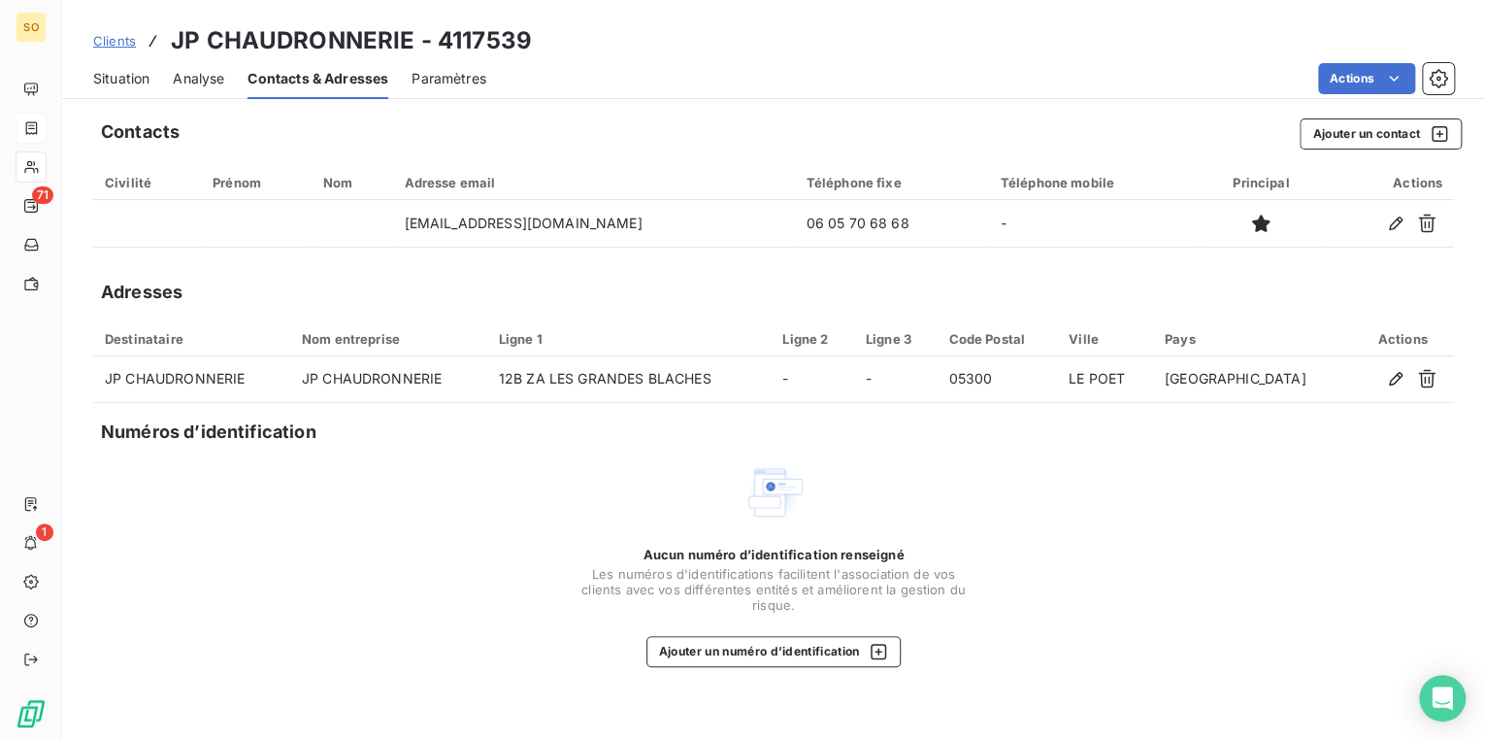
click at [134, 74] on span "Situation" at bounding box center [121, 78] width 56 height 19
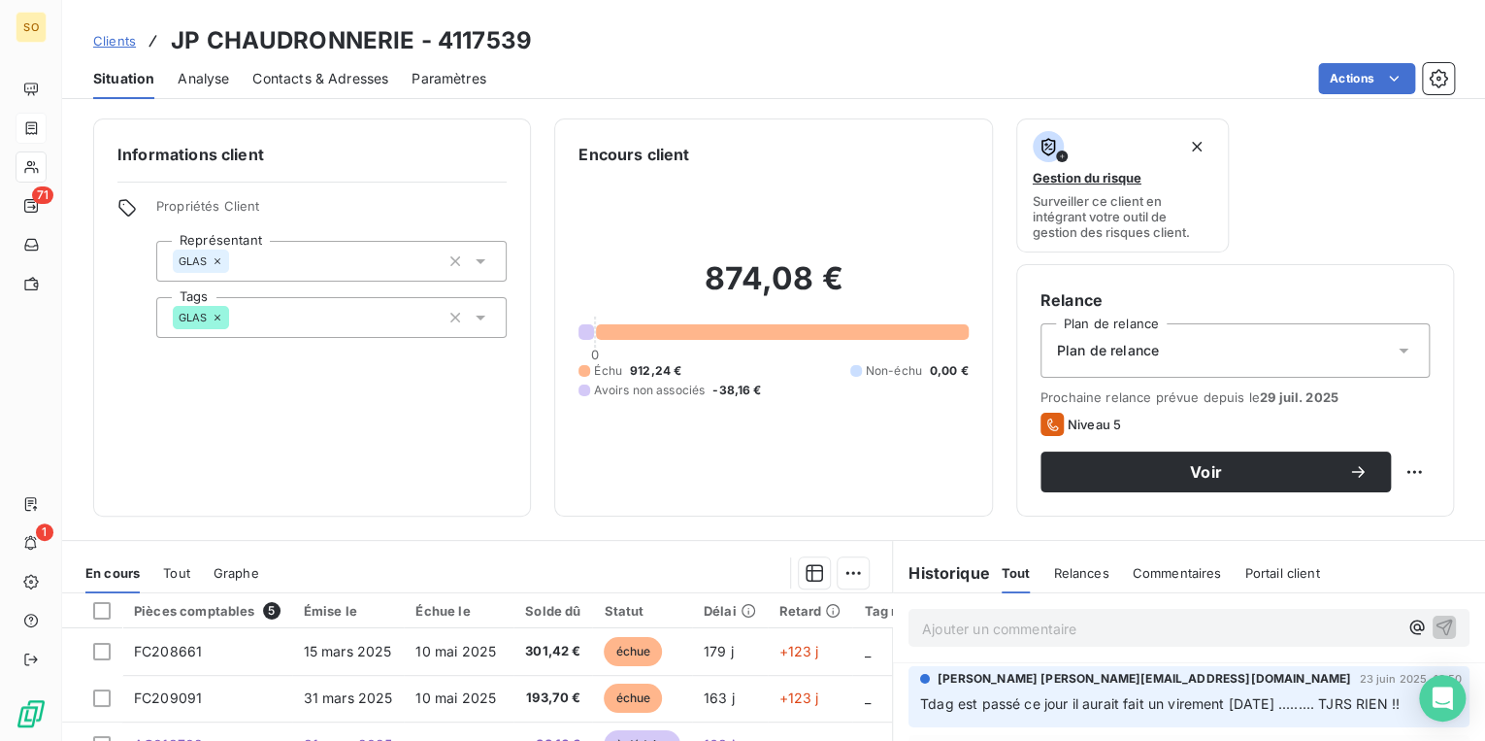
scroll to position [155, 0]
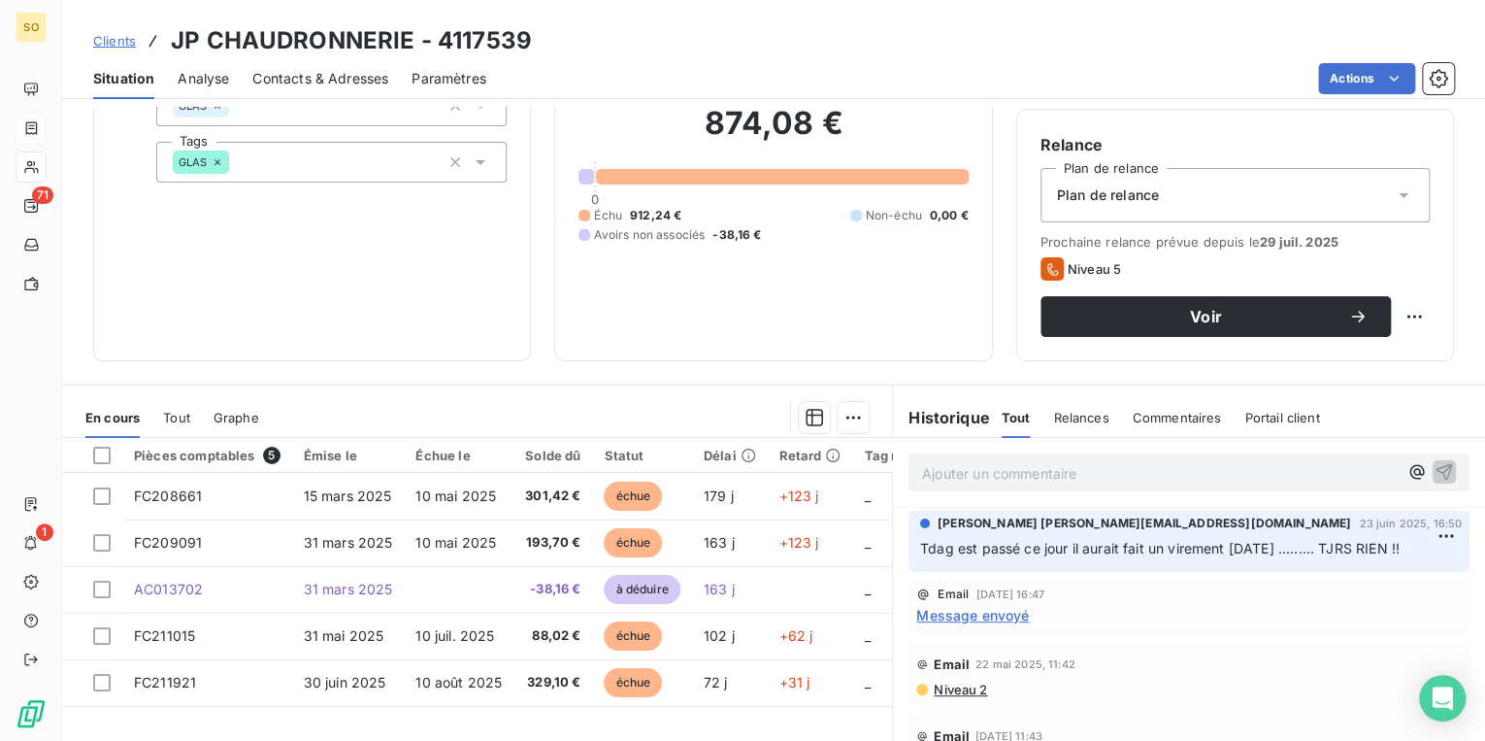
click at [983, 625] on span "Message envoyé" at bounding box center [972, 615] width 113 height 20
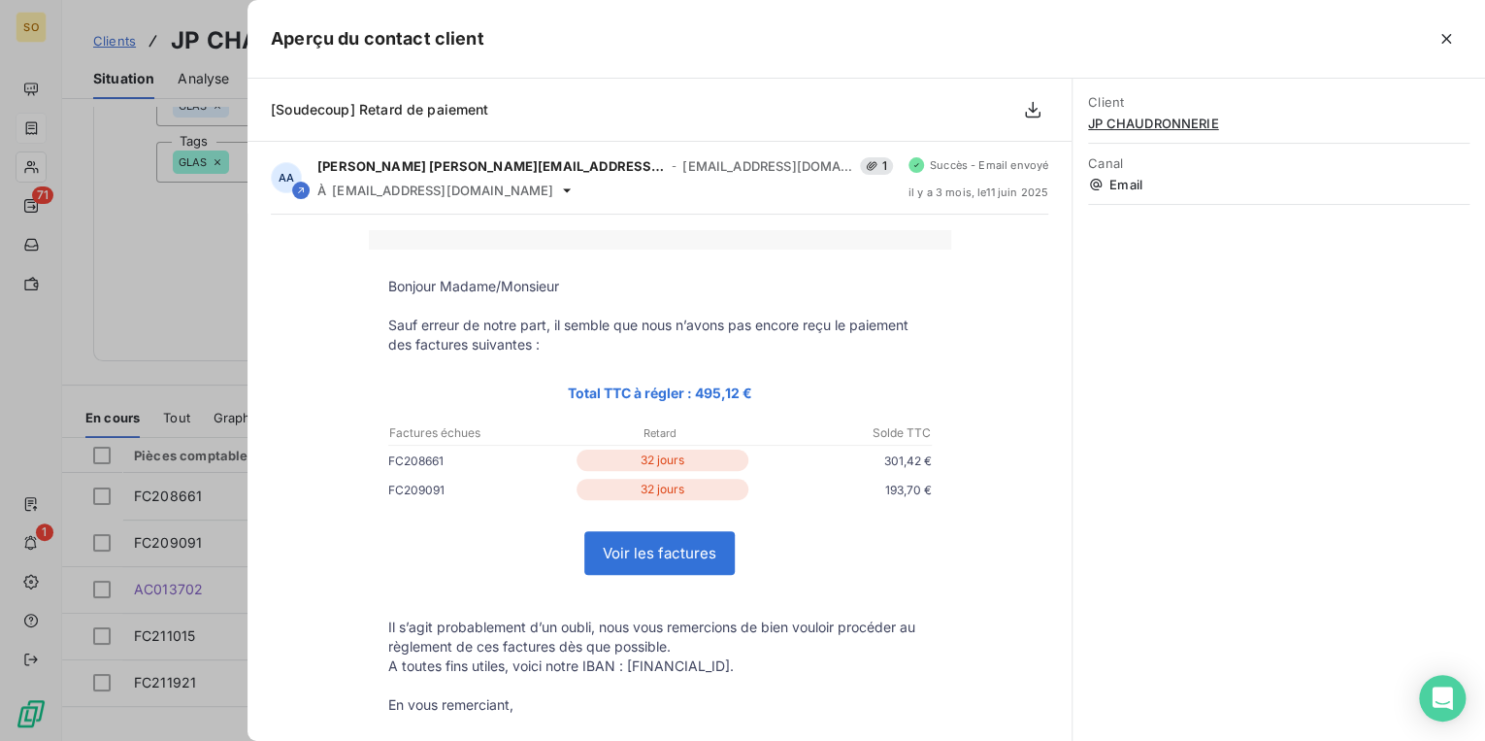
click at [159, 242] on div at bounding box center [742, 370] width 1485 height 741
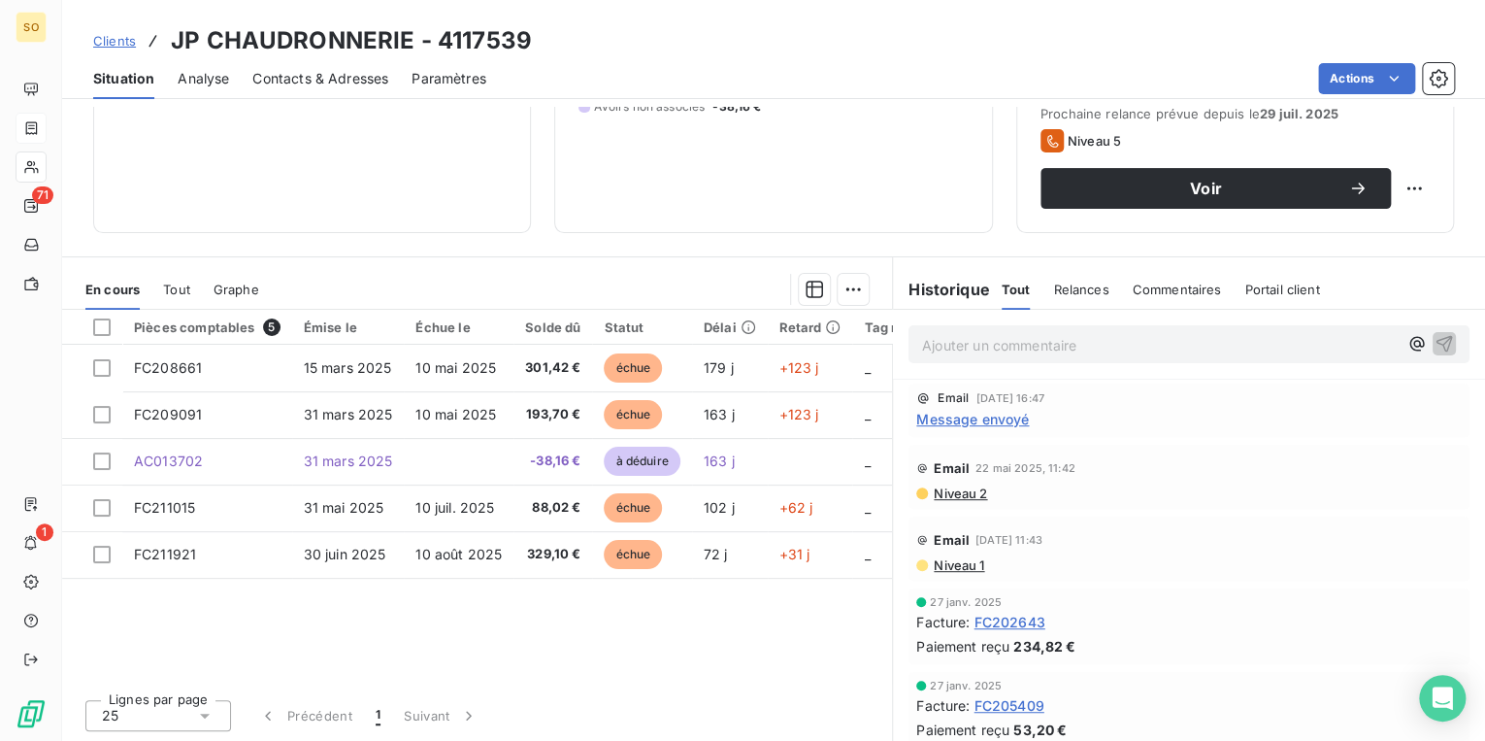
scroll to position [0, 0]
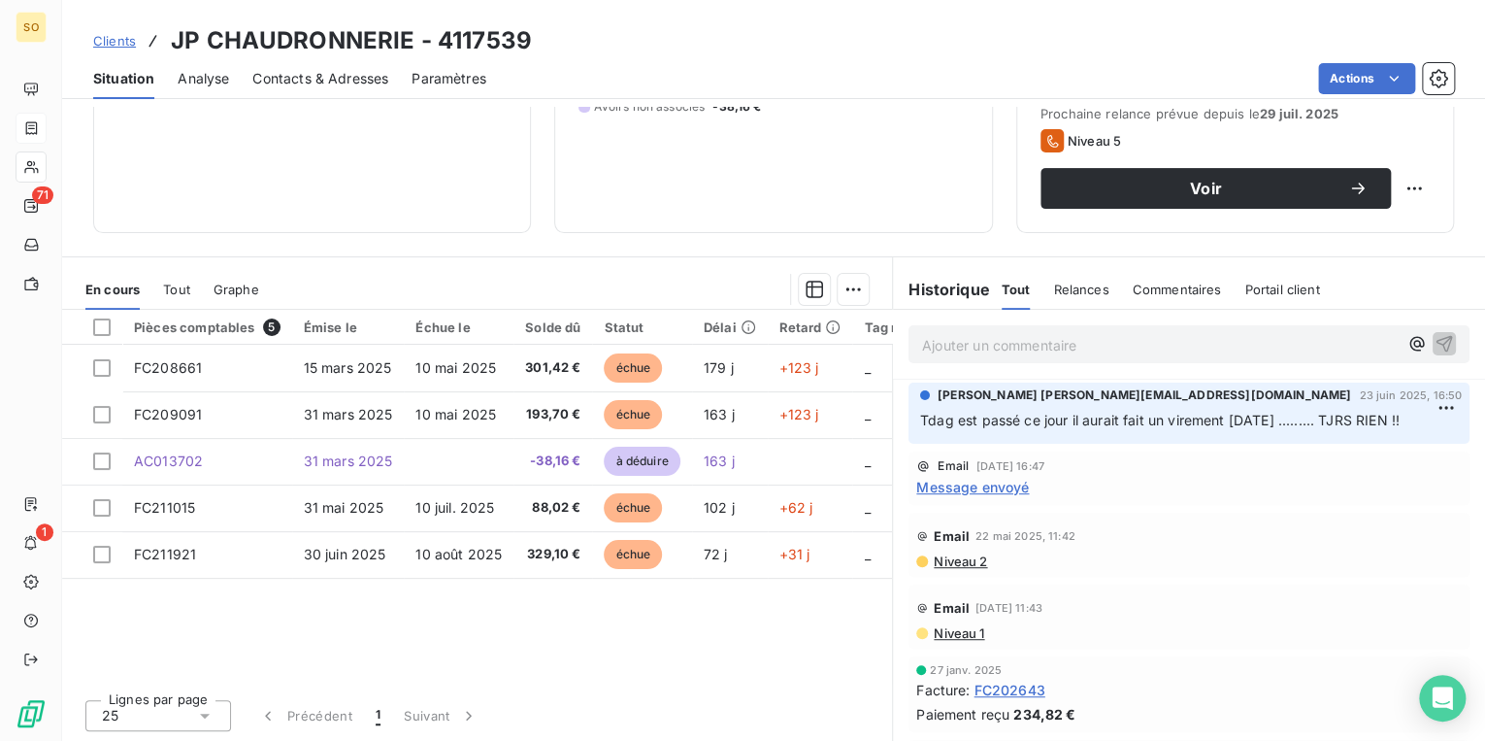
click at [127, 36] on span "Clients" at bounding box center [114, 41] width 43 height 16
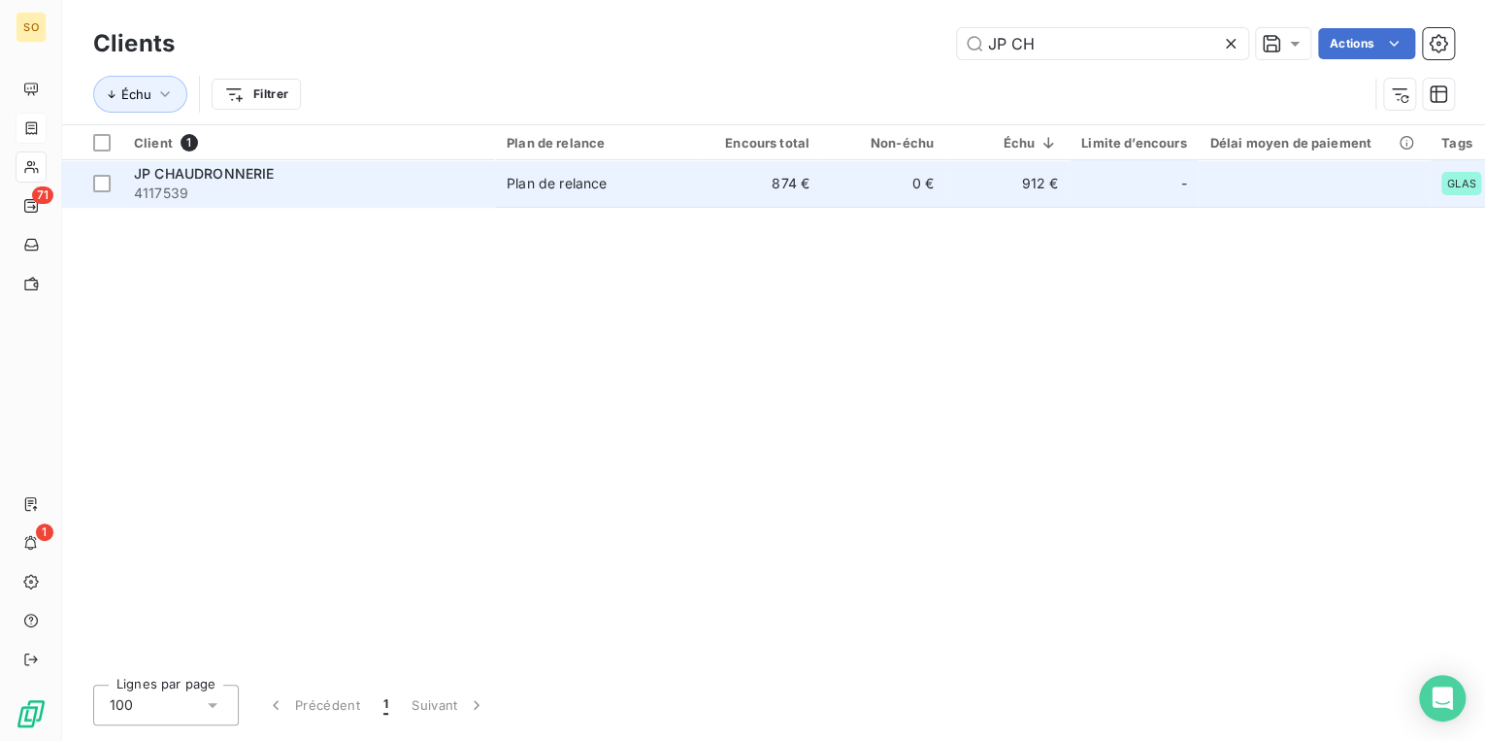
click at [700, 184] on td "874 €" at bounding box center [759, 183] width 124 height 47
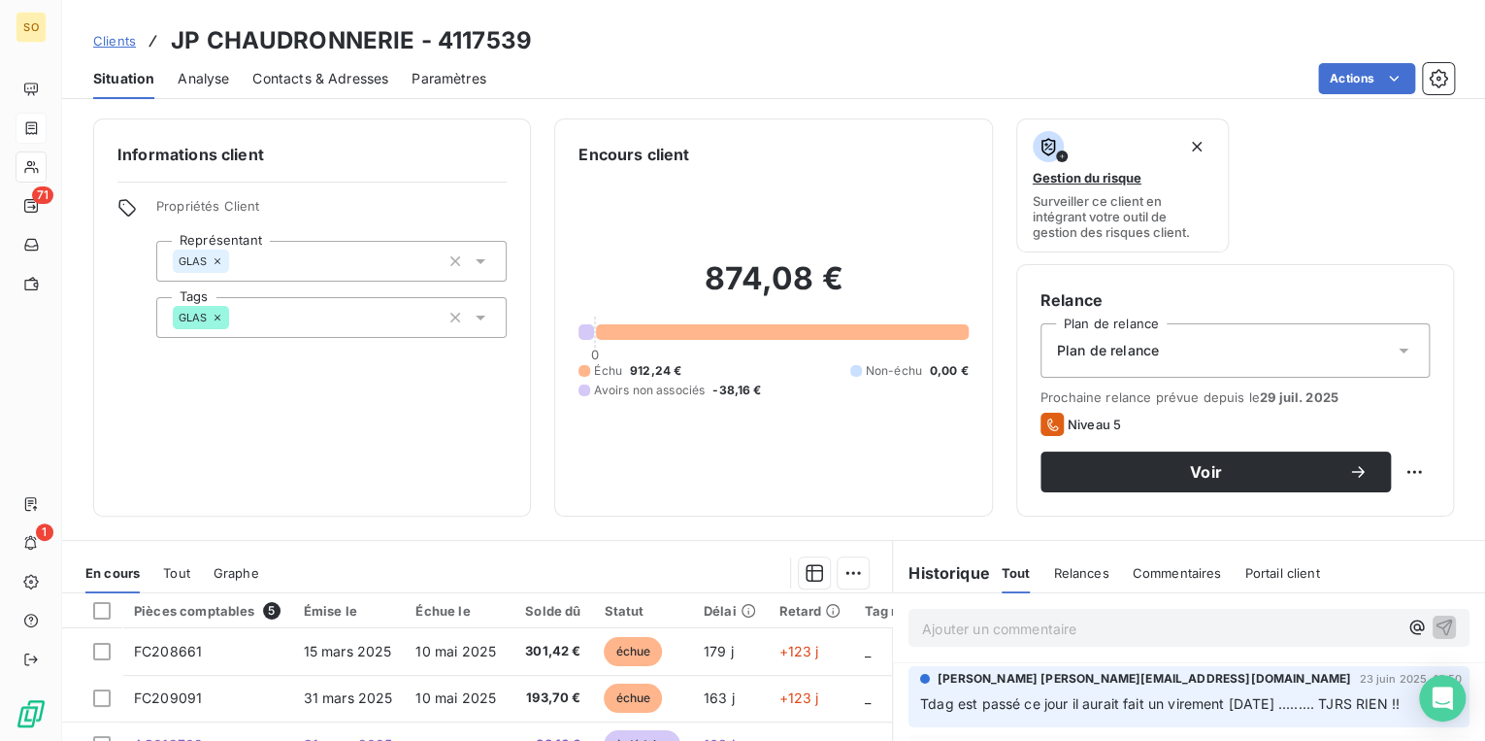
scroll to position [283, 0]
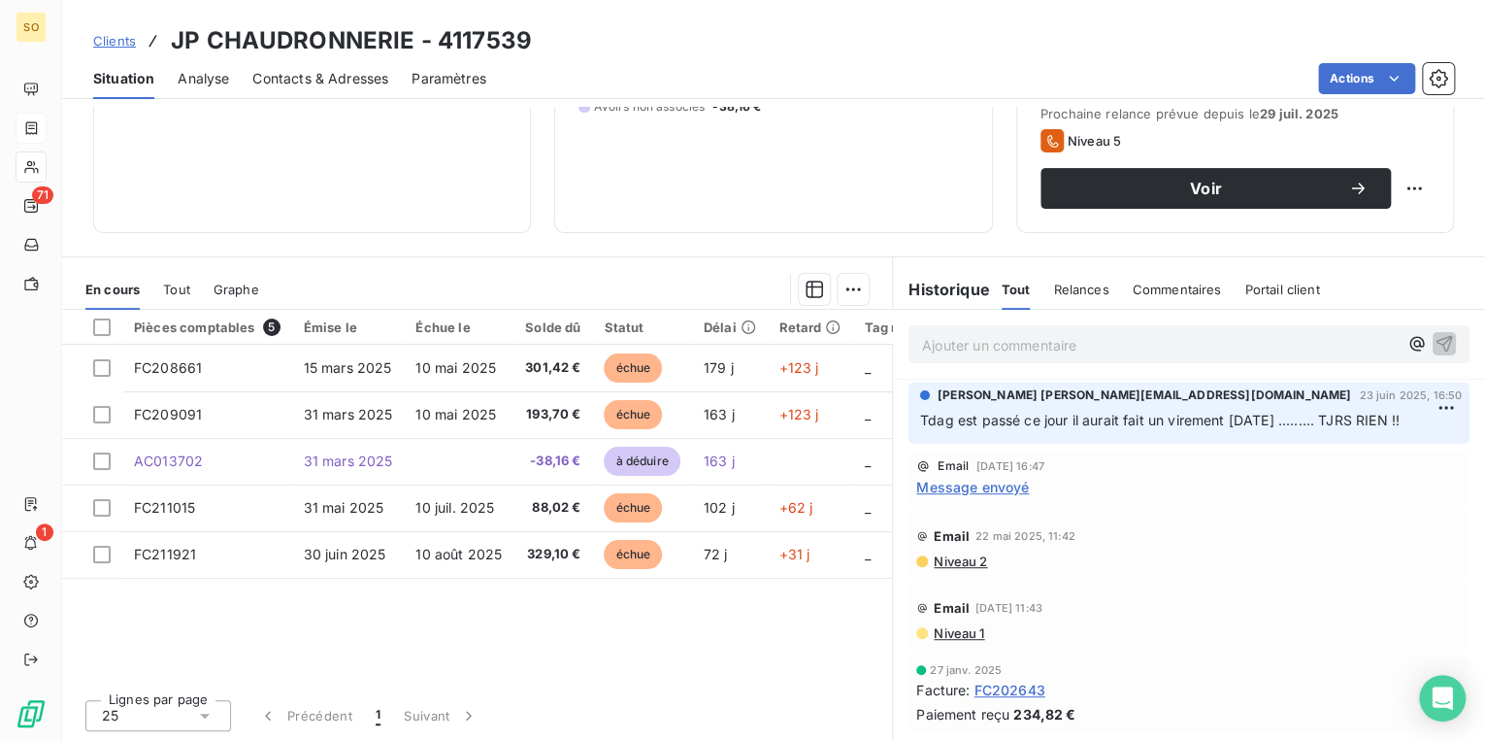
click at [993, 497] on span "Message envoyé" at bounding box center [972, 487] width 113 height 20
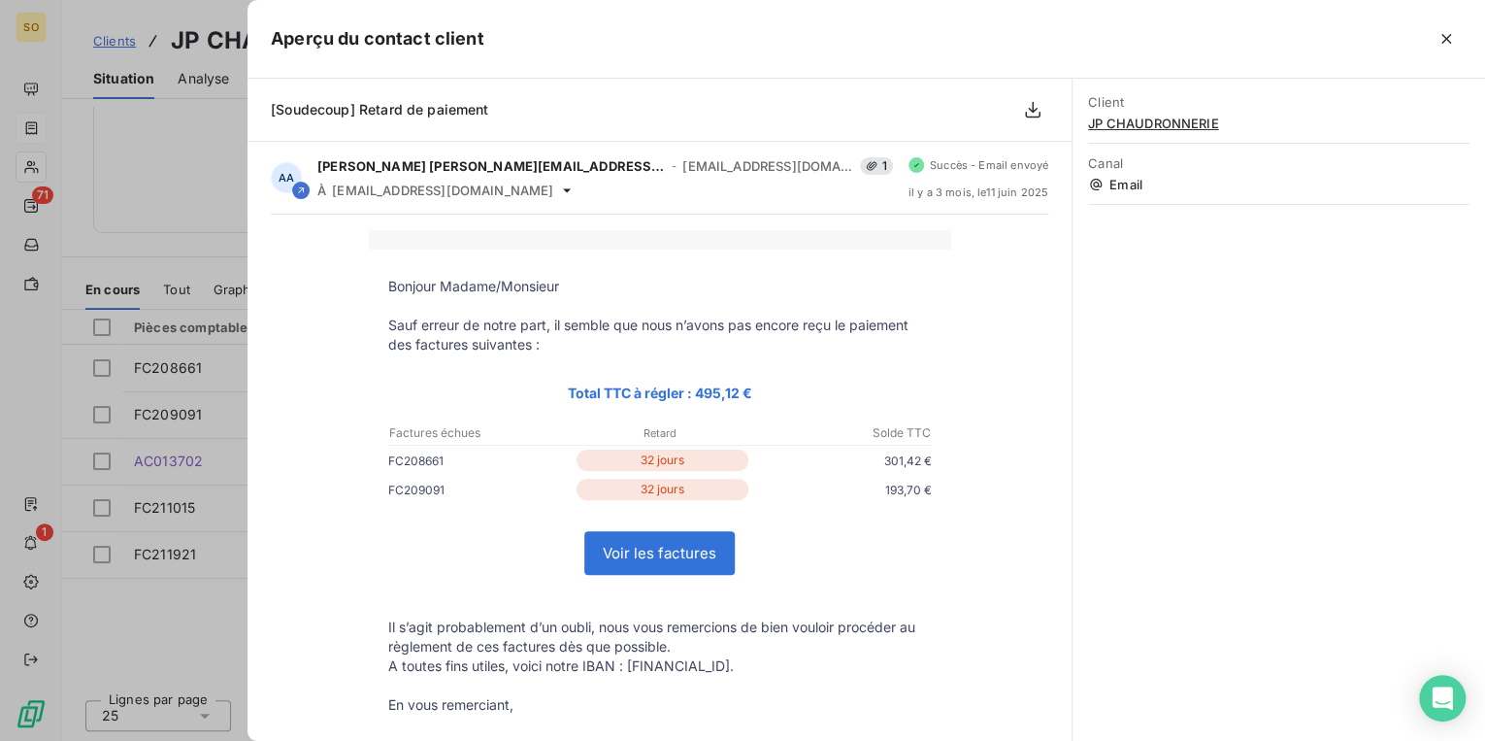
click at [183, 202] on div at bounding box center [742, 370] width 1485 height 741
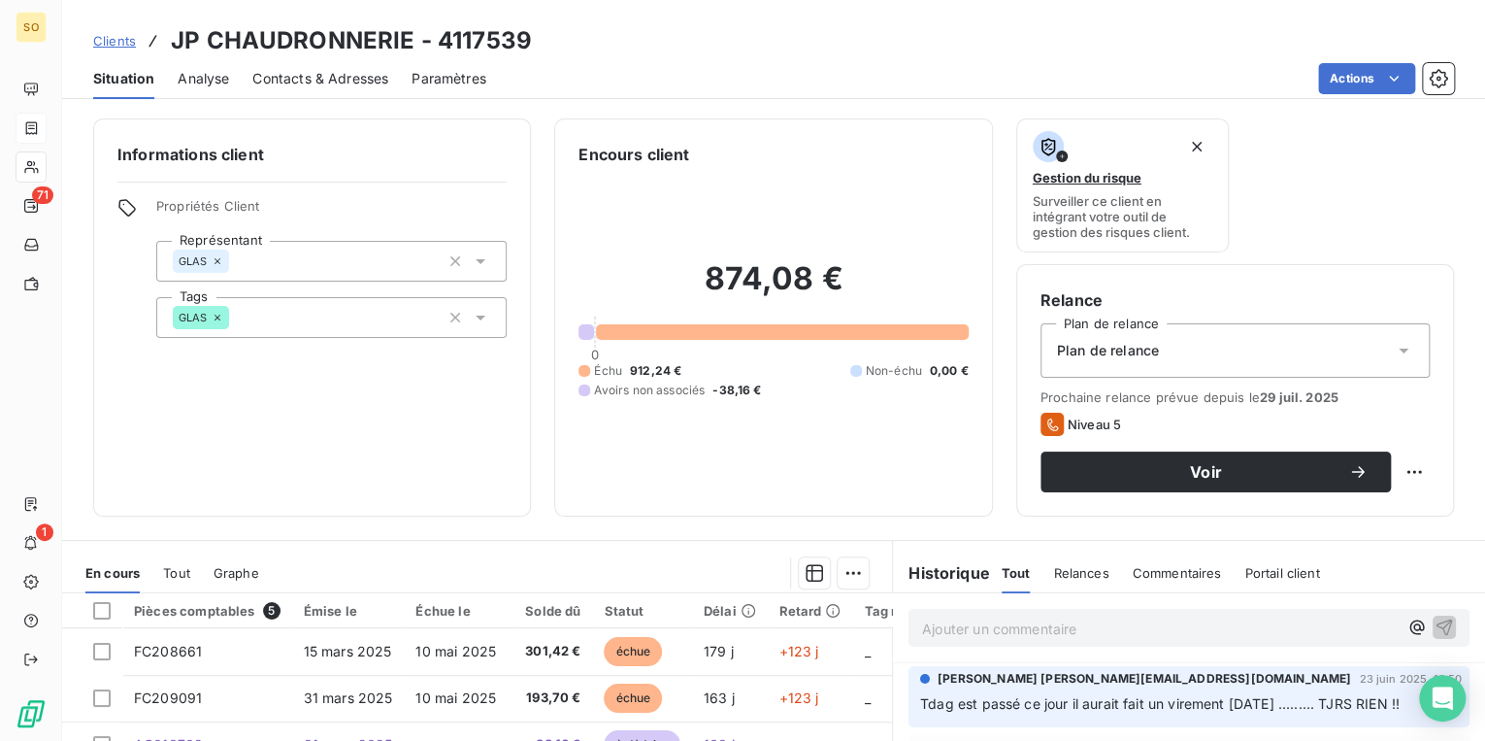
scroll to position [233, 0]
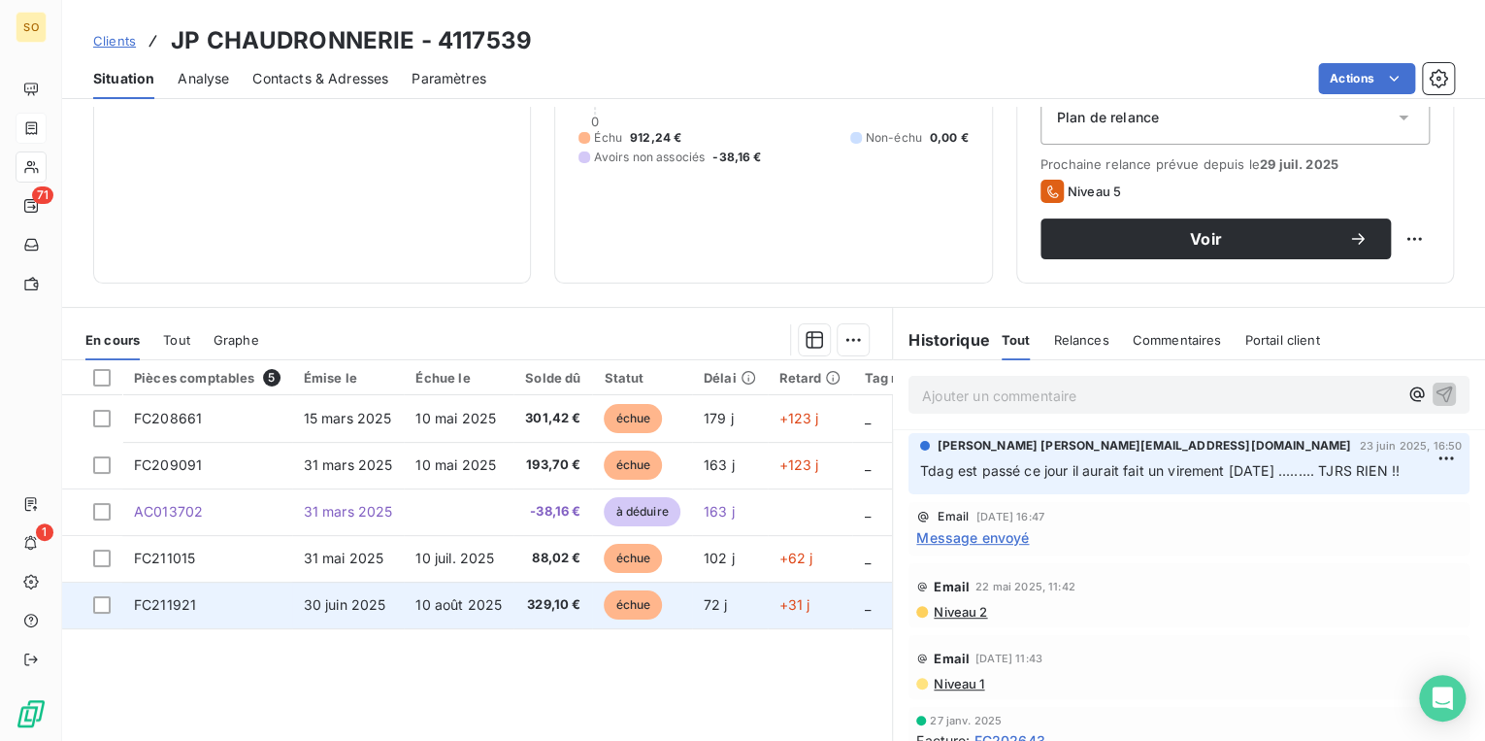
click at [622, 610] on span "échue" at bounding box center [633, 604] width 58 height 29
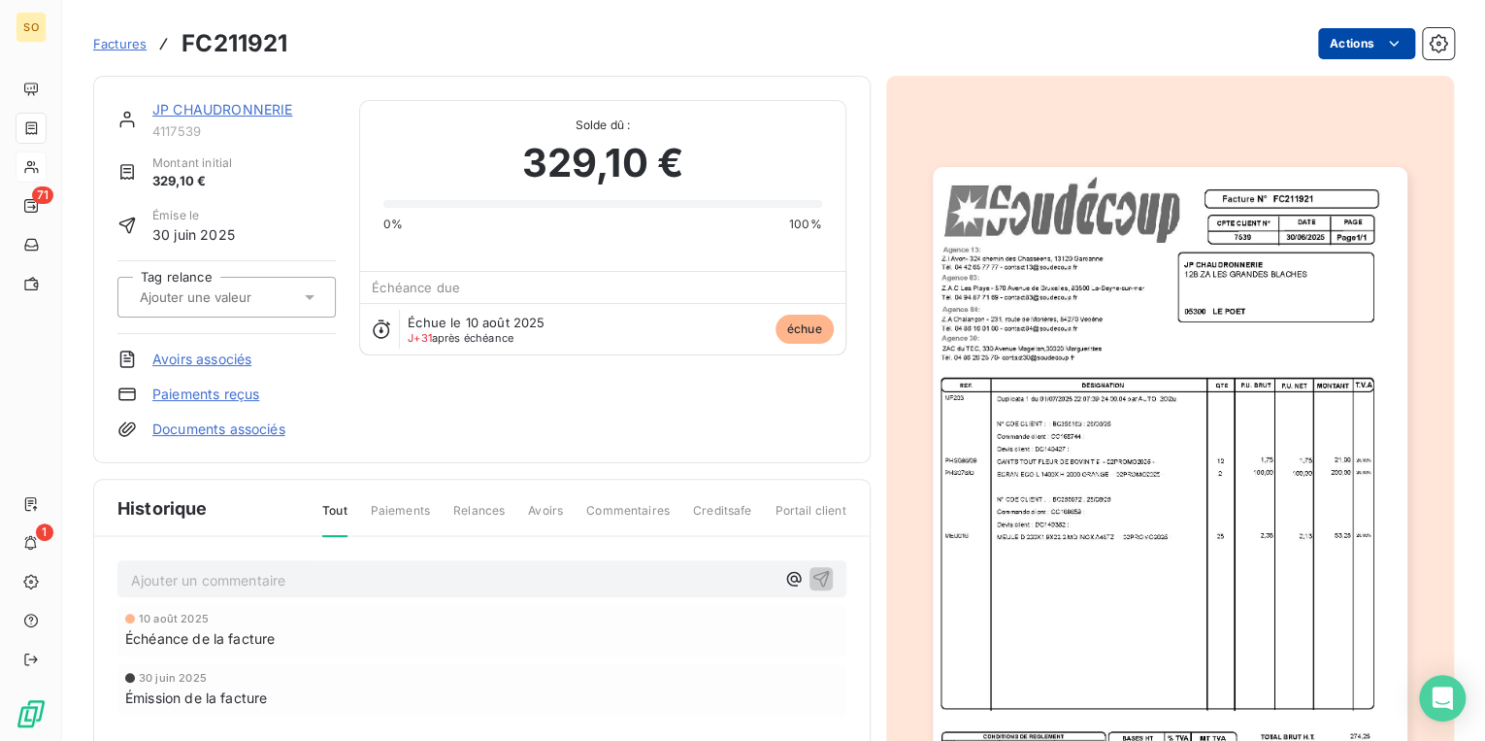
click at [1320, 50] on html "SO 71 1 Factures FC211921 Actions JP CHAUDRONNERIE 4117539 Montant initial 329,…" at bounding box center [742, 370] width 1485 height 741
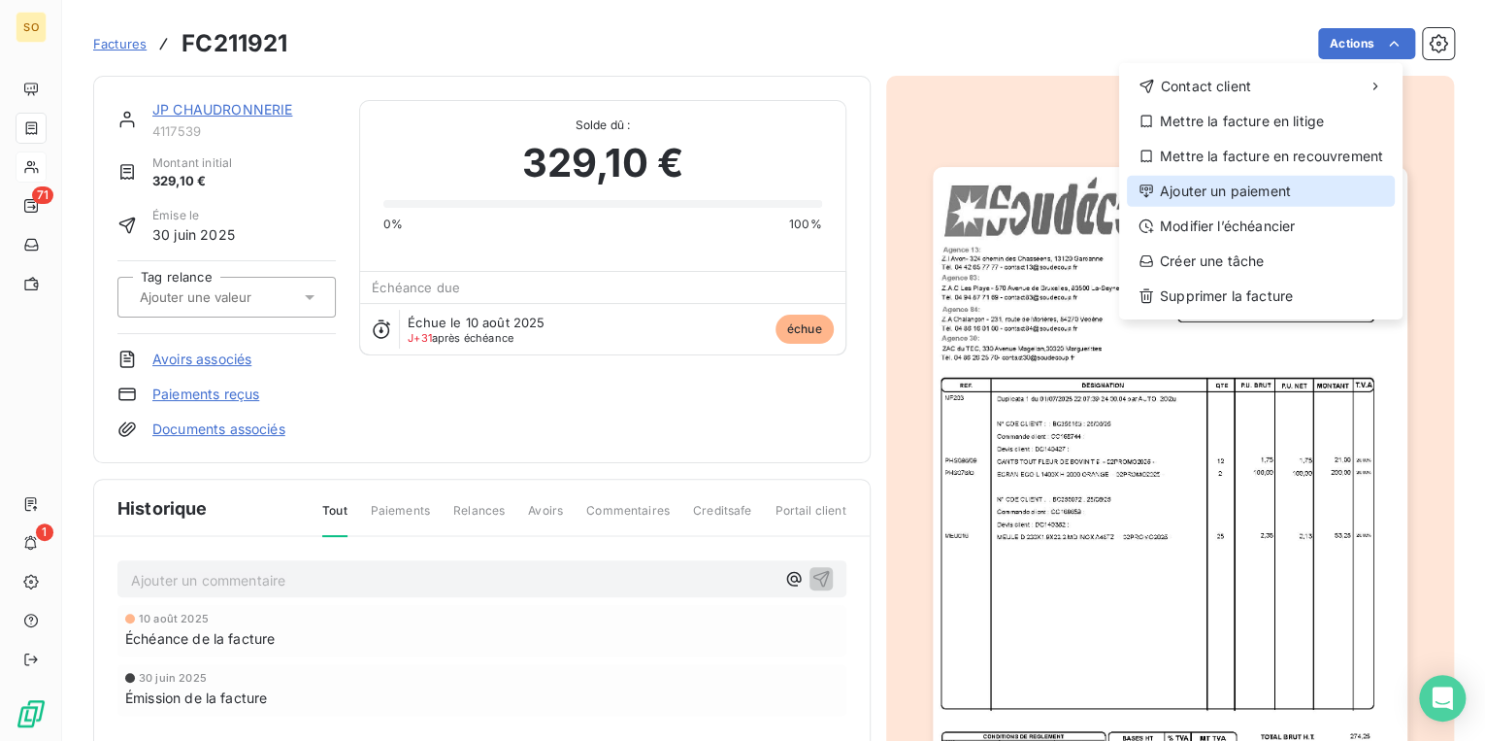
click at [1235, 198] on div "Ajouter un paiement" at bounding box center [1261, 191] width 268 height 31
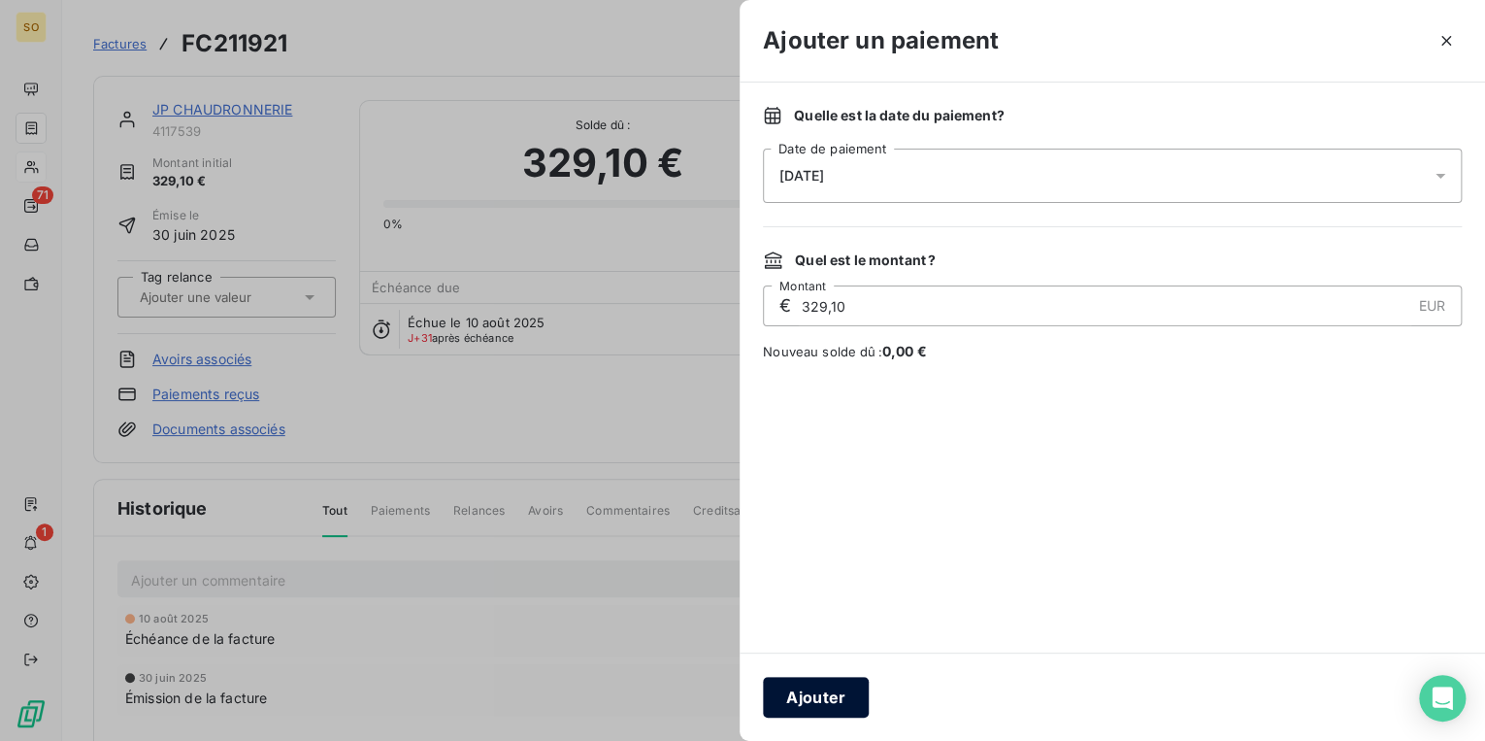
click at [813, 675] on div "Ajouter" at bounding box center [1113, 696] width 746 height 88
click at [808, 695] on button "Ajouter" at bounding box center [816, 697] width 106 height 41
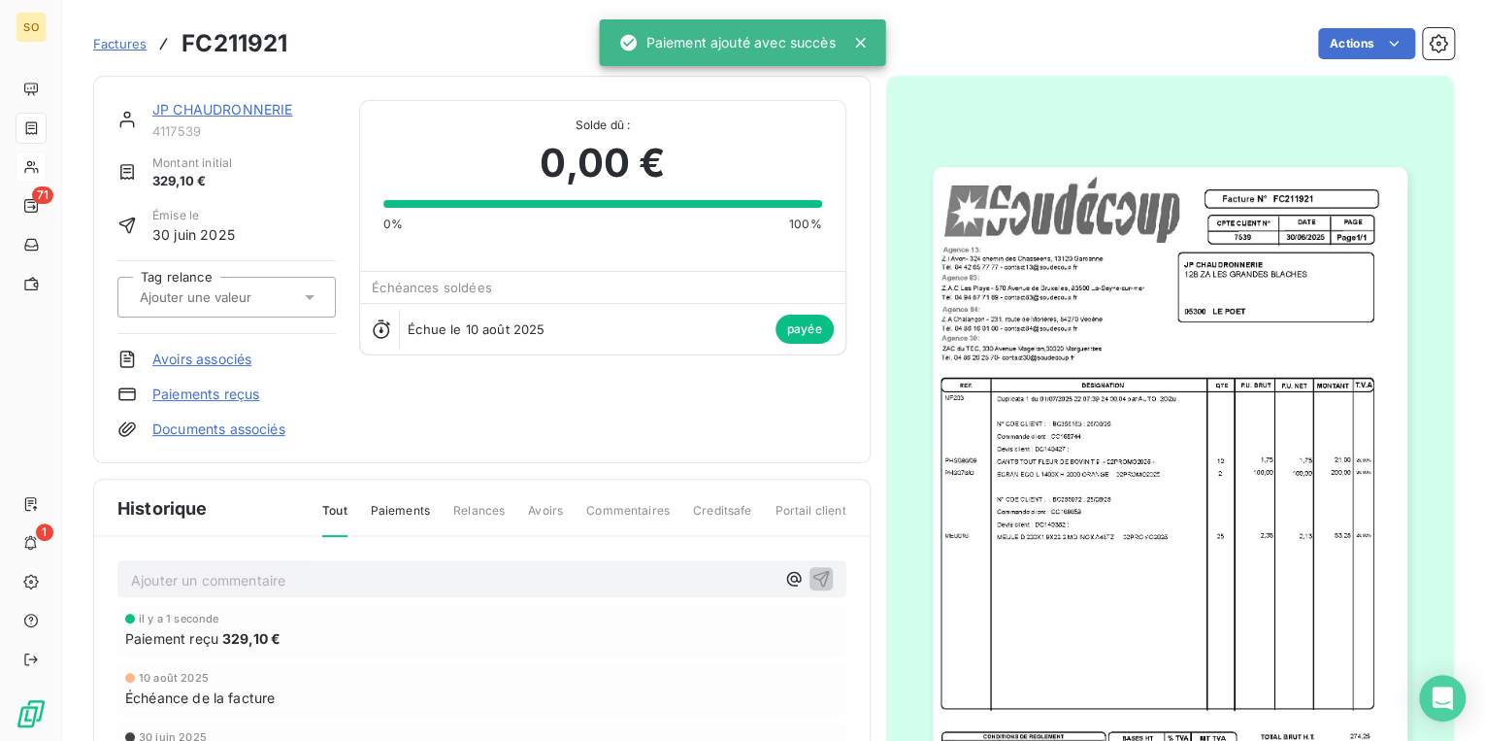
click at [252, 111] on link "JP CHAUDRONNERIE" at bounding box center [222, 109] width 140 height 17
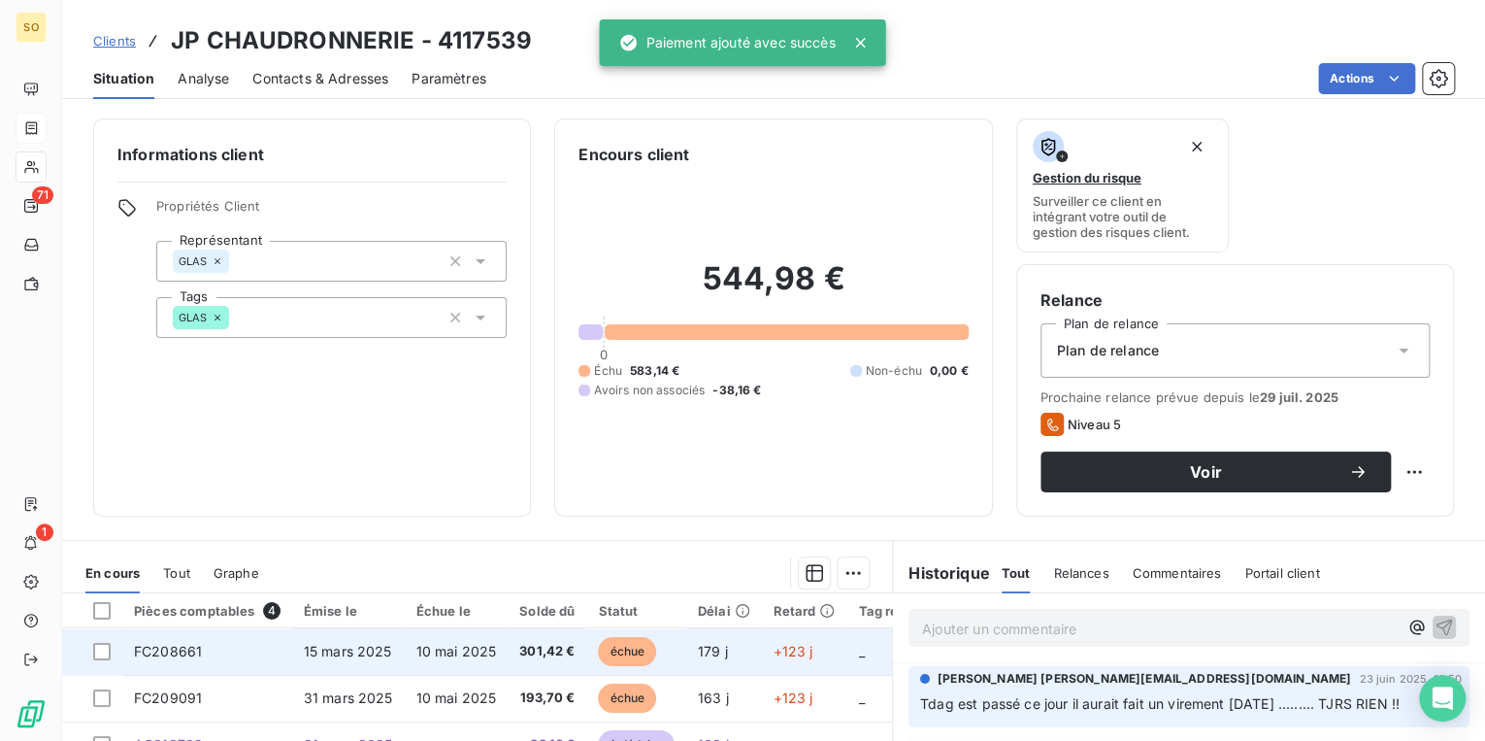
click at [621, 661] on span "échue" at bounding box center [627, 651] width 58 height 29
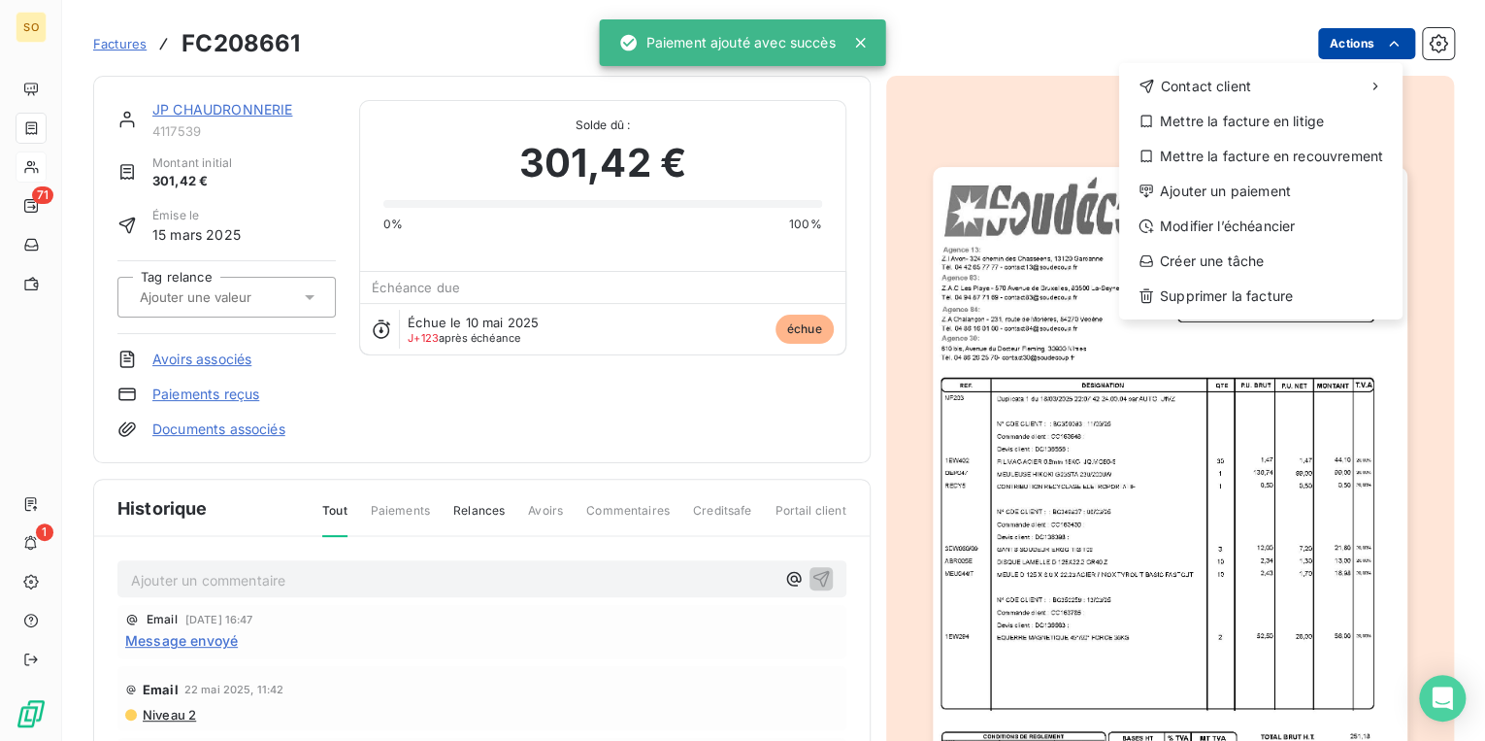
click at [1336, 34] on html "SO 71 1 Factures FC208661 Actions Contact client Mettre la facture en litige Me…" at bounding box center [742, 370] width 1485 height 741
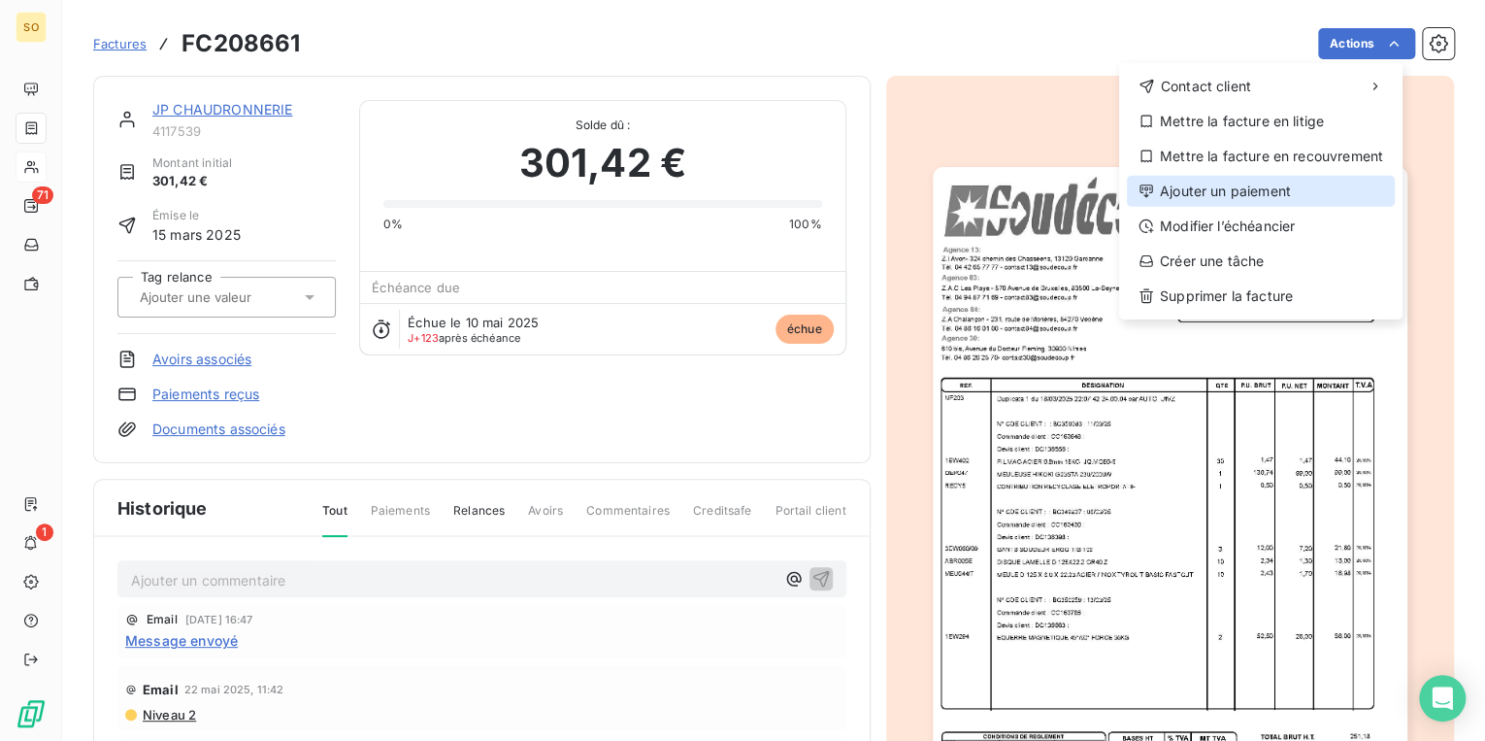
click at [1217, 186] on div "Ajouter un paiement" at bounding box center [1261, 191] width 268 height 31
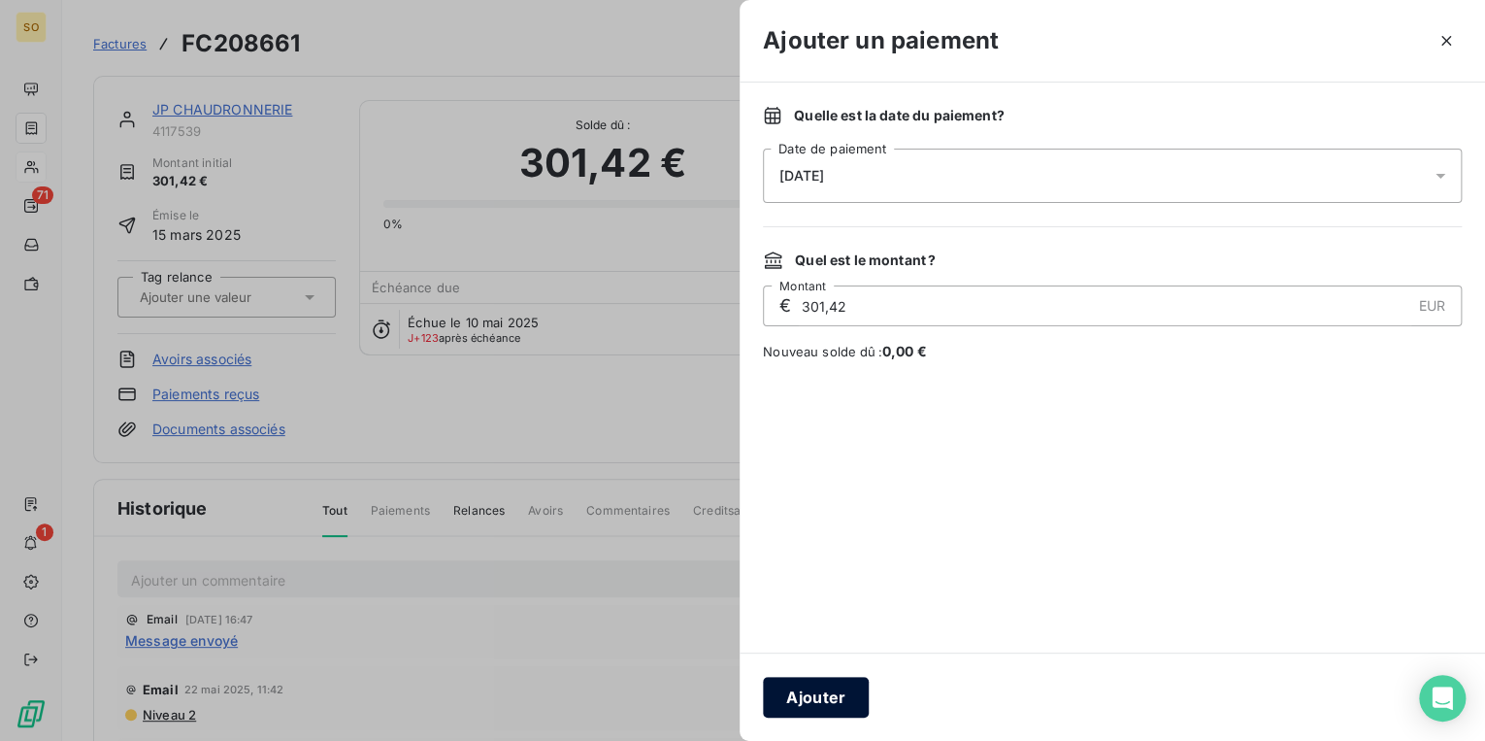
click at [839, 680] on button "Ajouter" at bounding box center [816, 697] width 106 height 41
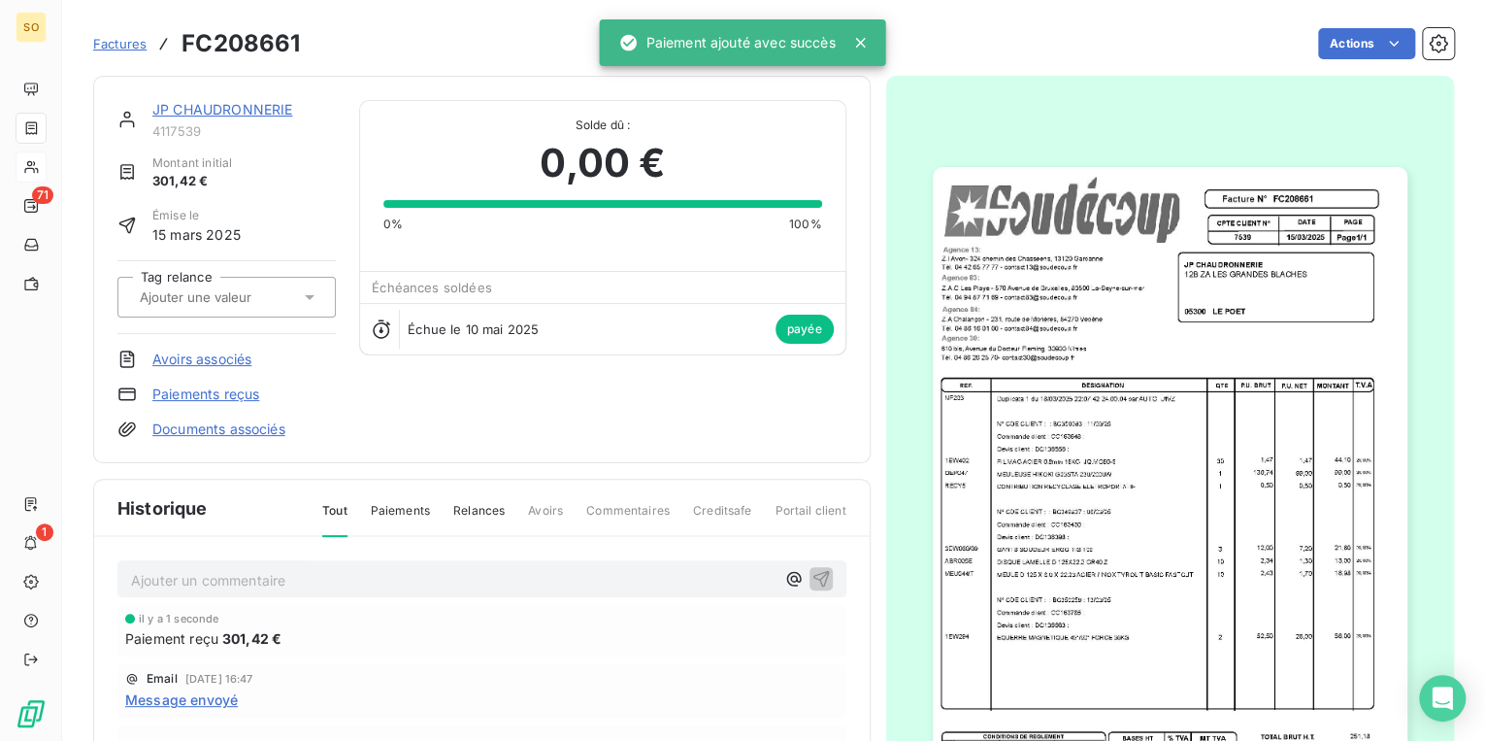
drag, startPoint x: 260, startPoint y: 98, endPoint x: 346, endPoint y: 205, distance: 136.7
click at [260, 101] on div "JP CHAUDRONNERIE 4117539 Montant initial 301,42 € Émise le [DATE] Tag relance A…" at bounding box center [482, 269] width 778 height 387
click at [281, 116] on link "JP CHAUDRONNERIE" at bounding box center [222, 109] width 140 height 17
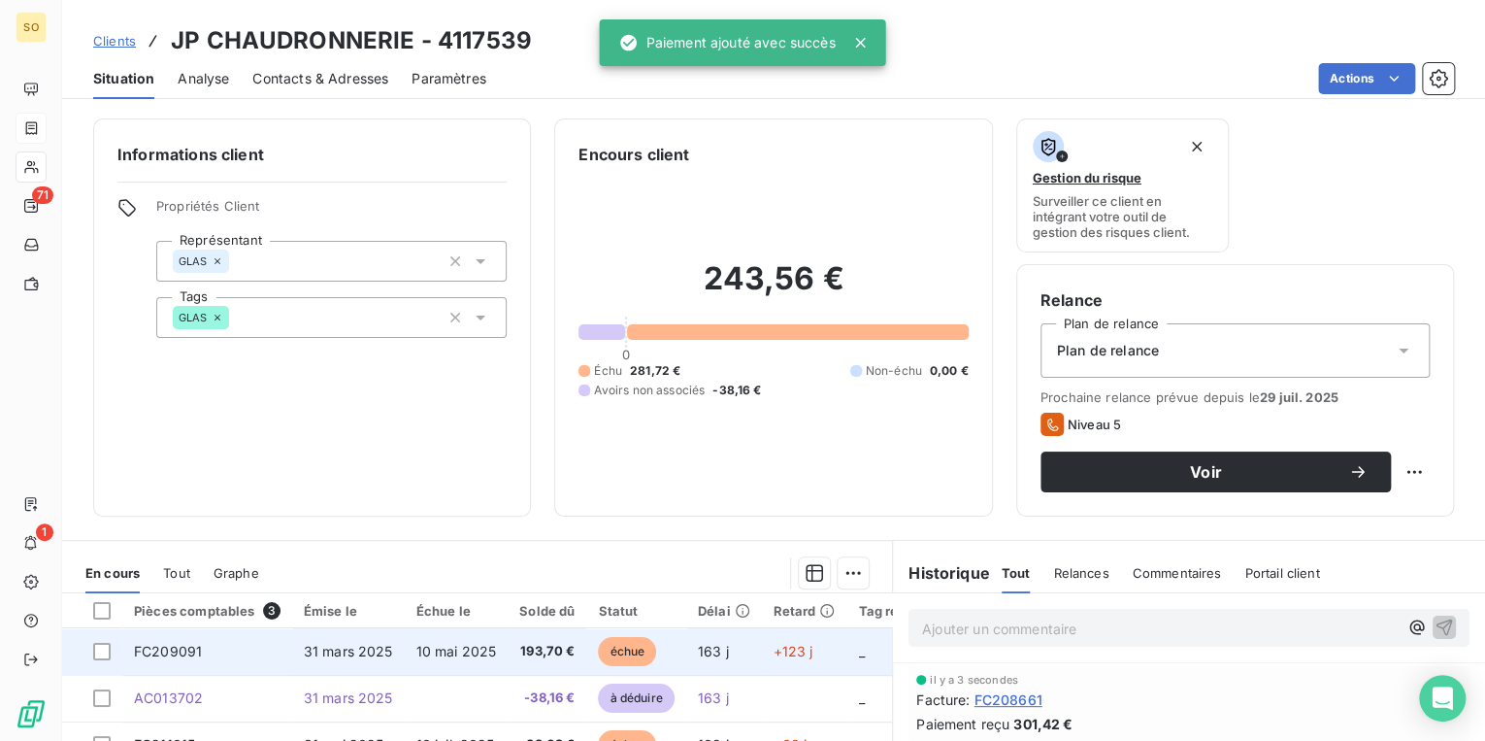
click at [608, 654] on span "échue" at bounding box center [627, 651] width 58 height 29
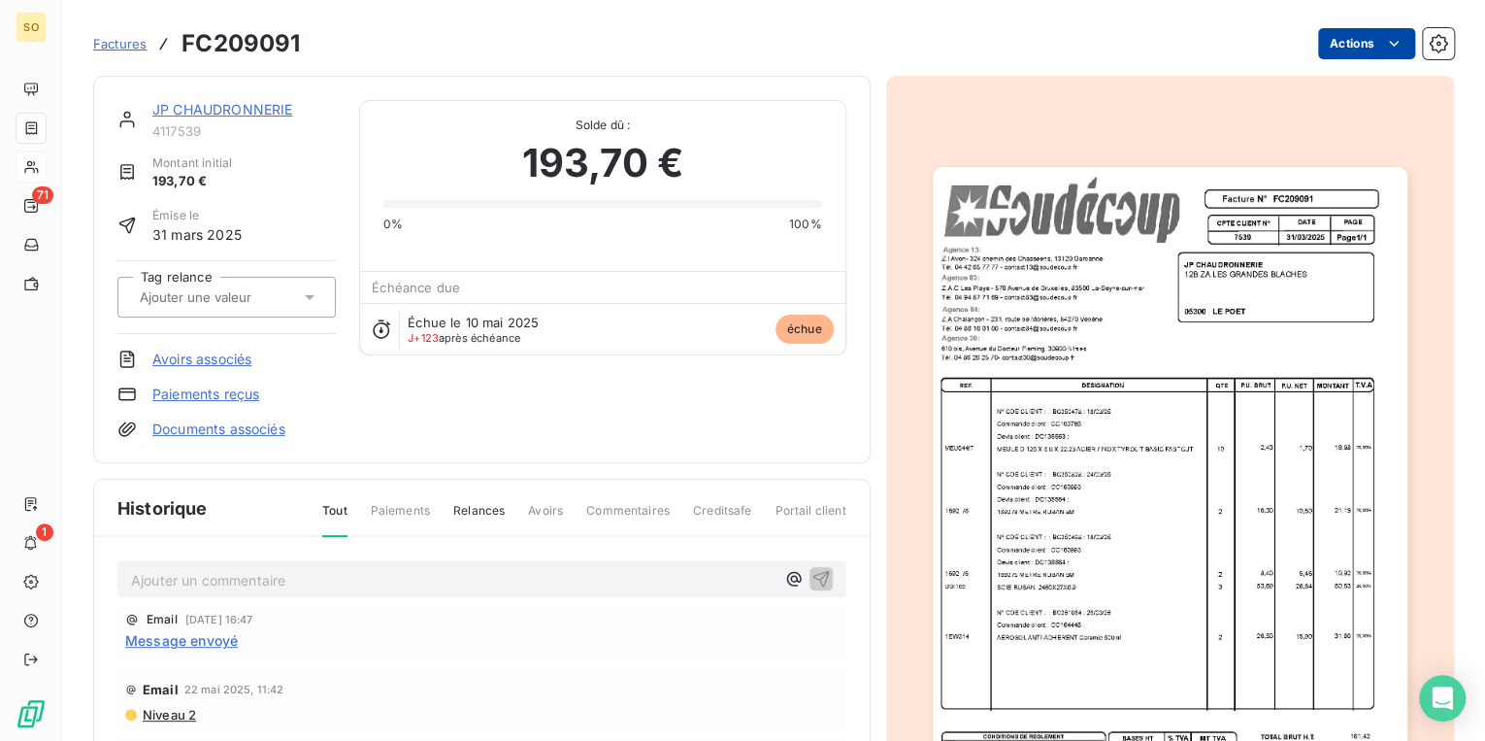
click at [1313, 50] on html "SO 71 1 Factures FC209091 Actions JP CHAUDRONNERIE 4117539 Montant initial 193,…" at bounding box center [742, 370] width 1485 height 741
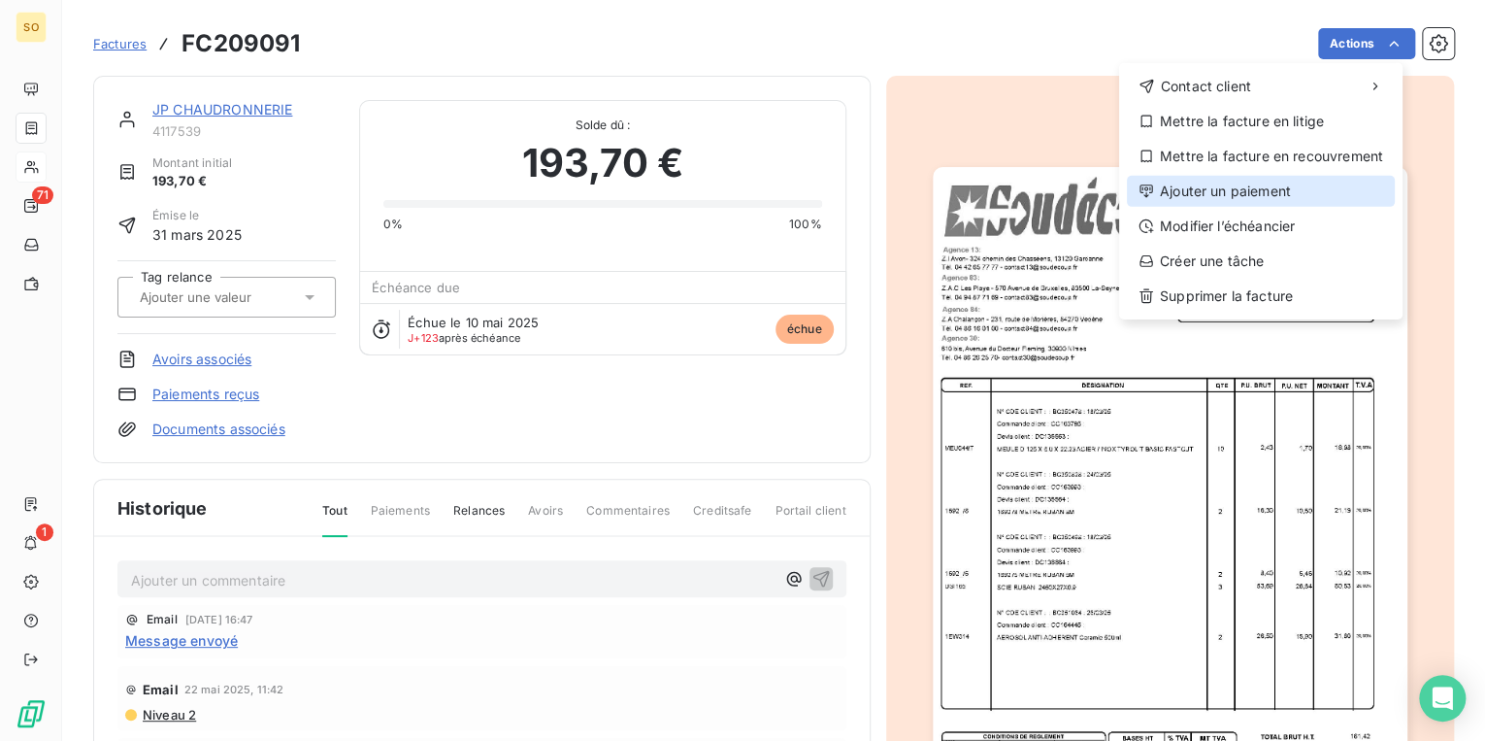
click at [1225, 200] on div "Ajouter un paiement" at bounding box center [1261, 191] width 268 height 31
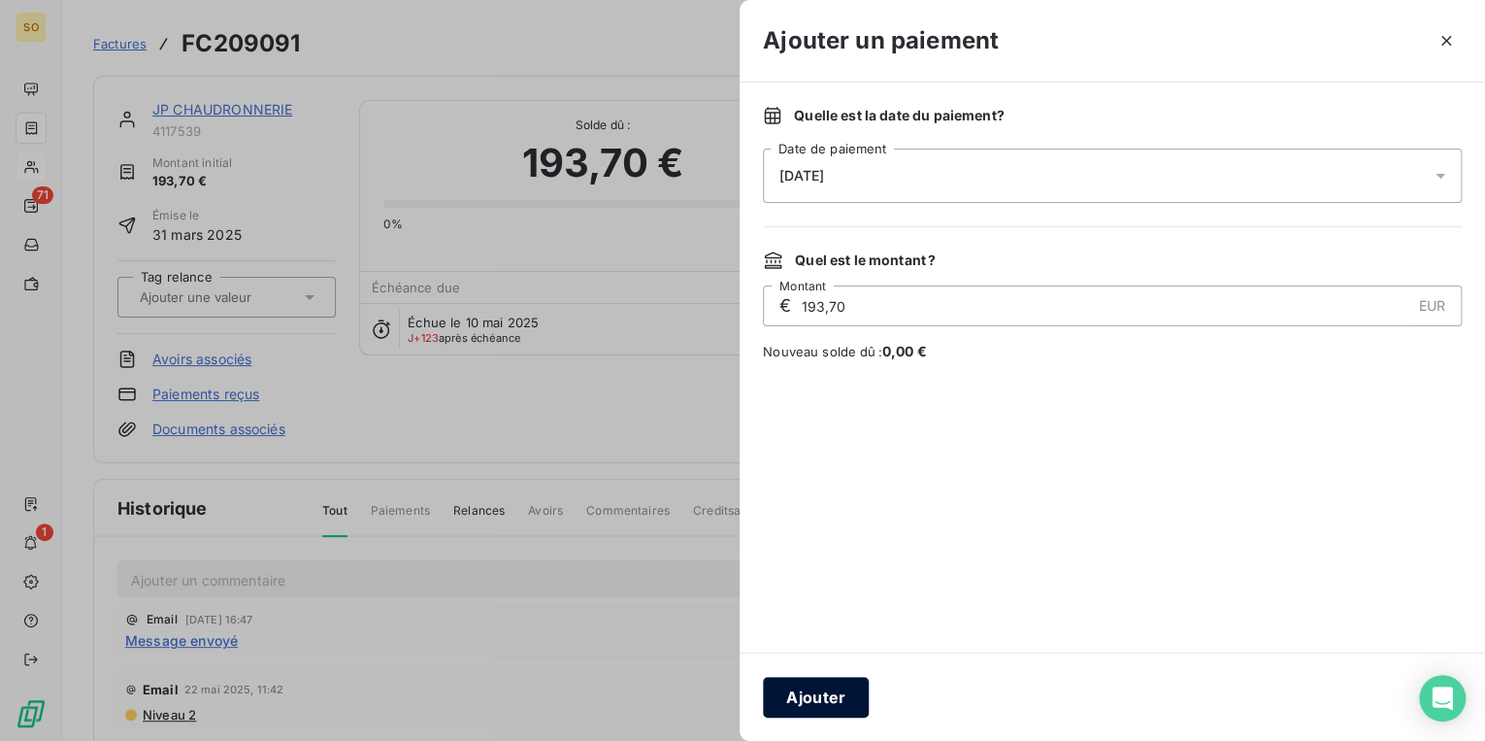
click at [767, 703] on button "Ajouter" at bounding box center [816, 697] width 106 height 41
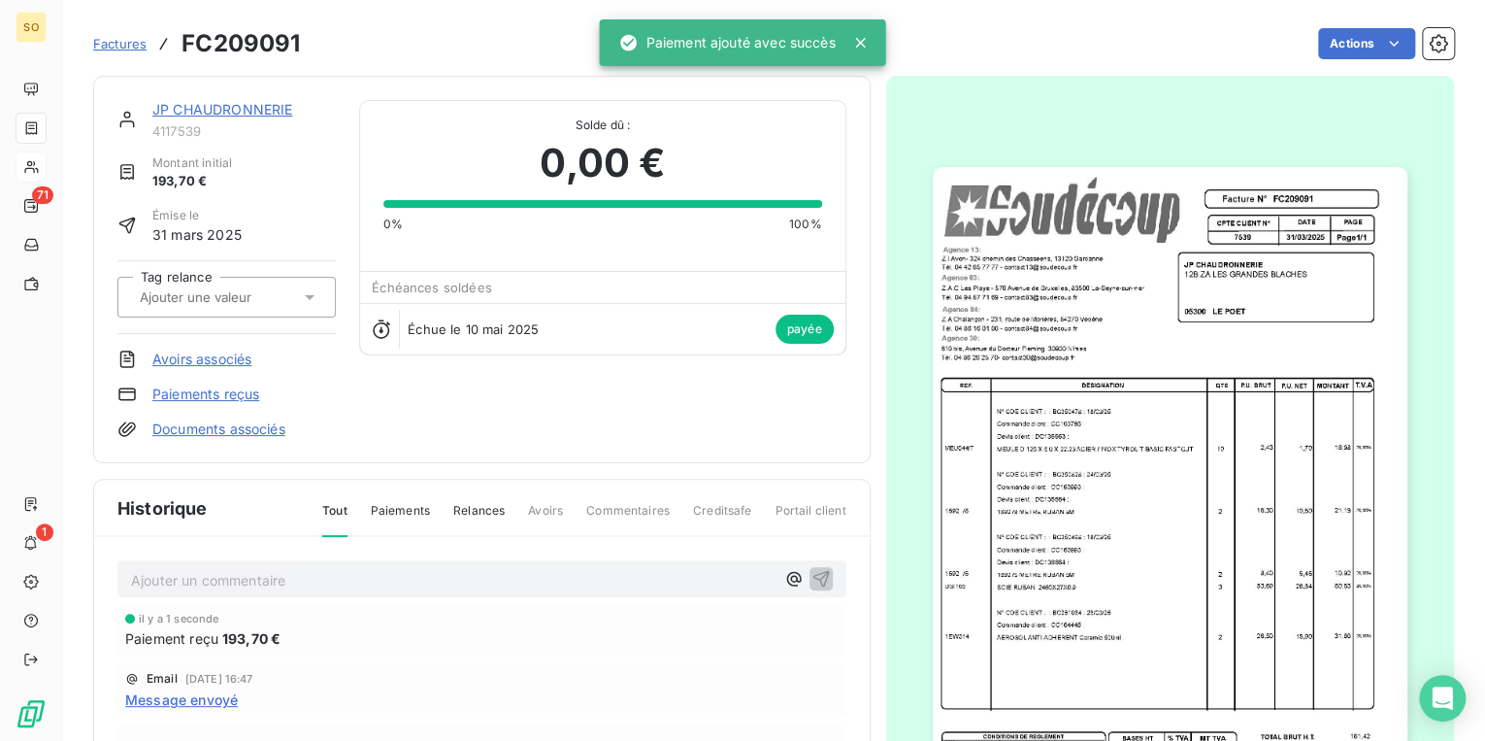
click at [236, 100] on div "JP CHAUDRONNERIE" at bounding box center [243, 109] width 183 height 19
click at [237, 104] on link "JP CHAUDRONNERIE" at bounding box center [222, 109] width 140 height 17
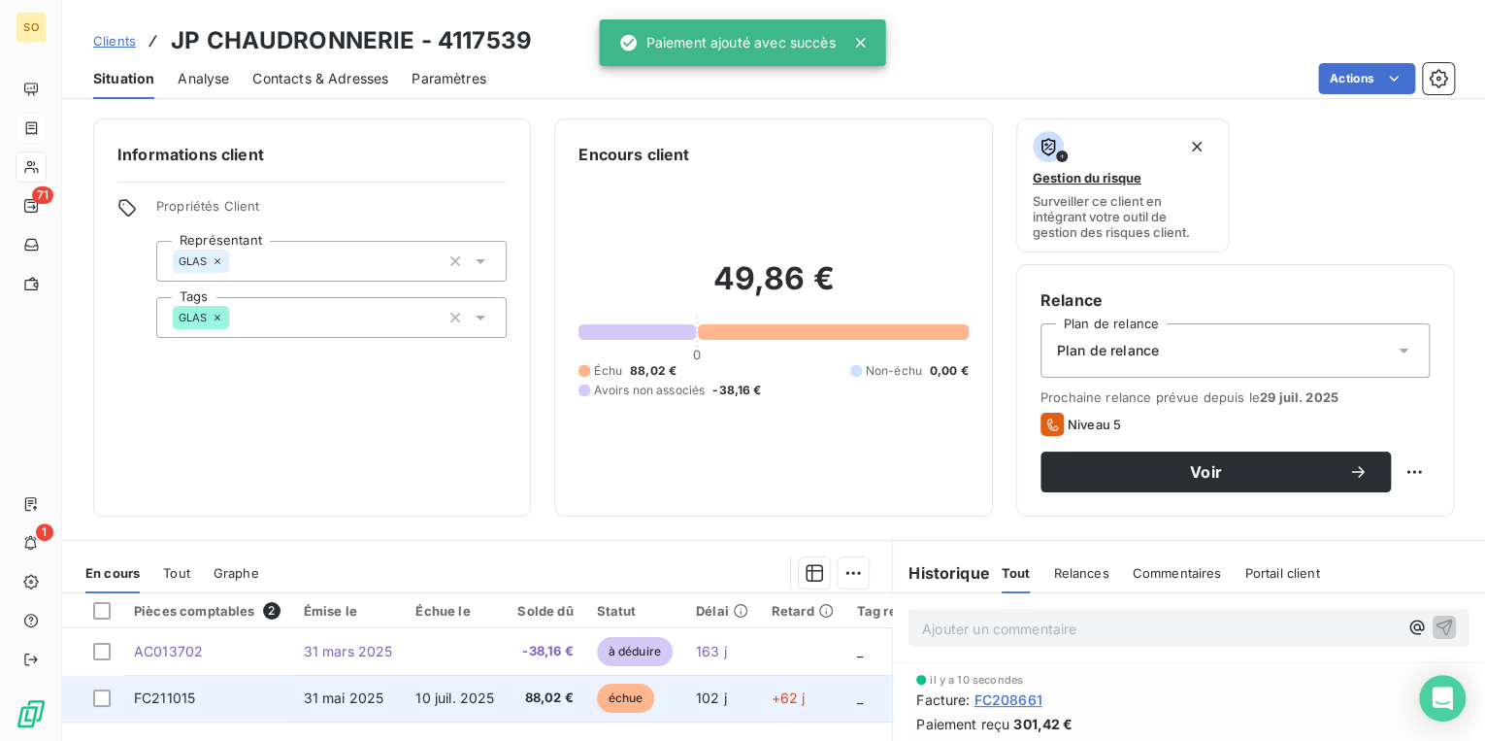
click at [625, 702] on span "échue" at bounding box center [626, 697] width 58 height 29
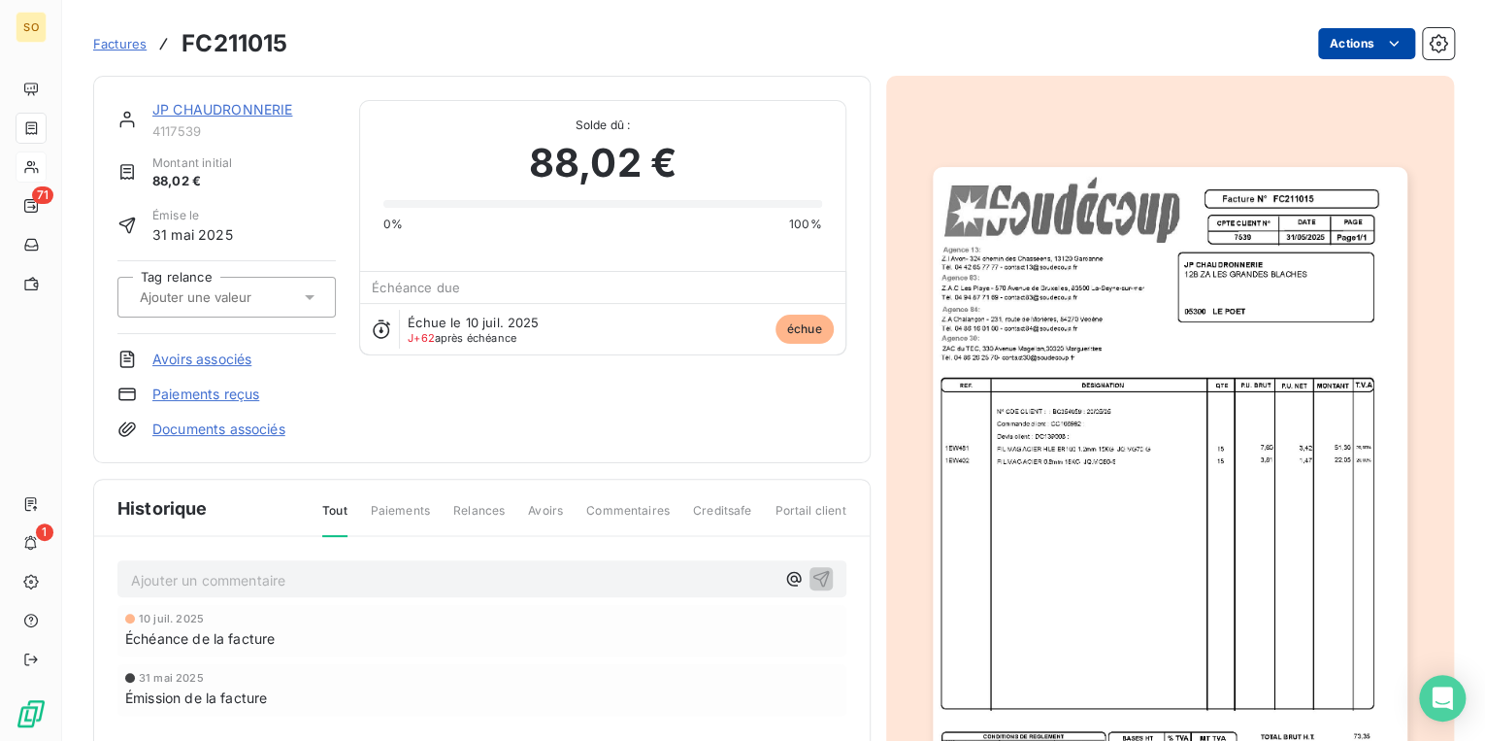
click at [1328, 36] on html "SO 71 1 Factures FC211015 Actions JP CHAUDRONNERIE 4117539 Montant initial 88,0…" at bounding box center [742, 370] width 1485 height 741
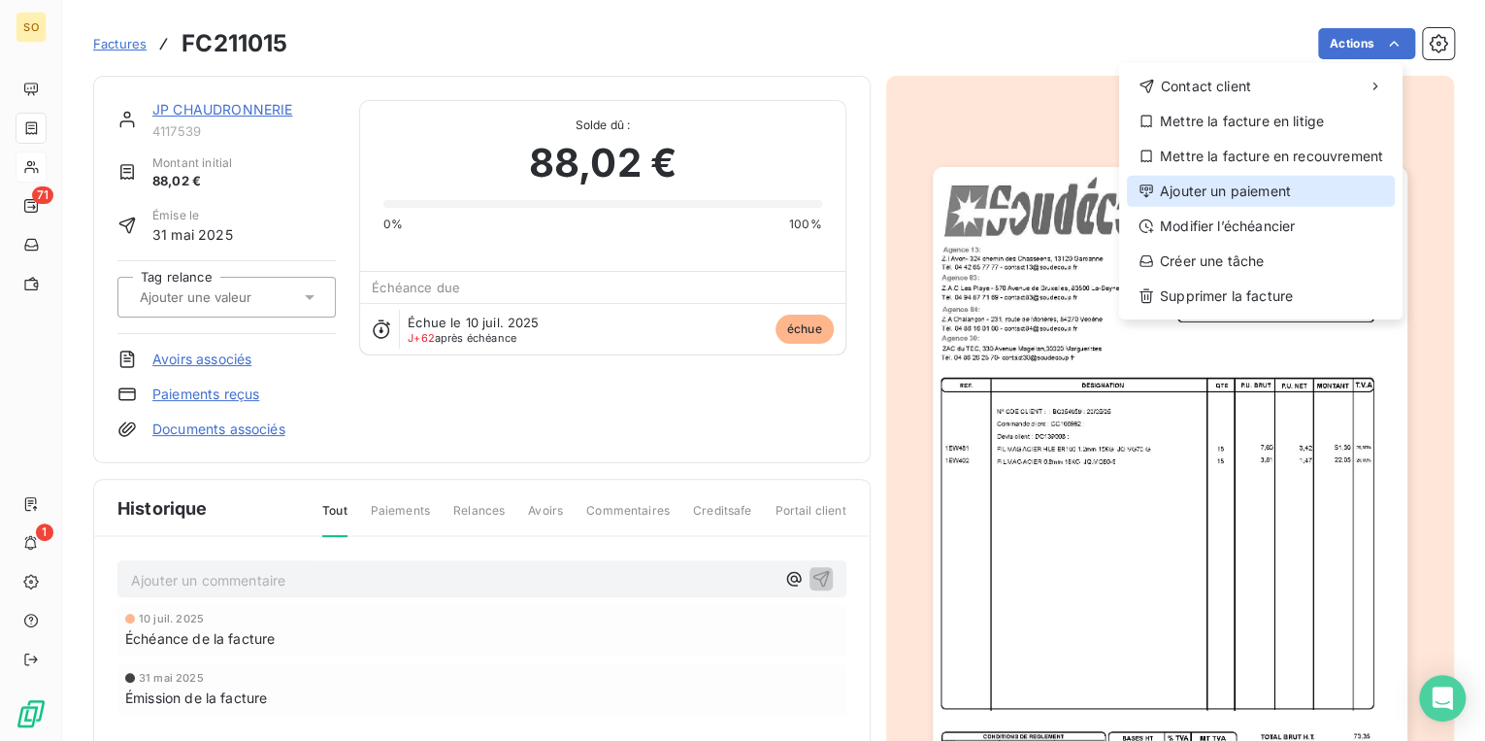
click at [1179, 195] on div "Ajouter un paiement" at bounding box center [1261, 191] width 268 height 31
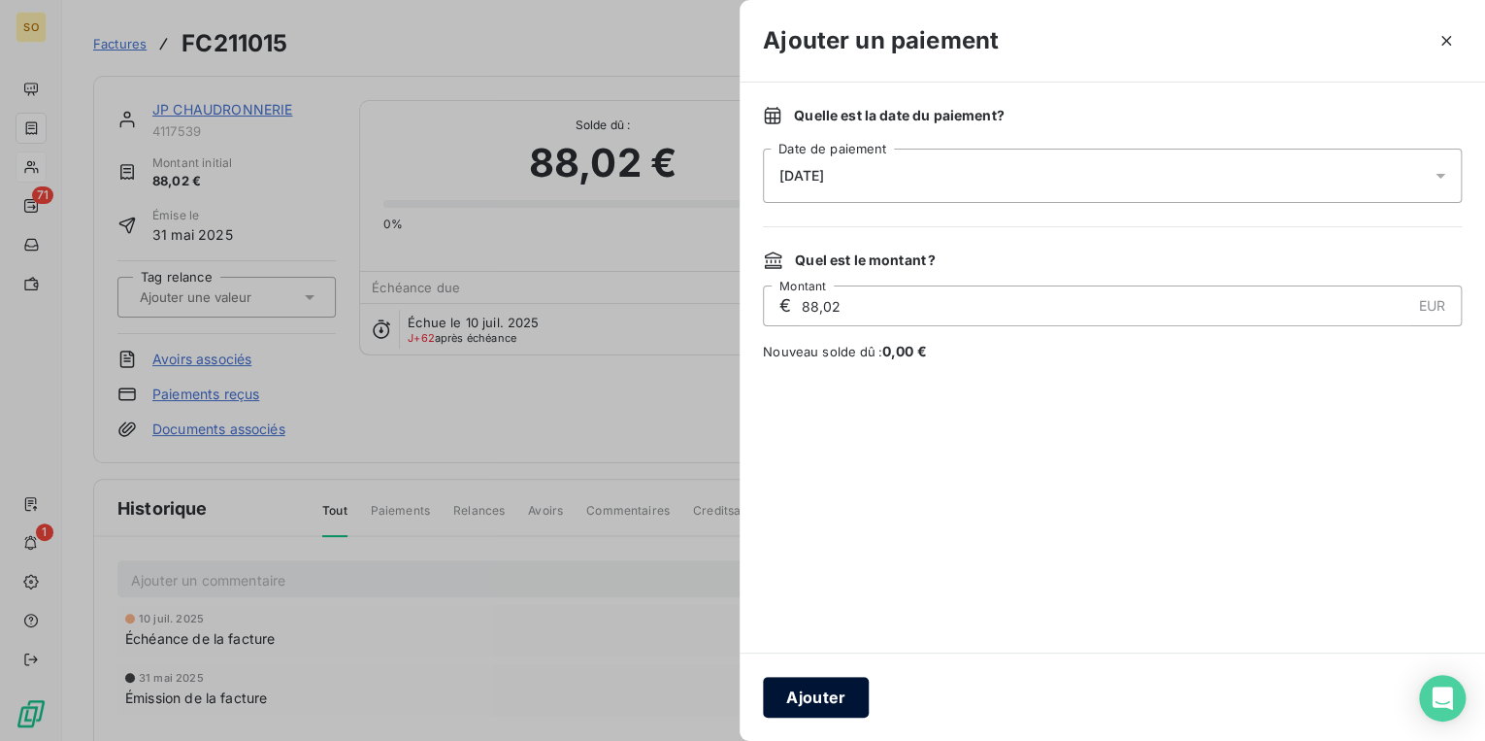
click at [816, 707] on button "Ajouter" at bounding box center [816, 697] width 106 height 41
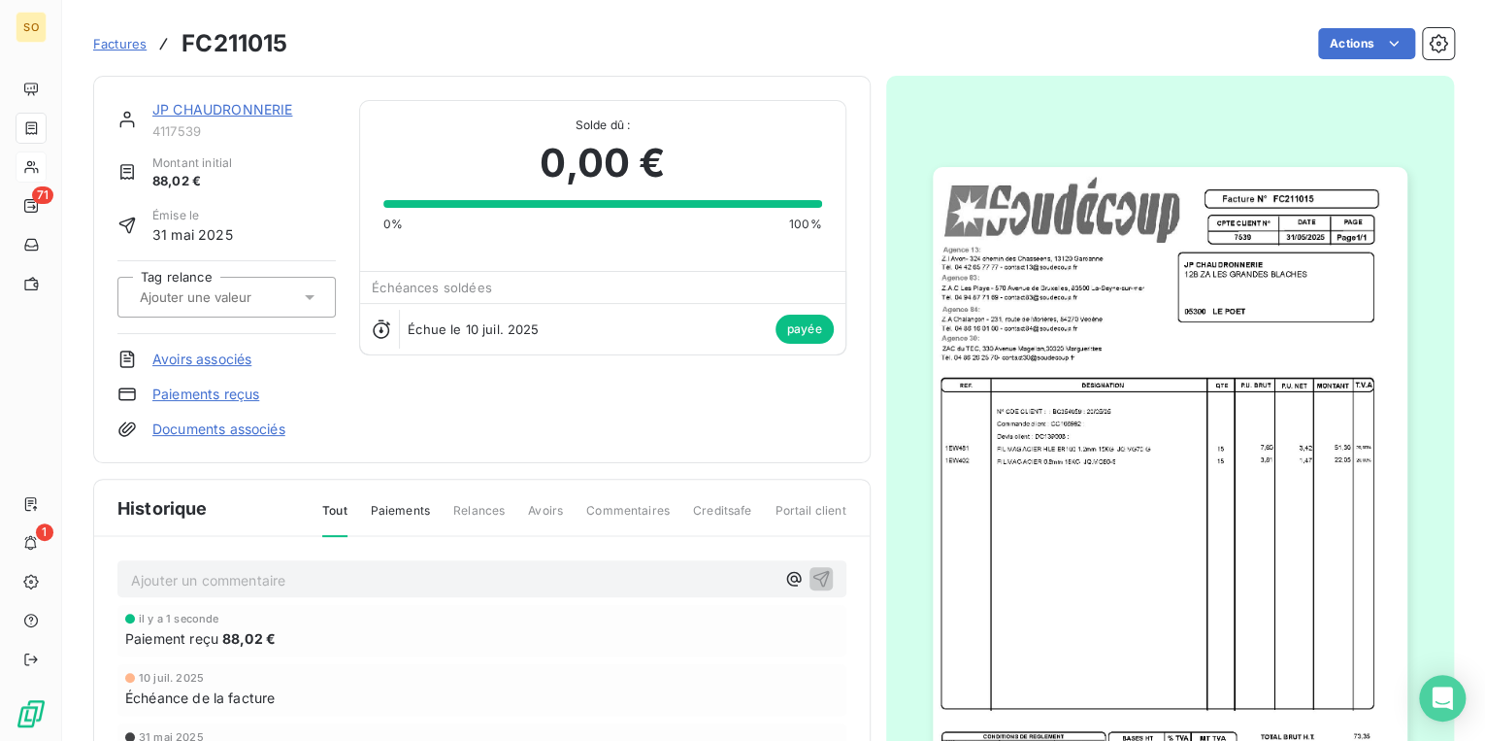
click at [180, 113] on link "JP CHAUDRONNERIE" at bounding box center [222, 109] width 140 height 17
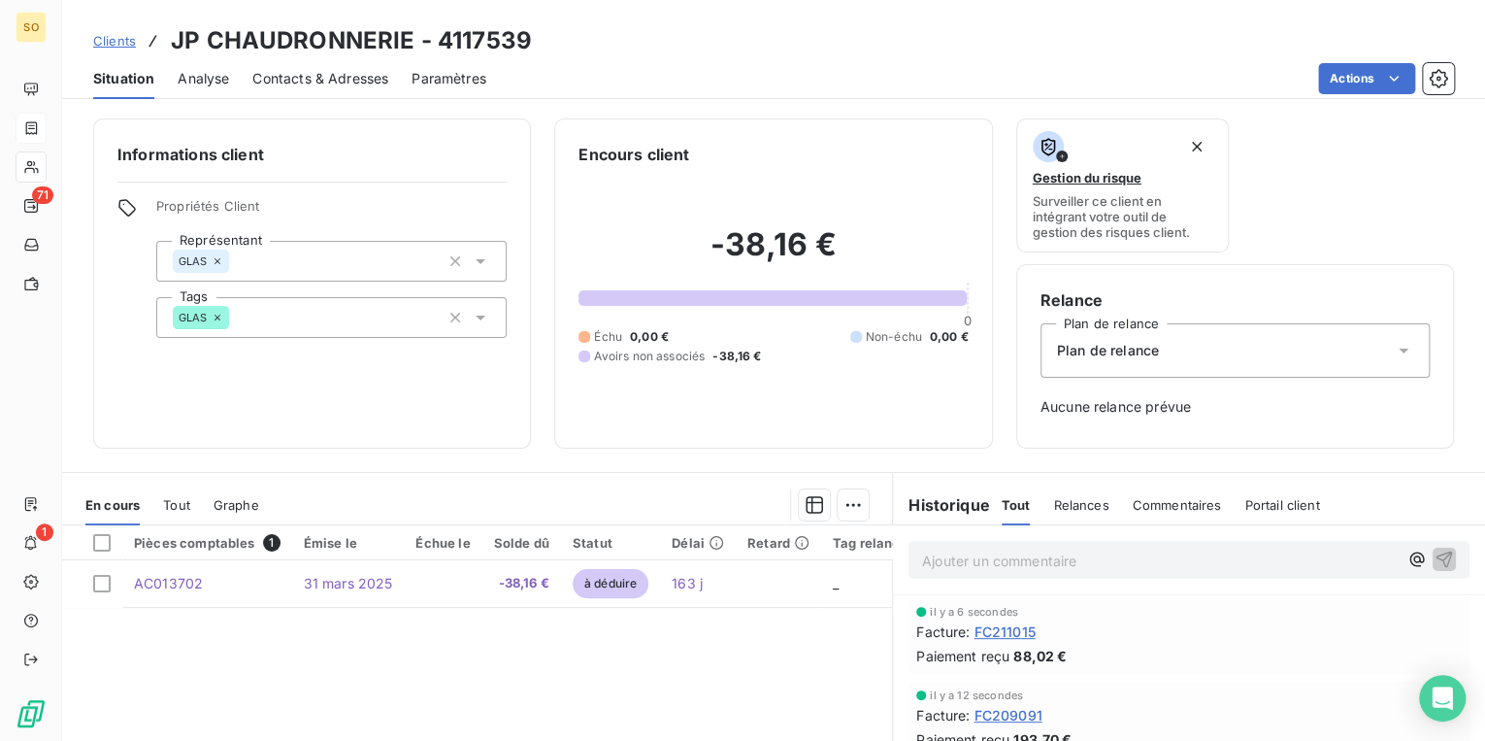
click at [104, 39] on span "Clients" at bounding box center [114, 41] width 43 height 16
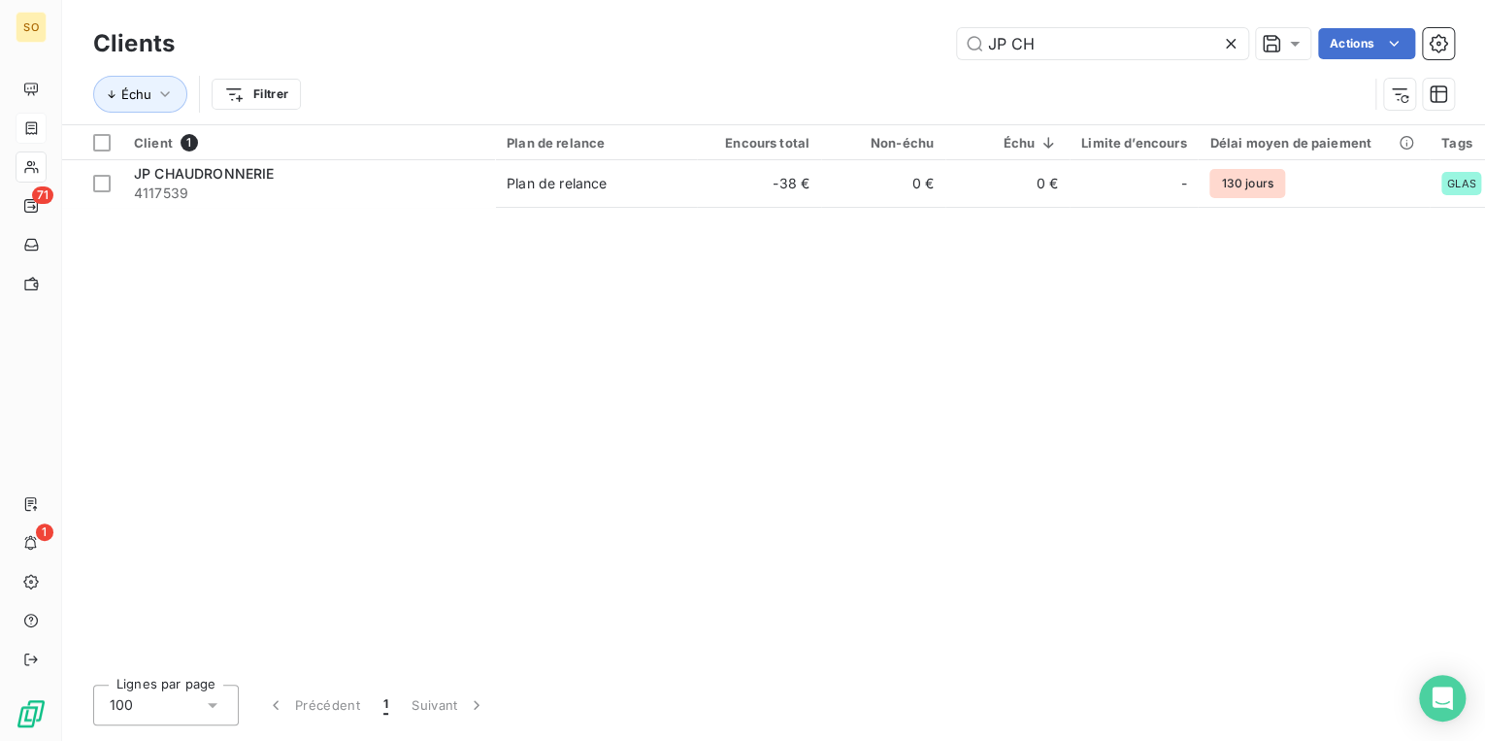
drag, startPoint x: 980, startPoint y: 45, endPoint x: 1318, endPoint y: 70, distance: 338.8
click at [1173, 63] on div "Clients JP CH Actions Échu Filtrer" at bounding box center [773, 73] width 1361 height 101
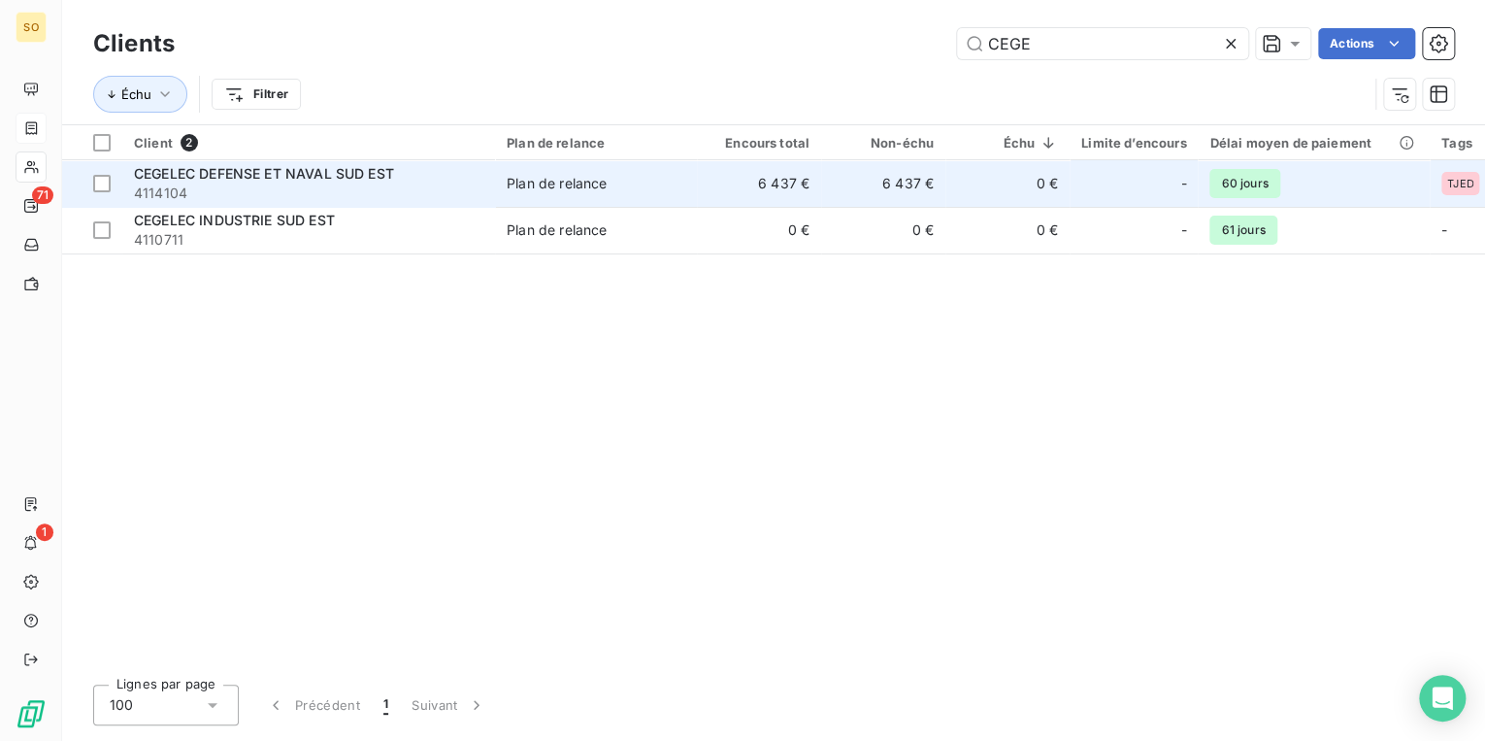
type input "CEGE"
click at [366, 182] on div "CEGELEC DEFENSE ET NAVAL SUD EST" at bounding box center [308, 173] width 349 height 19
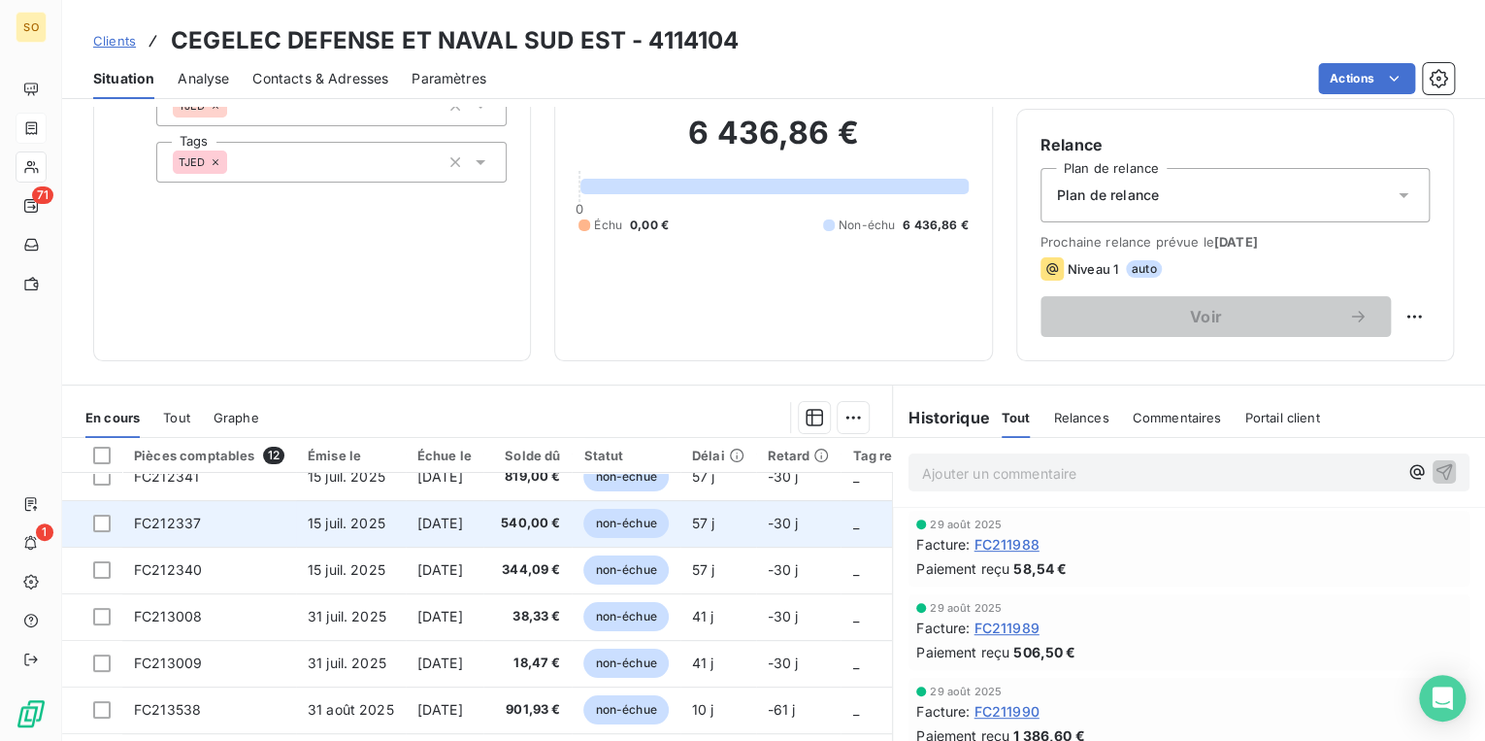
scroll to position [155, 0]
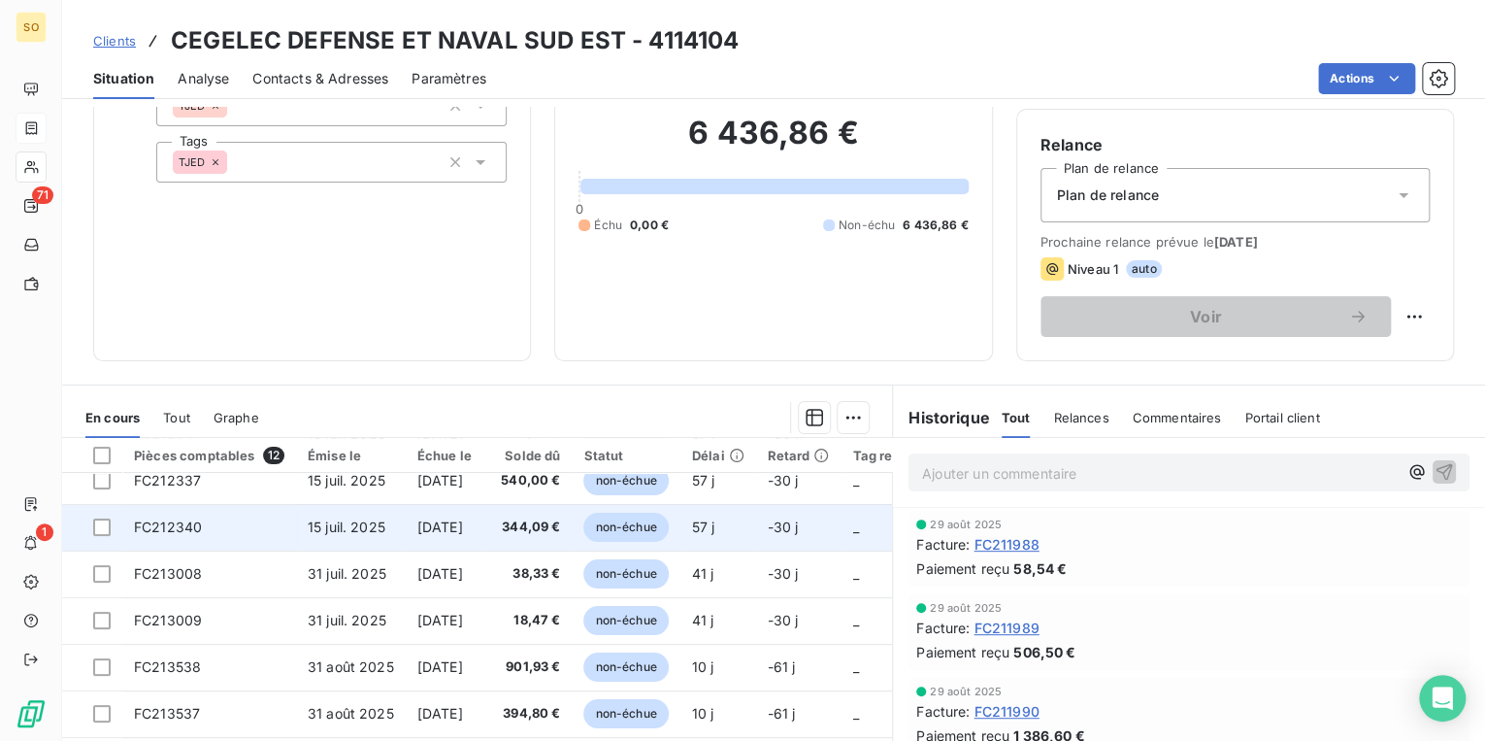
click at [637, 522] on span "non-échue" at bounding box center [625, 527] width 84 height 29
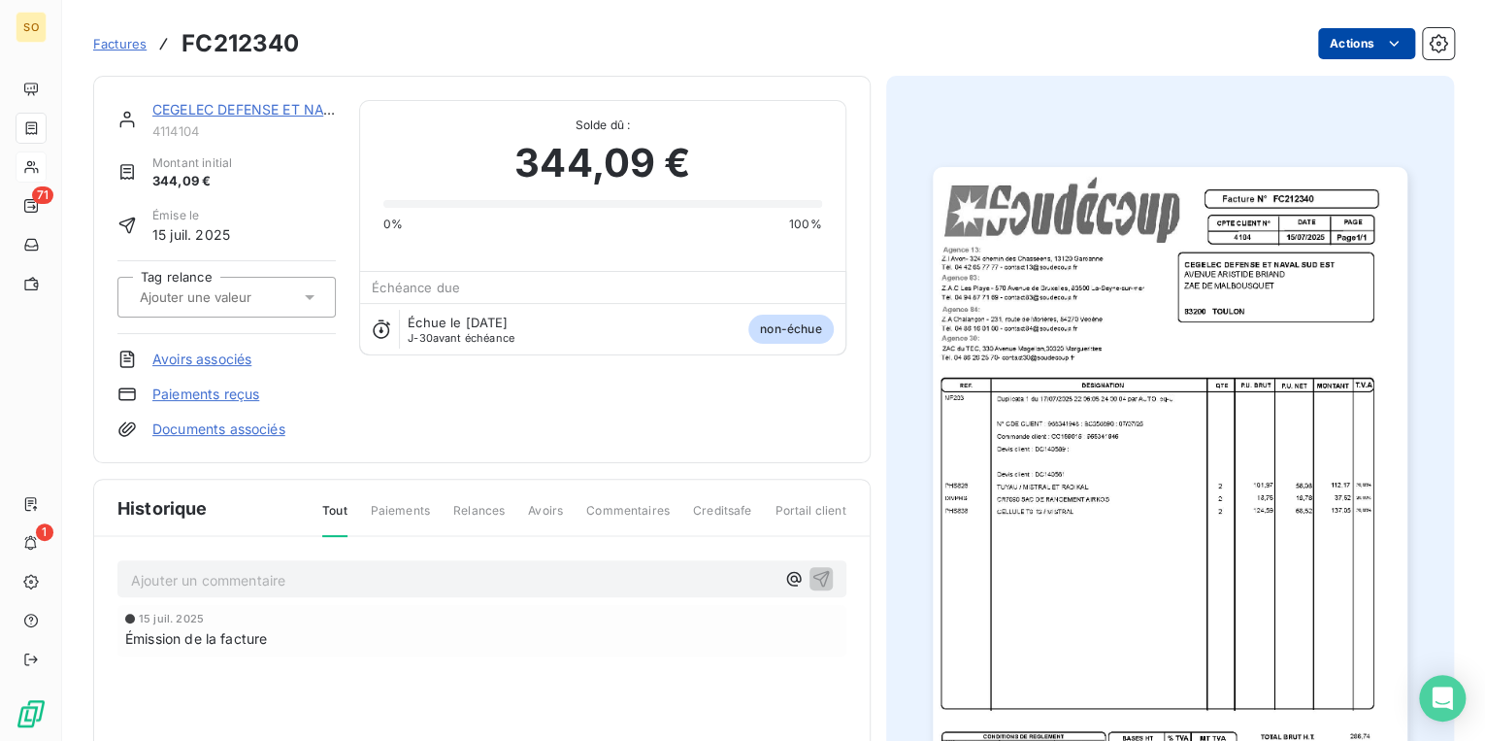
click at [1334, 51] on html "SO 71 1 Factures FC212340 Actions CEGELEC DEFENSE ET NAVAL SUD EST 4114104 Mont…" at bounding box center [742, 370] width 1485 height 741
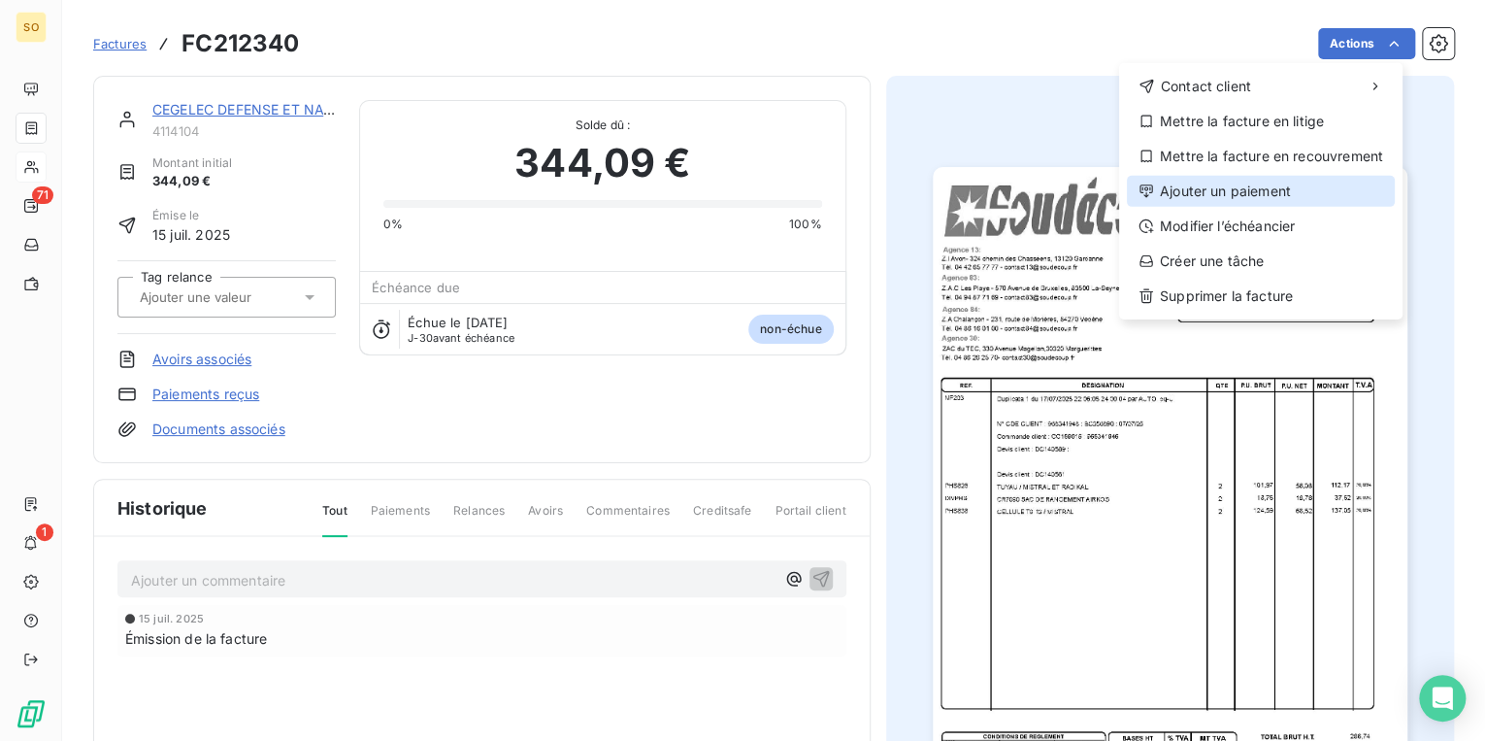
click at [1236, 197] on div "Ajouter un paiement" at bounding box center [1261, 191] width 268 height 31
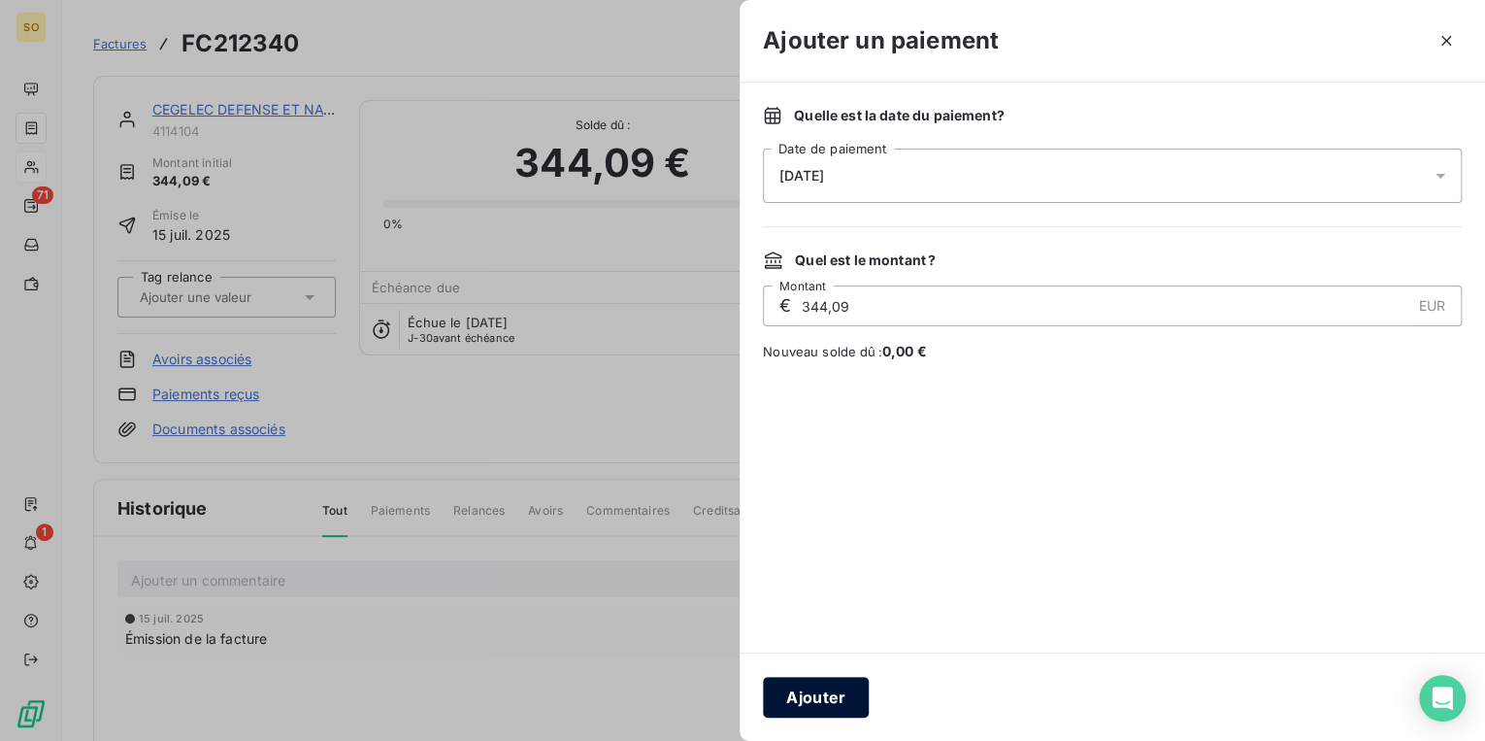
click at [816, 701] on button "Ajouter" at bounding box center [816, 697] width 106 height 41
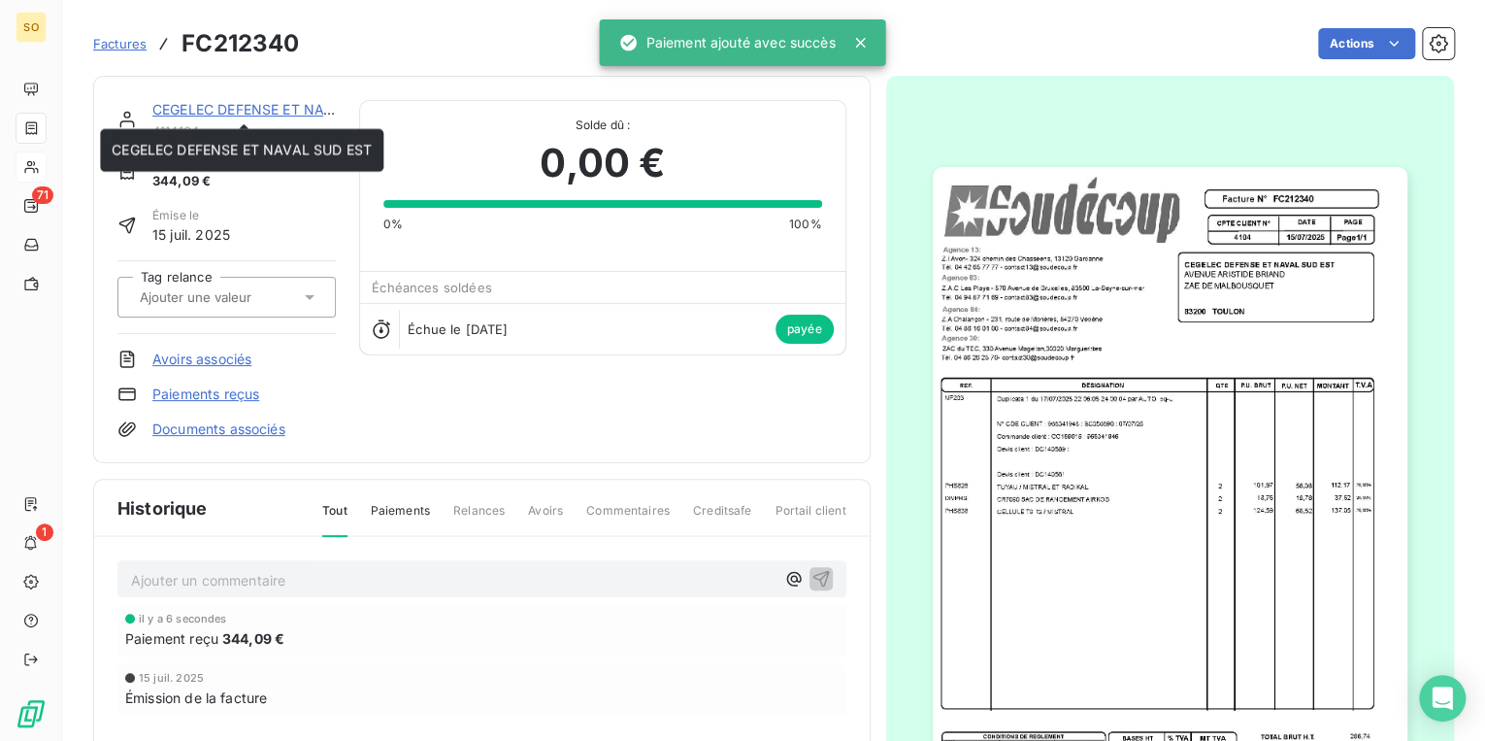
click at [213, 116] on link "CEGELEC DEFENSE ET NAVAL SUD EST" at bounding box center [282, 109] width 260 height 17
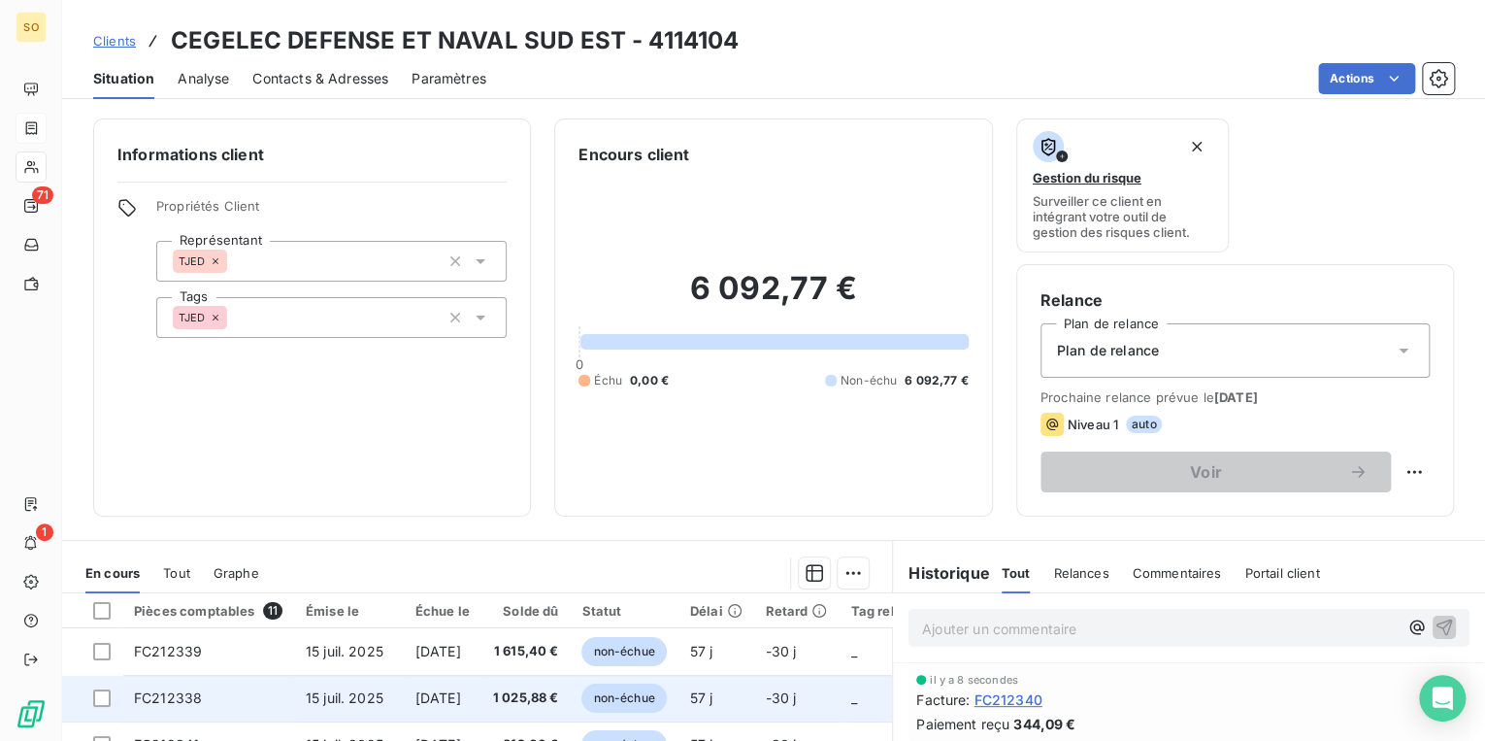
click at [653, 701] on span "non-échue" at bounding box center [623, 697] width 84 height 29
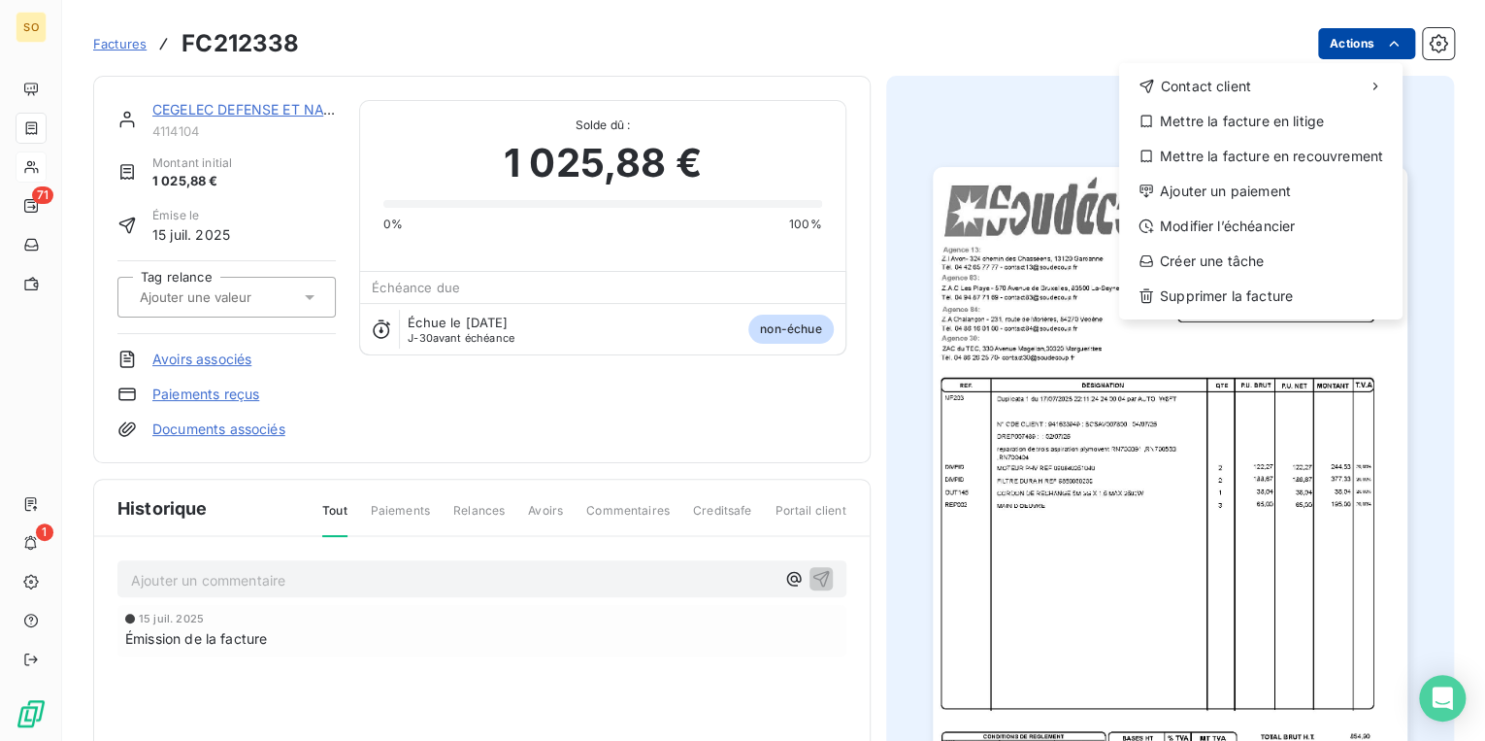
click at [1326, 39] on html "SO 71 1 Factures FC212338 Actions Contact client Mettre la facture en litige Me…" at bounding box center [742, 370] width 1485 height 741
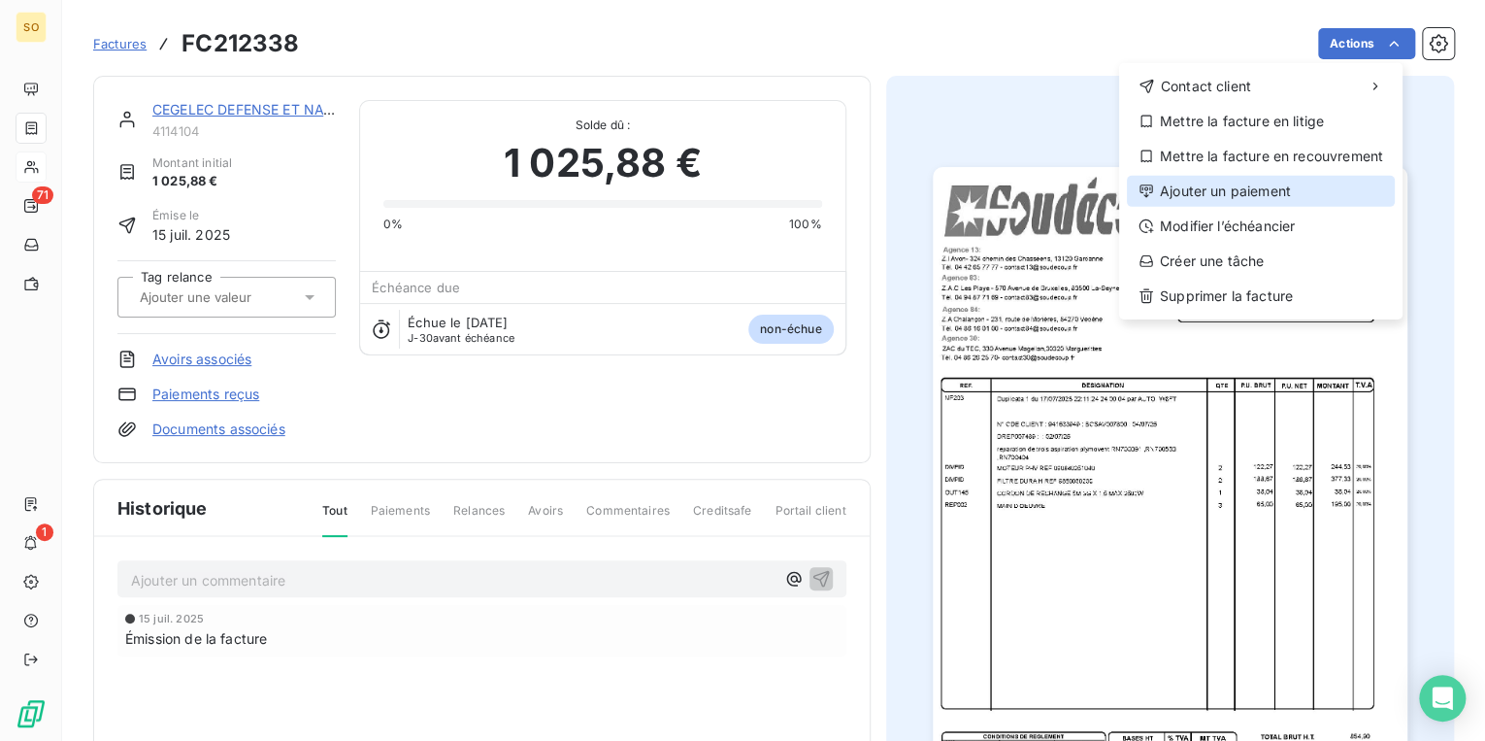
click at [1237, 189] on div "Ajouter un paiement" at bounding box center [1261, 191] width 268 height 31
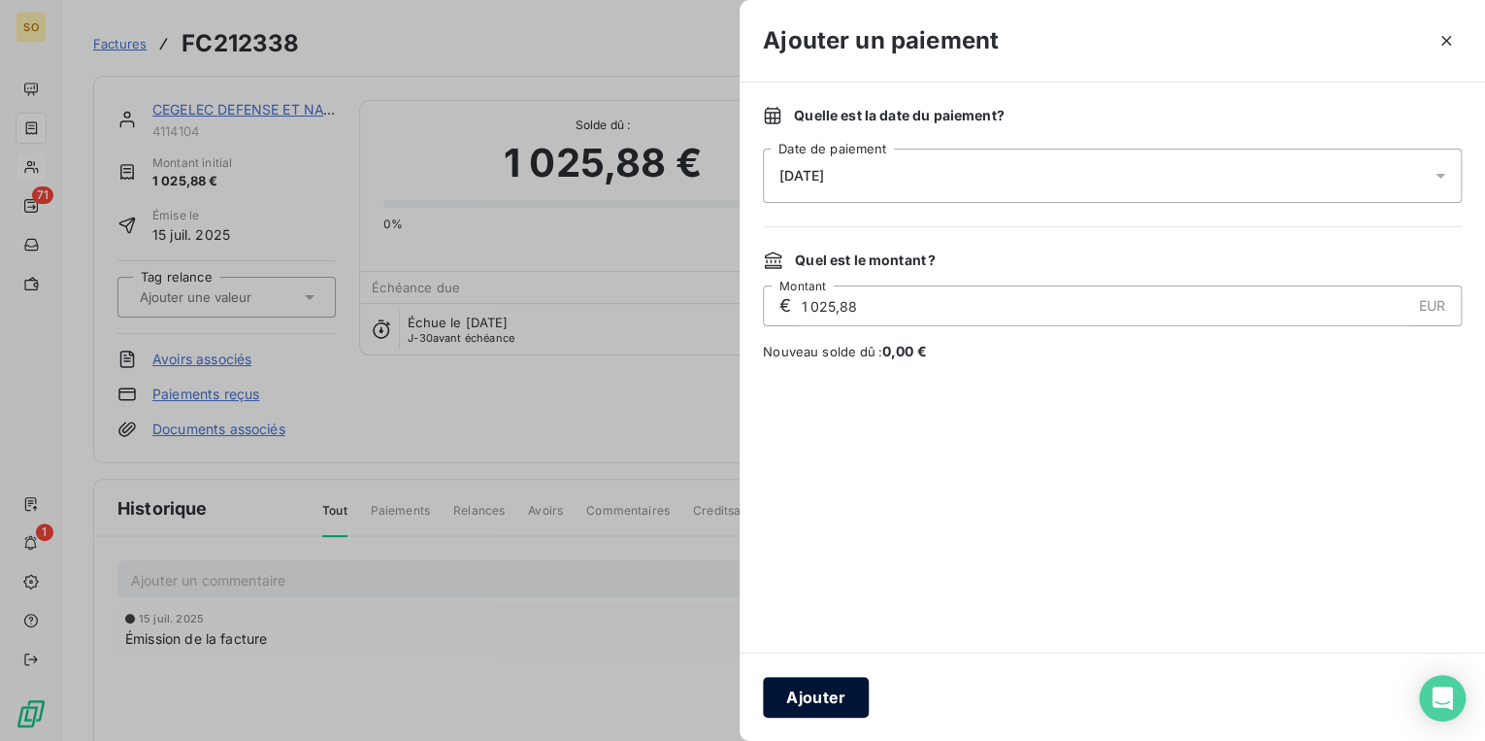
click at [839, 708] on button "Ajouter" at bounding box center [816, 697] width 106 height 41
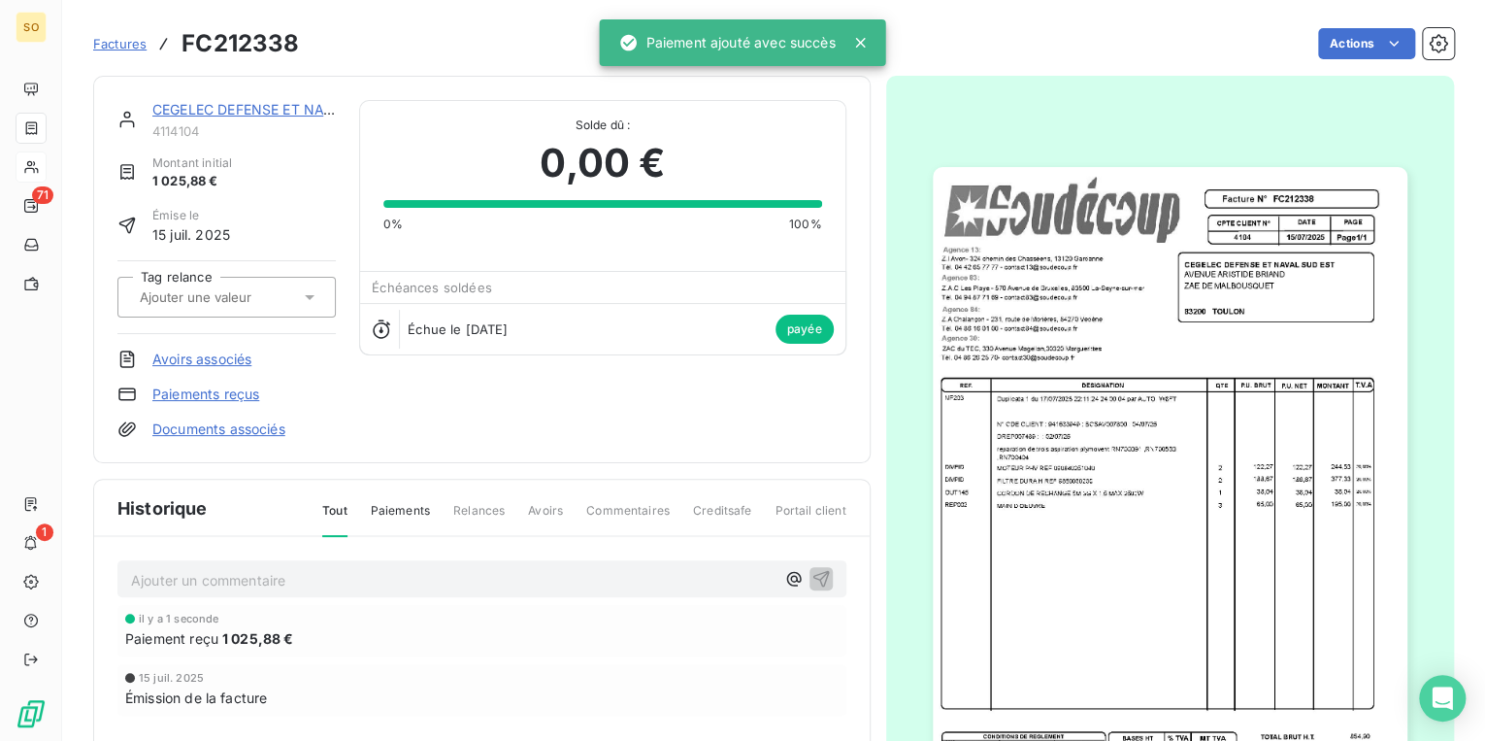
click at [191, 105] on link "CEGELEC DEFENSE ET NAVAL SUD EST" at bounding box center [282, 109] width 260 height 17
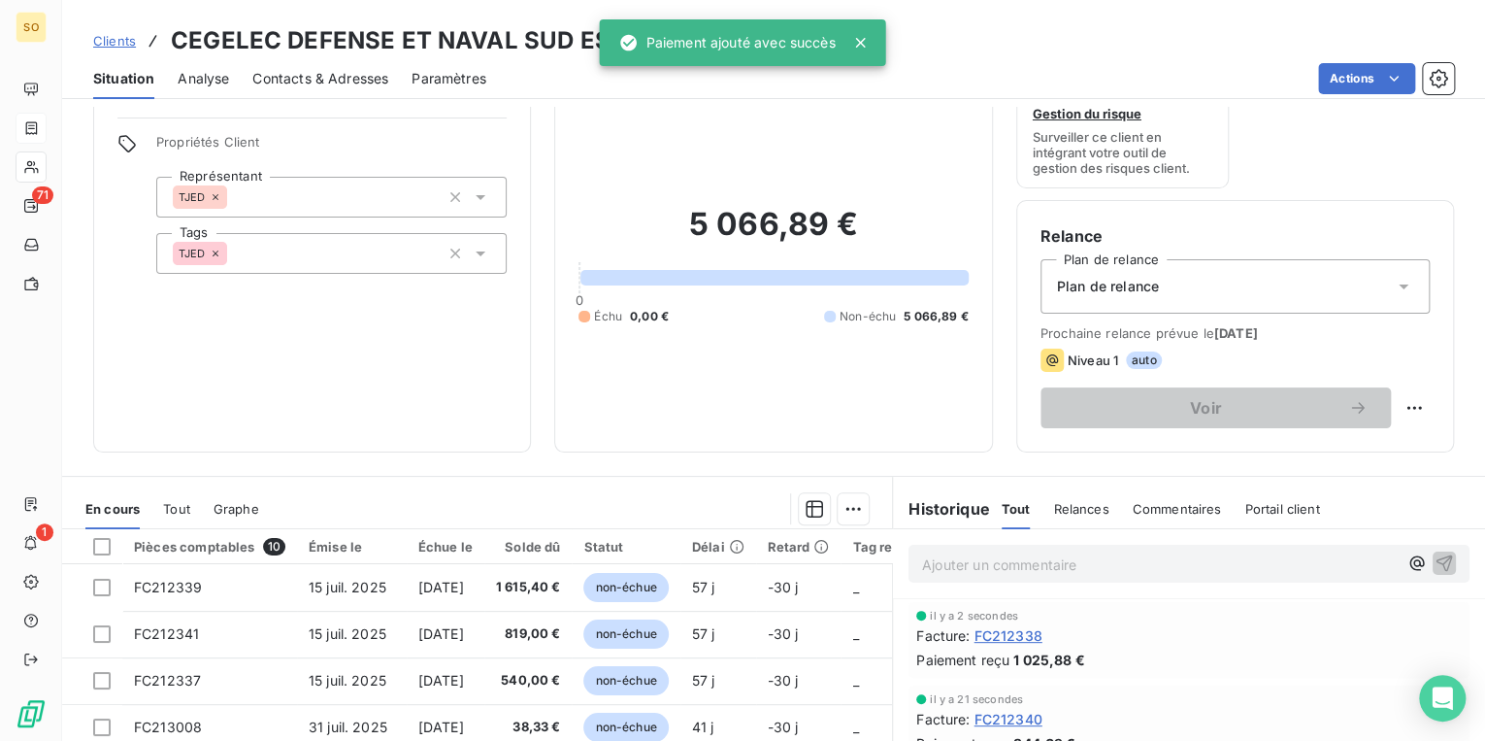
scroll to position [155, 0]
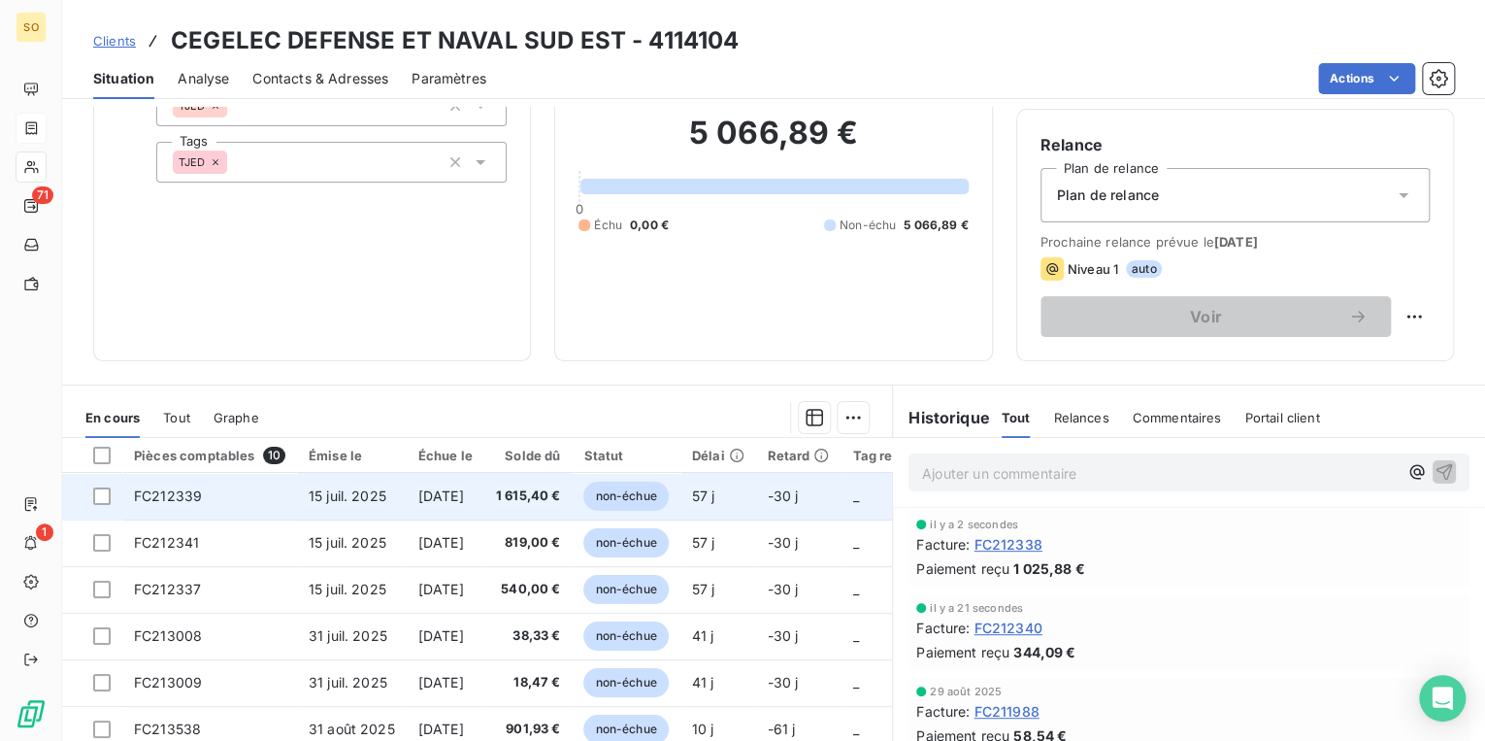
click at [629, 501] on span "non-échue" at bounding box center [625, 495] width 84 height 29
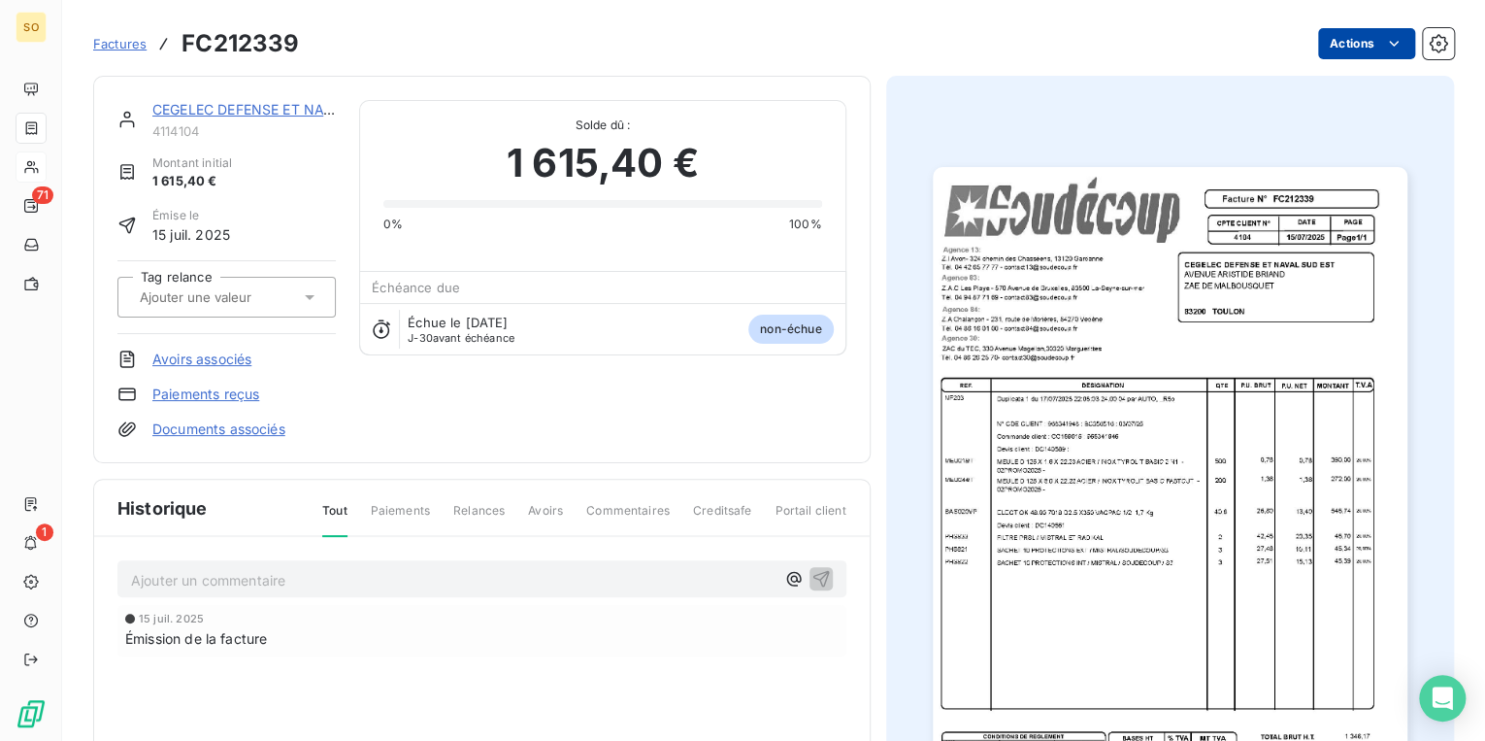
click at [1331, 37] on html "SO 71 1 Factures FC212339 Actions CEGELEC DEFENSE ET NAVAL SUD EST 4114104 Mont…" at bounding box center [742, 370] width 1485 height 741
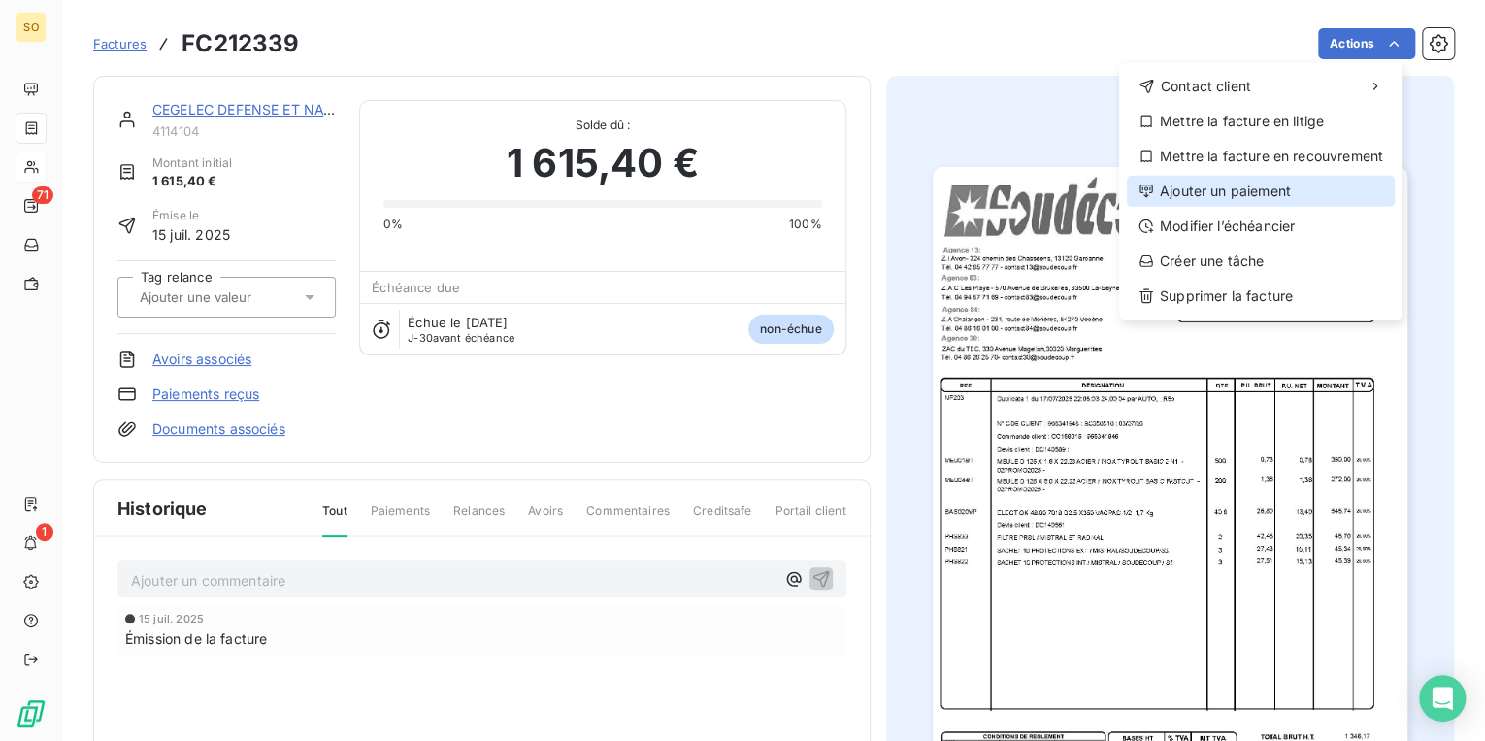
click at [1217, 186] on div "Ajouter un paiement" at bounding box center [1261, 191] width 268 height 31
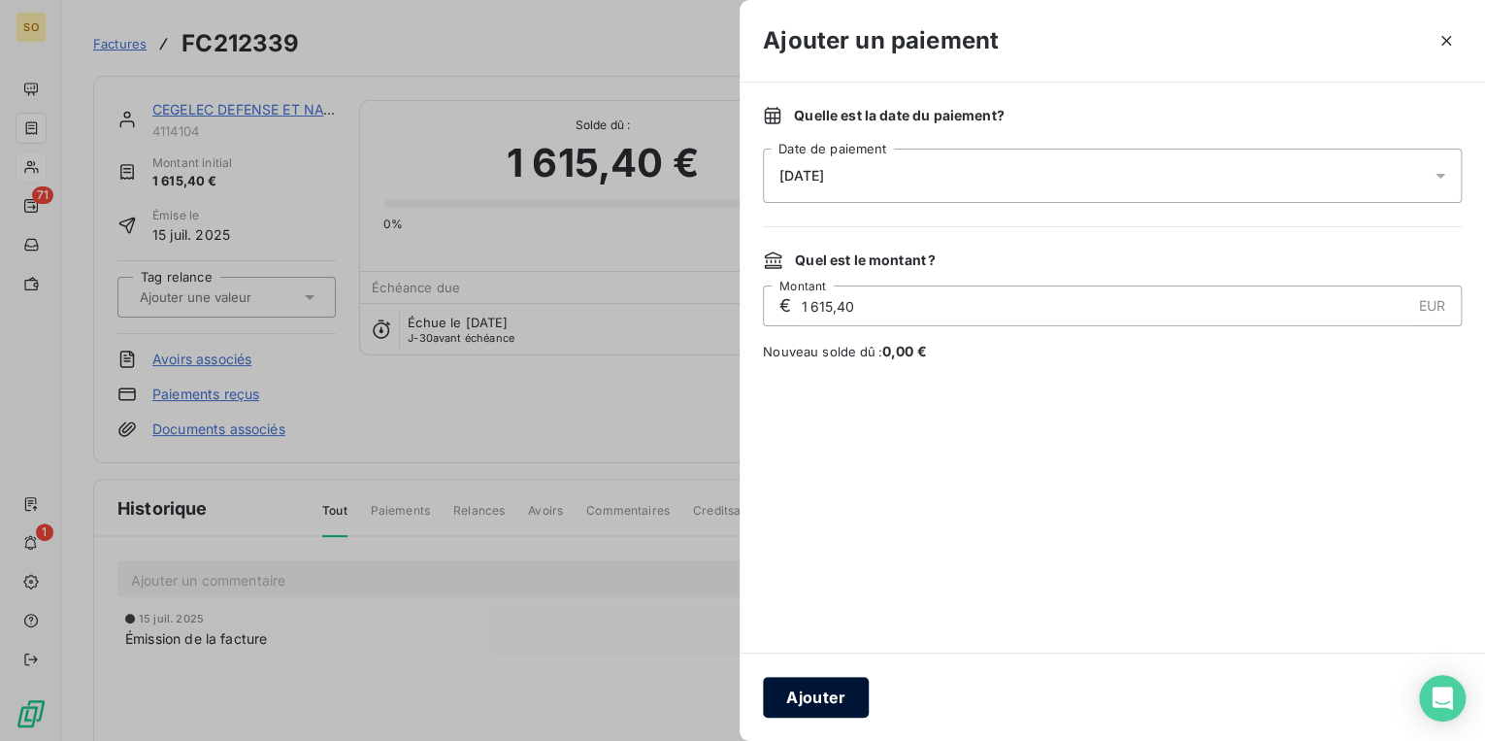
click at [815, 696] on button "Ajouter" at bounding box center [816, 697] width 106 height 41
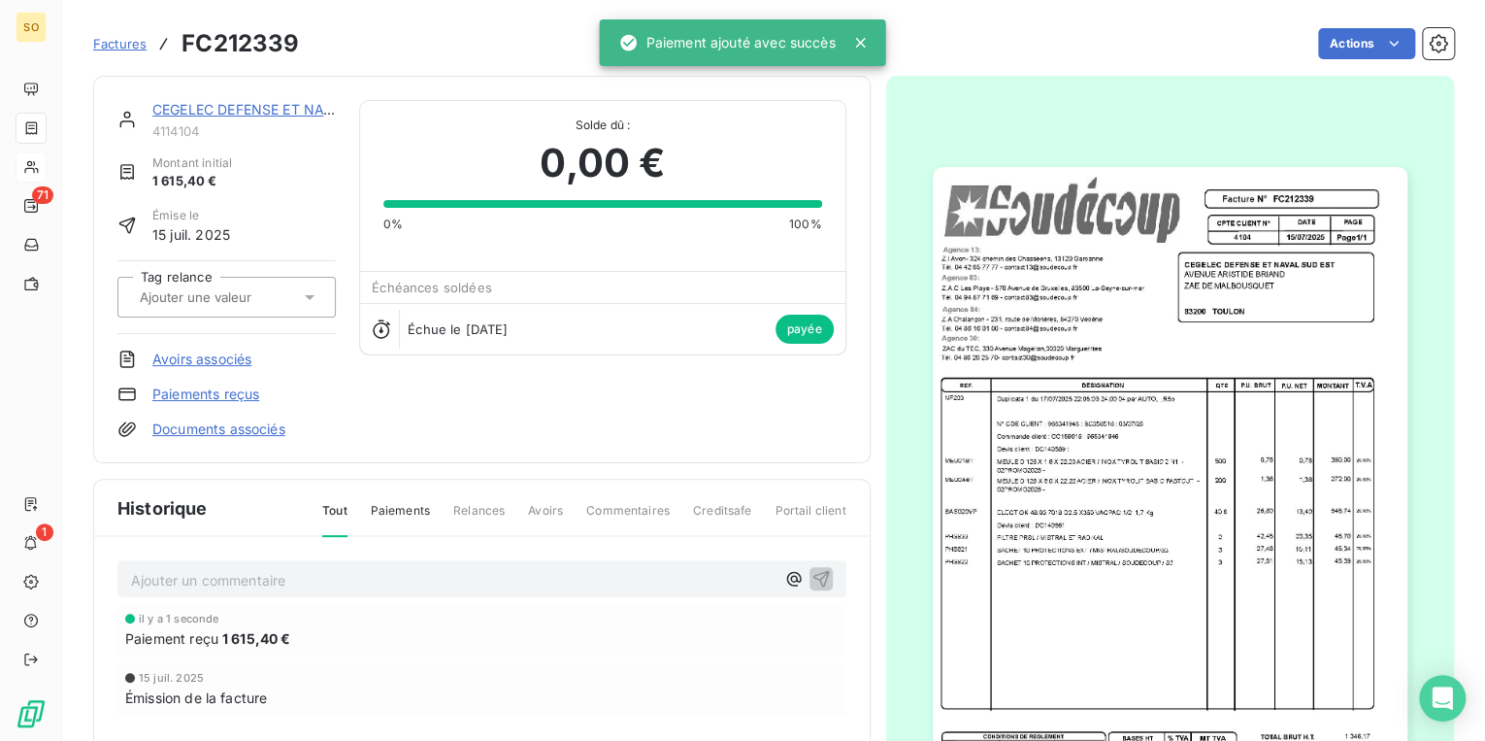
click at [214, 108] on link "CEGELEC DEFENSE ET NAVAL SUD EST" at bounding box center [282, 109] width 260 height 17
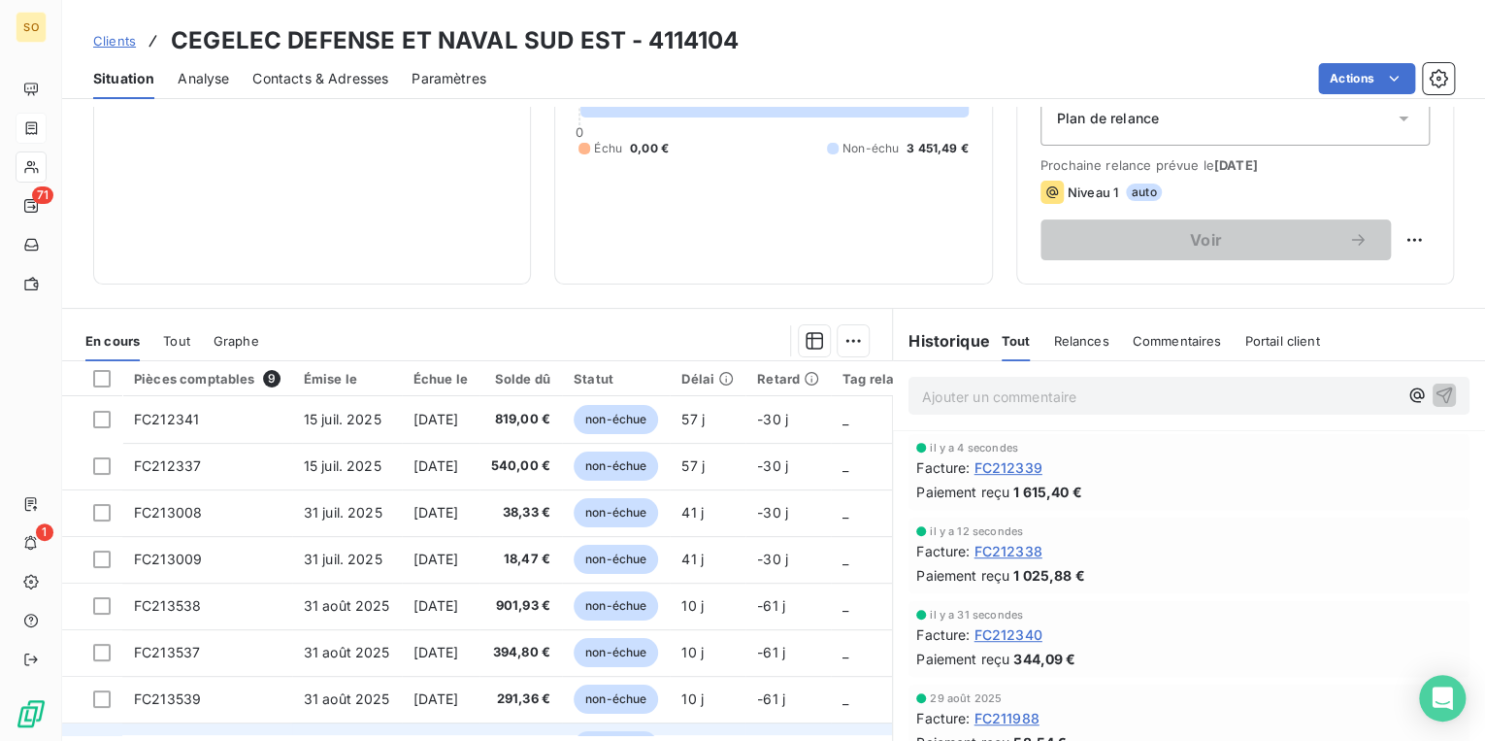
scroll to position [206, 0]
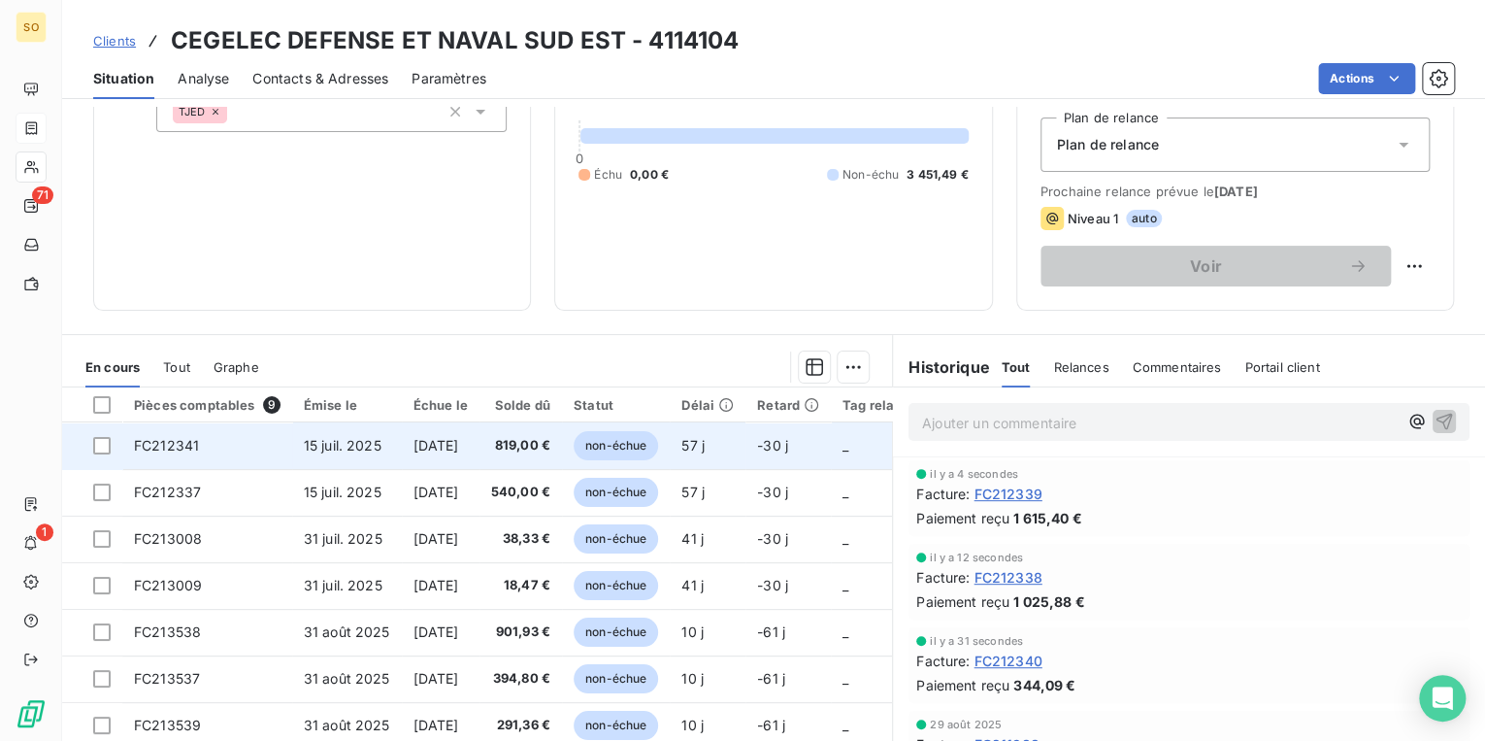
click at [641, 441] on span "non-échue" at bounding box center [616, 445] width 84 height 29
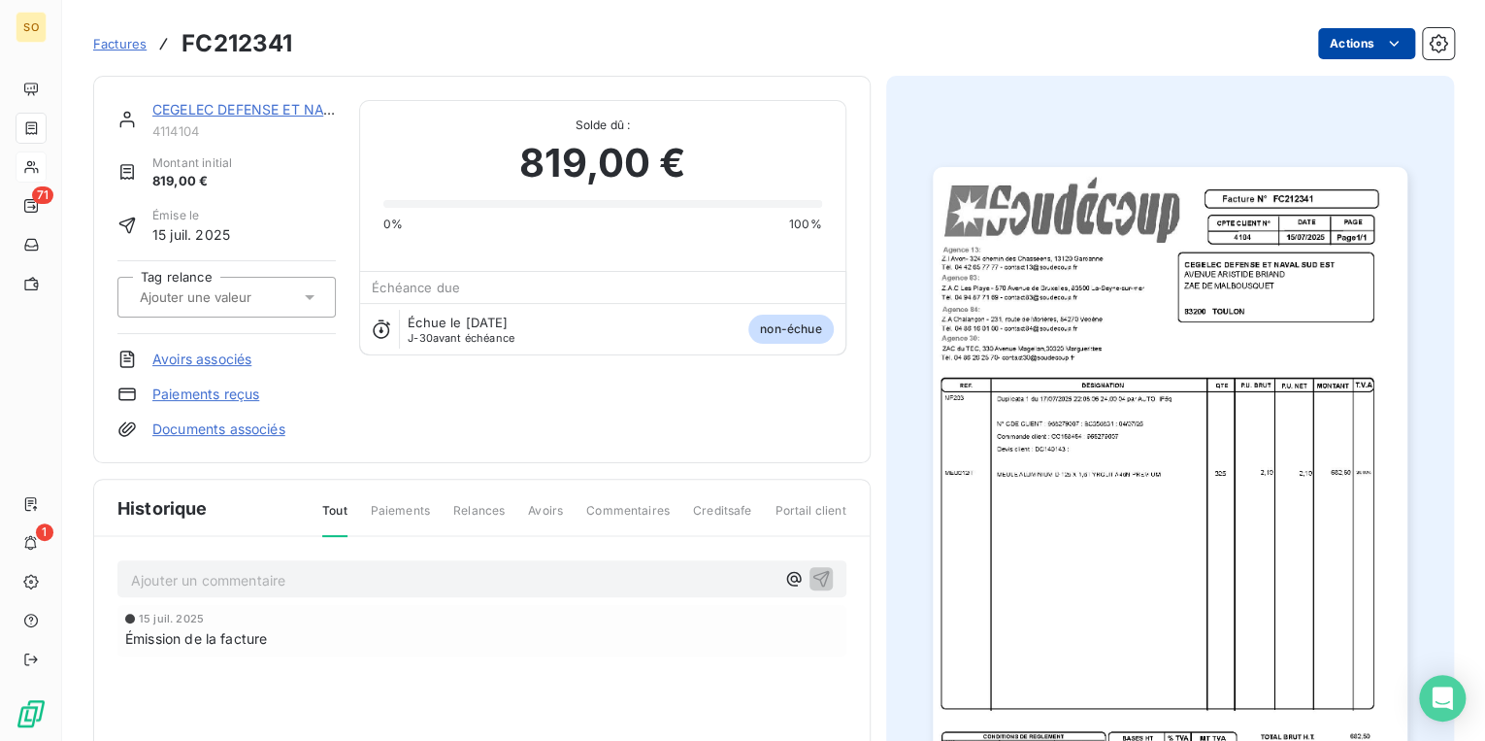
click at [1334, 49] on html "SO 71 1 Factures FC212341 Actions CEGELEC DEFENSE ET NAVAL SUD EST 4114104 Mont…" at bounding box center [742, 370] width 1485 height 741
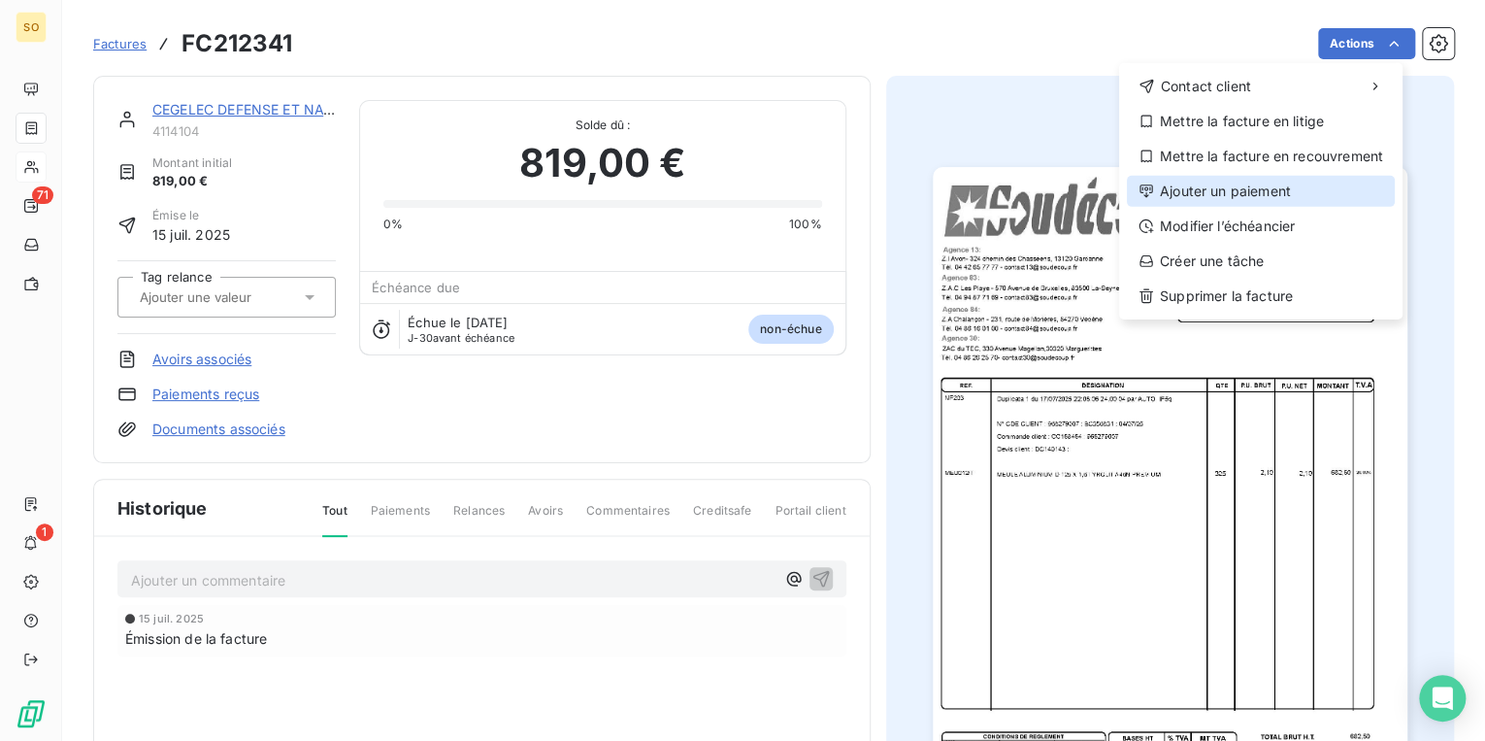
click at [1204, 198] on div "Ajouter un paiement" at bounding box center [1261, 191] width 268 height 31
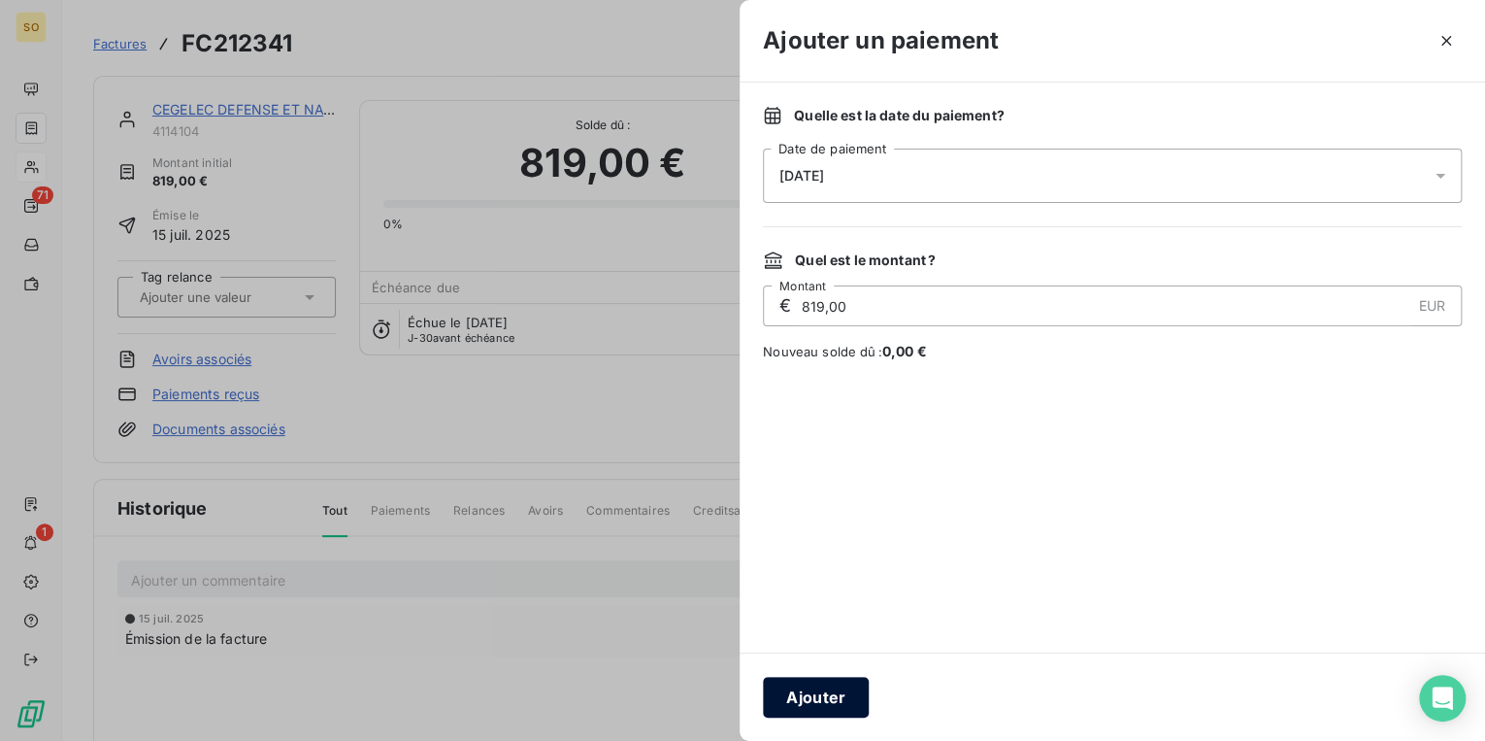
click at [829, 695] on button "Ajouter" at bounding box center [816, 697] width 106 height 41
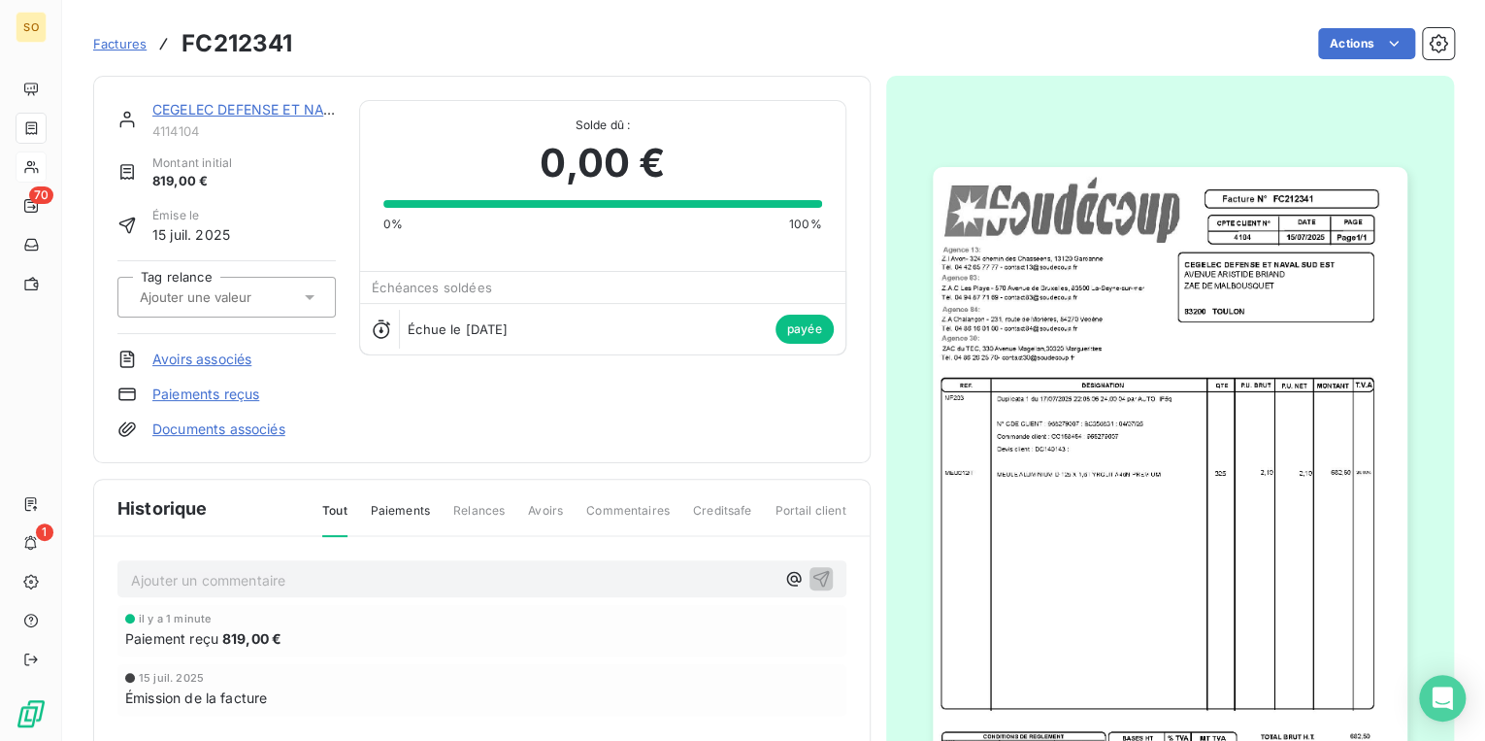
click at [271, 105] on link "CEGELEC DEFENSE ET NAVAL SUD EST" at bounding box center [282, 109] width 260 height 17
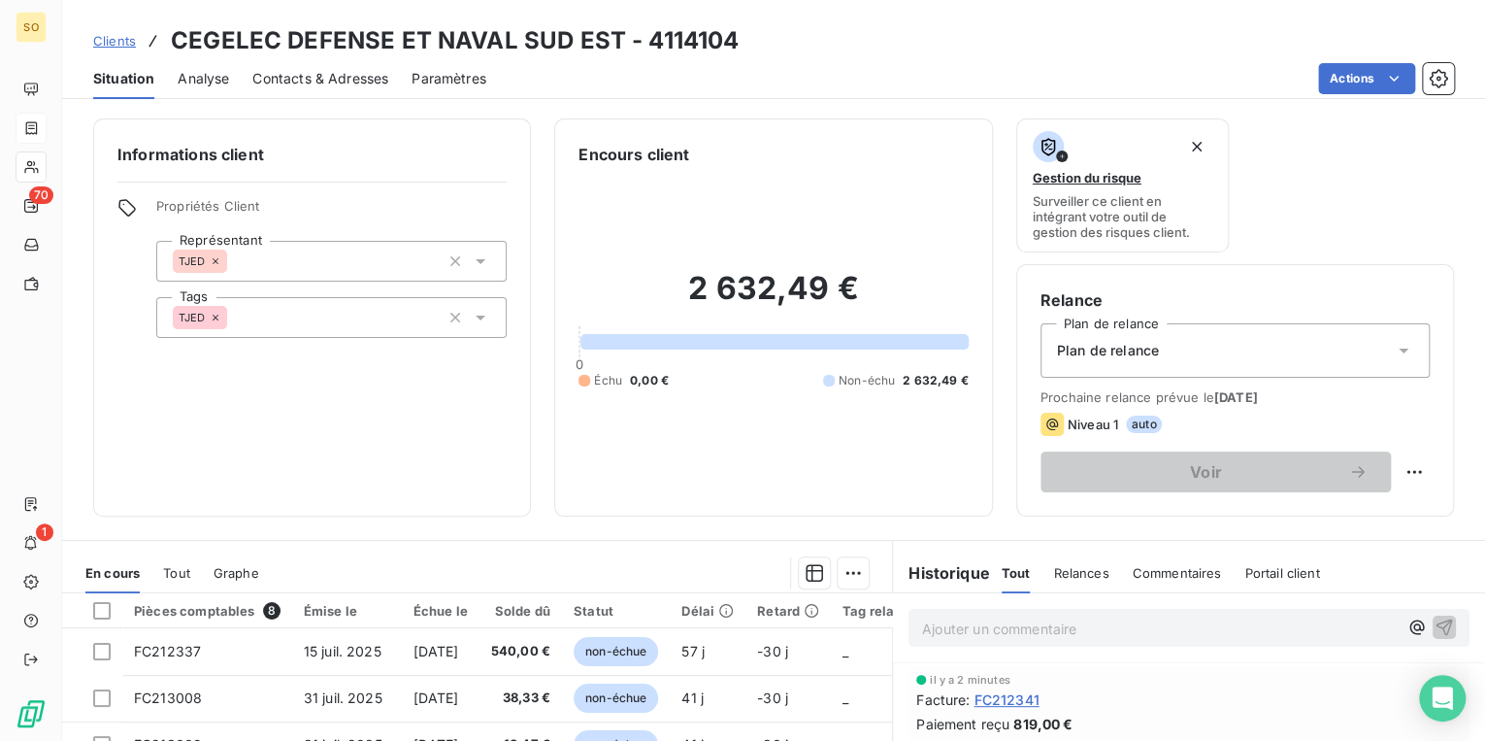
click at [131, 40] on span "Clients" at bounding box center [114, 41] width 43 height 16
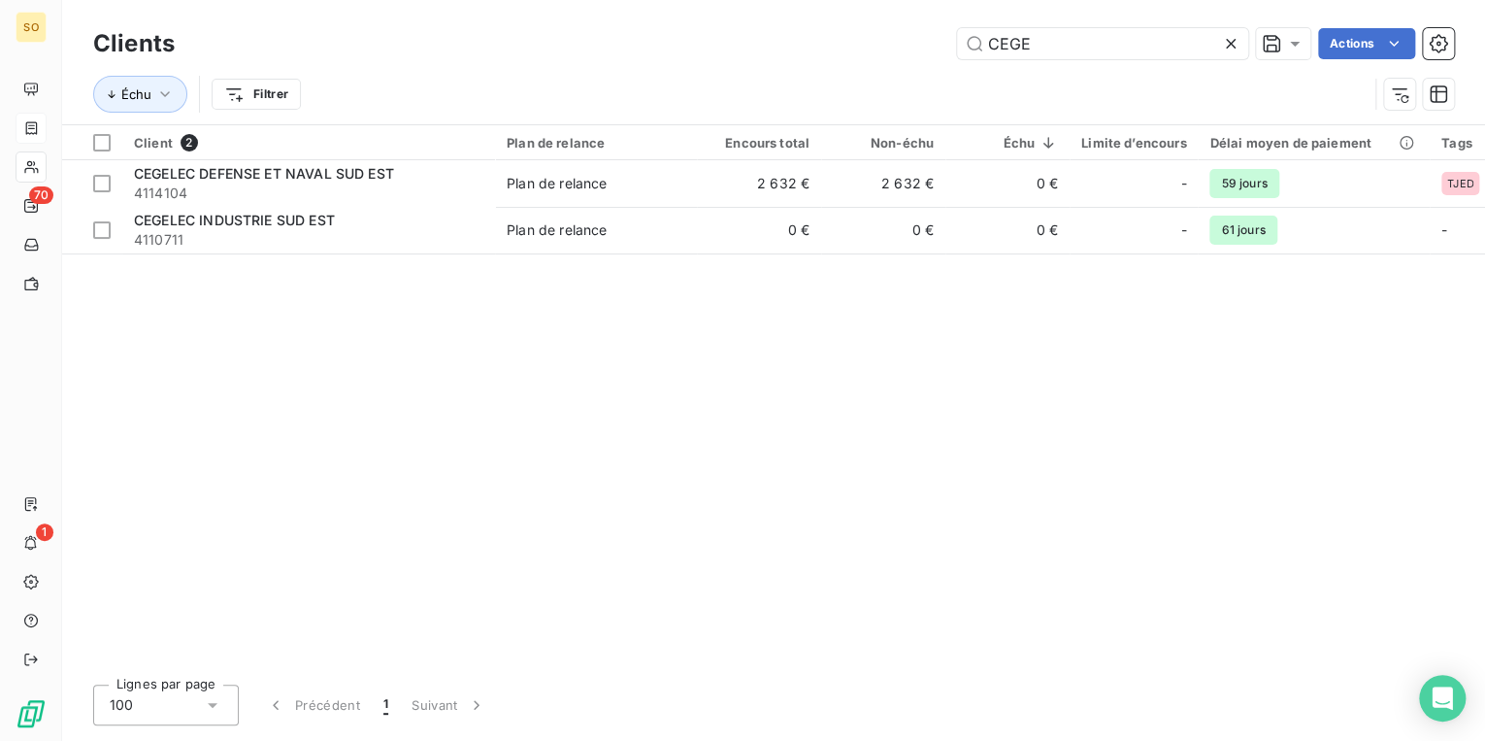
drag, startPoint x: 986, startPoint y: 35, endPoint x: 1144, endPoint y: 2, distance: 160.7
click at [1144, 2] on div "Clients CEGE Actions Échu Filtrer" at bounding box center [773, 62] width 1423 height 124
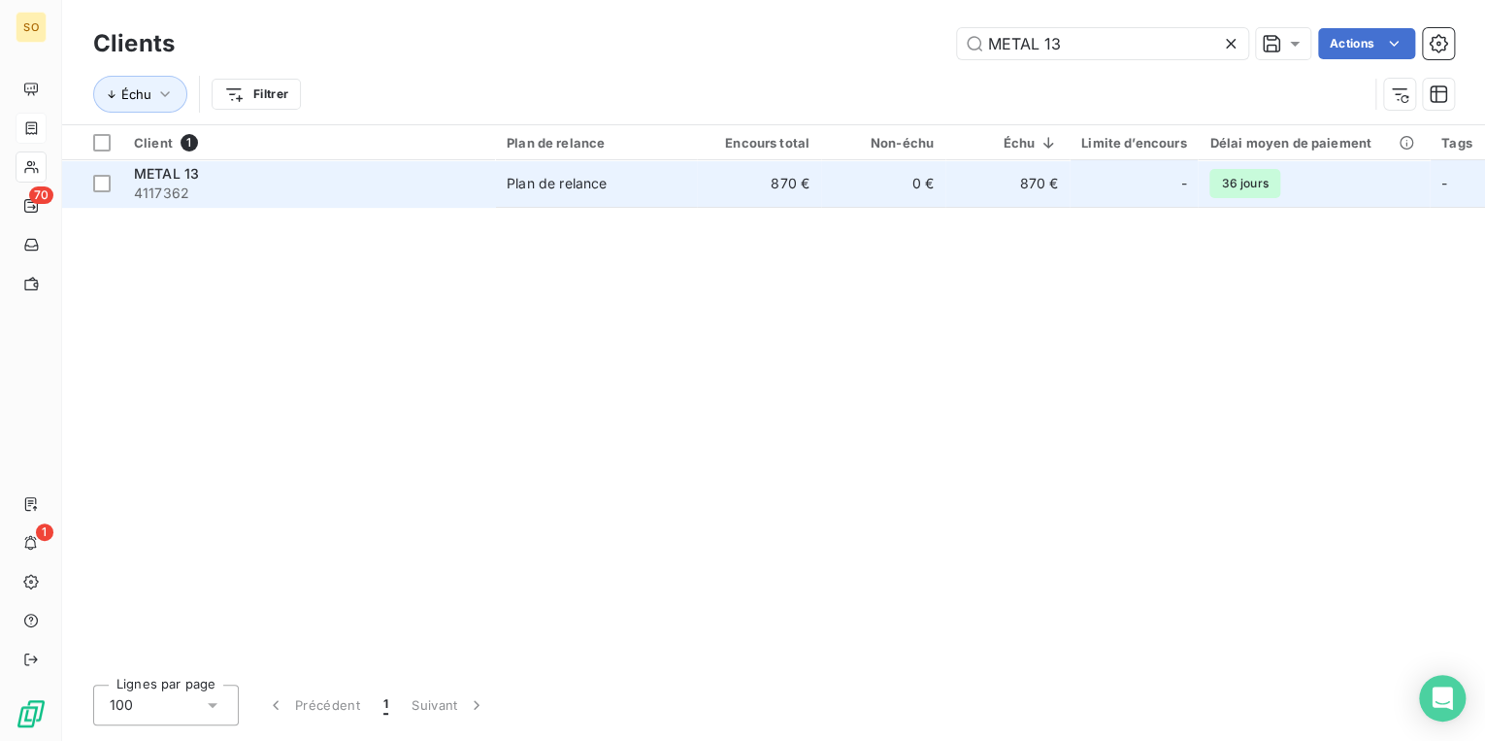
type input "METAL 13"
click at [537, 202] on td "Plan de relance" at bounding box center [596, 183] width 202 height 47
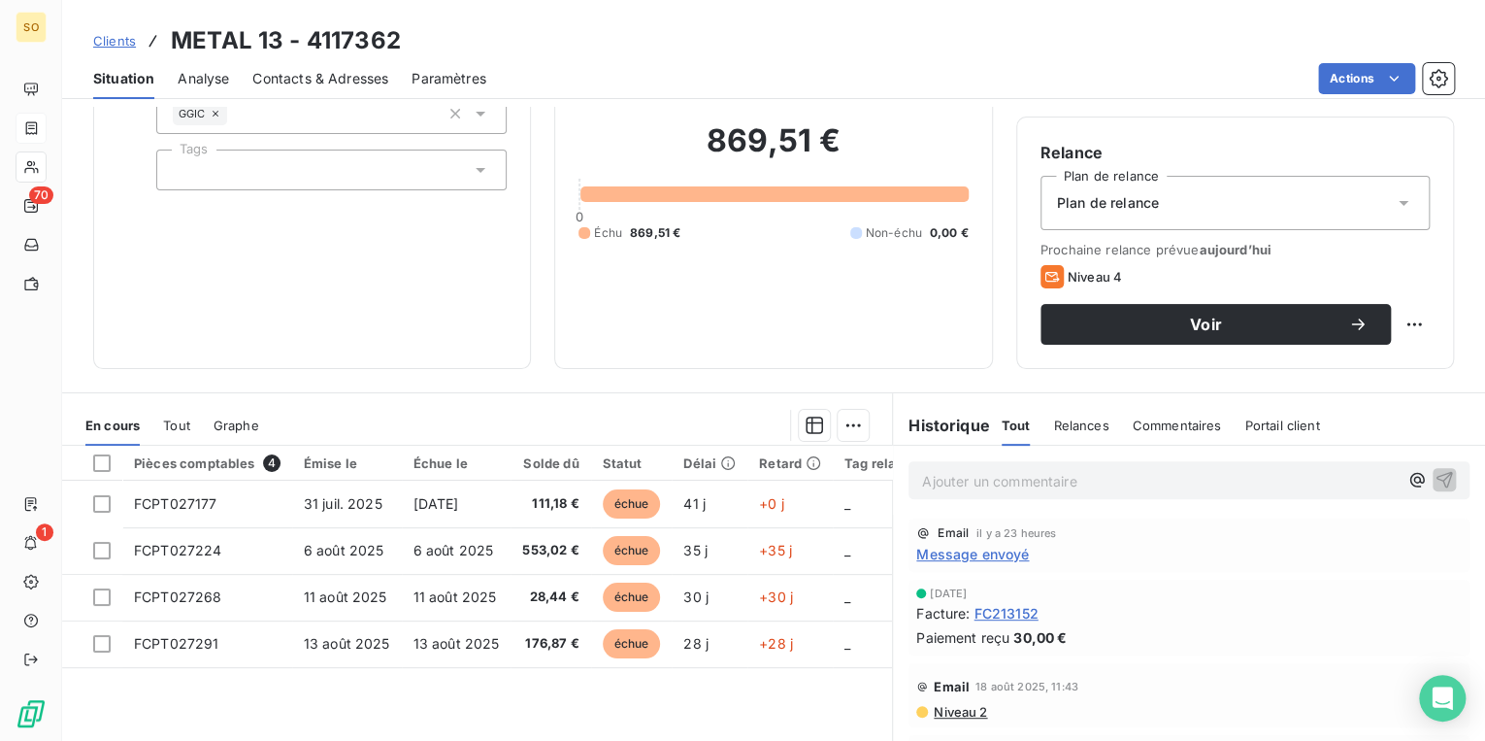
scroll to position [155, 0]
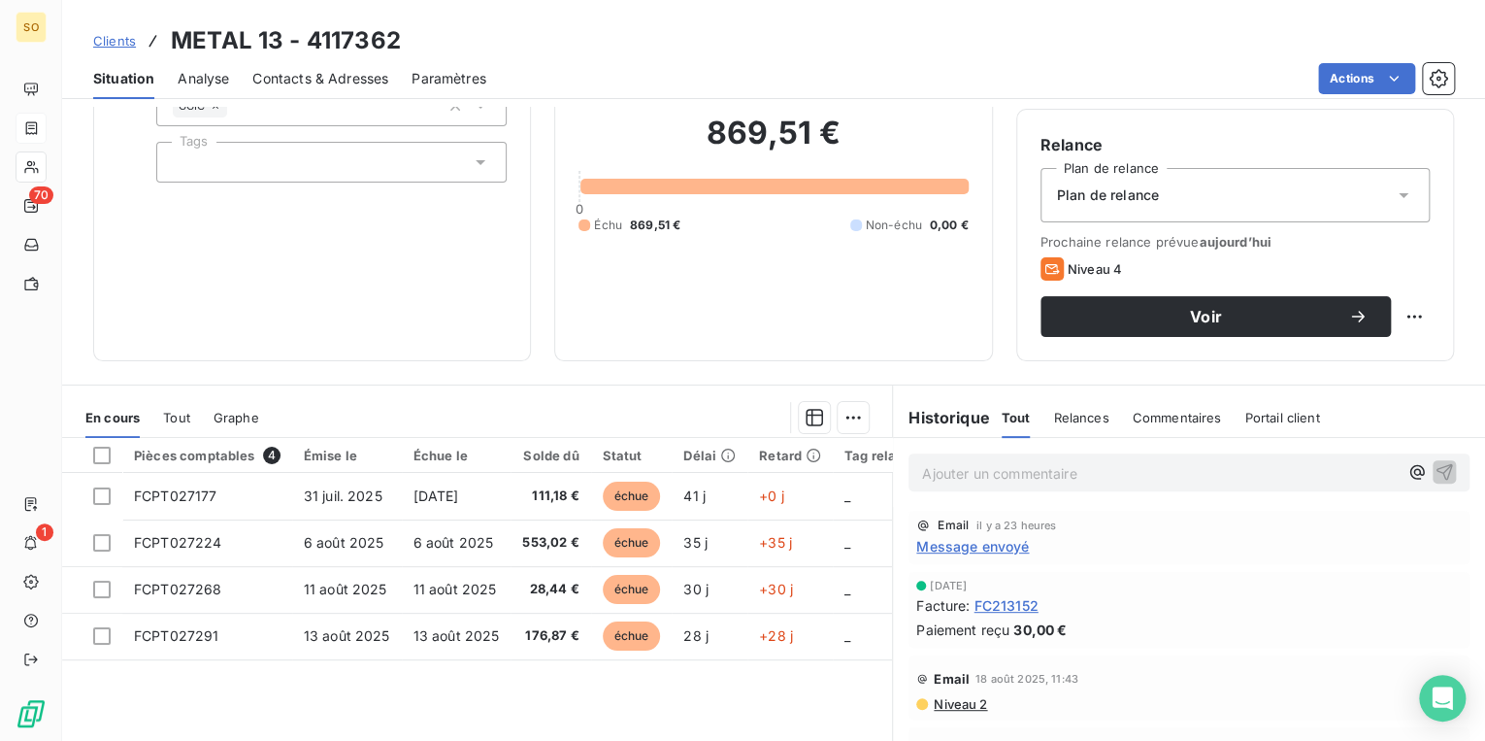
click at [326, 83] on span "Contacts & Adresses" at bounding box center [320, 78] width 136 height 19
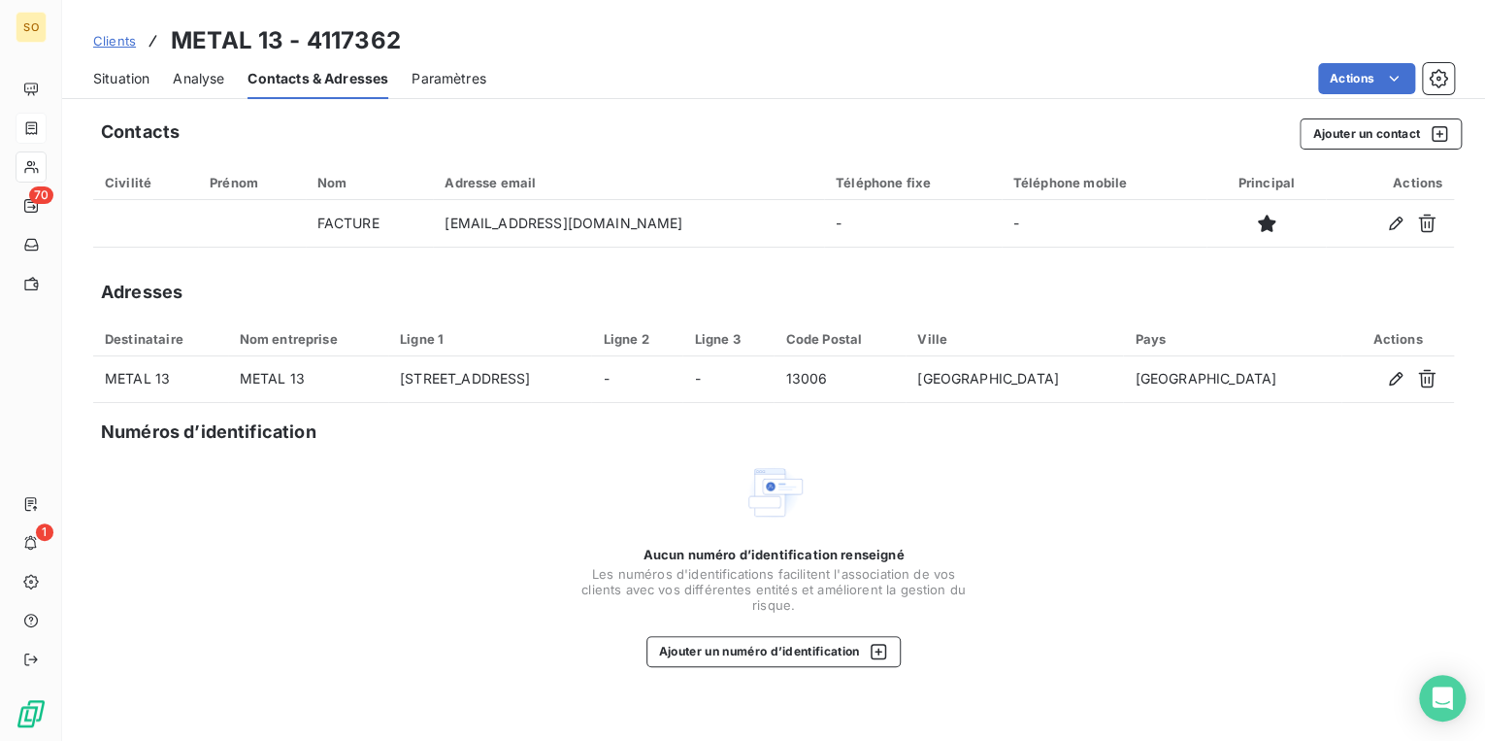
click at [129, 78] on span "Situation" at bounding box center [121, 78] width 56 height 19
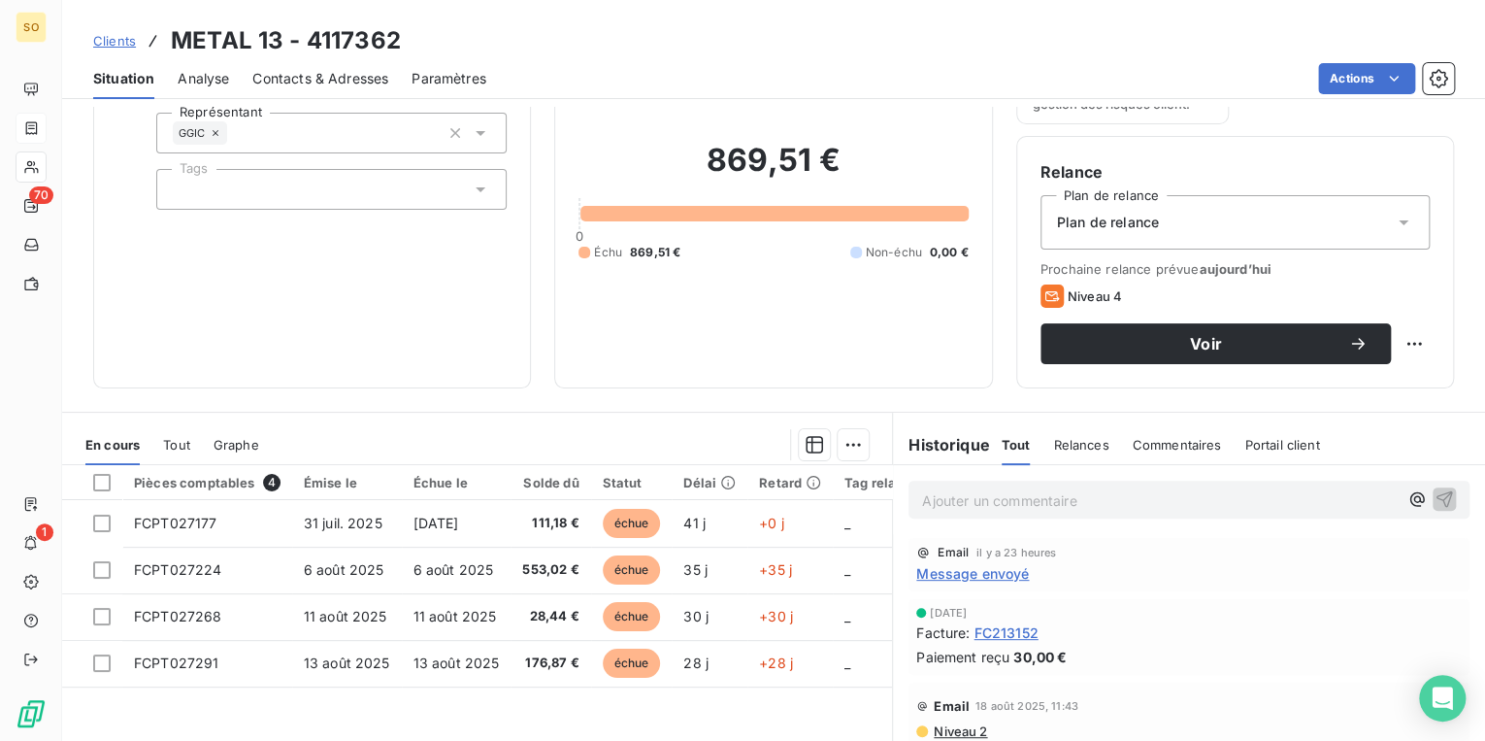
scroll to position [206, 0]
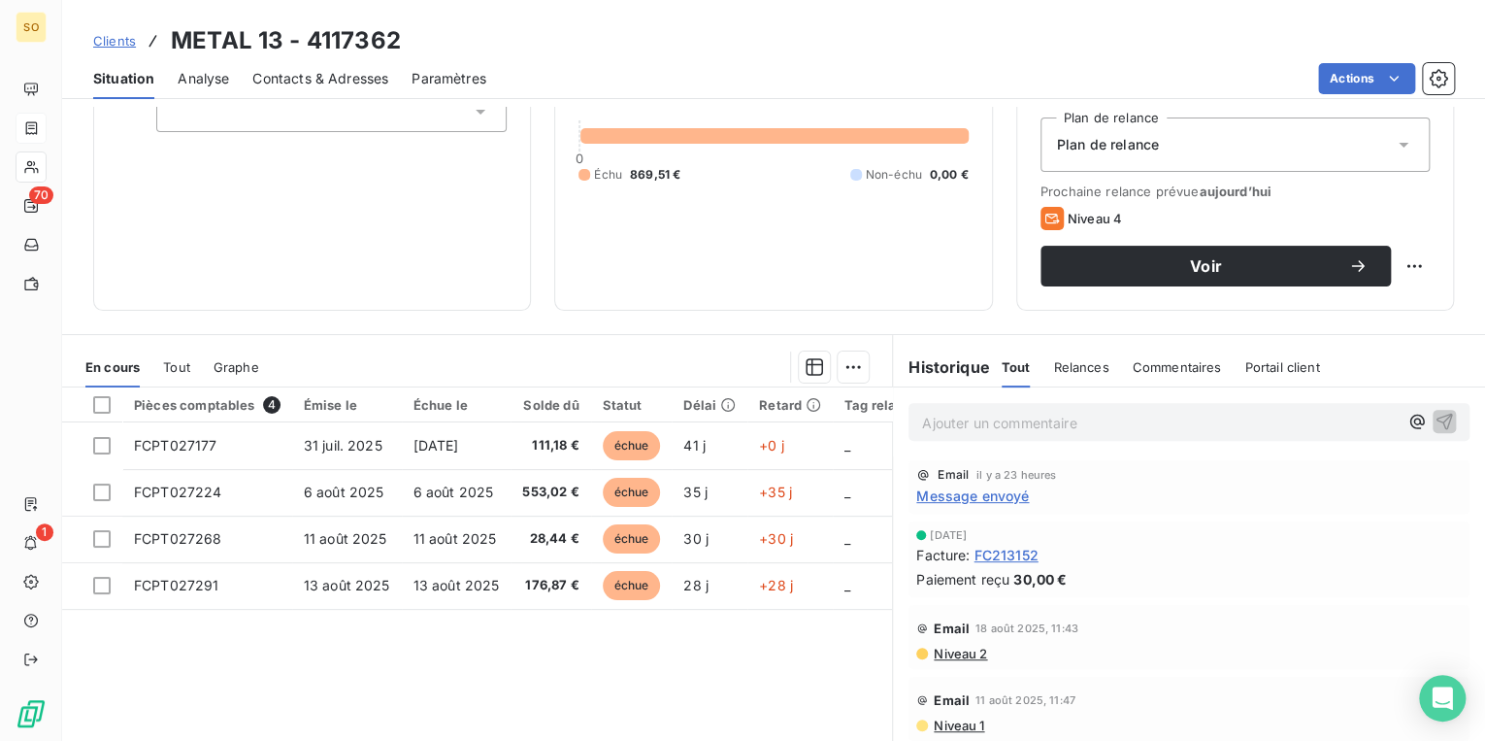
click at [353, 80] on span "Contacts & Adresses" at bounding box center [320, 78] width 136 height 19
